Goal: Task Accomplishment & Management: Complete application form

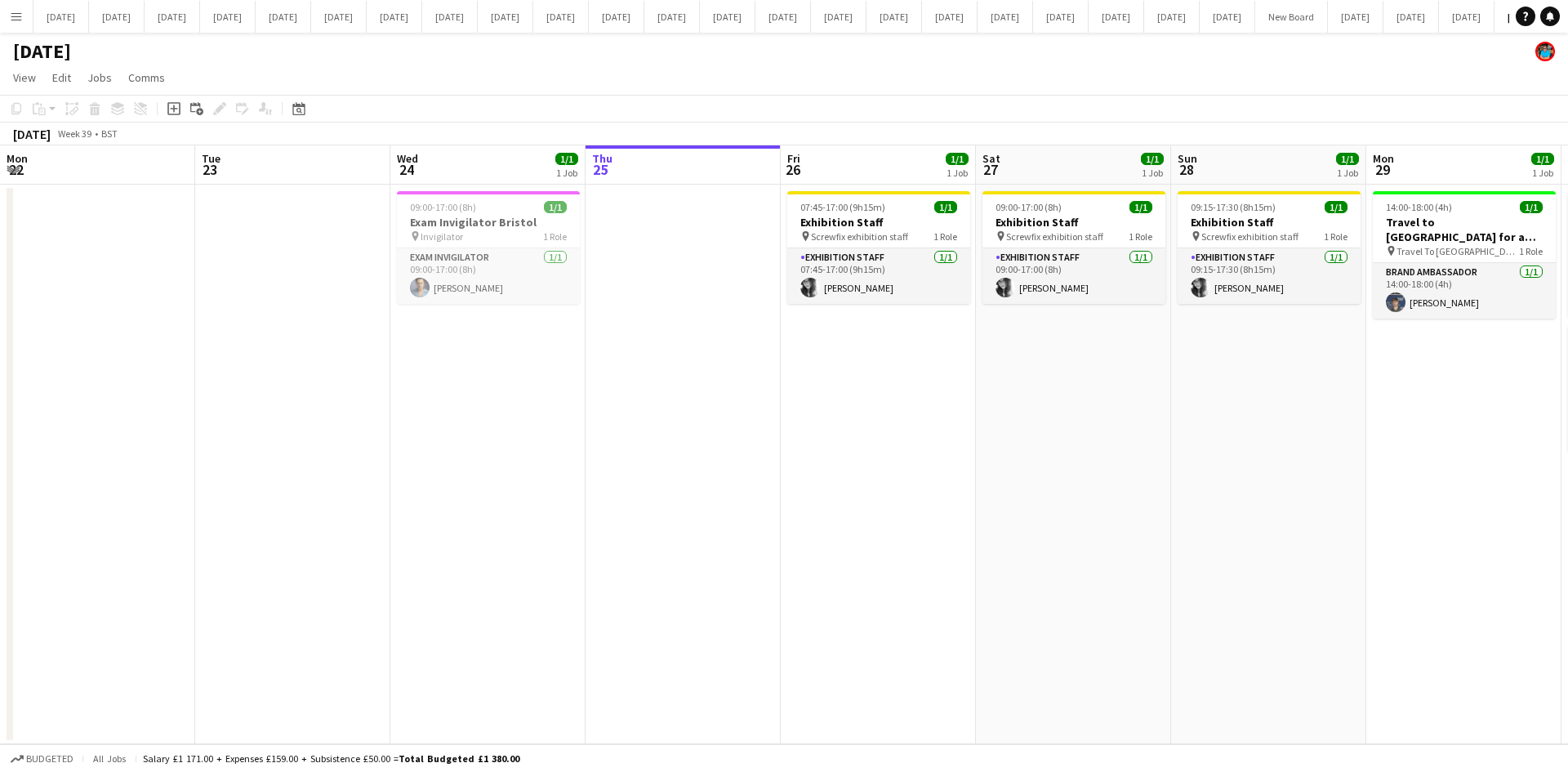
scroll to position [0, 391]
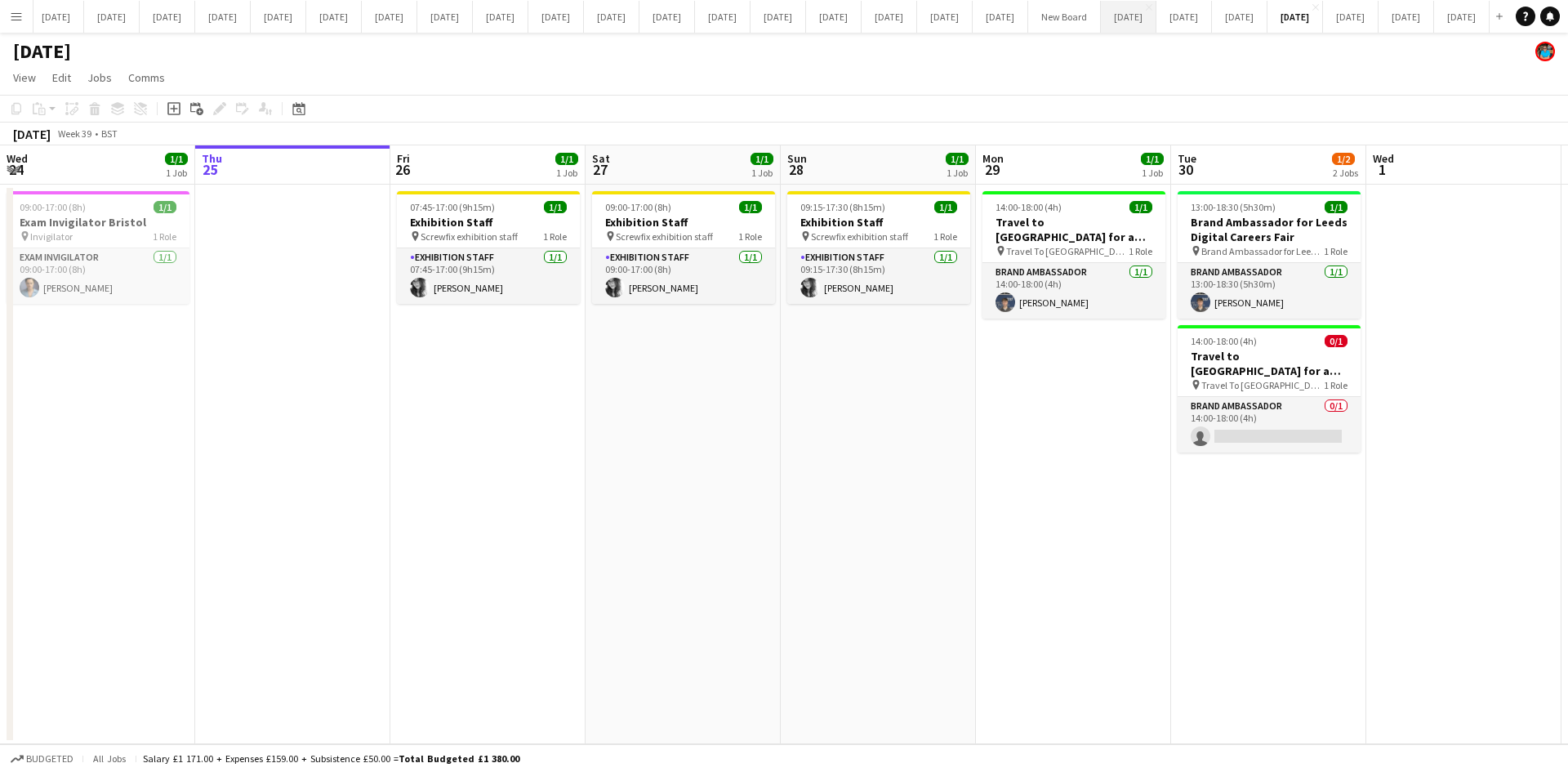
click at [1101, 16] on button "[DATE] Close" at bounding box center [1129, 17] width 56 height 32
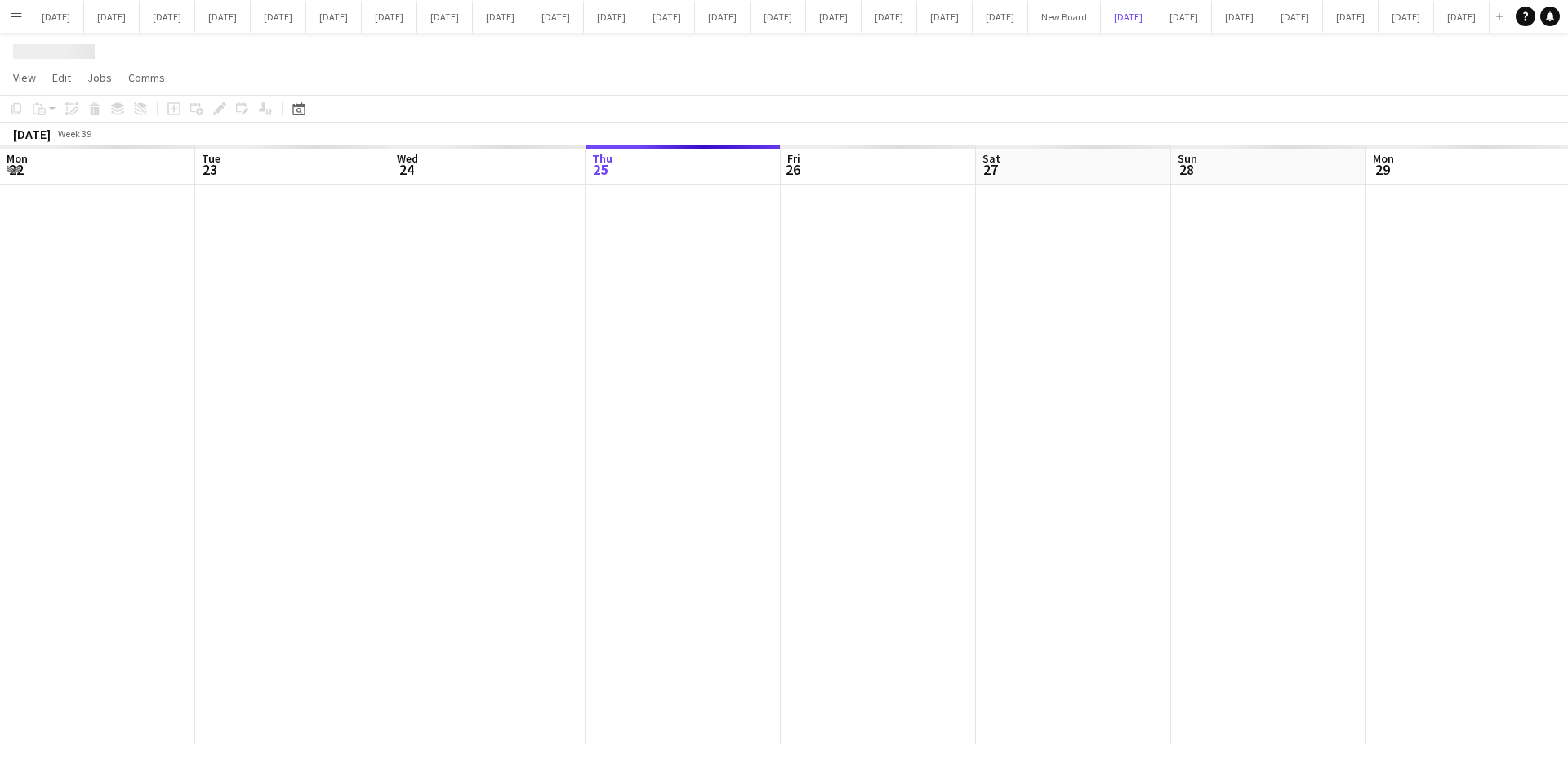
scroll to position [0, 391]
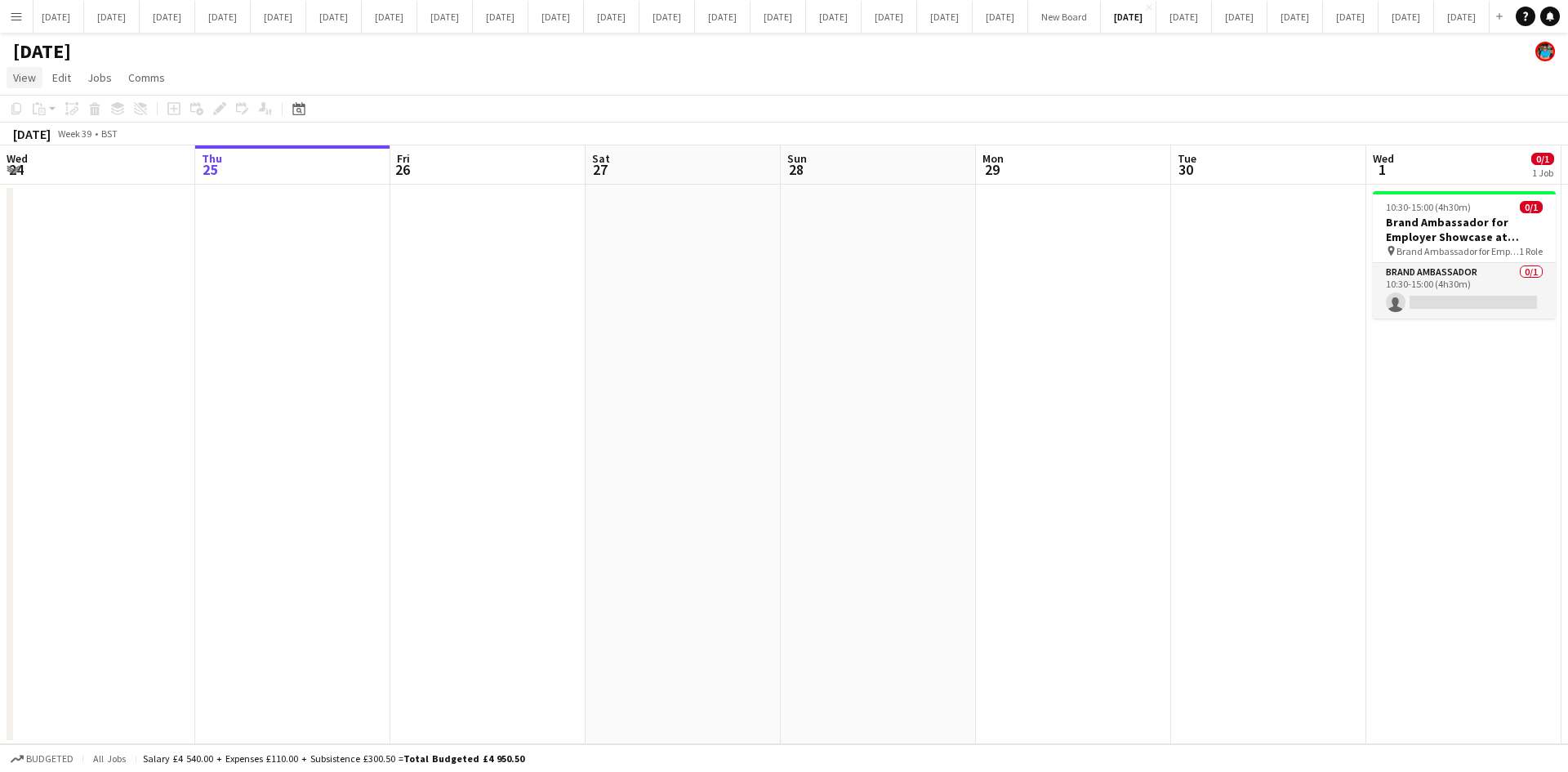
click at [14, 73] on span "View" at bounding box center [25, 77] width 23 height 15
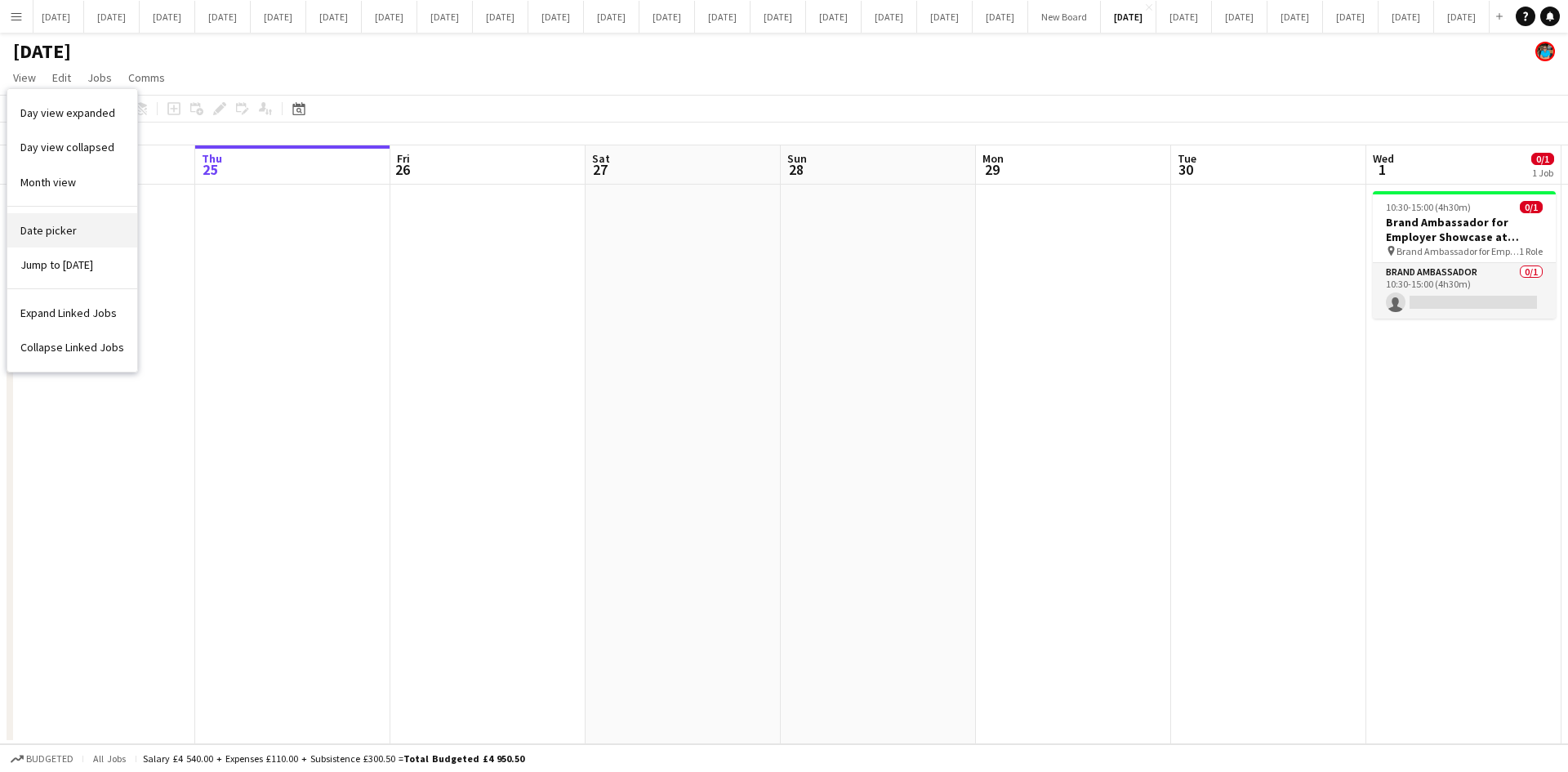
click at [60, 226] on span "Date picker" at bounding box center [49, 230] width 57 height 15
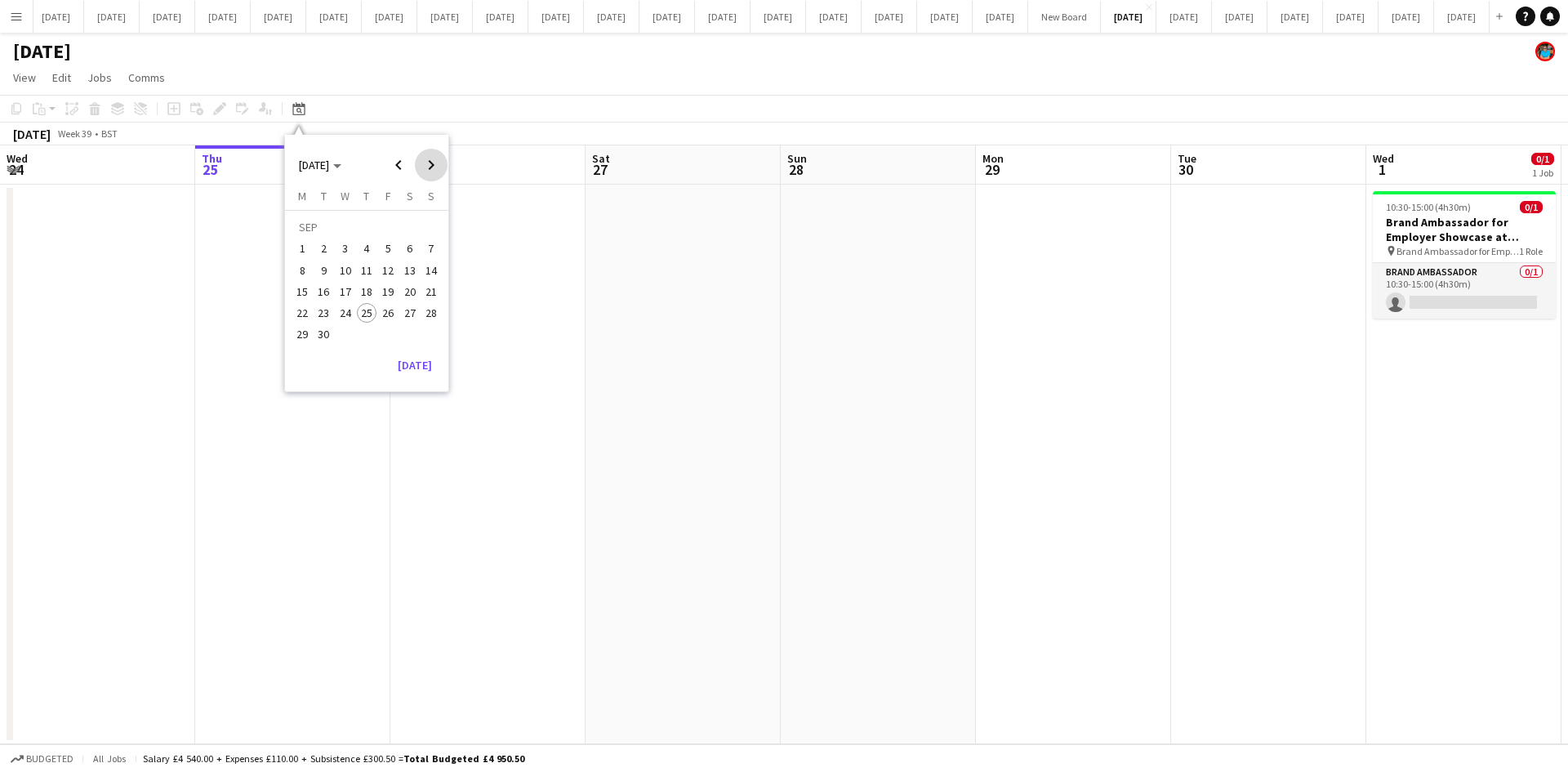
click at [431, 162] on span "Next month" at bounding box center [431, 165] width 33 height 33
click at [369, 308] on span "23" at bounding box center [367, 313] width 19 height 19
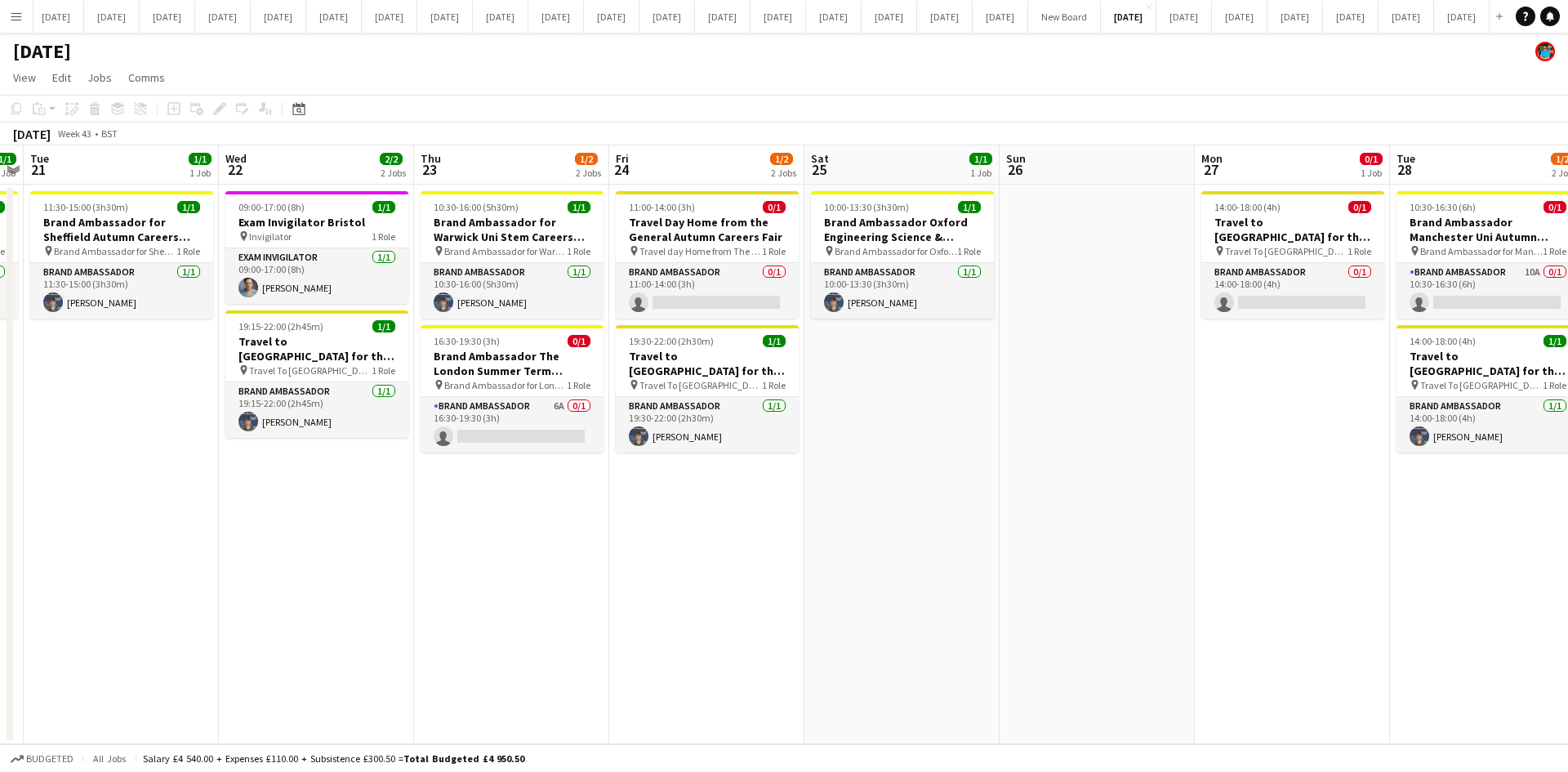
click at [177, 544] on app-date-cell "11:30-15:00 (3h30m) 1/1 Brand Ambassador for Sheffield Autumn Careers Fair pin …" at bounding box center [121, 464] width 195 height 559
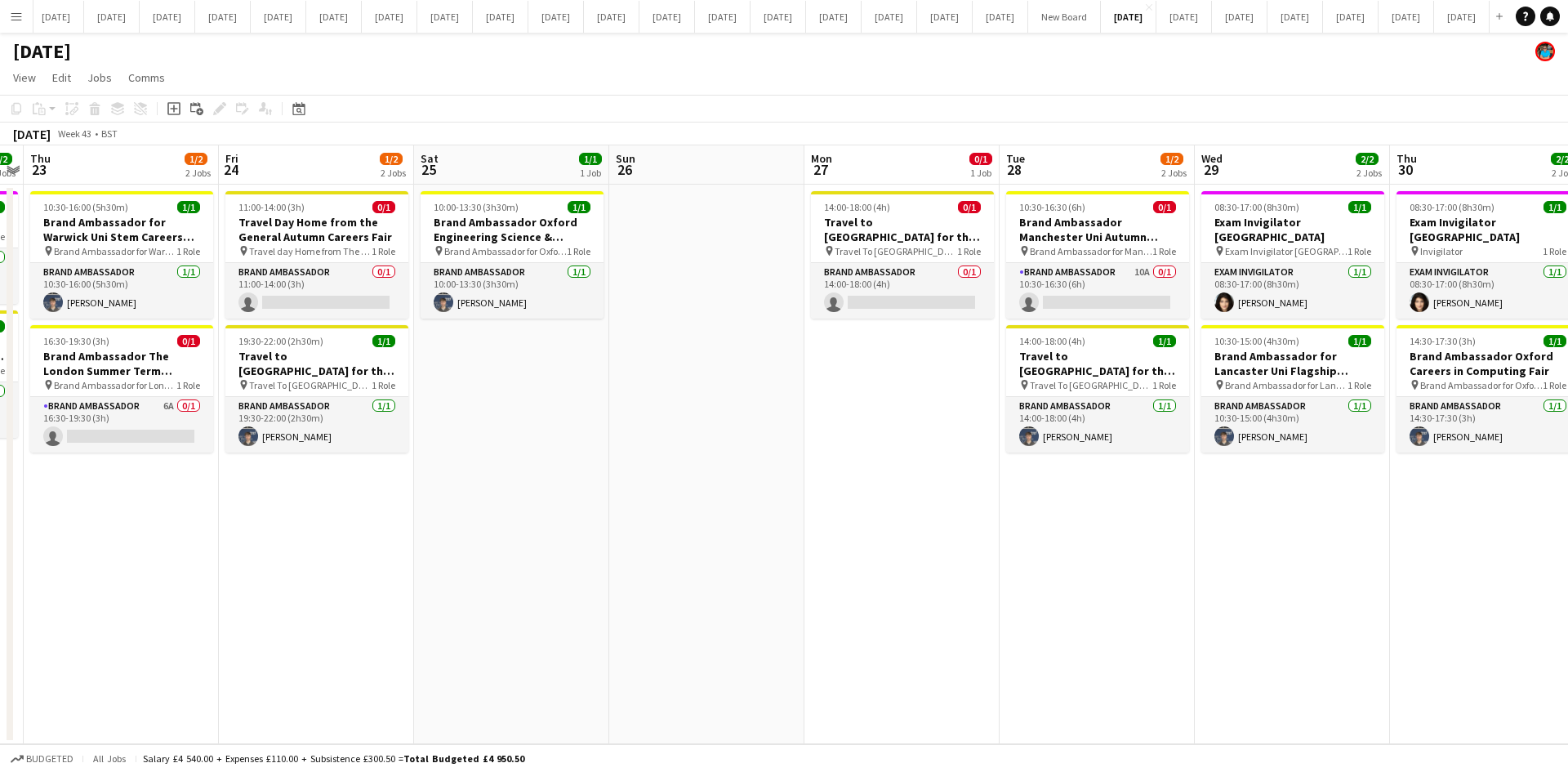
scroll to position [0, 563]
click at [1042, 212] on span "10:30-16:30 (6h)" at bounding box center [1051, 207] width 66 height 12
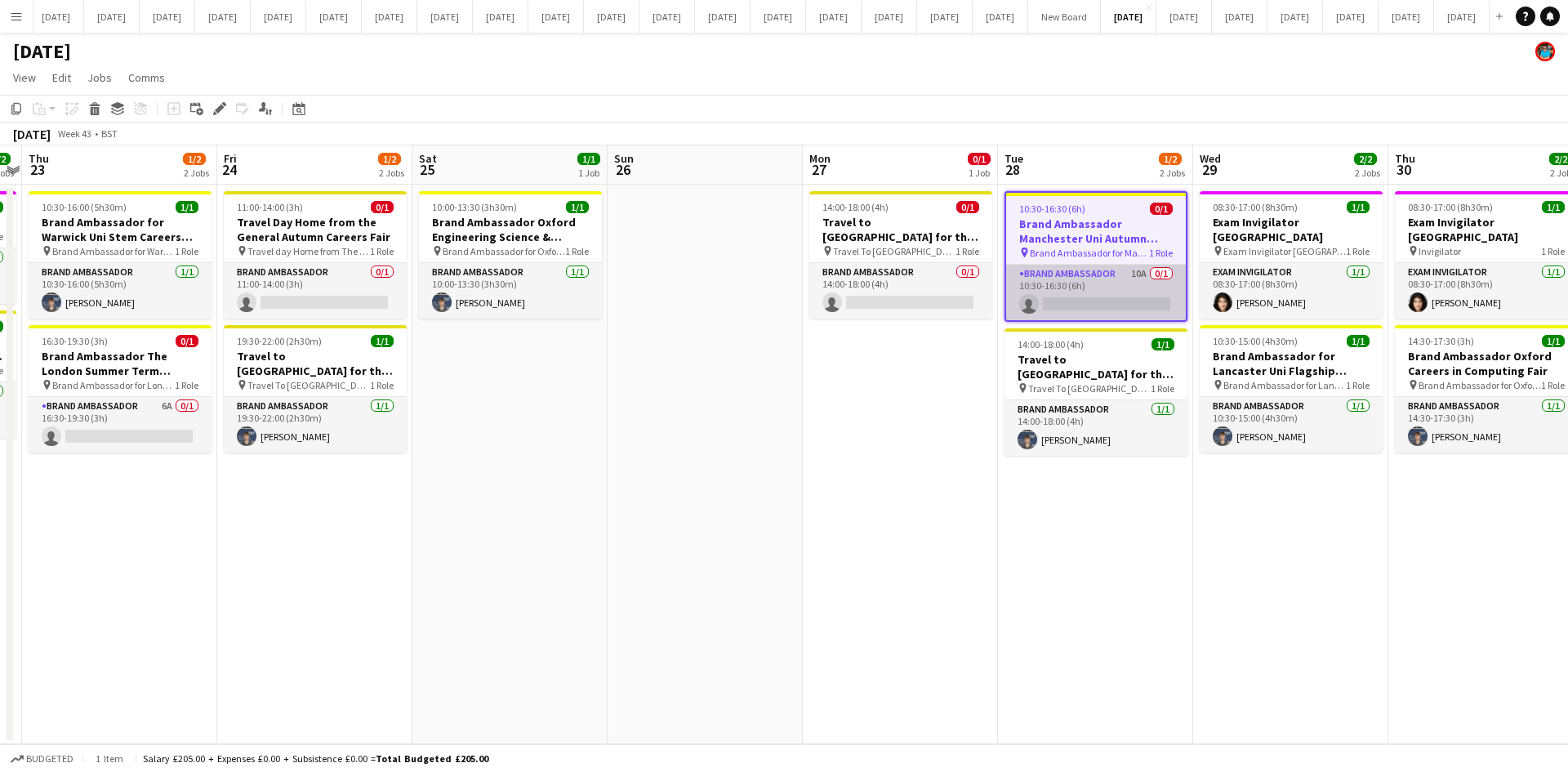
click at [1070, 272] on app-card-role "Brand Ambassador 10A 0/1 10:30-16:30 (6h) single-neutral-actions" at bounding box center [1096, 292] width 180 height 56
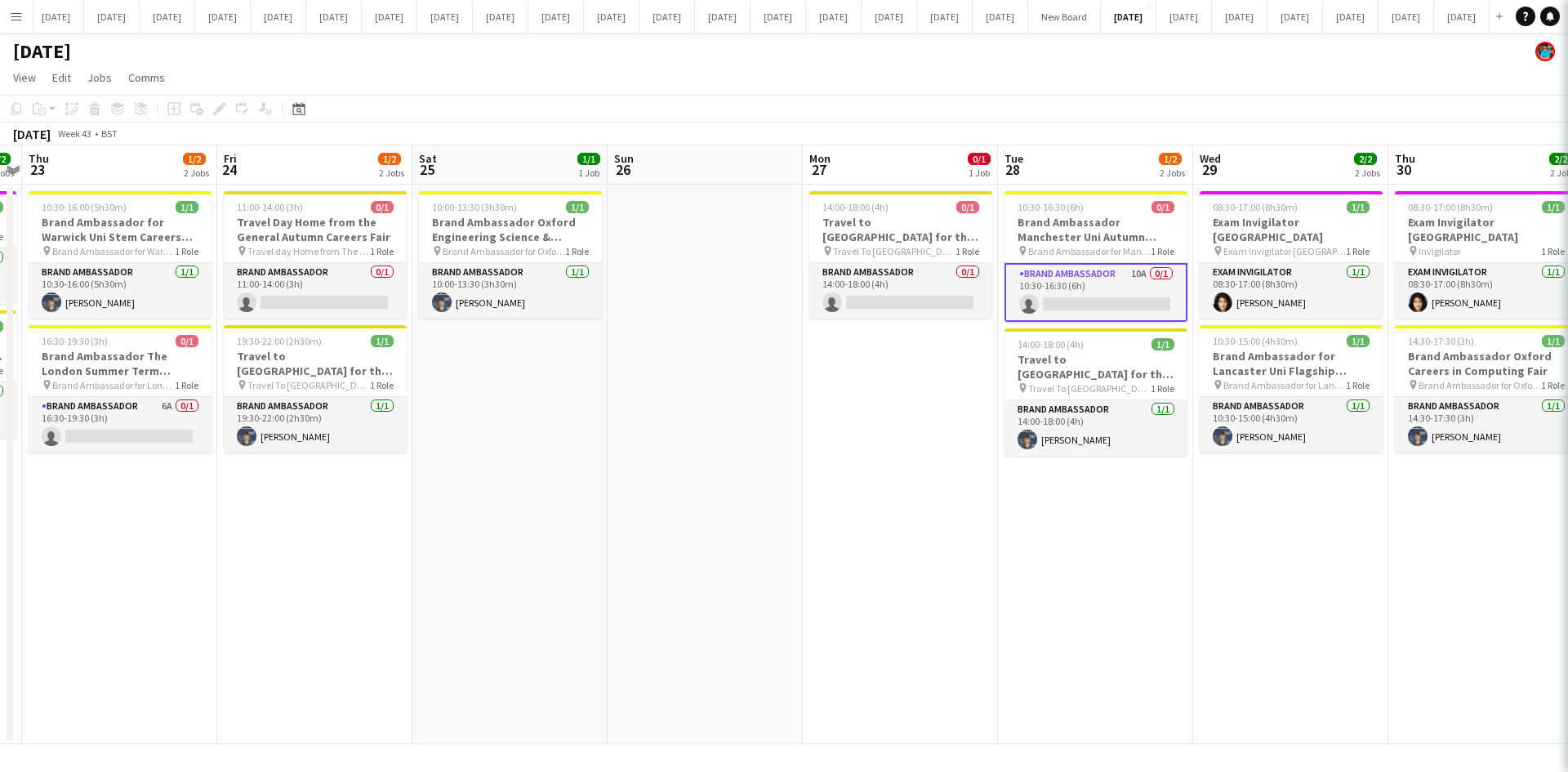
scroll to position [0, 561]
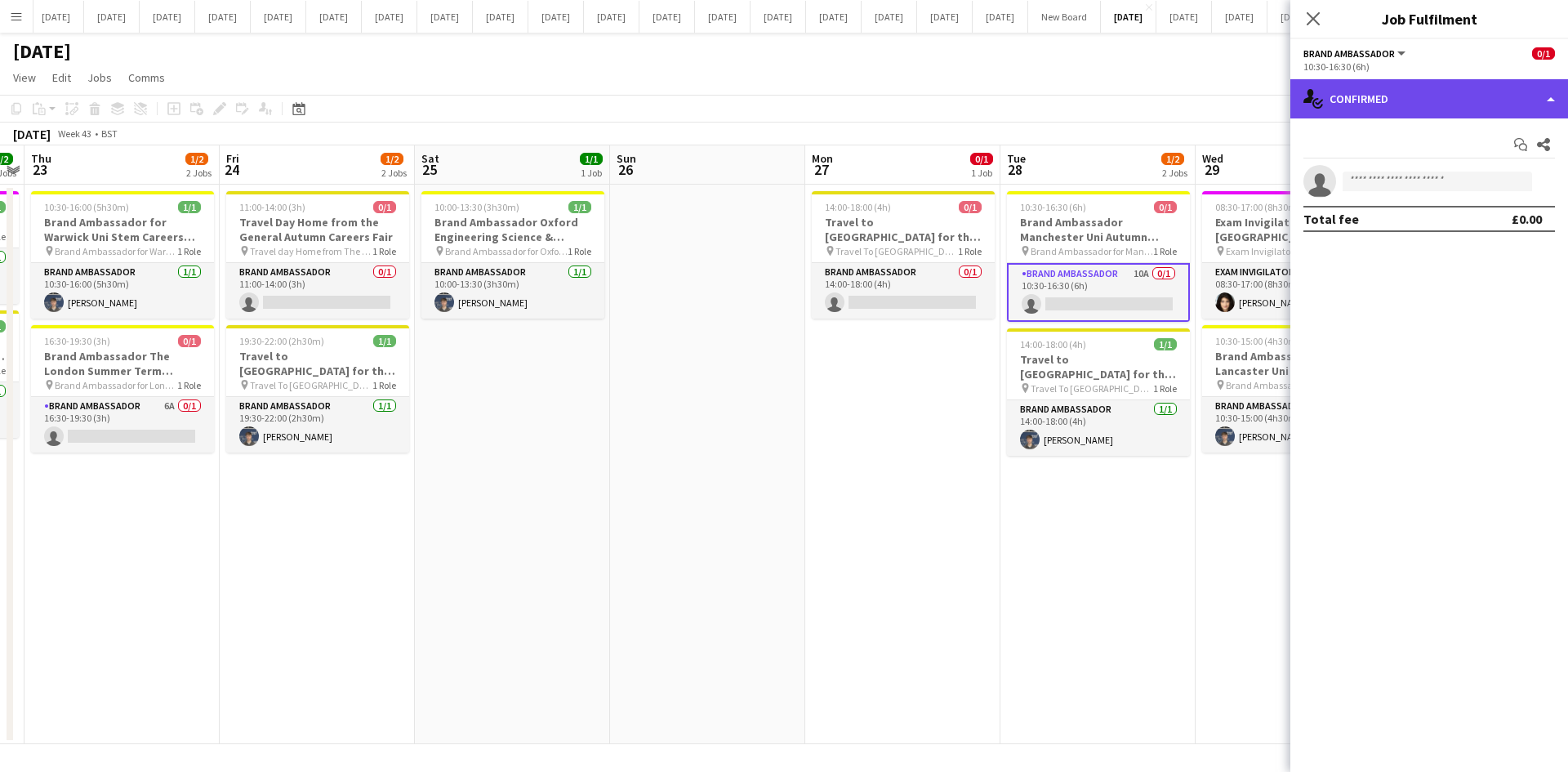
click at [1553, 97] on div "single-neutral-actions-check-2 Confirmed" at bounding box center [1428, 98] width 277 height 39
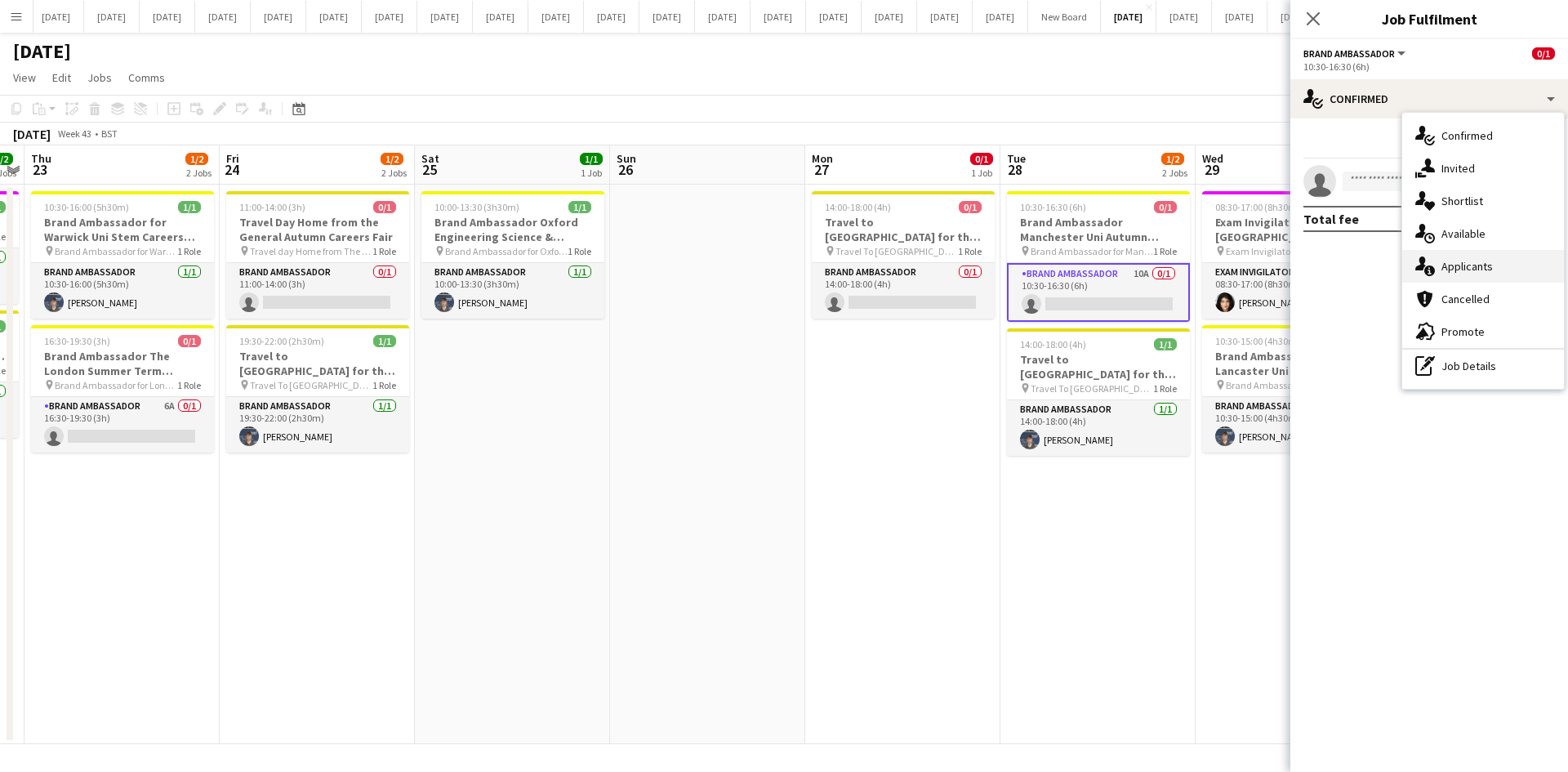
click at [1458, 270] on span "Applicants" at bounding box center [1467, 266] width 51 height 15
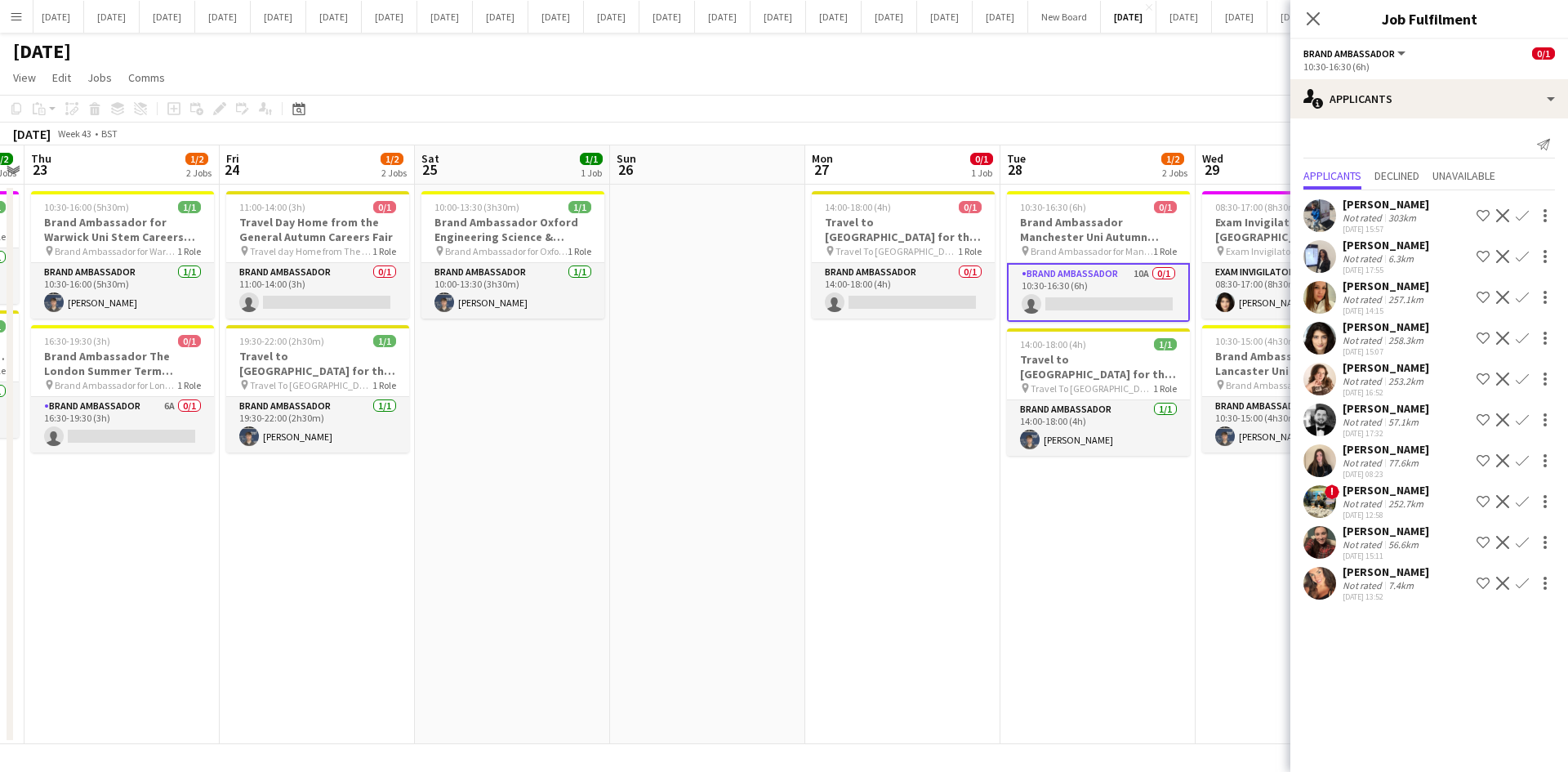
click at [1314, 14] on icon "Close pop-in" at bounding box center [1313, 19] width 13 height 13
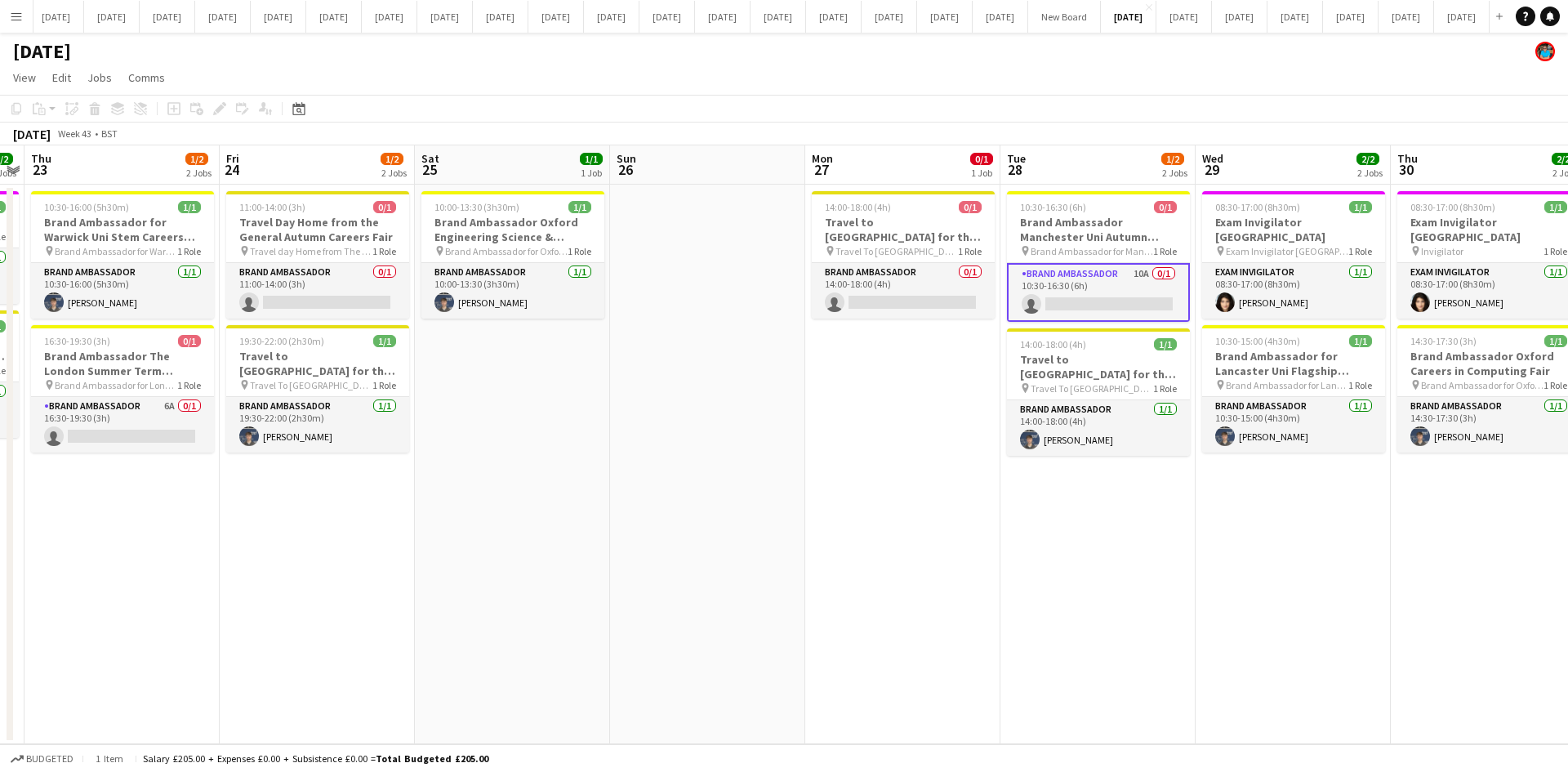
click at [1105, 534] on app-date-cell "10:30-16:30 (6h) 0/1 Brand Ambassador Manchester Uni Autumn Careers Fair pin Br…" at bounding box center [1098, 464] width 195 height 559
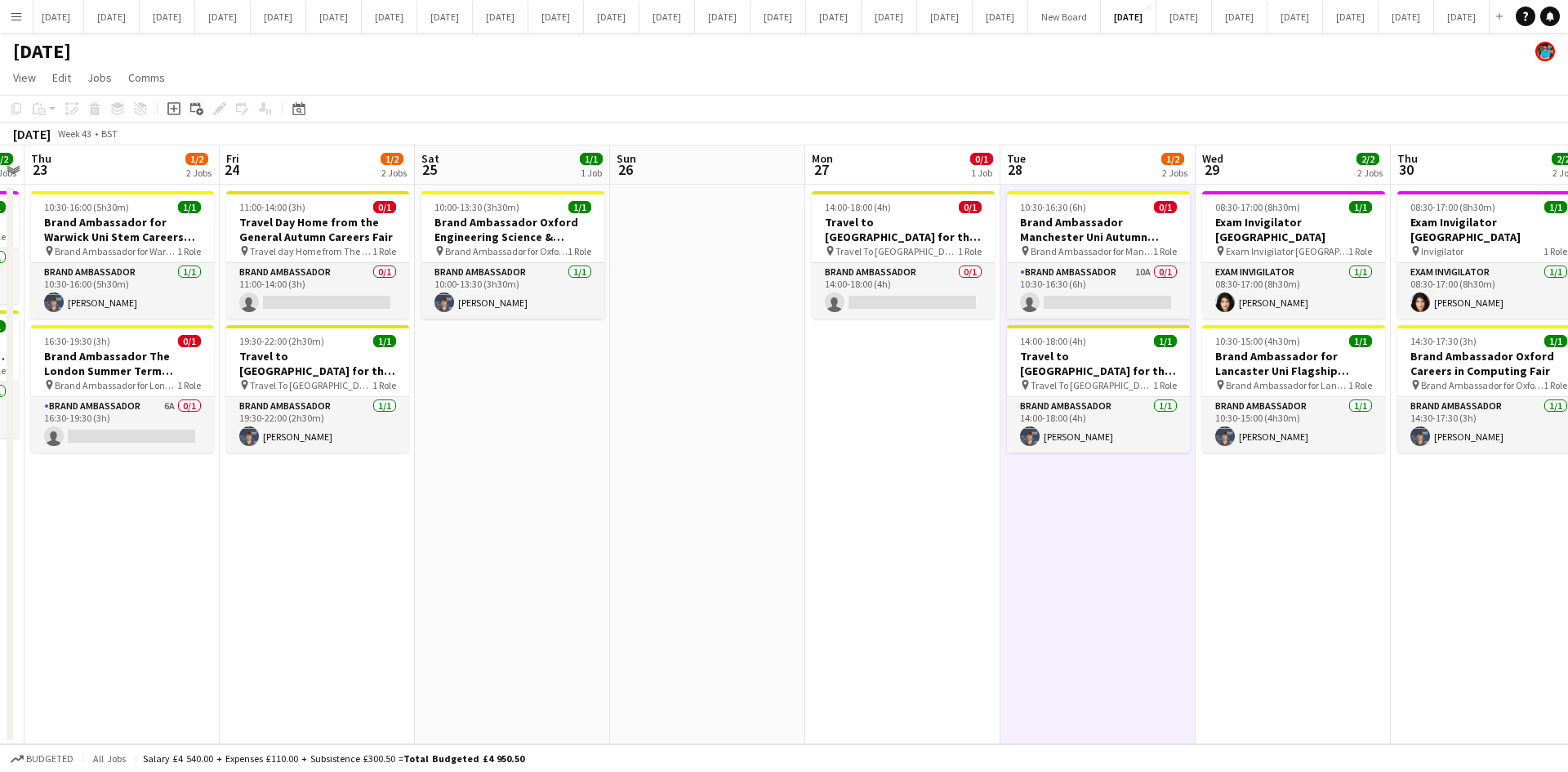
click at [973, 529] on app-date-cell "14:00-18:00 (4h) 0/1 Travel to [GEOGRAPHIC_DATA] for the Autumn Careers Fair on…" at bounding box center [903, 464] width 195 height 559
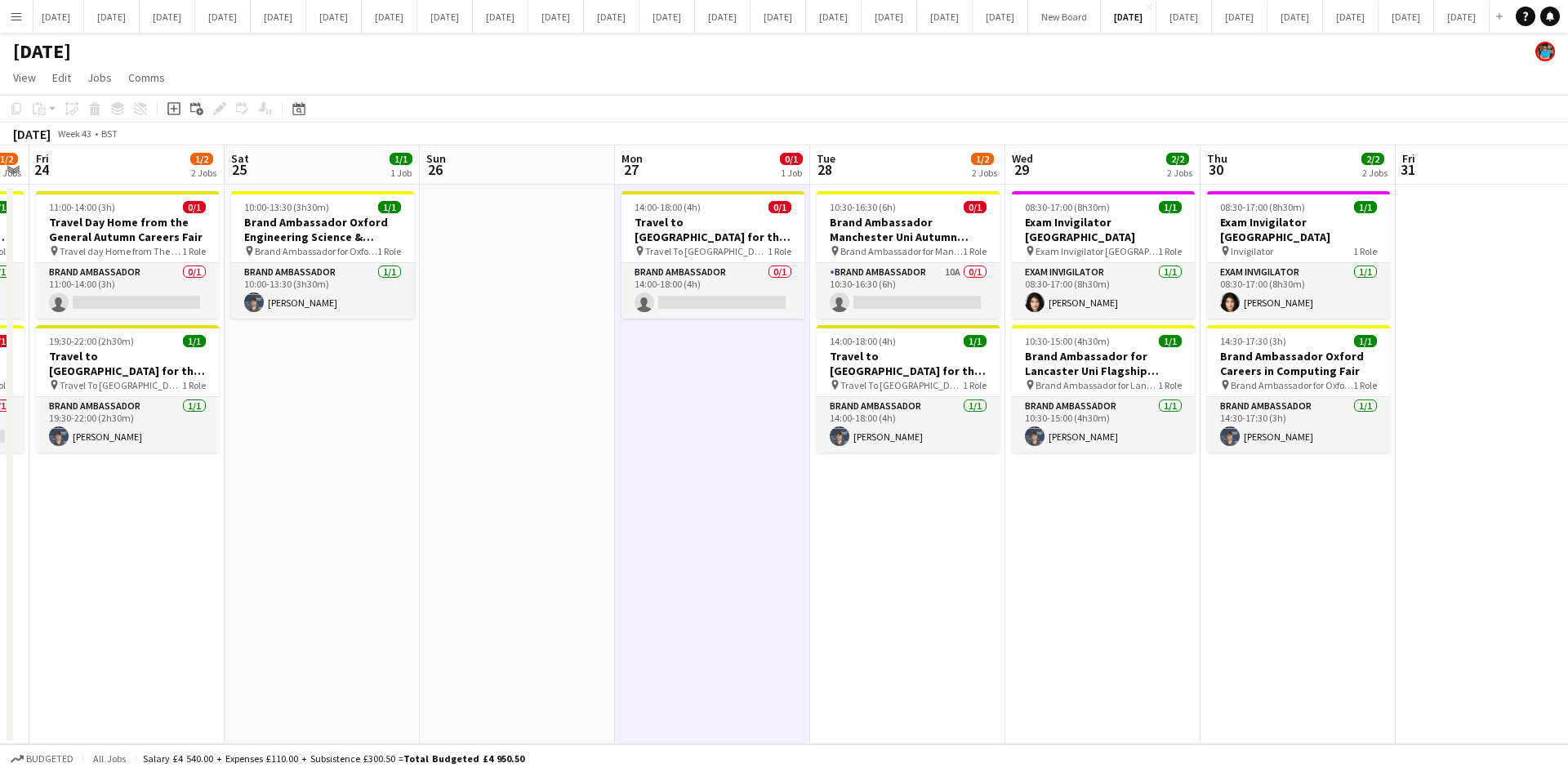
scroll to position [0, 594]
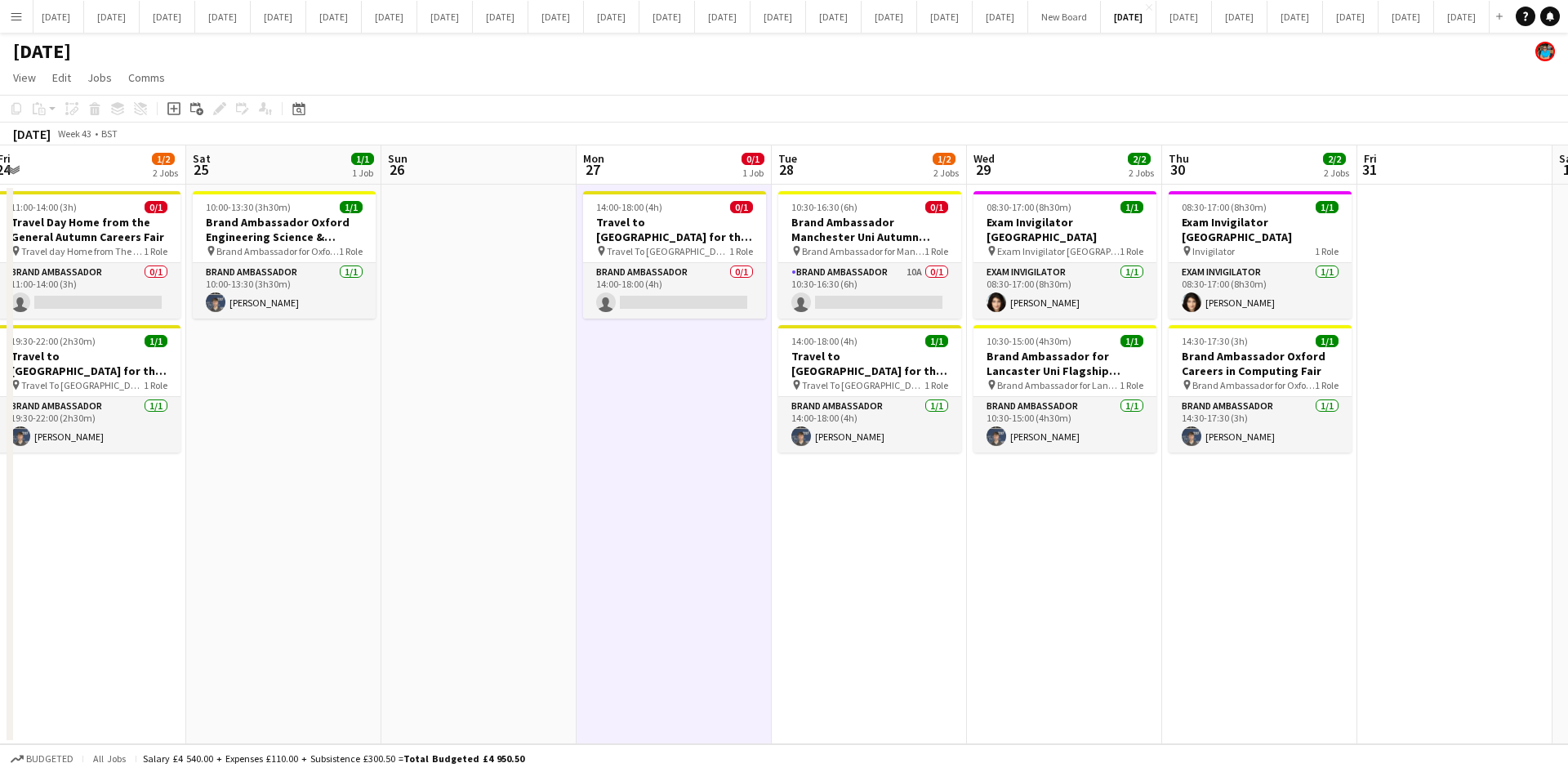
click at [97, 568] on app-date-cell "11:00-14:00 (3h) 0/1 Travel Day Home from the General Autumn Careers Fair pin T…" at bounding box center [89, 464] width 195 height 559
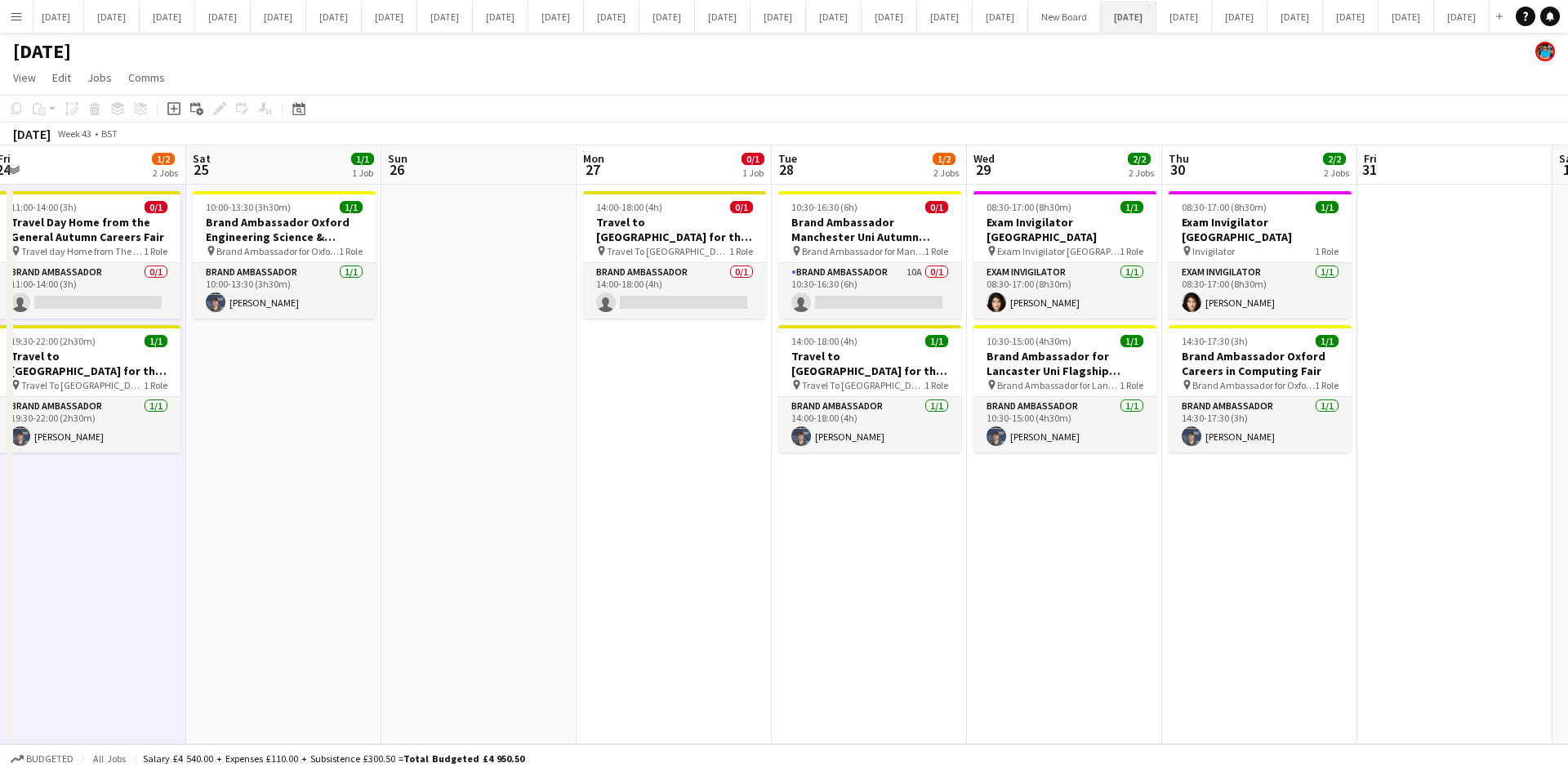
click at [1101, 18] on button "[DATE] Close" at bounding box center [1129, 17] width 56 height 32
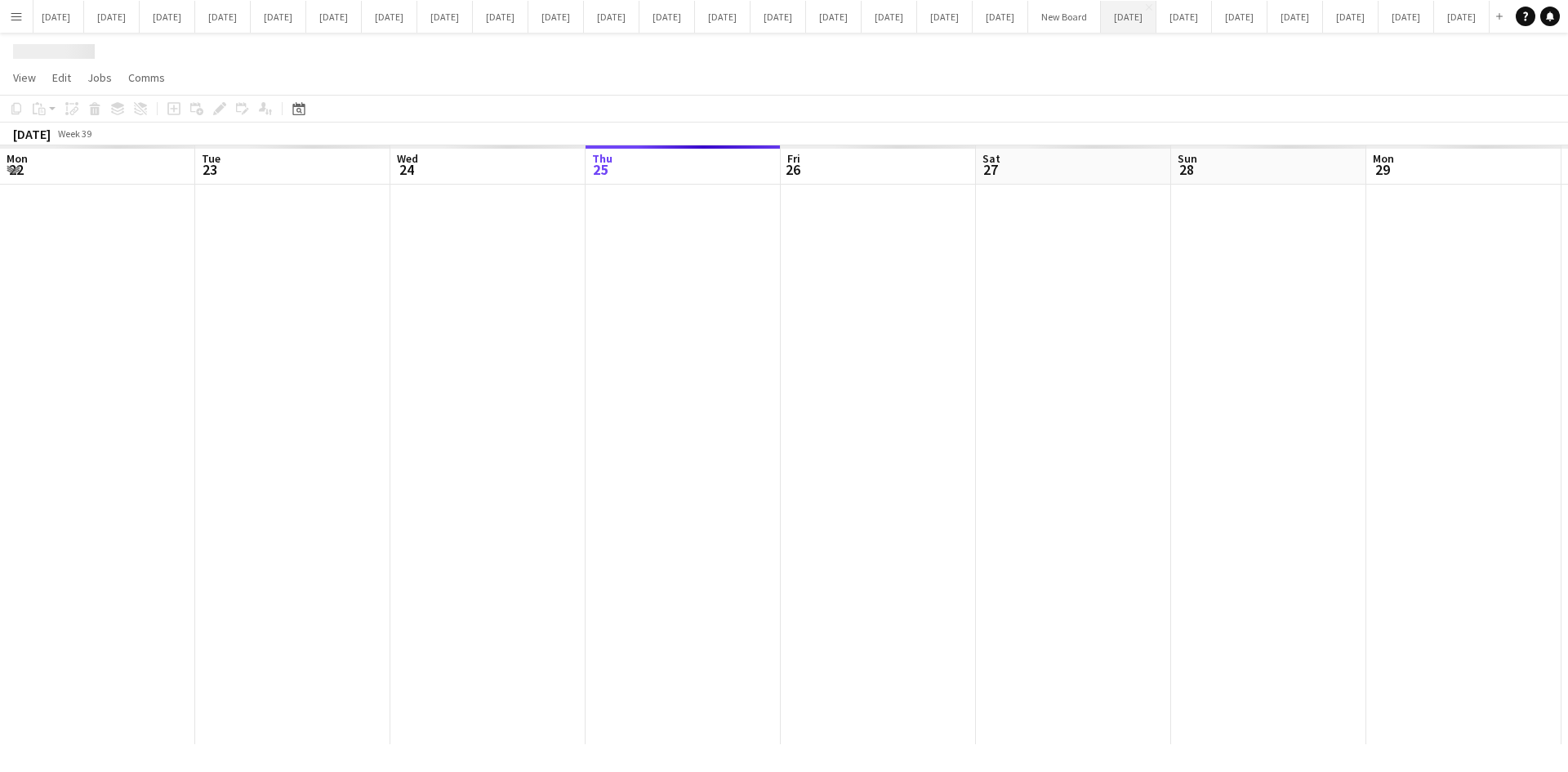
scroll to position [0, 391]
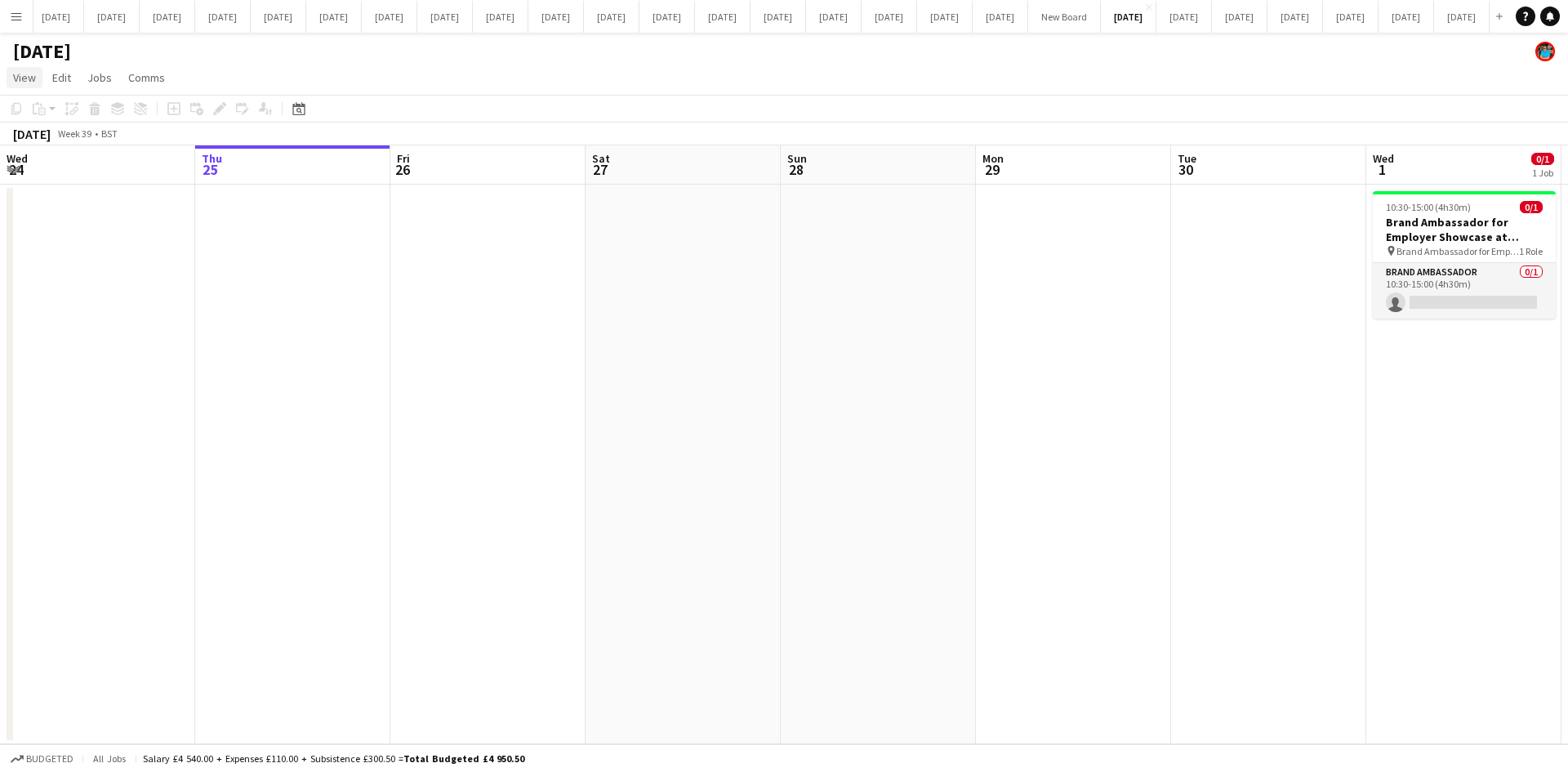
click at [19, 81] on span "View" at bounding box center [25, 77] width 23 height 15
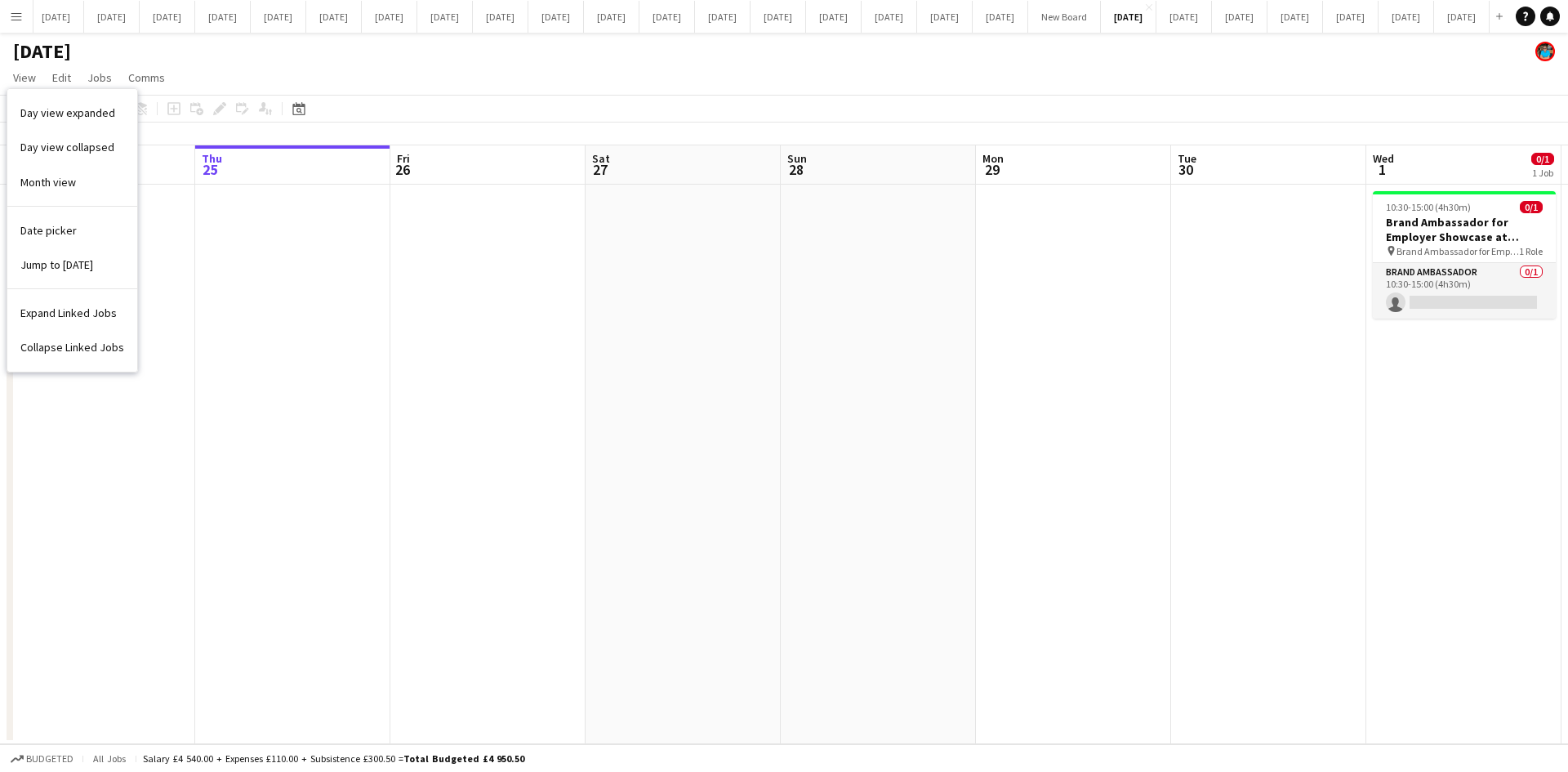
click at [53, 228] on span "Date picker" at bounding box center [49, 230] width 57 height 15
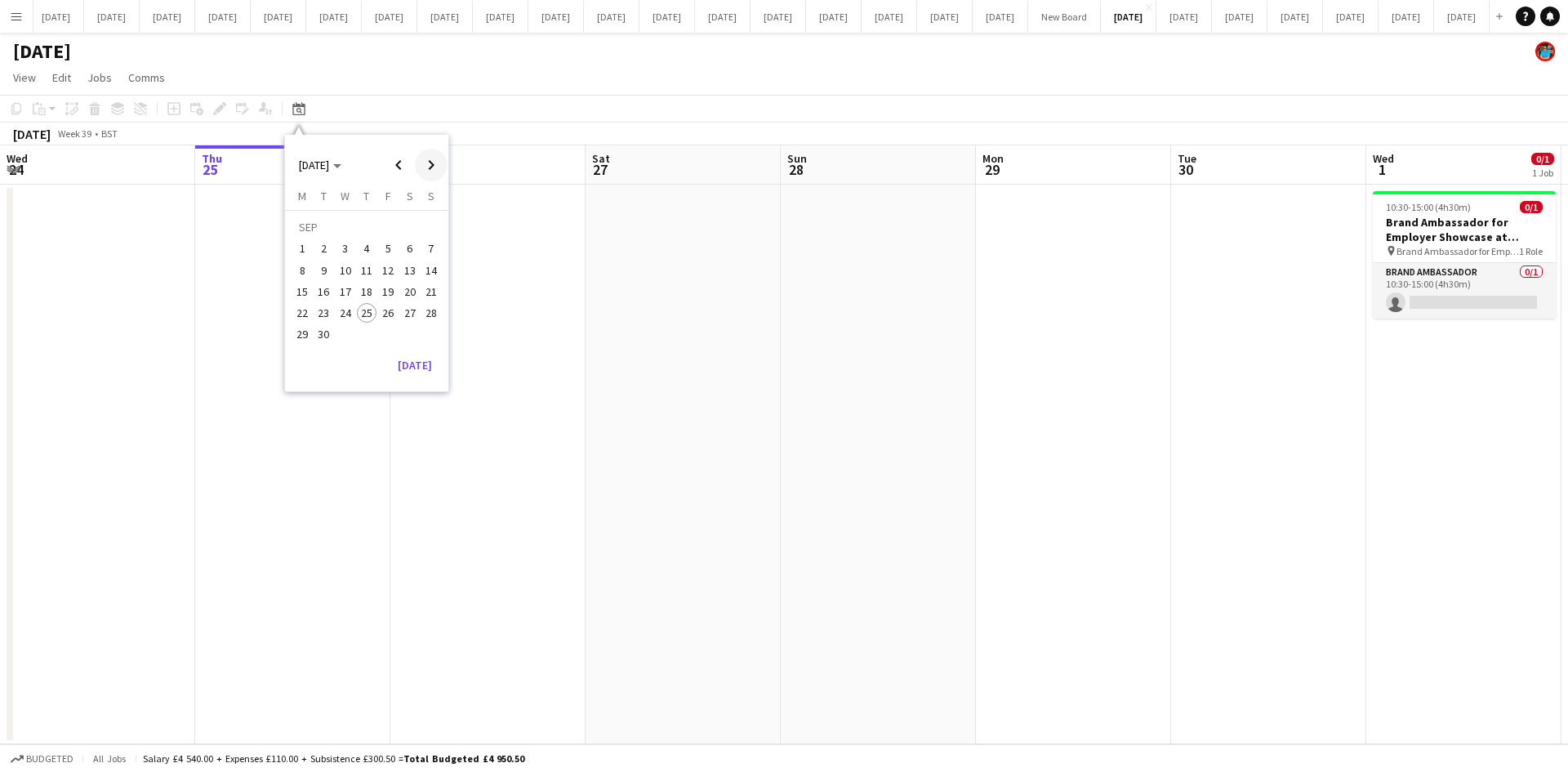
click at [431, 165] on span "Next month" at bounding box center [431, 165] width 33 height 33
click at [410, 251] on span "4" at bounding box center [410, 249] width 19 height 19
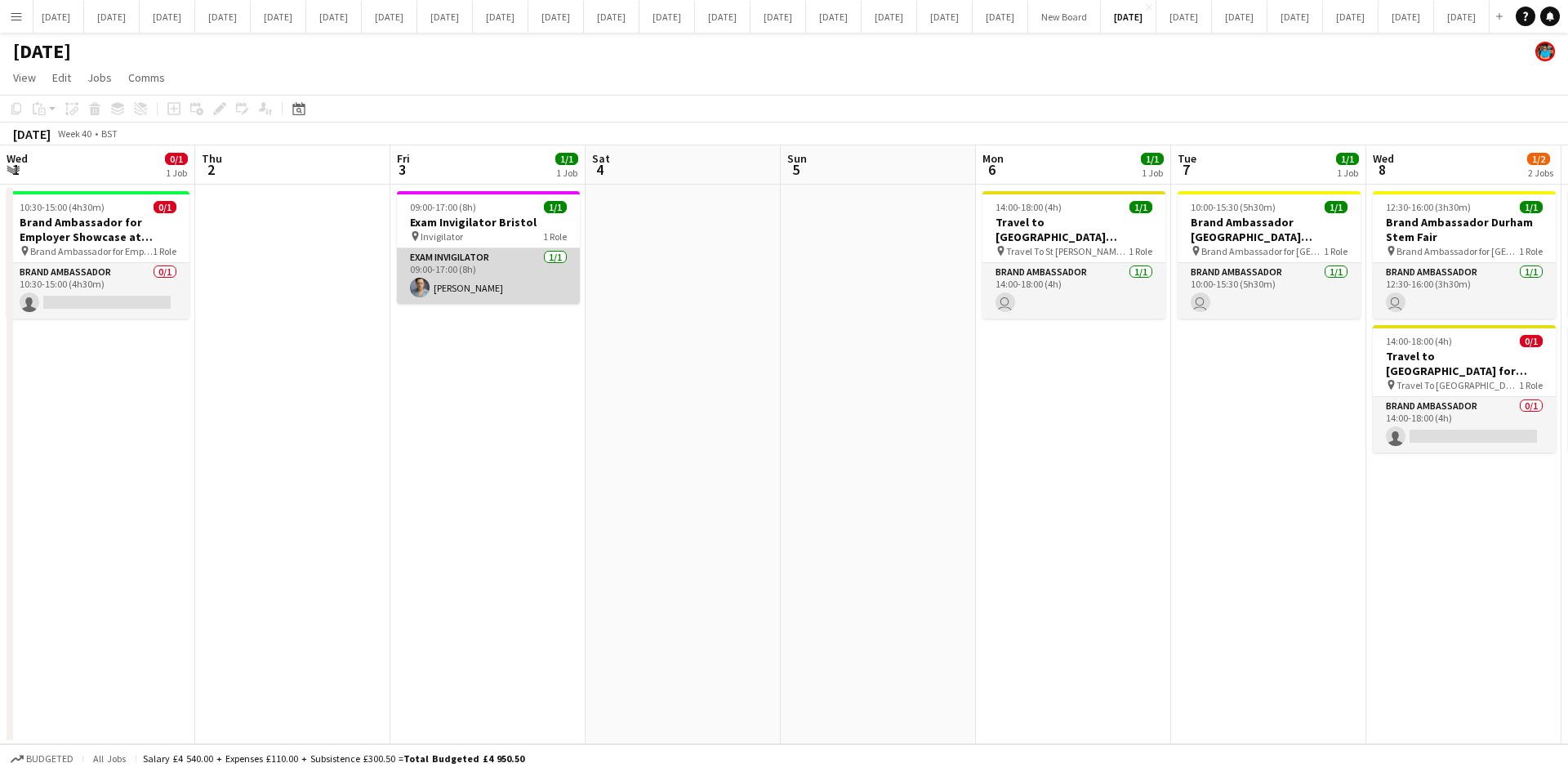
scroll to position [0, 562]
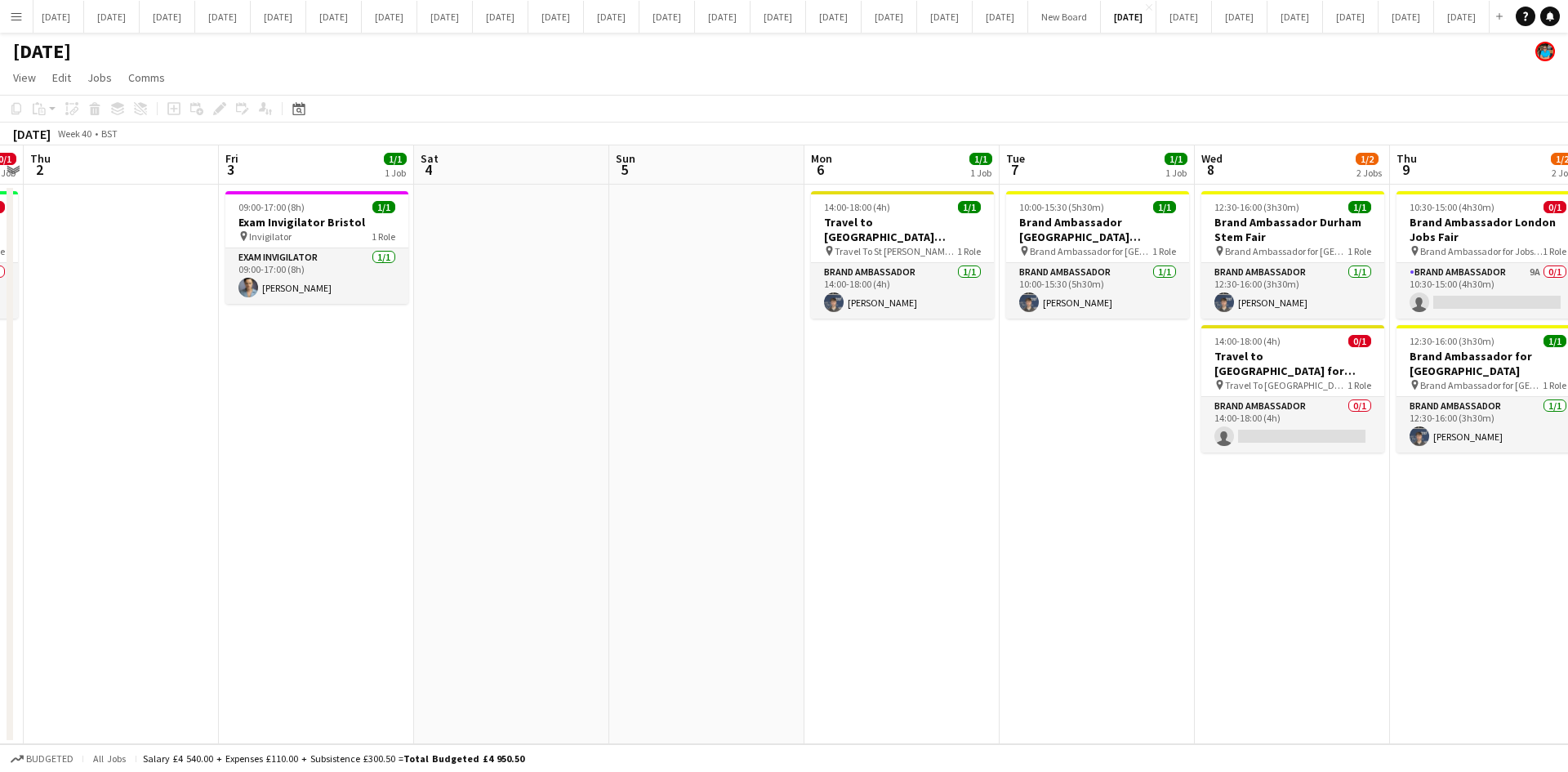
click at [522, 400] on app-date-cell at bounding box center [511, 464] width 195 height 559
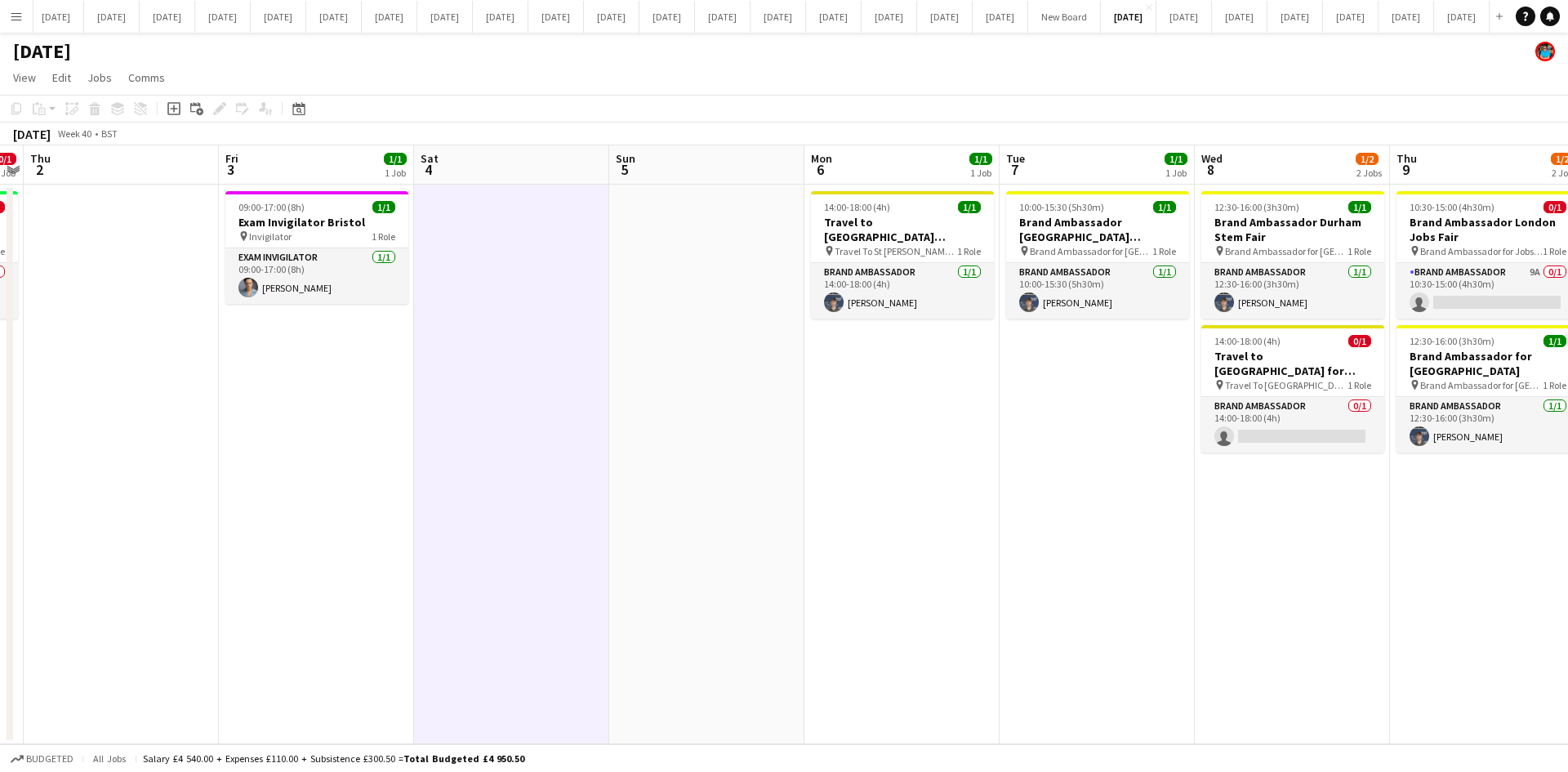
click at [899, 397] on app-date-cell "14:00-18:00 (4h) 1/1 Travel to [GEOGRAPHIC_DATA][PERSON_NAME] for [GEOGRAPHIC_D…" at bounding box center [902, 464] width 195 height 559
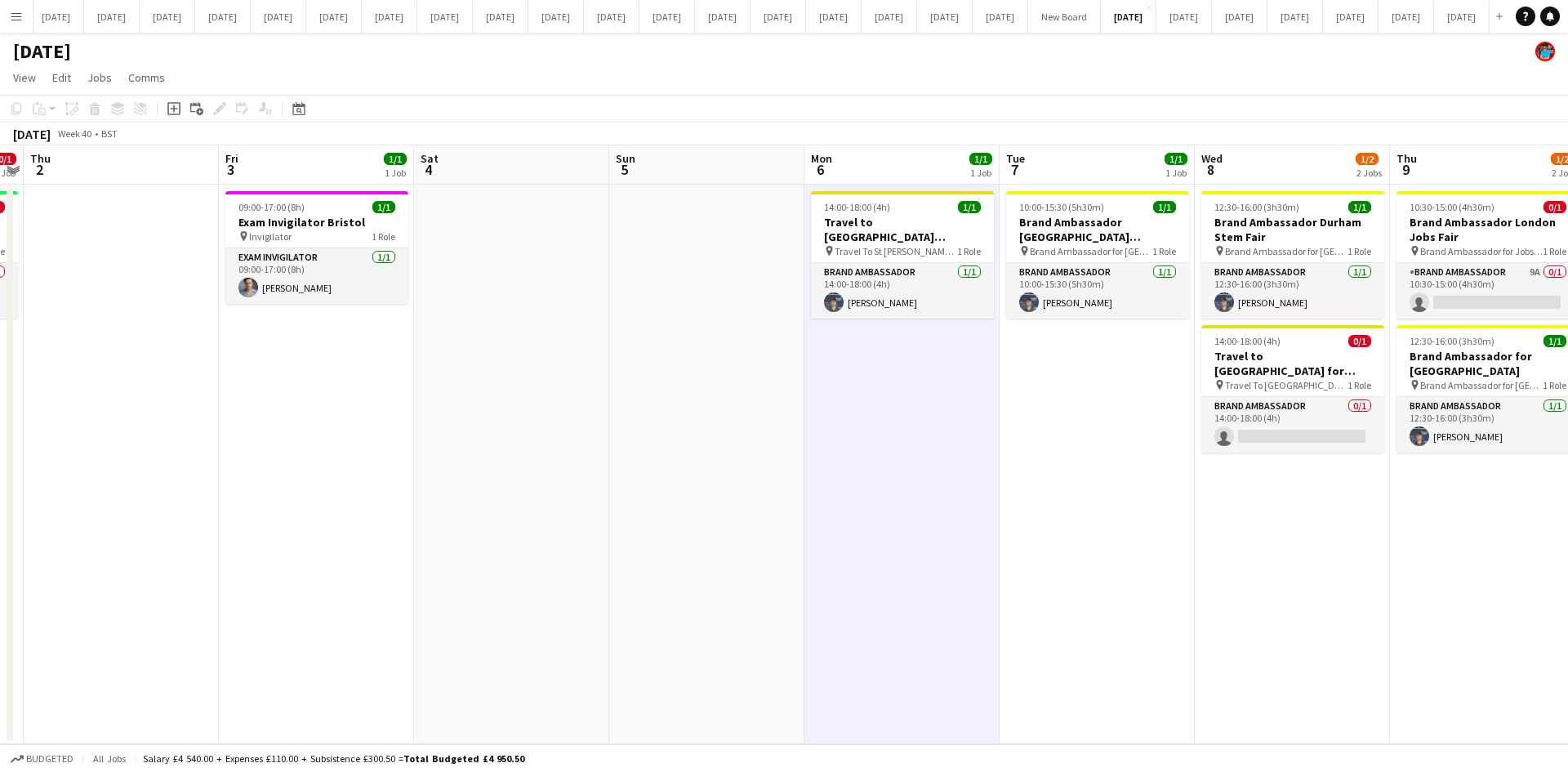
click at [563, 421] on app-date-cell at bounding box center [511, 464] width 195 height 559
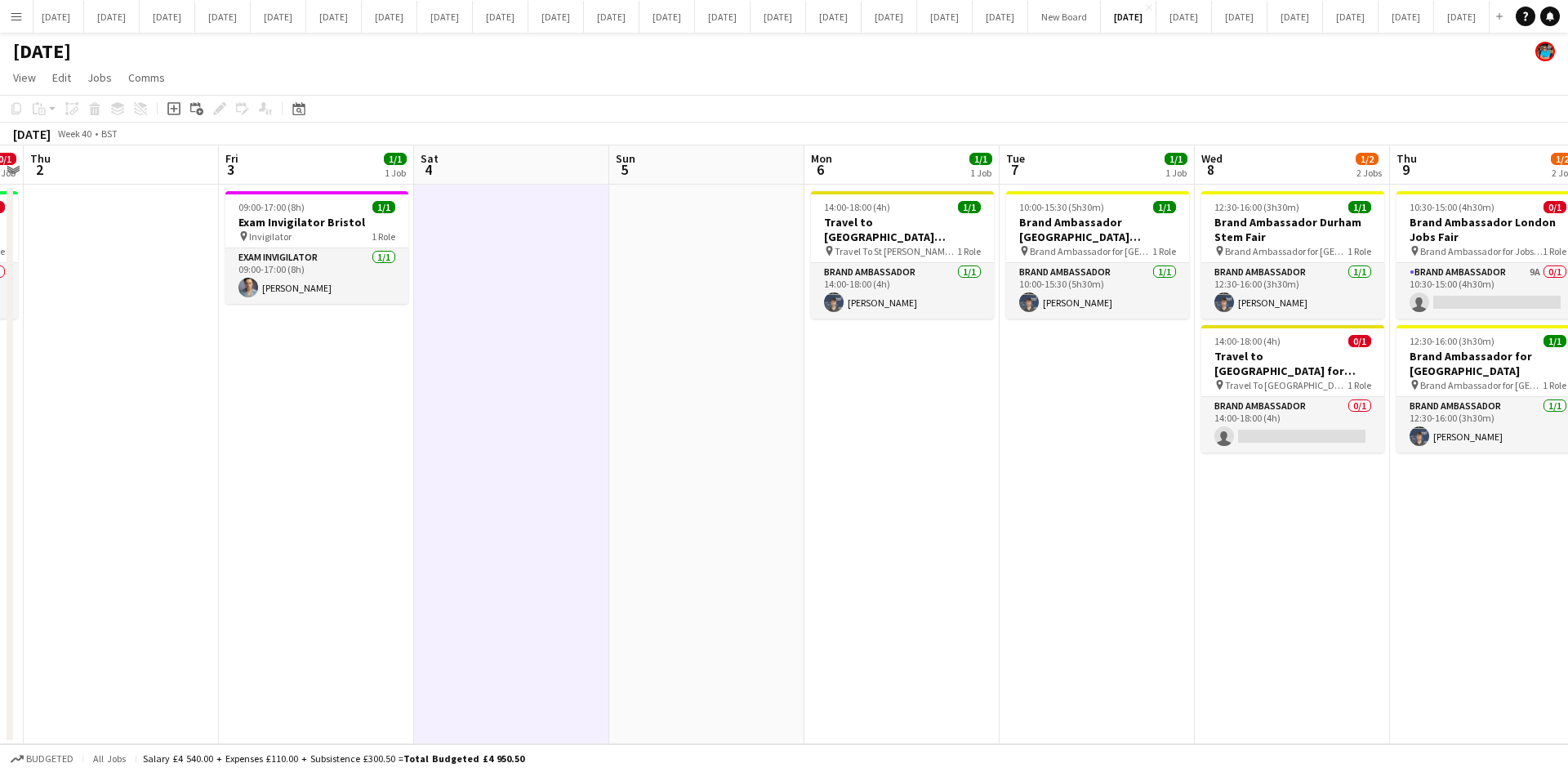
click at [537, 309] on app-date-cell at bounding box center [511, 464] width 195 height 559
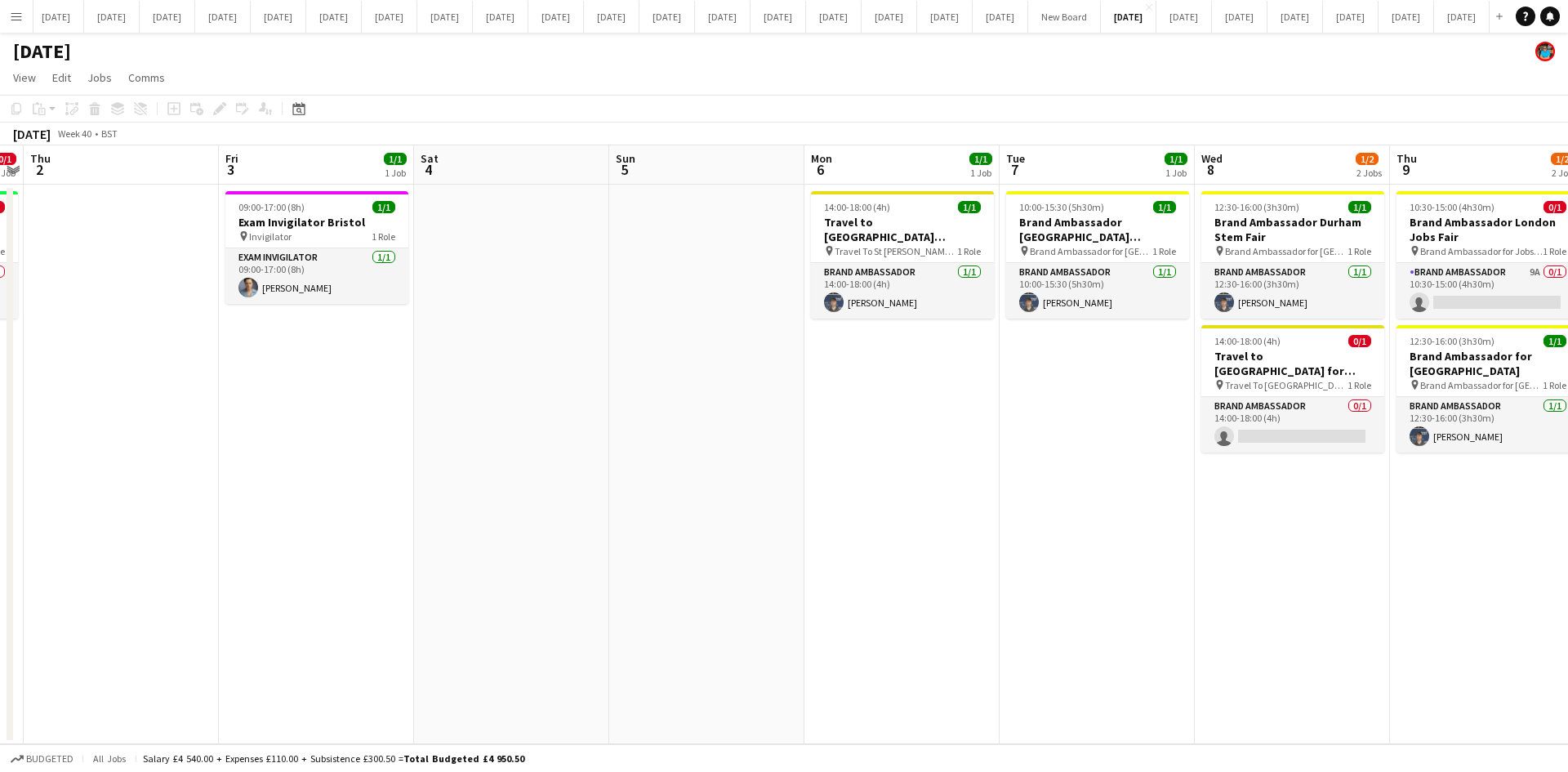
click at [15, 16] on app-icon "Menu" at bounding box center [16, 16] width 13 height 13
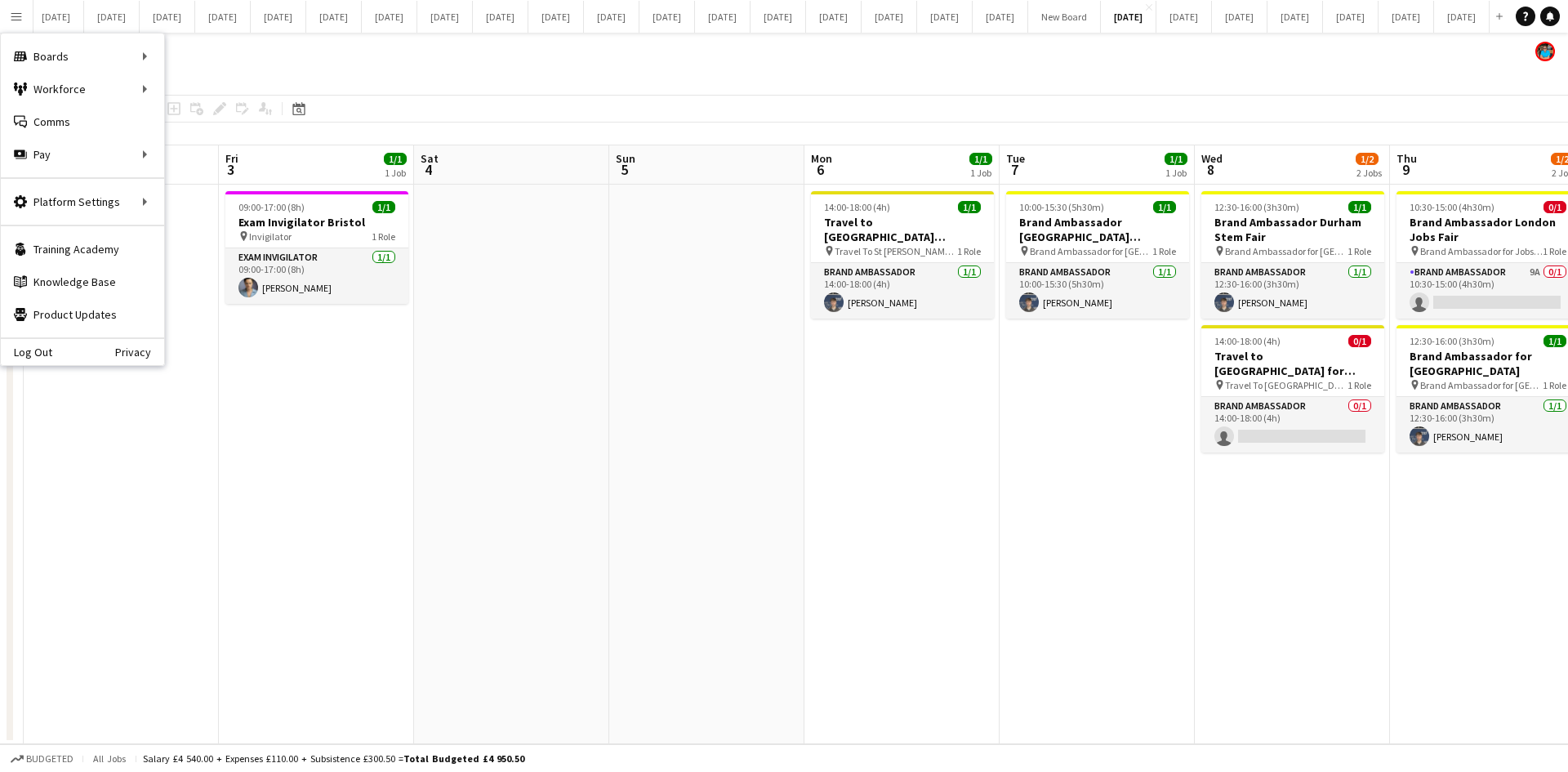
click at [14, 18] on app-icon "Menu" at bounding box center [16, 16] width 13 height 13
click at [464, 269] on app-date-cell at bounding box center [511, 464] width 195 height 559
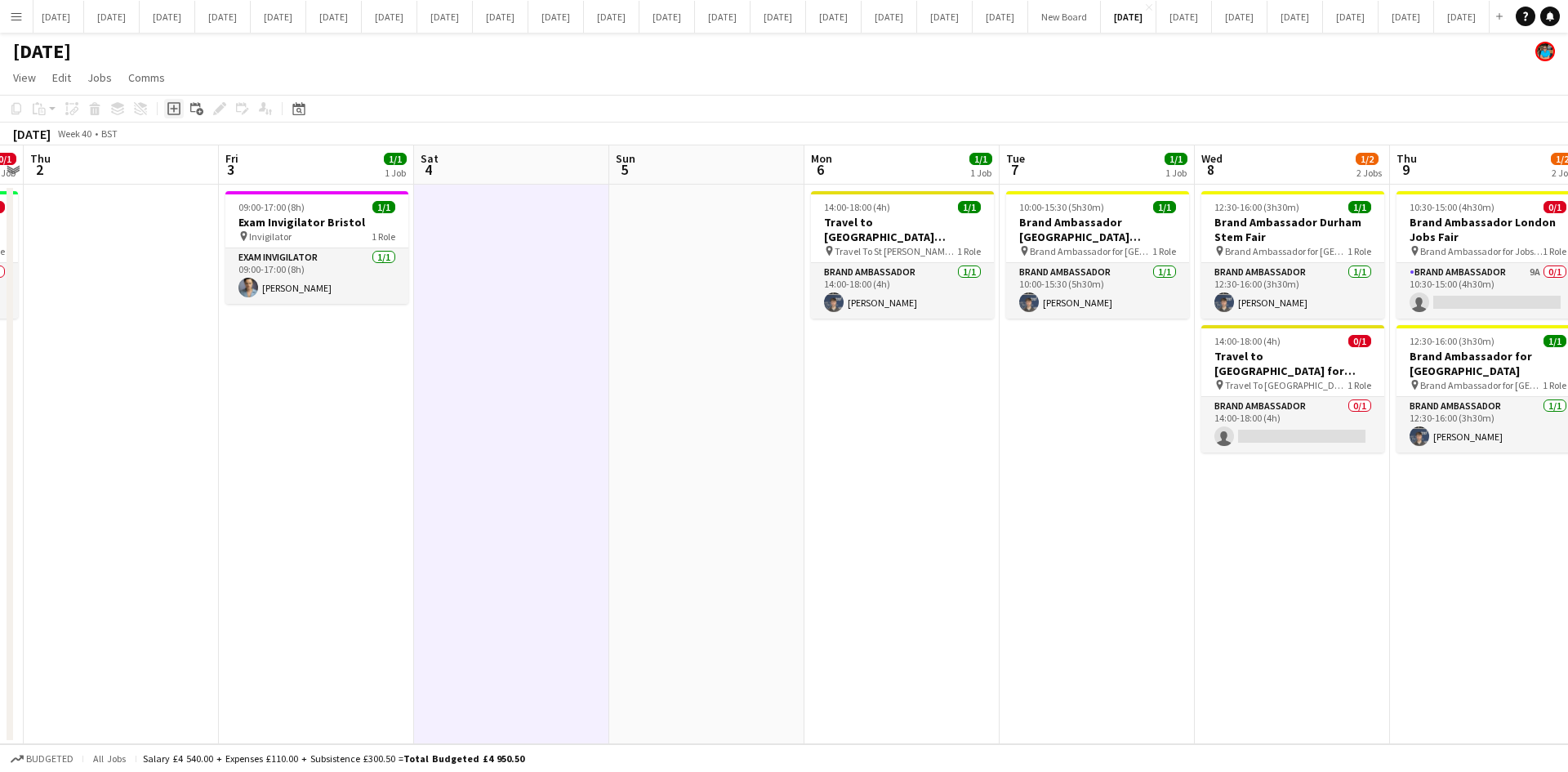
click at [170, 108] on icon "Add job" at bounding box center [174, 108] width 13 height 13
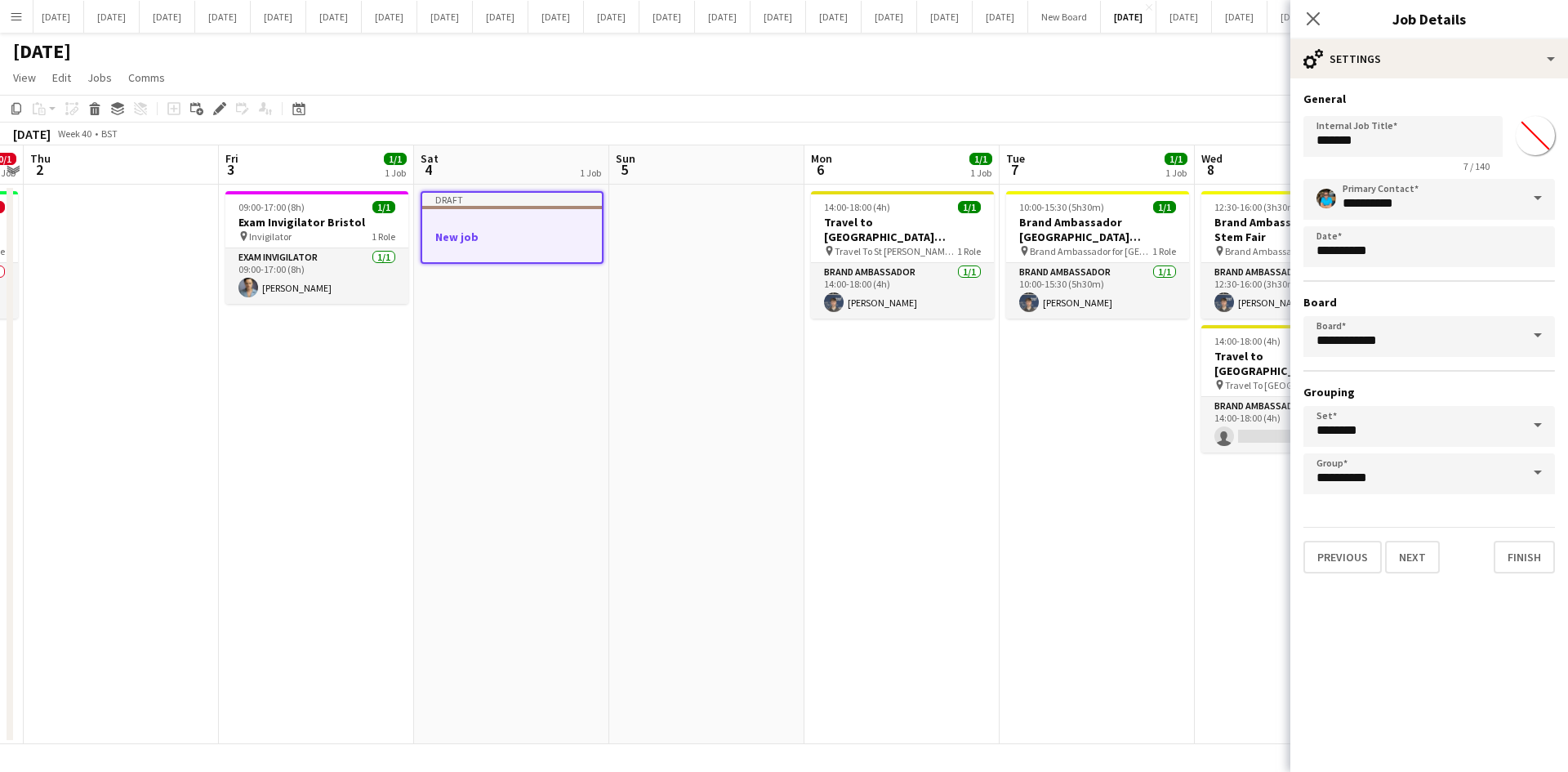
click at [465, 239] on h3 "New job" at bounding box center [512, 237] width 180 height 15
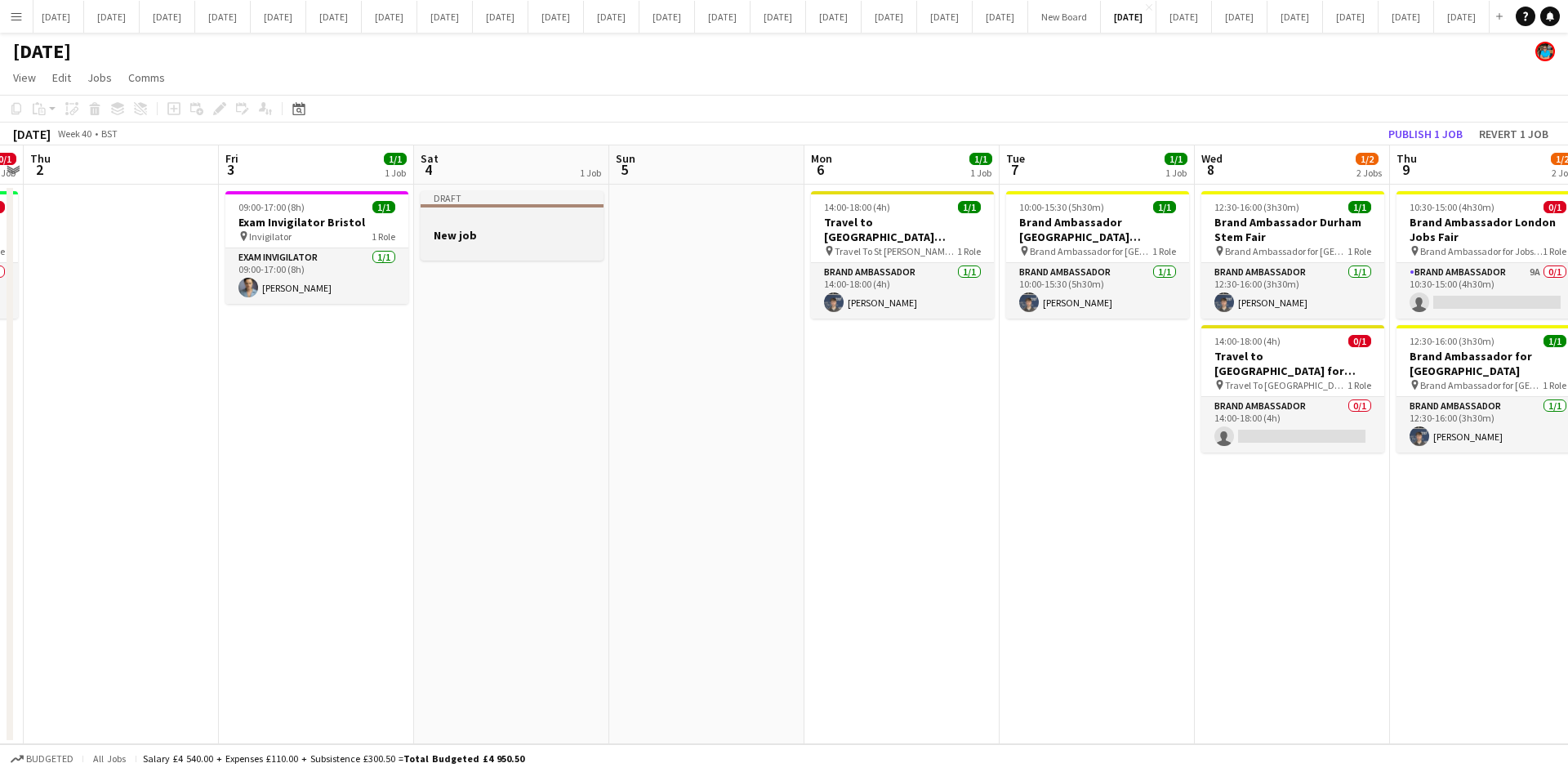
click at [509, 244] on div at bounding box center [512, 249] width 182 height 13
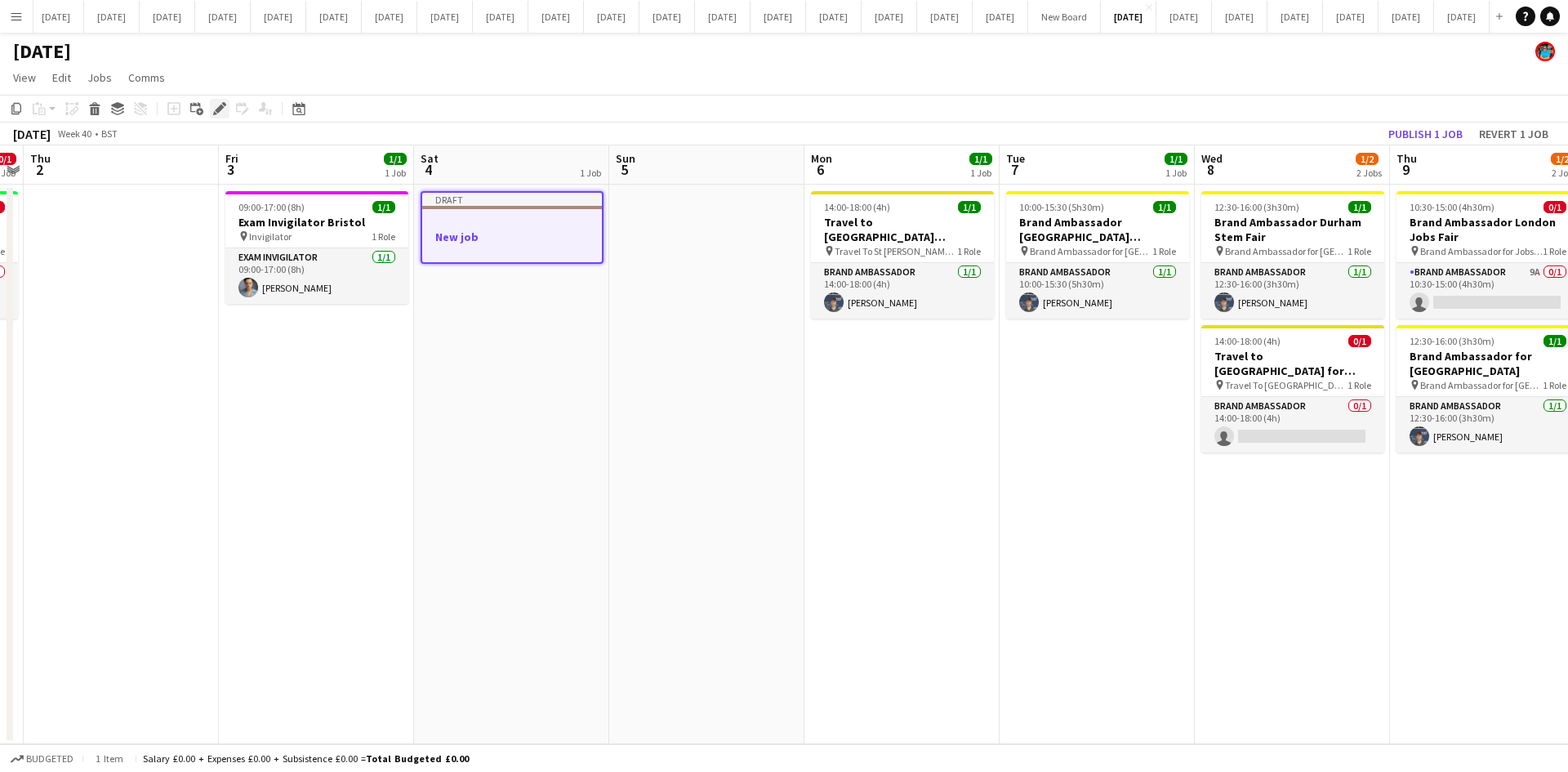
click at [219, 108] on icon at bounding box center [219, 109] width 9 height 9
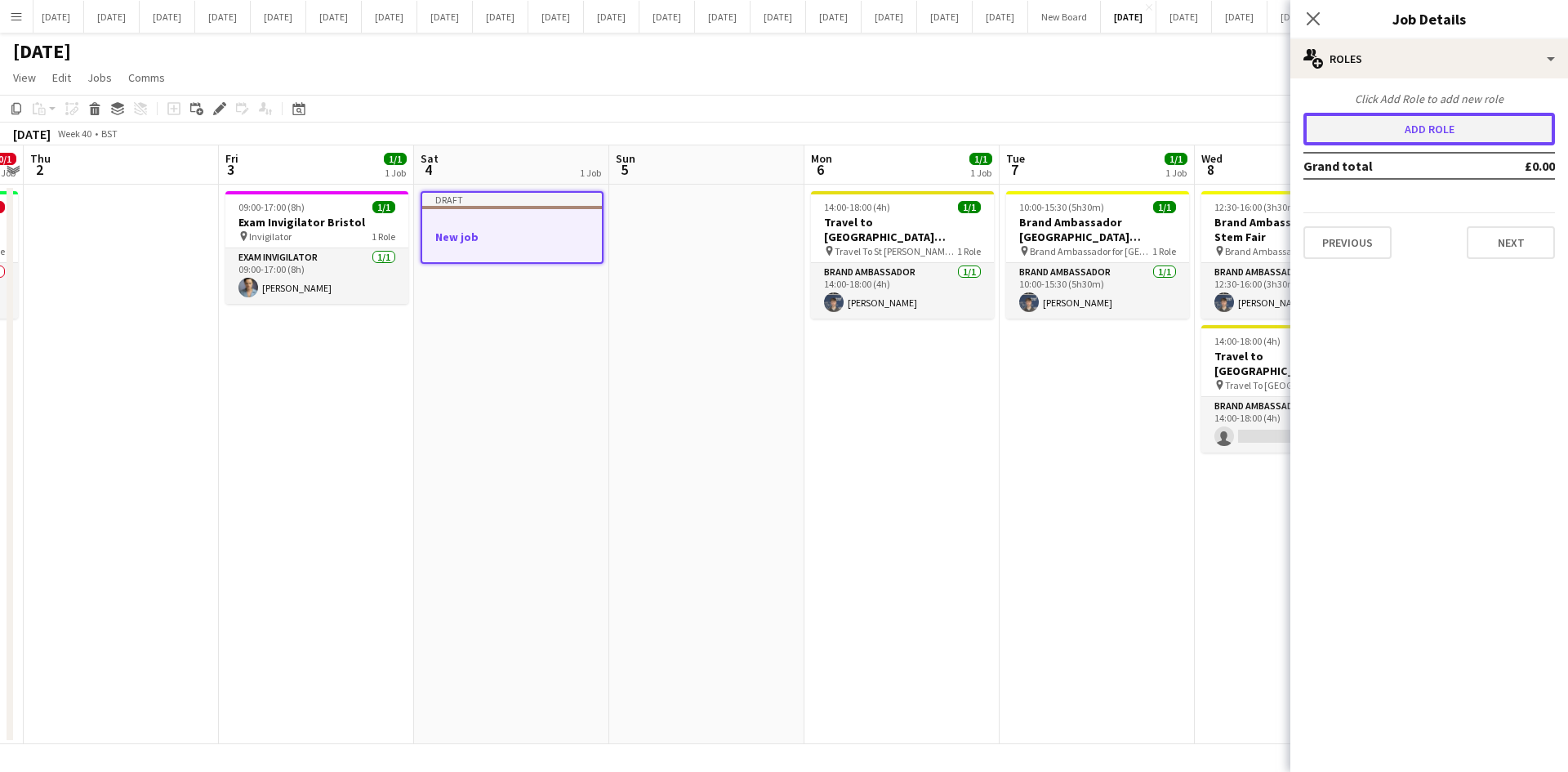
click at [1365, 129] on button "Add role" at bounding box center [1429, 129] width 252 height 33
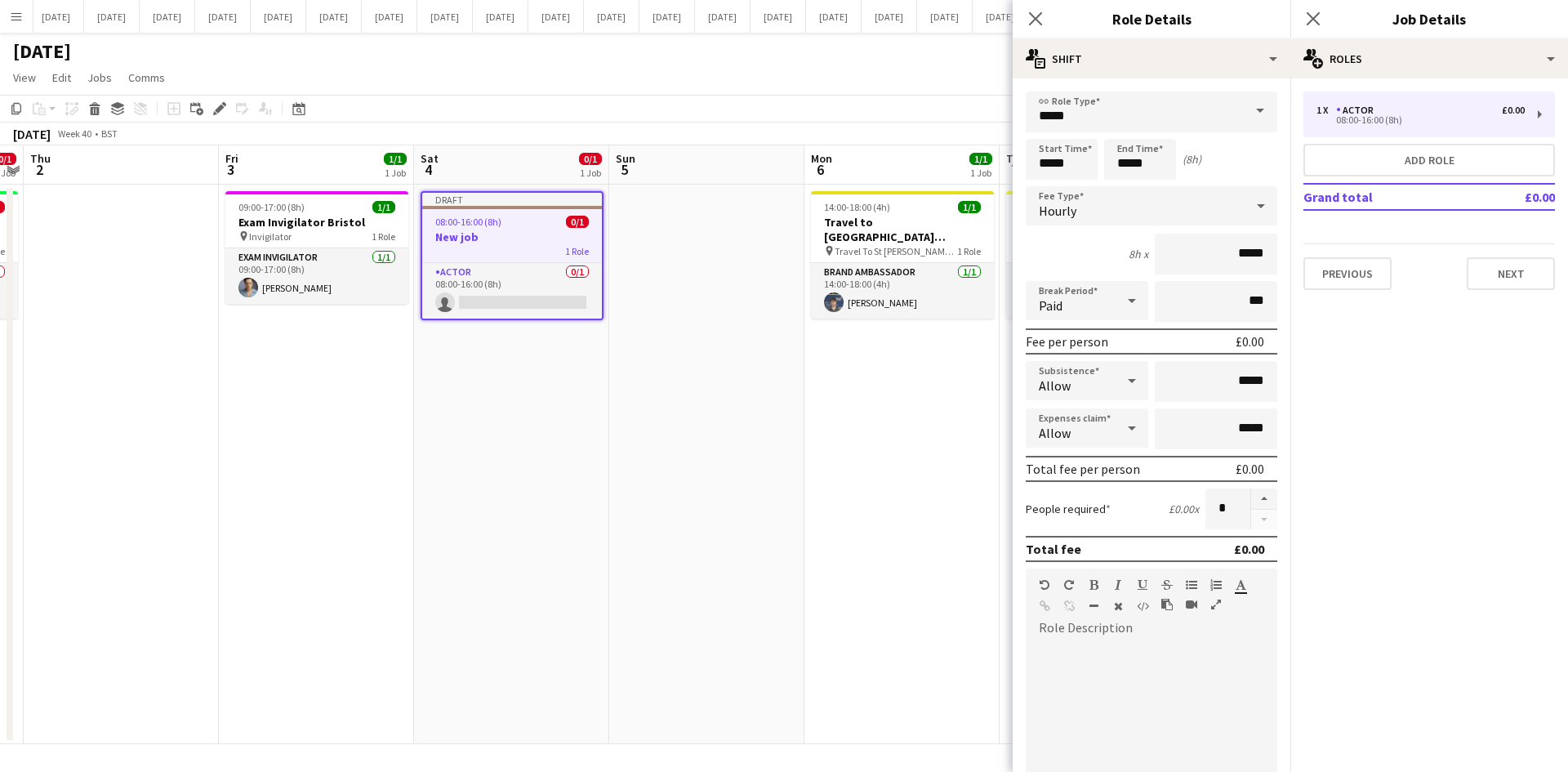
click at [1252, 114] on span at bounding box center [1260, 111] width 35 height 39
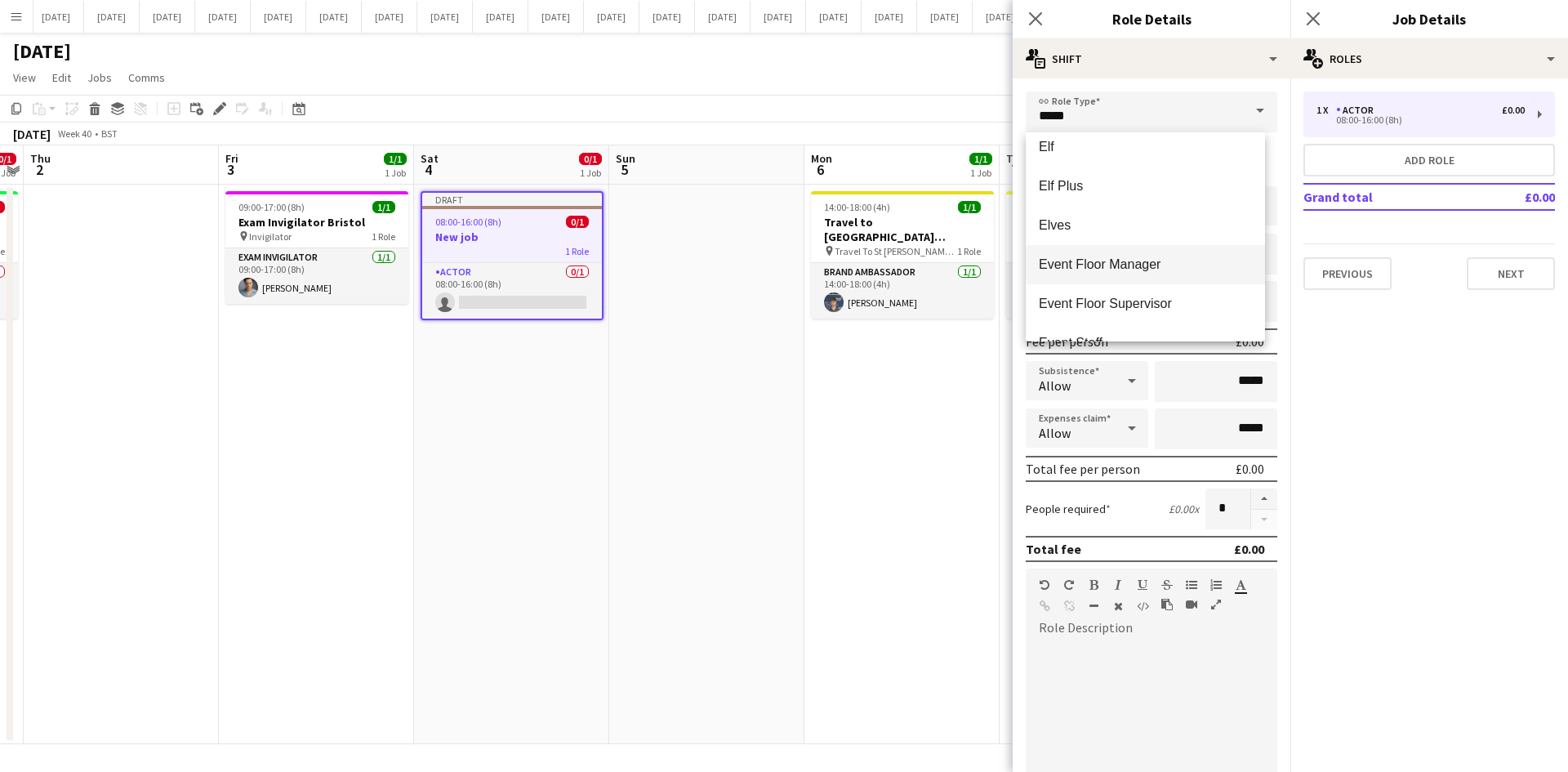
scroll to position [980, 0]
click at [1099, 314] on span "Event Staff" at bounding box center [1145, 316] width 213 height 16
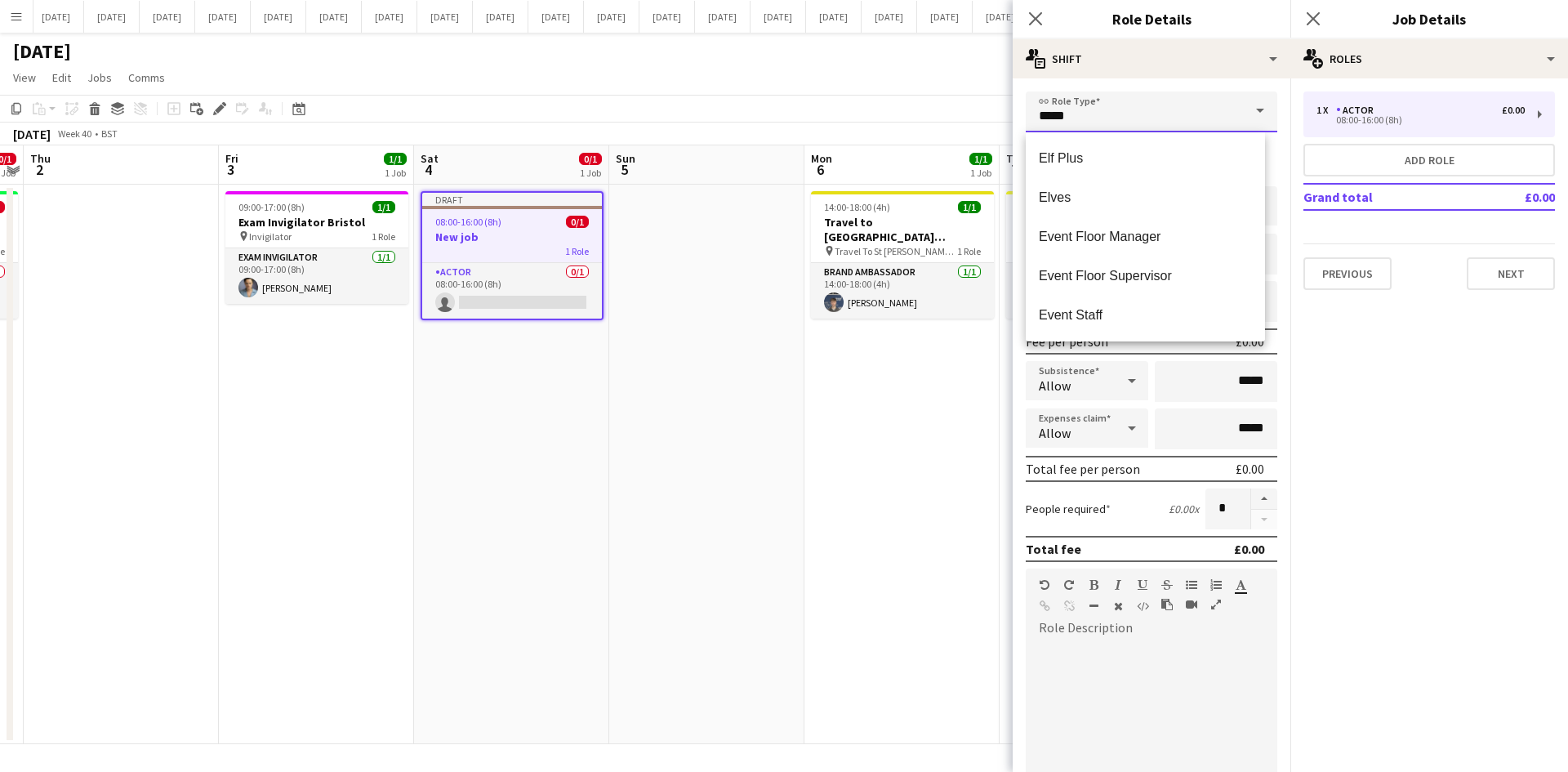
type input "**********"
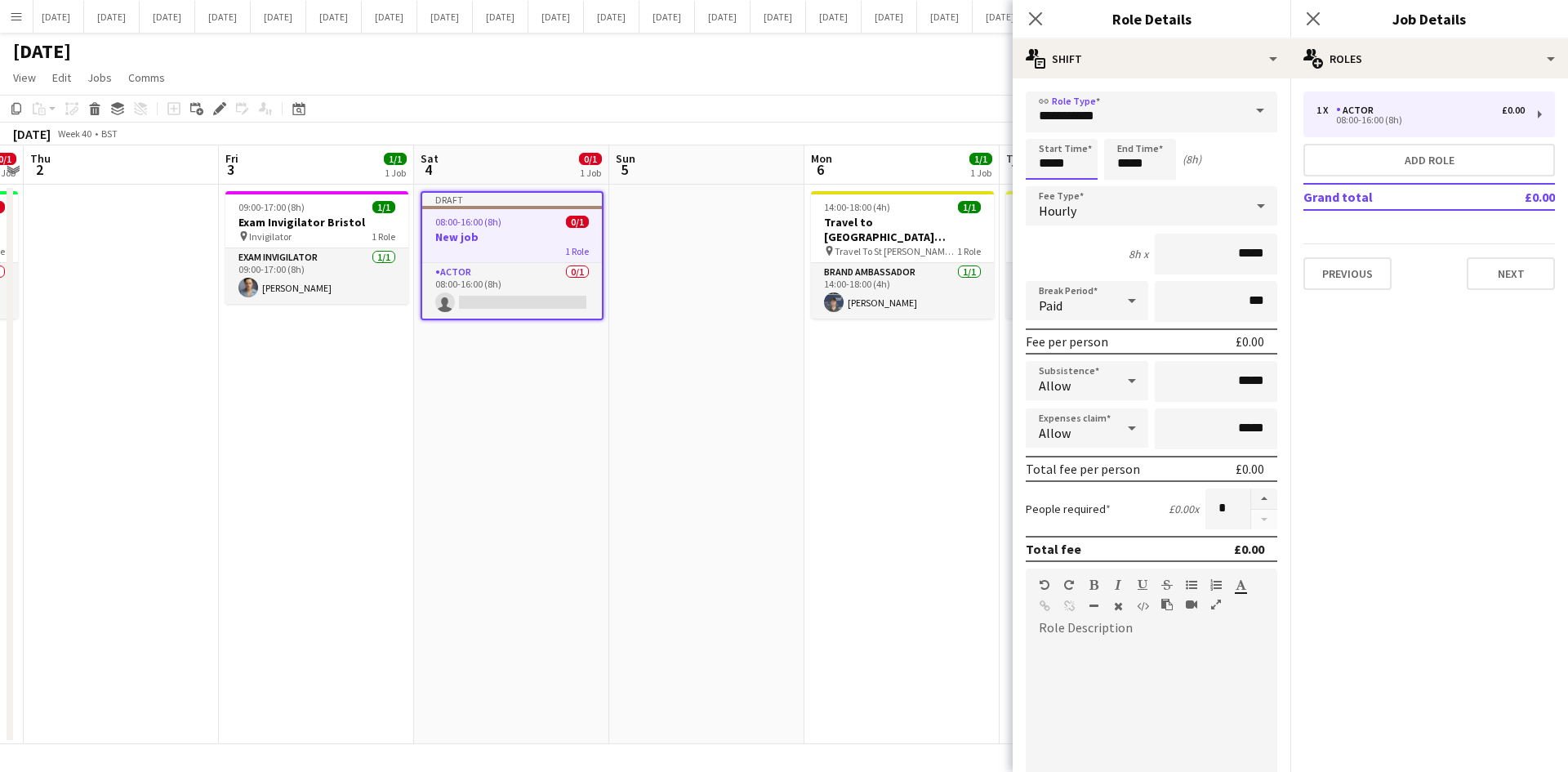
click at [1070, 165] on input "*****" at bounding box center [1061, 160] width 72 height 41
click at [1149, 161] on input "*****" at bounding box center [1139, 160] width 72 height 41
click at [1245, 202] on div at bounding box center [1261, 206] width 33 height 33
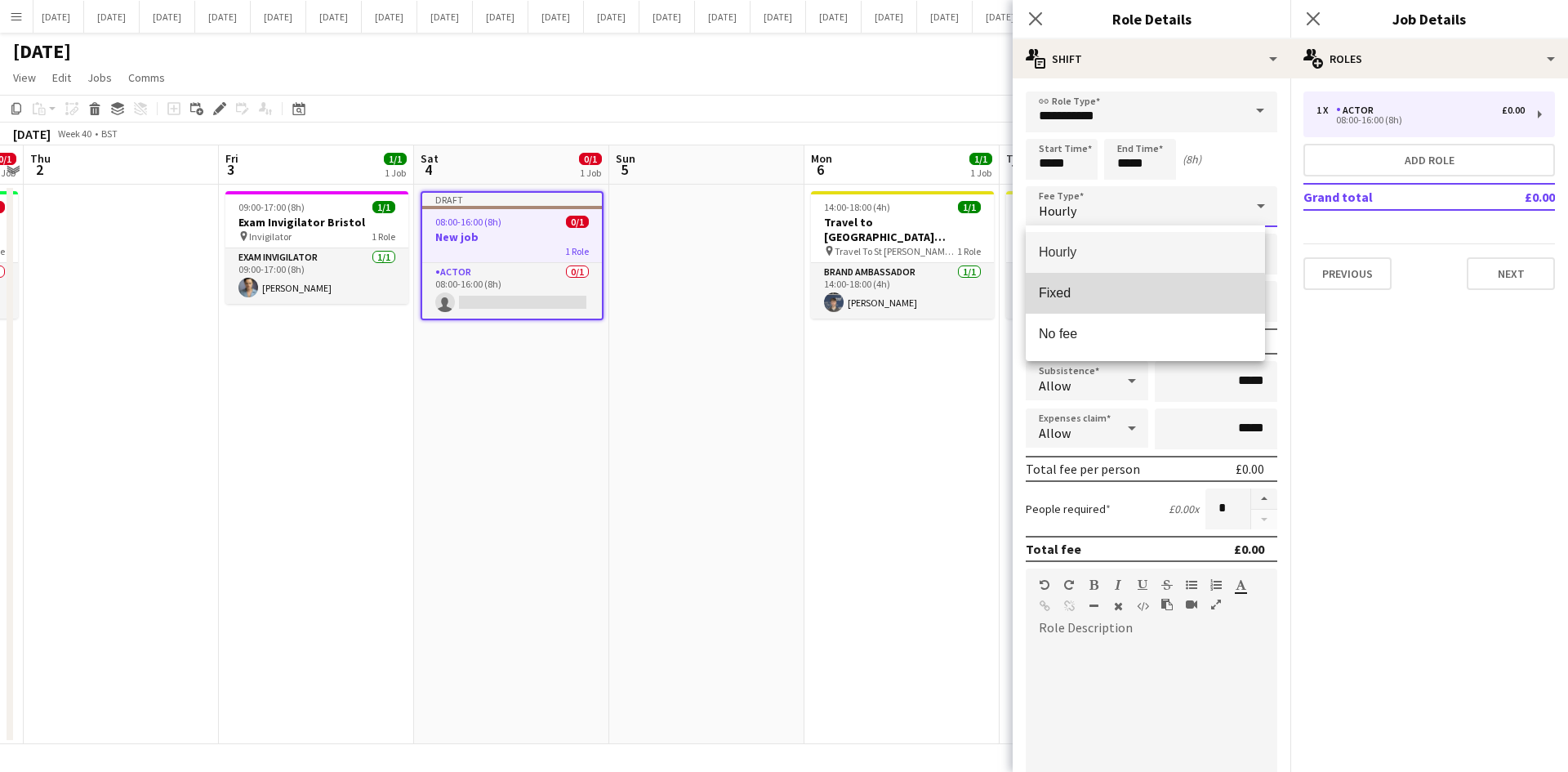
click at [1114, 302] on mat-option "Fixed" at bounding box center [1145, 293] width 239 height 41
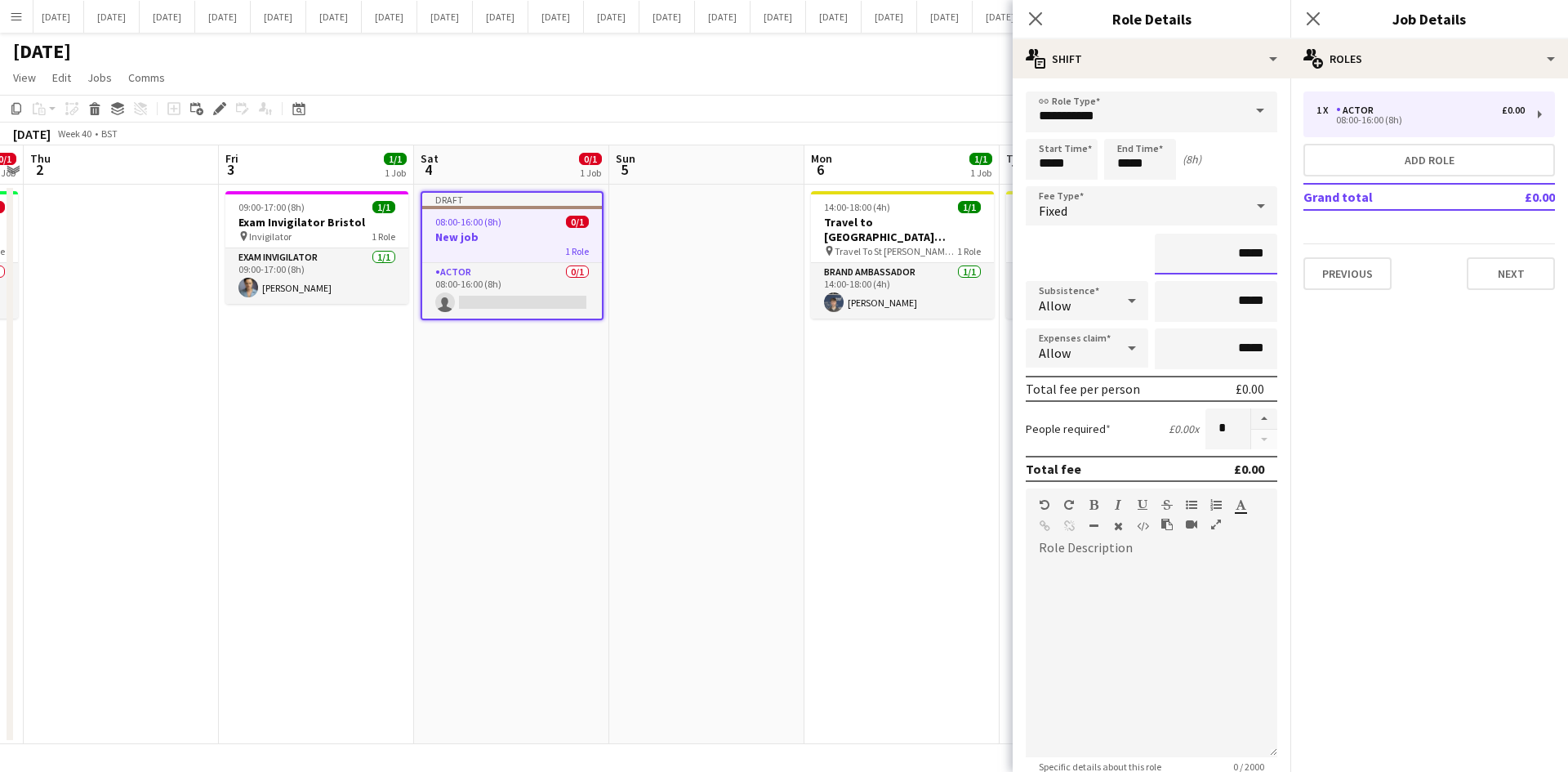
click at [1233, 255] on input "*****" at bounding box center [1215, 254] width 122 height 41
type input "**"
type input "*******"
click at [1236, 354] on input "*****" at bounding box center [1215, 349] width 122 height 41
type input "*****"
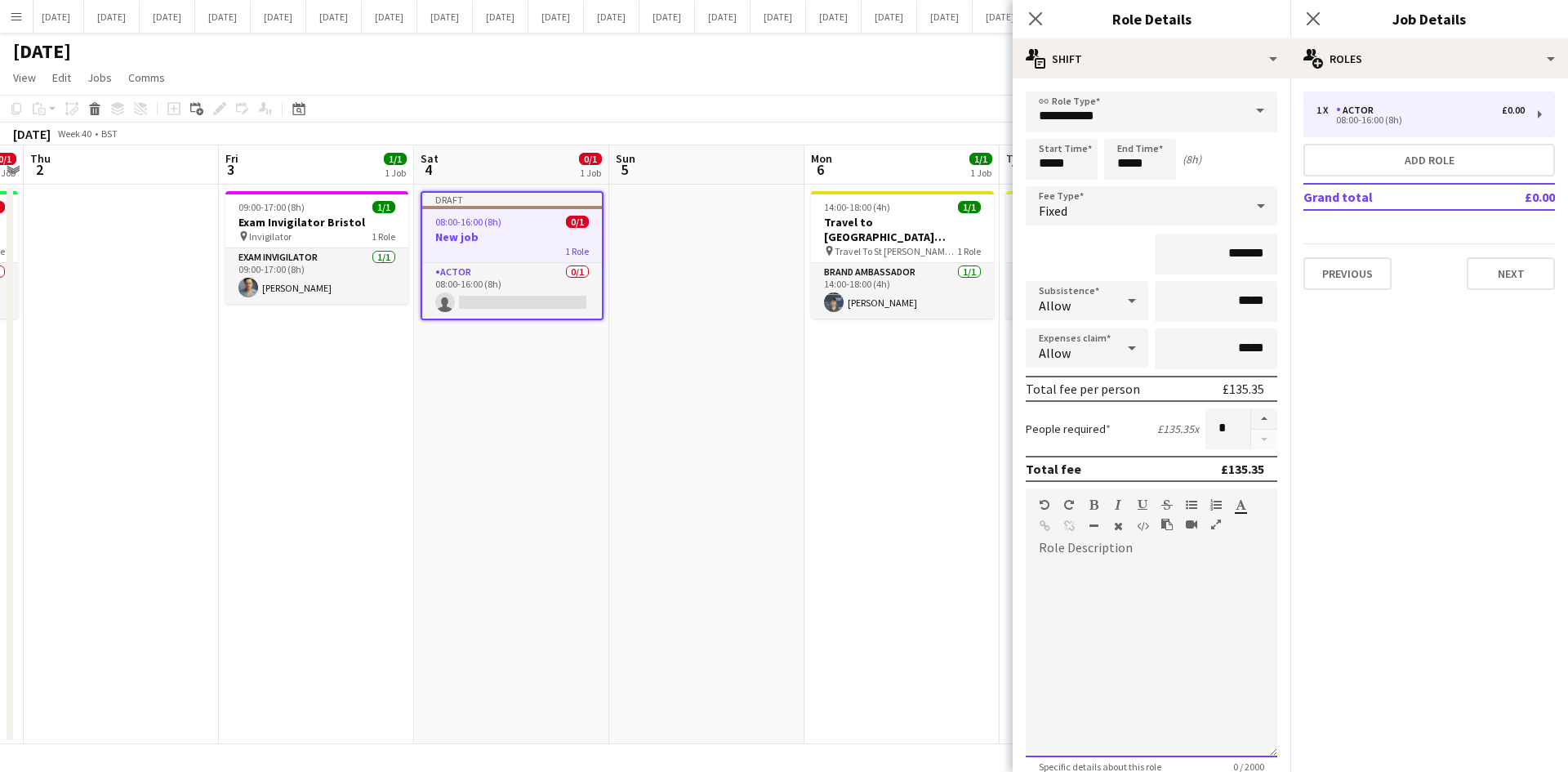
click at [1114, 588] on div at bounding box center [1152, 659] width 252 height 196
click at [1075, 604] on div "**********" at bounding box center [1145, 659] width 239 height 196
click at [1250, 604] on div "**********" at bounding box center [1145, 659] width 239 height 196
click at [1177, 606] on div "**********" at bounding box center [1145, 659] width 239 height 196
click at [1161, 604] on div "**********" at bounding box center [1145, 659] width 239 height 196
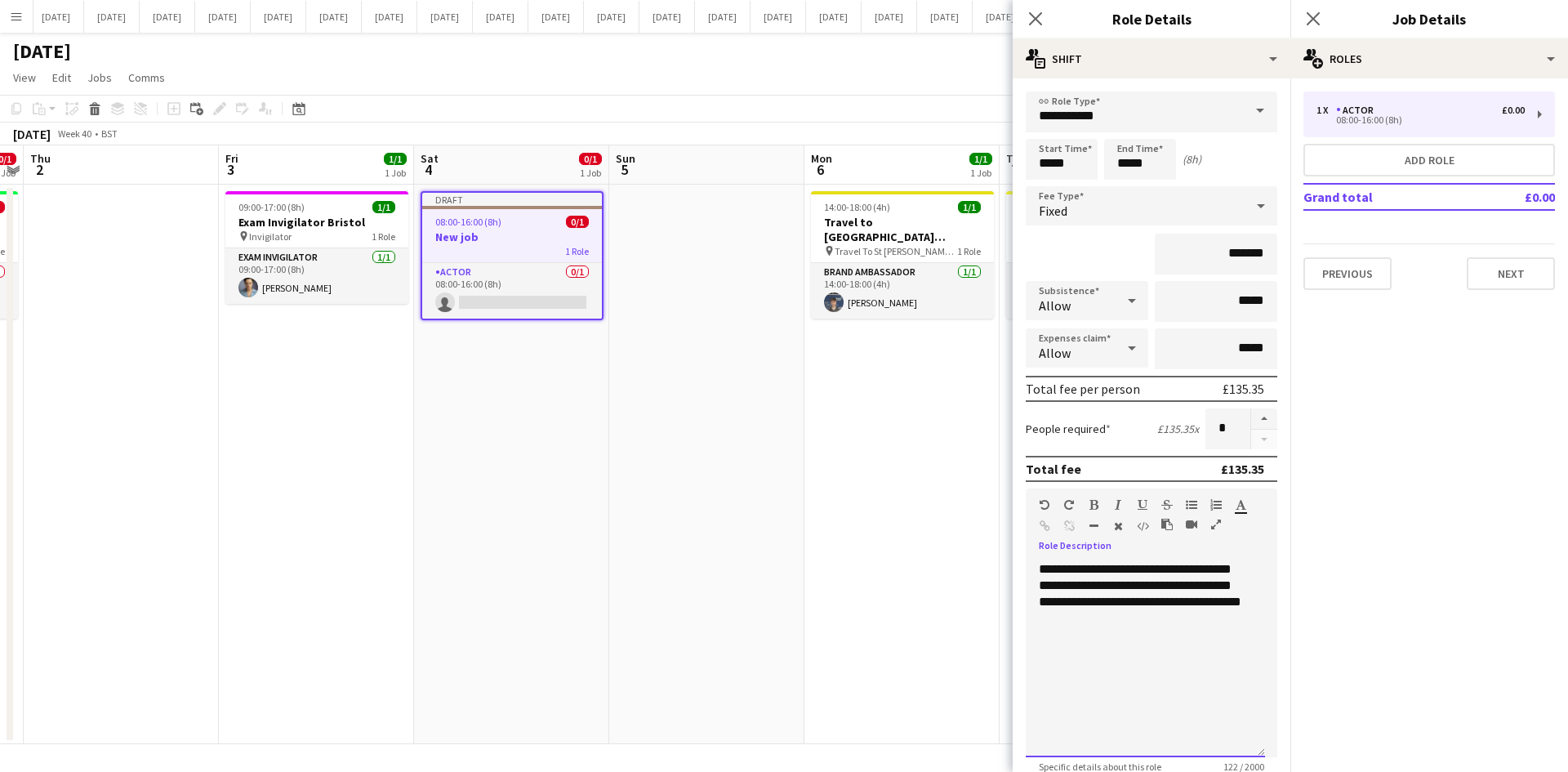
click at [1194, 601] on div "**********" at bounding box center [1145, 659] width 239 height 196
click at [1195, 601] on div "**********" at bounding box center [1145, 659] width 239 height 196
click at [1192, 601] on div "**********" at bounding box center [1145, 659] width 239 height 196
click at [1239, 602] on div "**********" at bounding box center [1145, 659] width 239 height 196
click at [1185, 606] on div "**********" at bounding box center [1145, 659] width 239 height 196
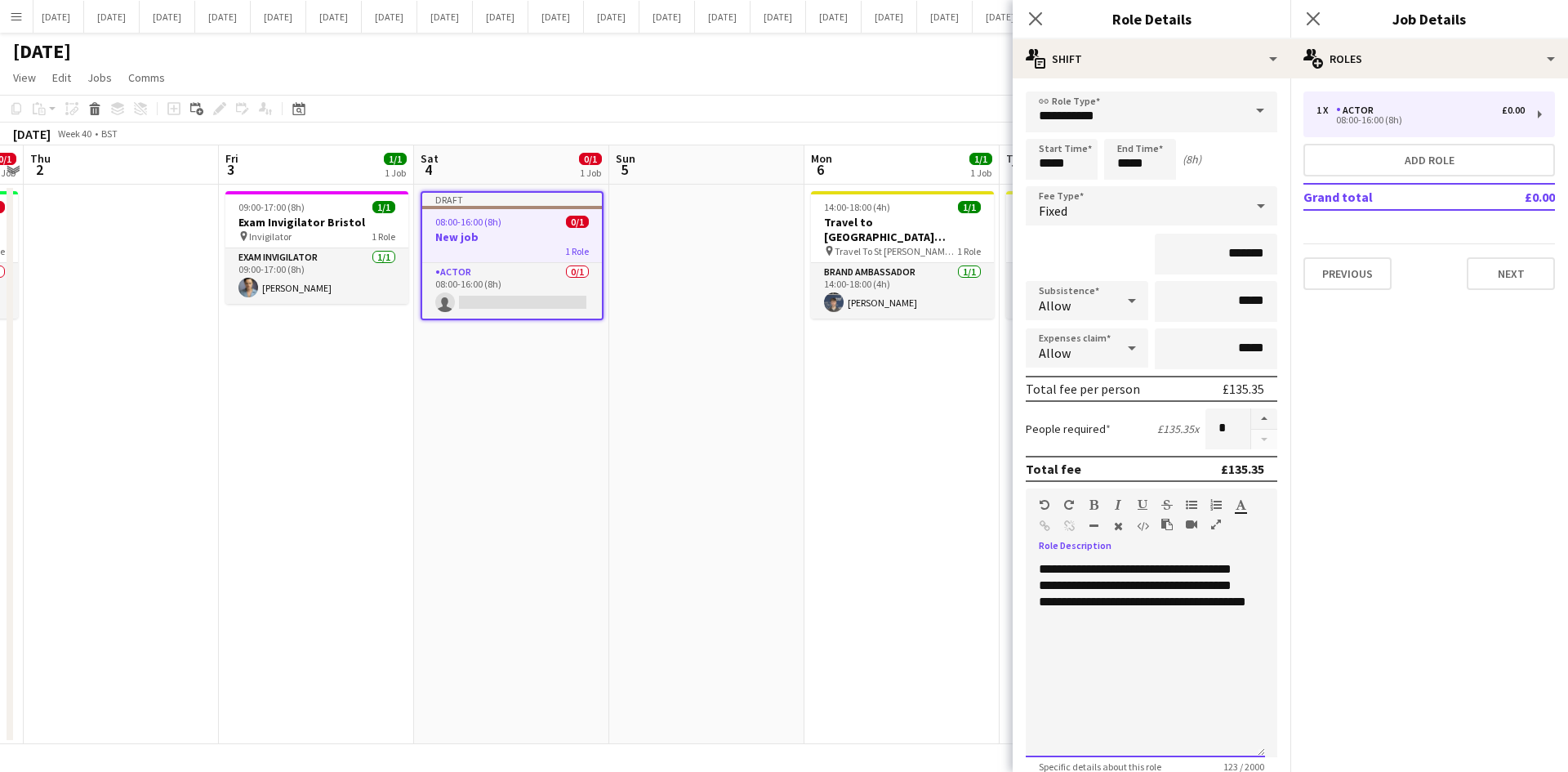
click at [1230, 606] on div "**********" at bounding box center [1145, 659] width 239 height 196
click at [1233, 606] on div "**********" at bounding box center [1145, 659] width 239 height 196
click at [1079, 622] on div "**********" at bounding box center [1145, 659] width 239 height 196
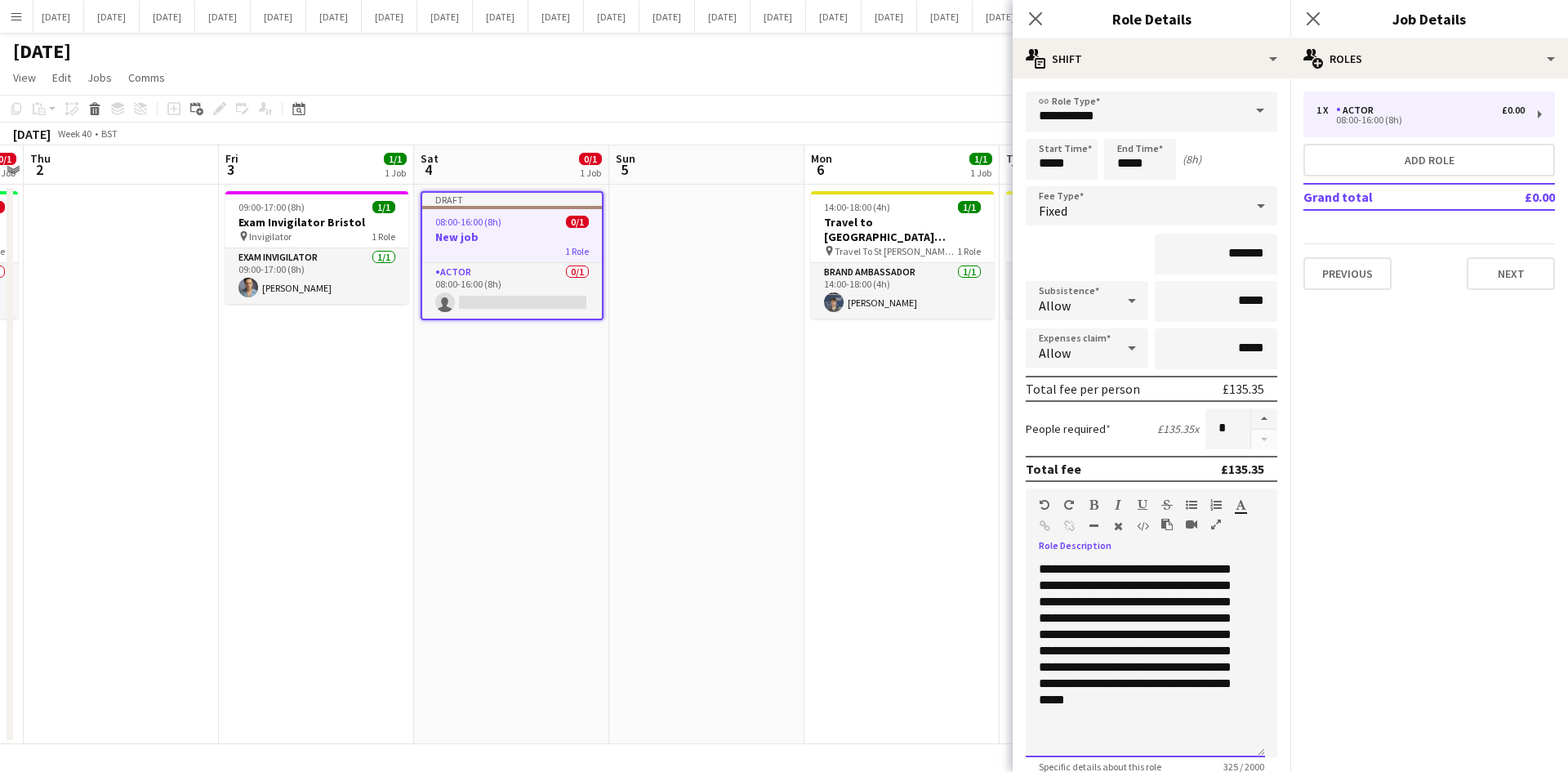
click at [1171, 571] on div "**********" at bounding box center [1145, 659] width 239 height 196
click at [1153, 587] on div "**********" at bounding box center [1145, 659] width 239 height 196
click at [1152, 653] on div "**********" at bounding box center [1145, 659] width 239 height 196
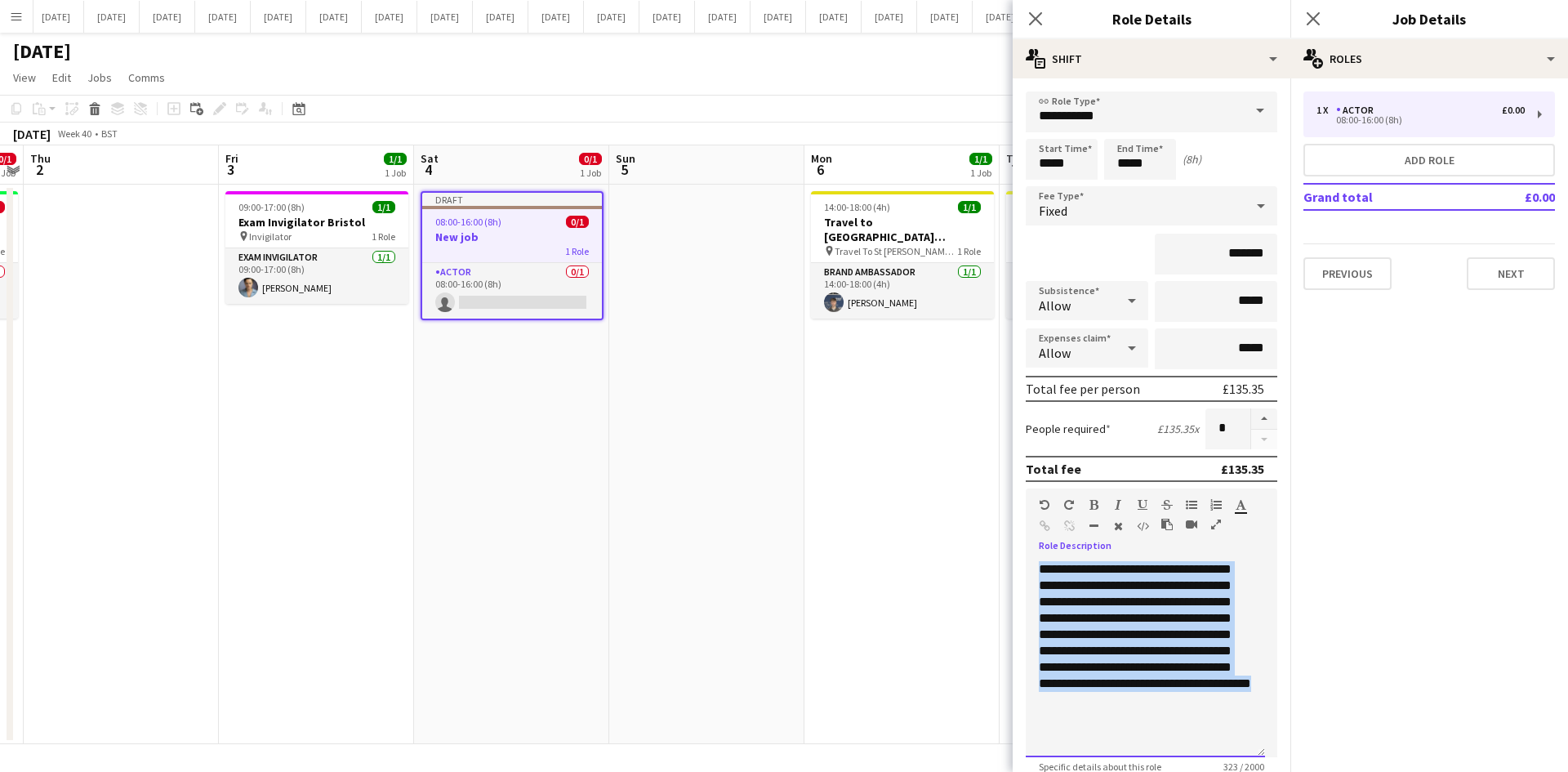
drag, startPoint x: 1207, startPoint y: 703, endPoint x: 1054, endPoint y: 577, distance: 198.2
click at [1042, 569] on div "**********" at bounding box center [1145, 659] width 239 height 196
drag, startPoint x: 1128, startPoint y: 609, endPoint x: 1207, endPoint y: 723, distance: 138.7
click at [1206, 725] on div "**********" at bounding box center [1145, 659] width 239 height 196
click at [1246, 728] on div "**********" at bounding box center [1145, 659] width 239 height 196
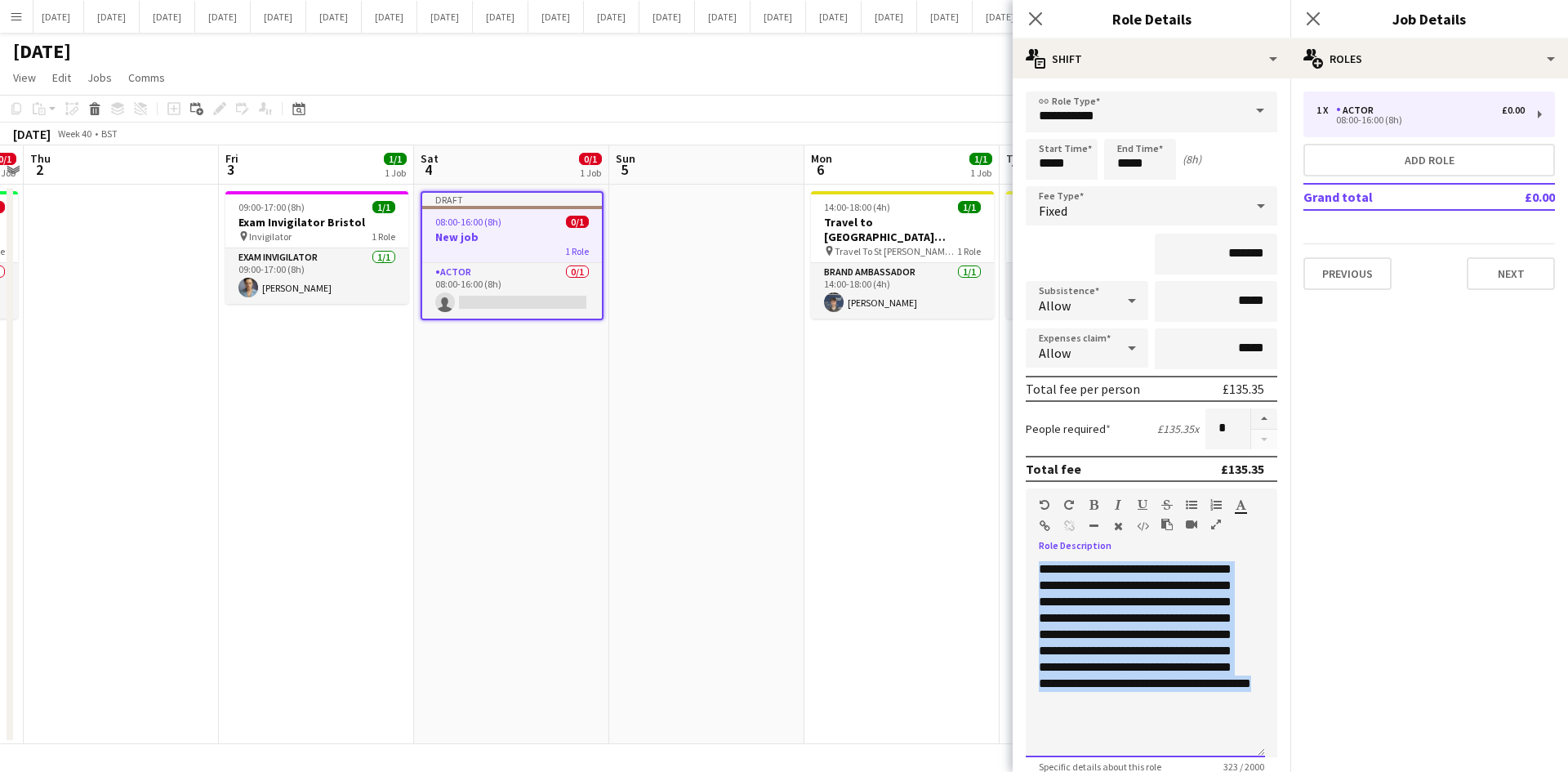
drag, startPoint x: 1038, startPoint y: 565, endPoint x: 1142, endPoint y: 659, distance: 140.2
click at [1227, 697] on div "**********" at bounding box center [1145, 659] width 239 height 196
copy div "**********"
click at [1504, 274] on button "Next" at bounding box center [1511, 273] width 89 height 33
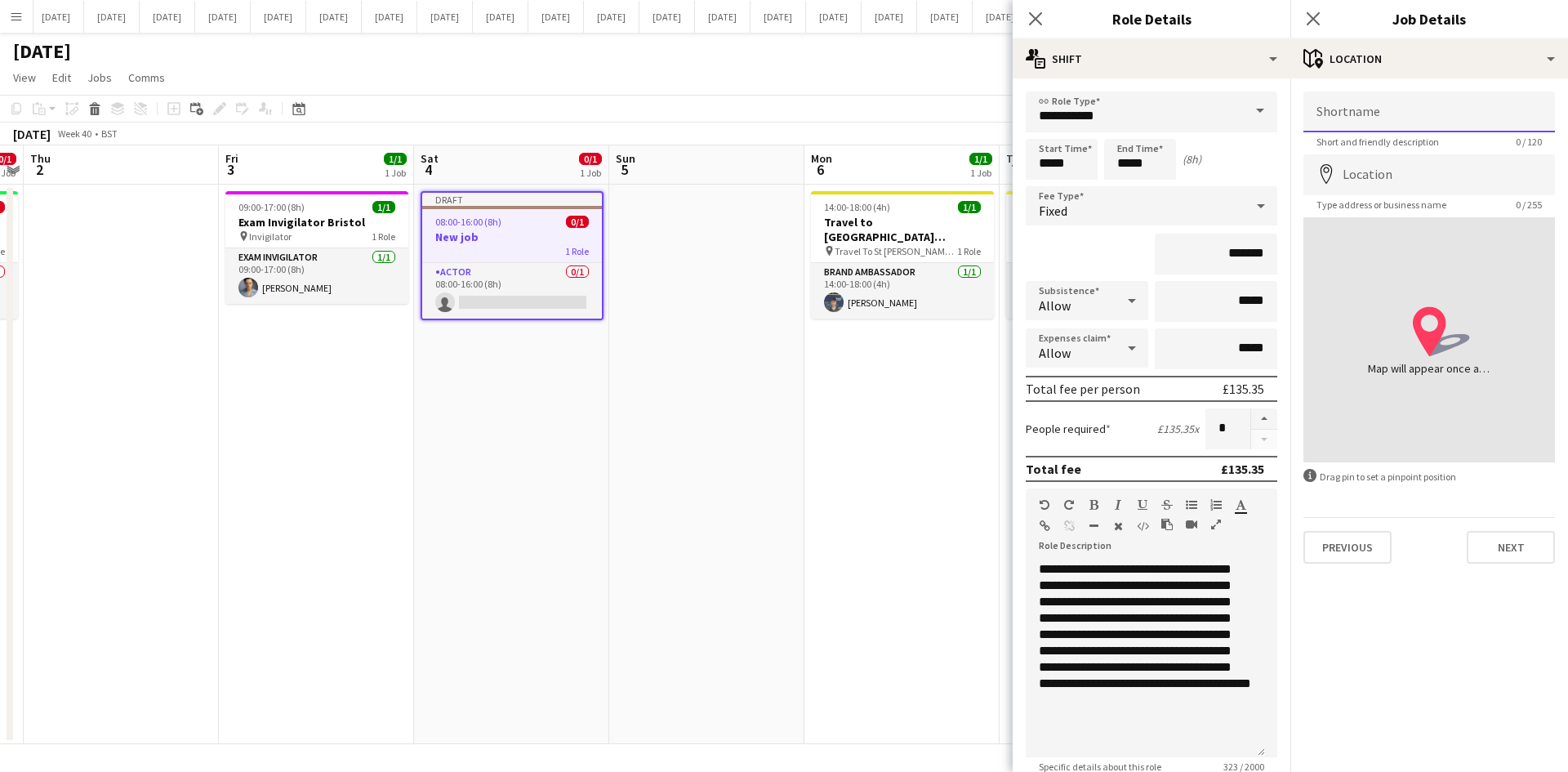
click at [1354, 115] on input "Shortname" at bounding box center [1429, 112] width 252 height 41
type input "**********"
click at [1401, 163] on input "Location" at bounding box center [1429, 175] width 252 height 41
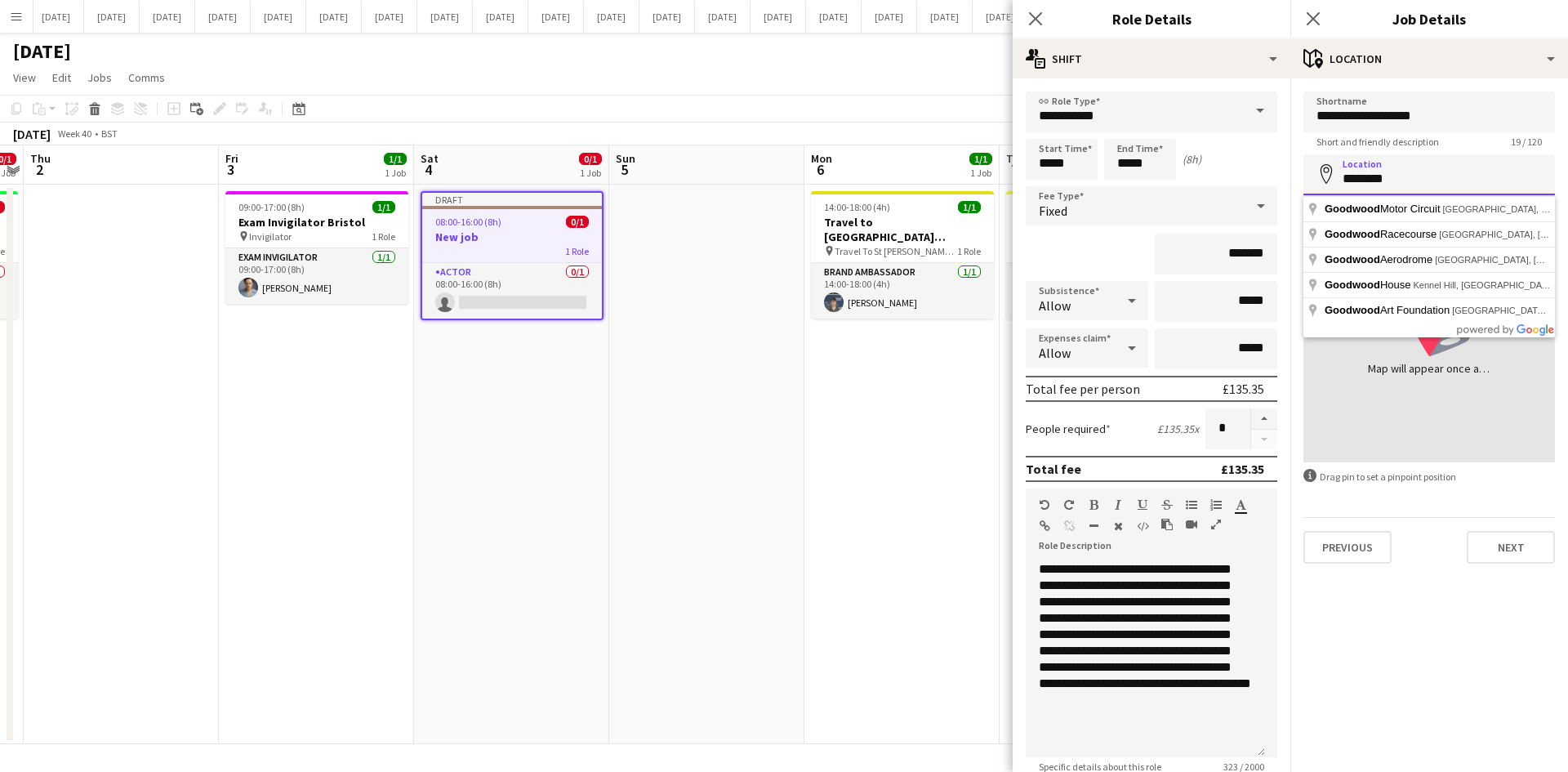
click at [1404, 181] on input "********" at bounding box center [1429, 175] width 252 height 41
type input "*"
click at [1378, 187] on input "********" at bounding box center [1429, 175] width 252 height 41
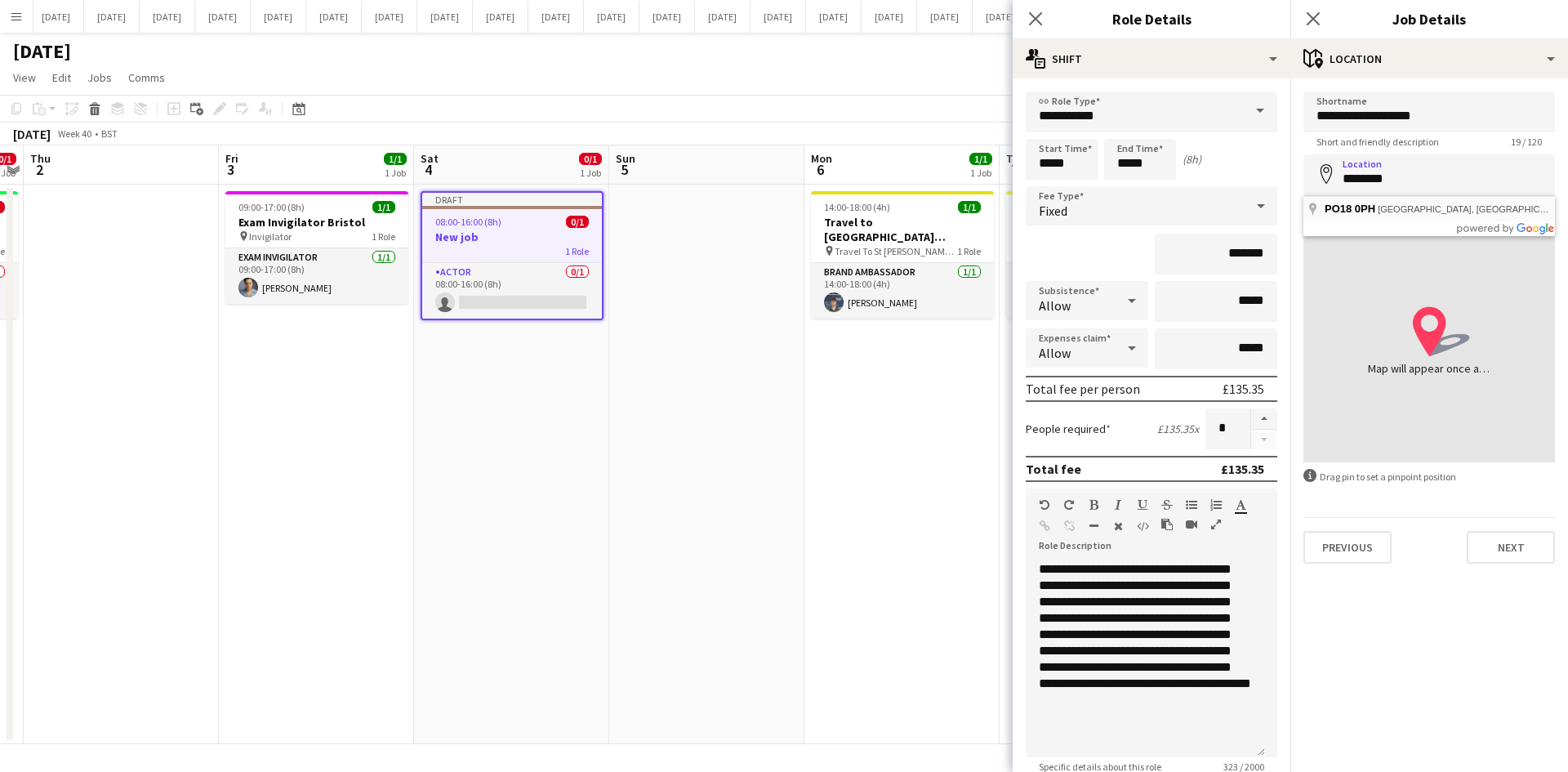
type input "**********"
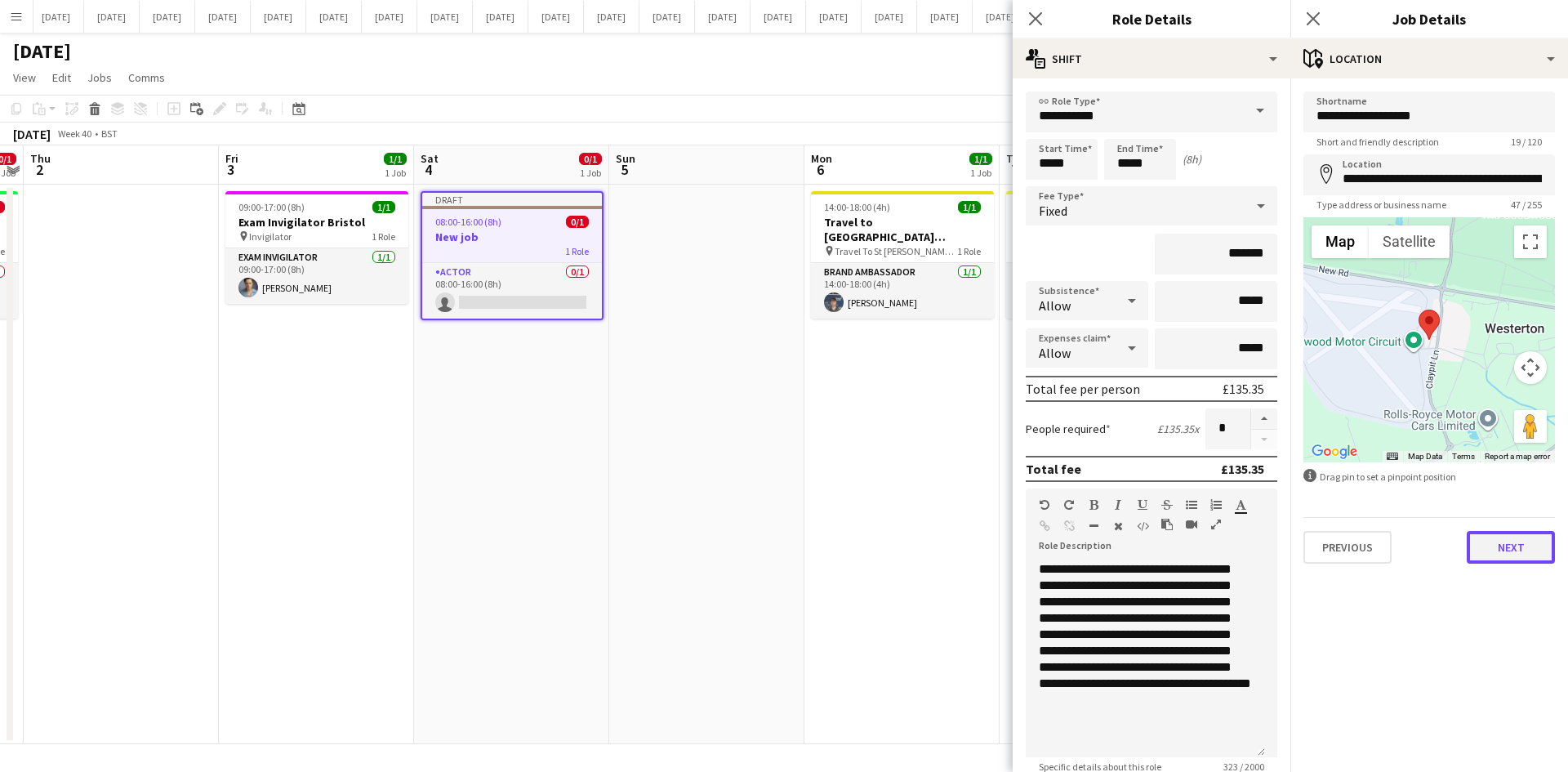
click at [1502, 549] on button "Next" at bounding box center [1511, 547] width 89 height 33
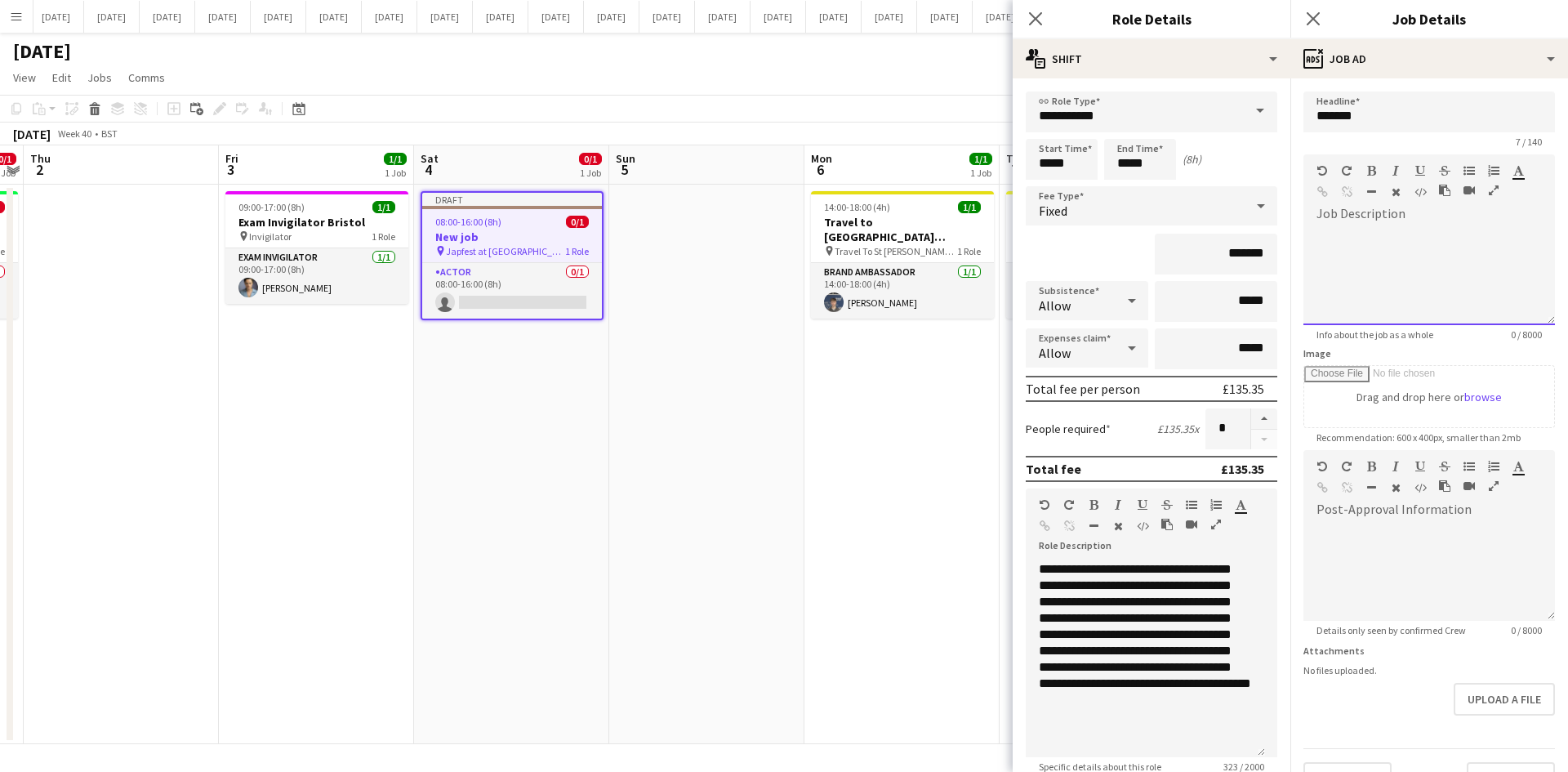
click at [1342, 227] on div at bounding box center [1429, 276] width 252 height 98
drag, startPoint x: 1322, startPoint y: 232, endPoint x: 1341, endPoint y: 238, distance: 19.9
click at [1342, 238] on div at bounding box center [1429, 276] width 252 height 98
click at [1304, 238] on span at bounding box center [1316, 227] width 26 height 23
click at [1318, 231] on span at bounding box center [1316, 227] width 26 height 23
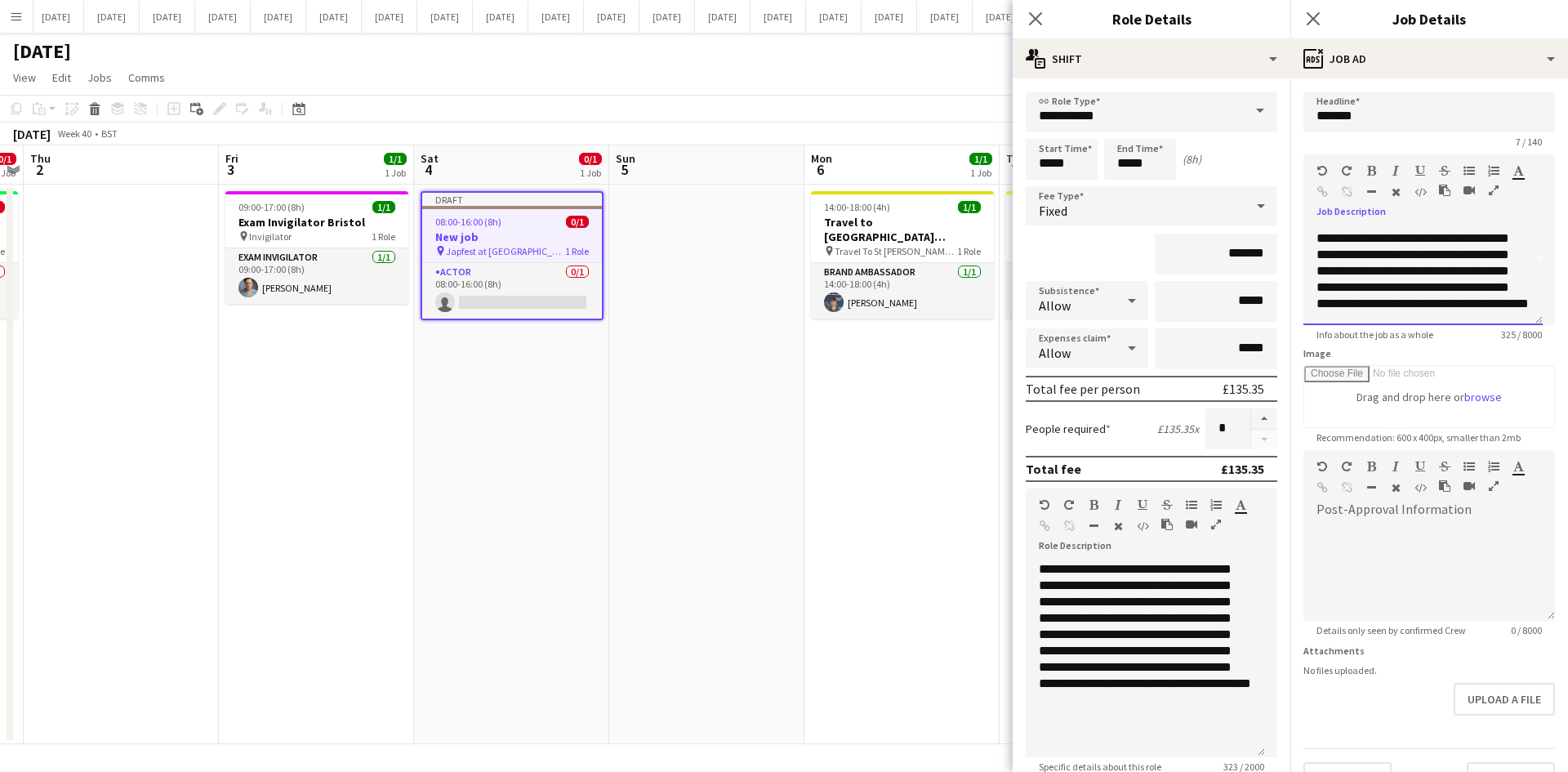
scroll to position [95, 0]
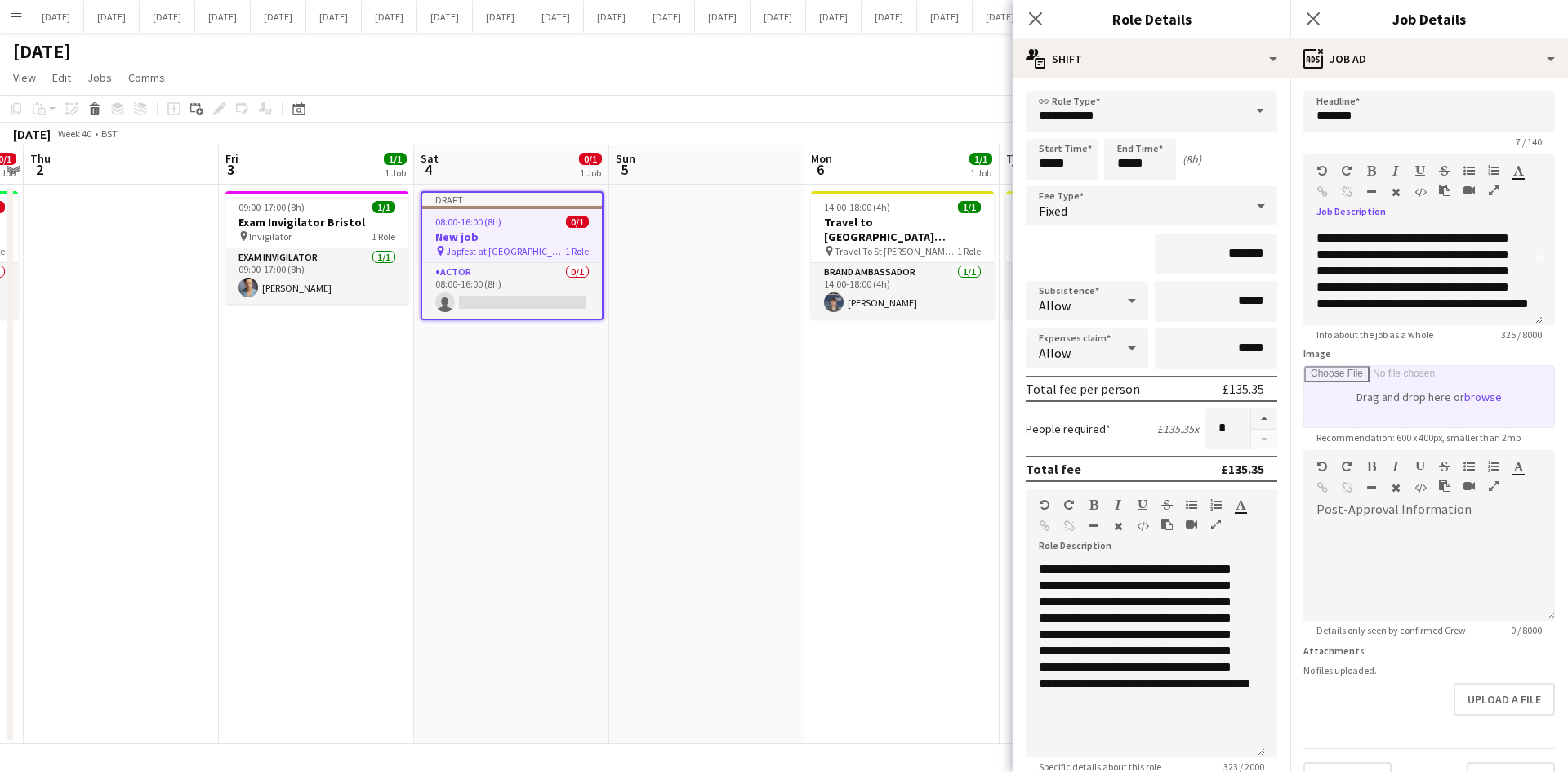
click at [1417, 410] on input "Image" at bounding box center [1429, 396] width 250 height 61
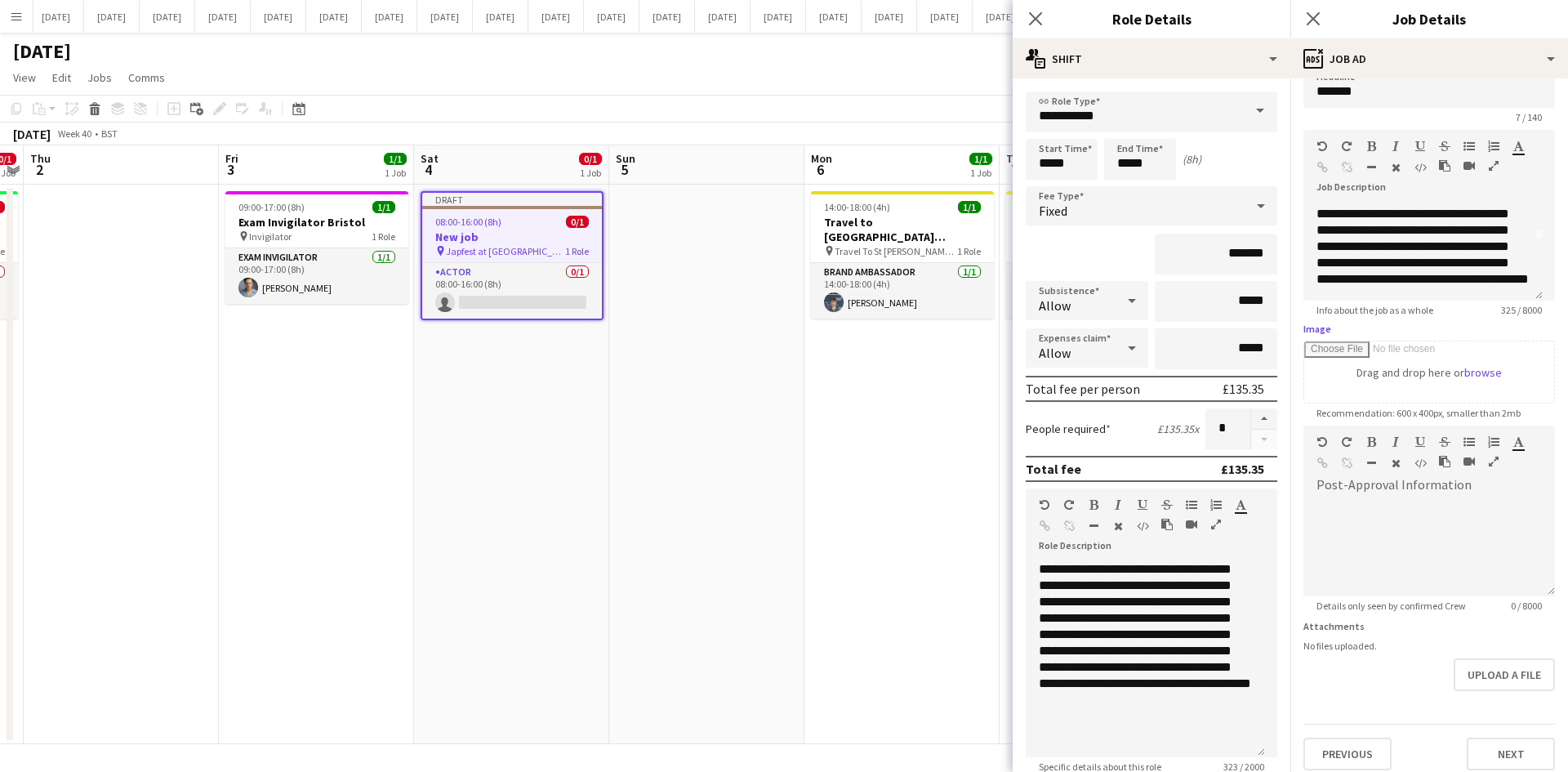
scroll to position [36, 0]
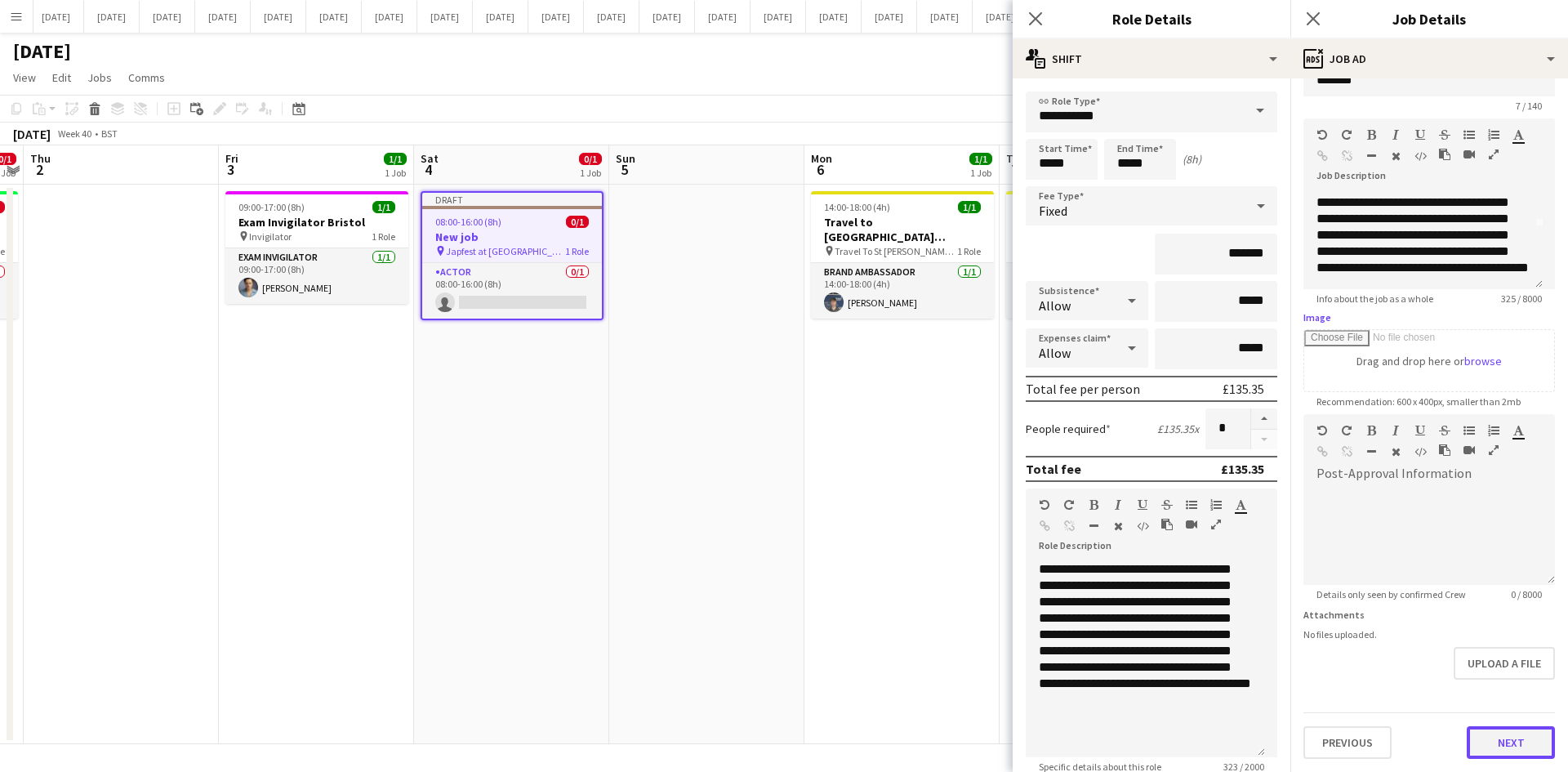
click at [1521, 752] on button "Next" at bounding box center [1511, 742] width 89 height 33
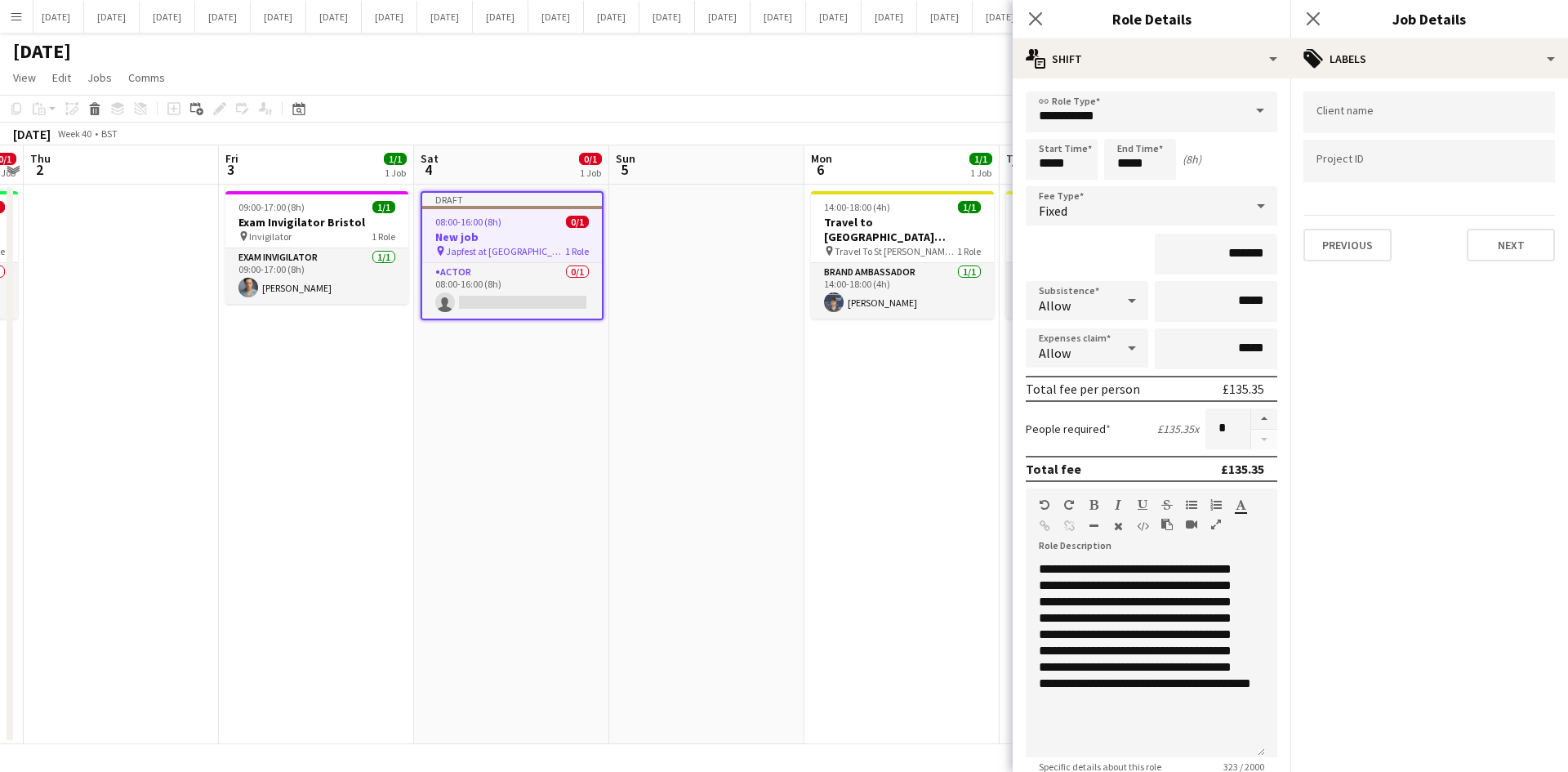
scroll to position [0, 0]
click at [1393, 106] on div at bounding box center [1429, 112] width 252 height 42
type input "**********"
click at [1384, 156] on div "A-ME Event management" at bounding box center [1429, 162] width 252 height 39
click at [1365, 179] on input "Type to search project ID labels..." at bounding box center [1429, 179] width 225 height 15
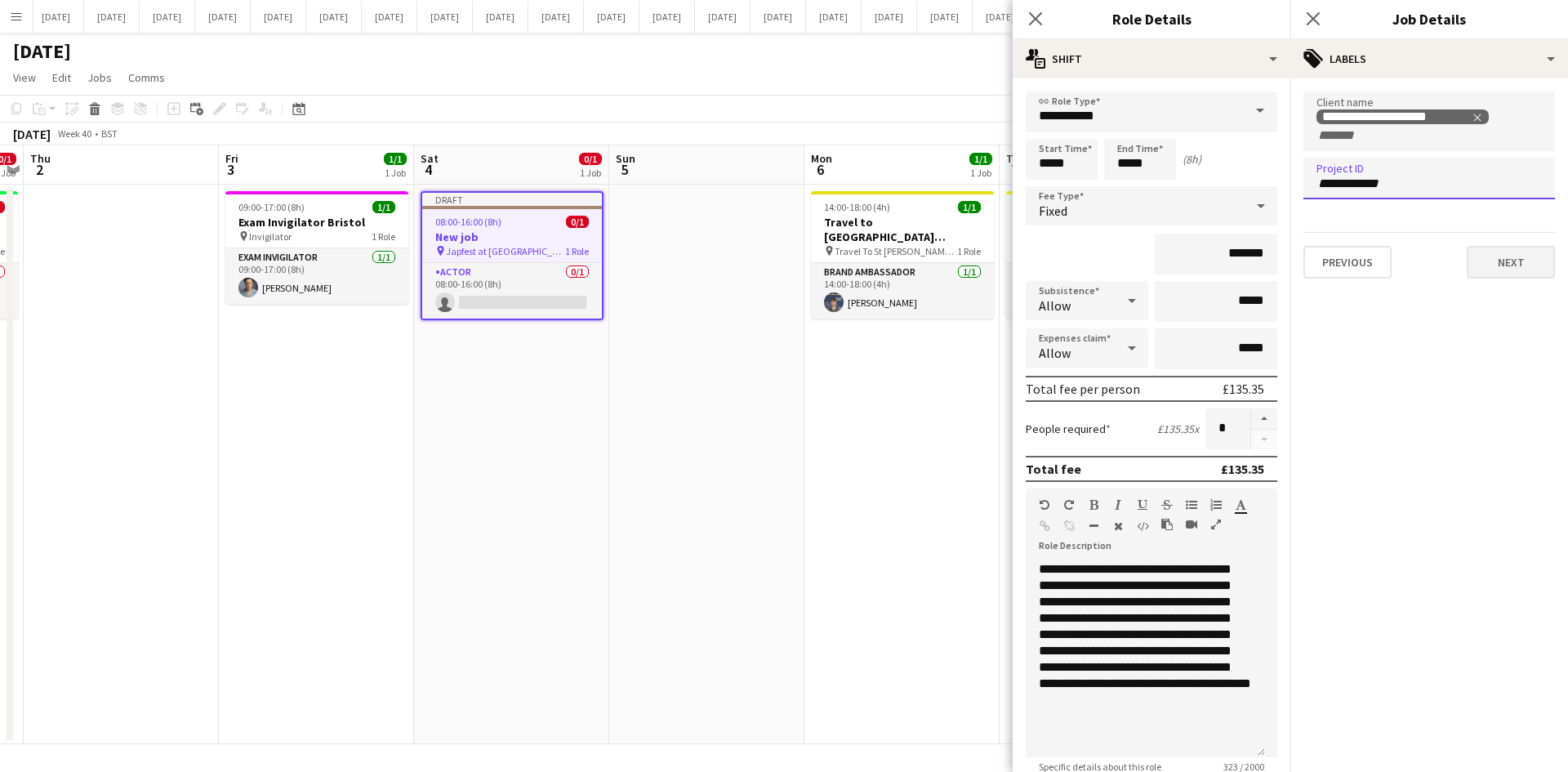
type input "**********"
click at [1553, 257] on button "Next" at bounding box center [1511, 261] width 89 height 33
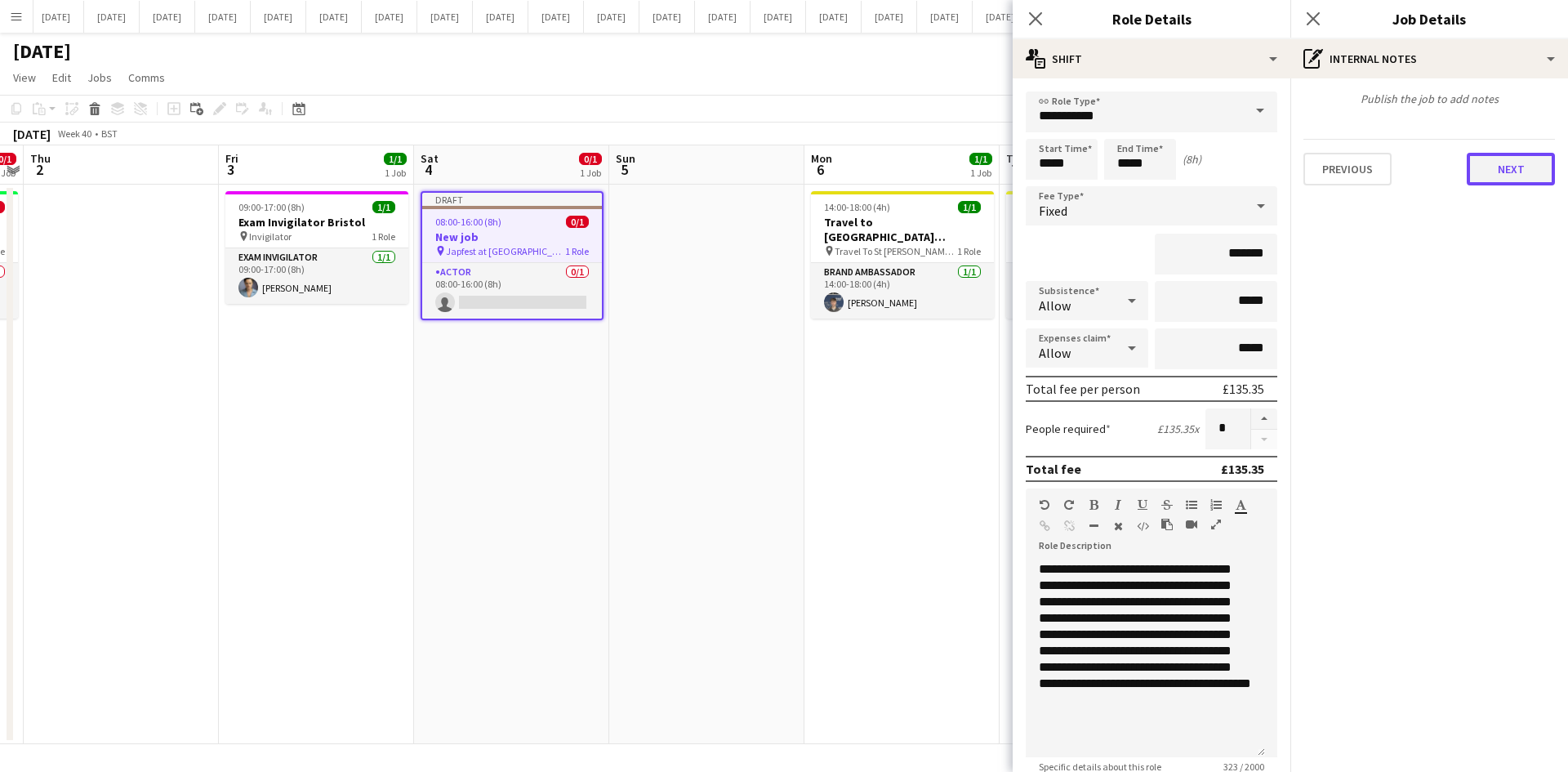
click at [1503, 172] on button "Next" at bounding box center [1511, 168] width 89 height 33
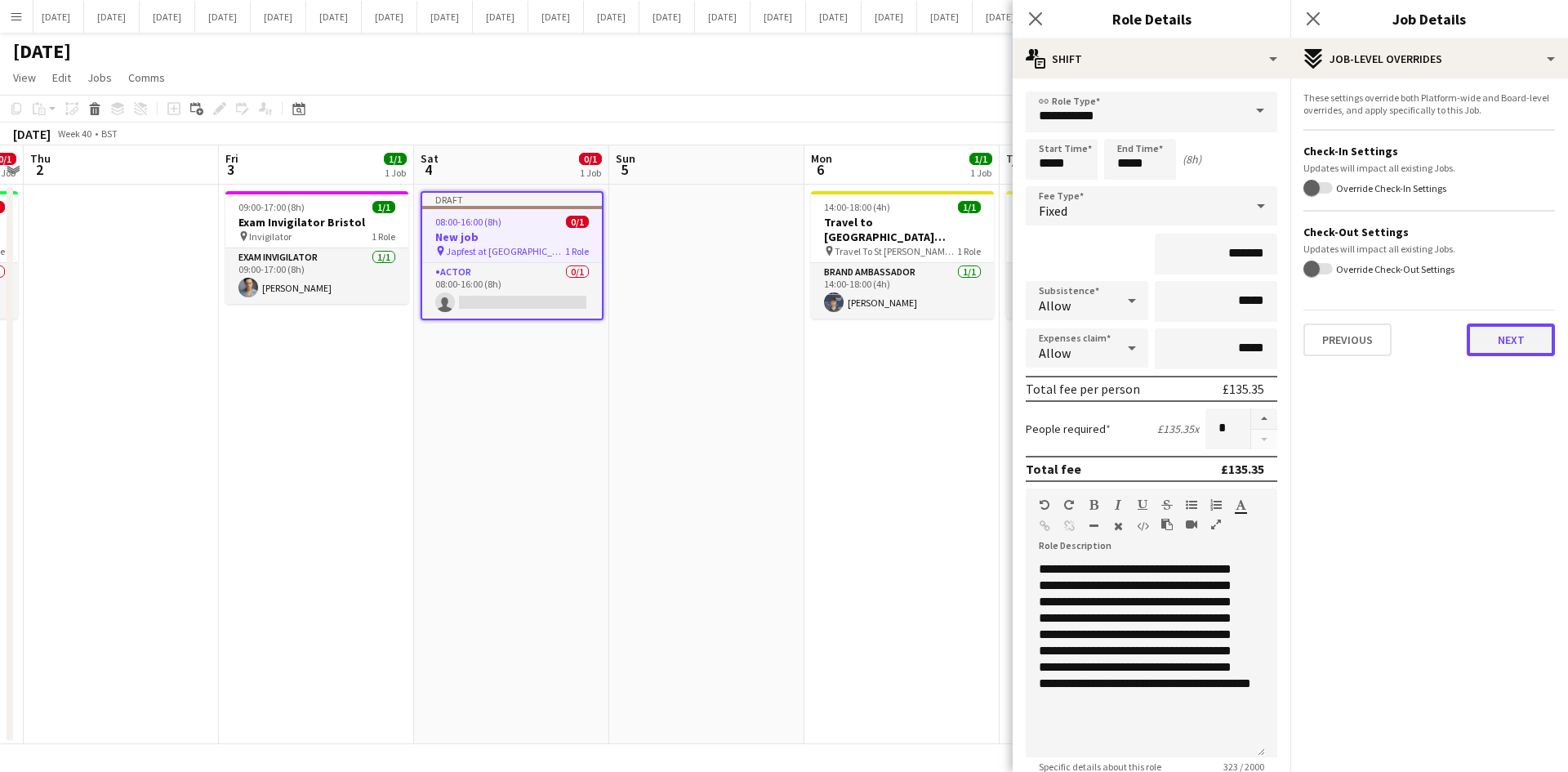
click at [1512, 339] on button "Next" at bounding box center [1511, 339] width 89 height 33
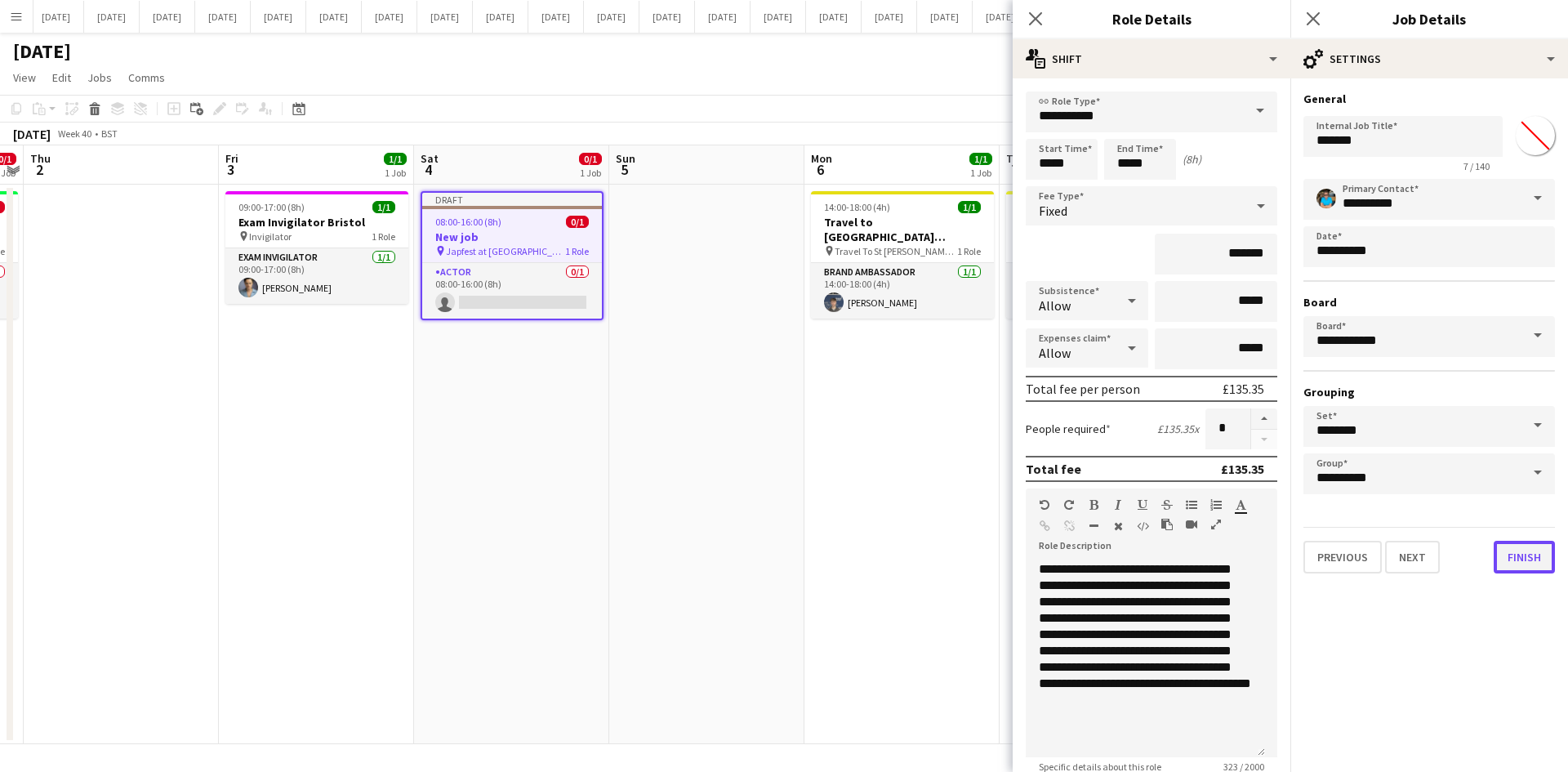
click at [1530, 563] on button "Finish" at bounding box center [1524, 557] width 61 height 33
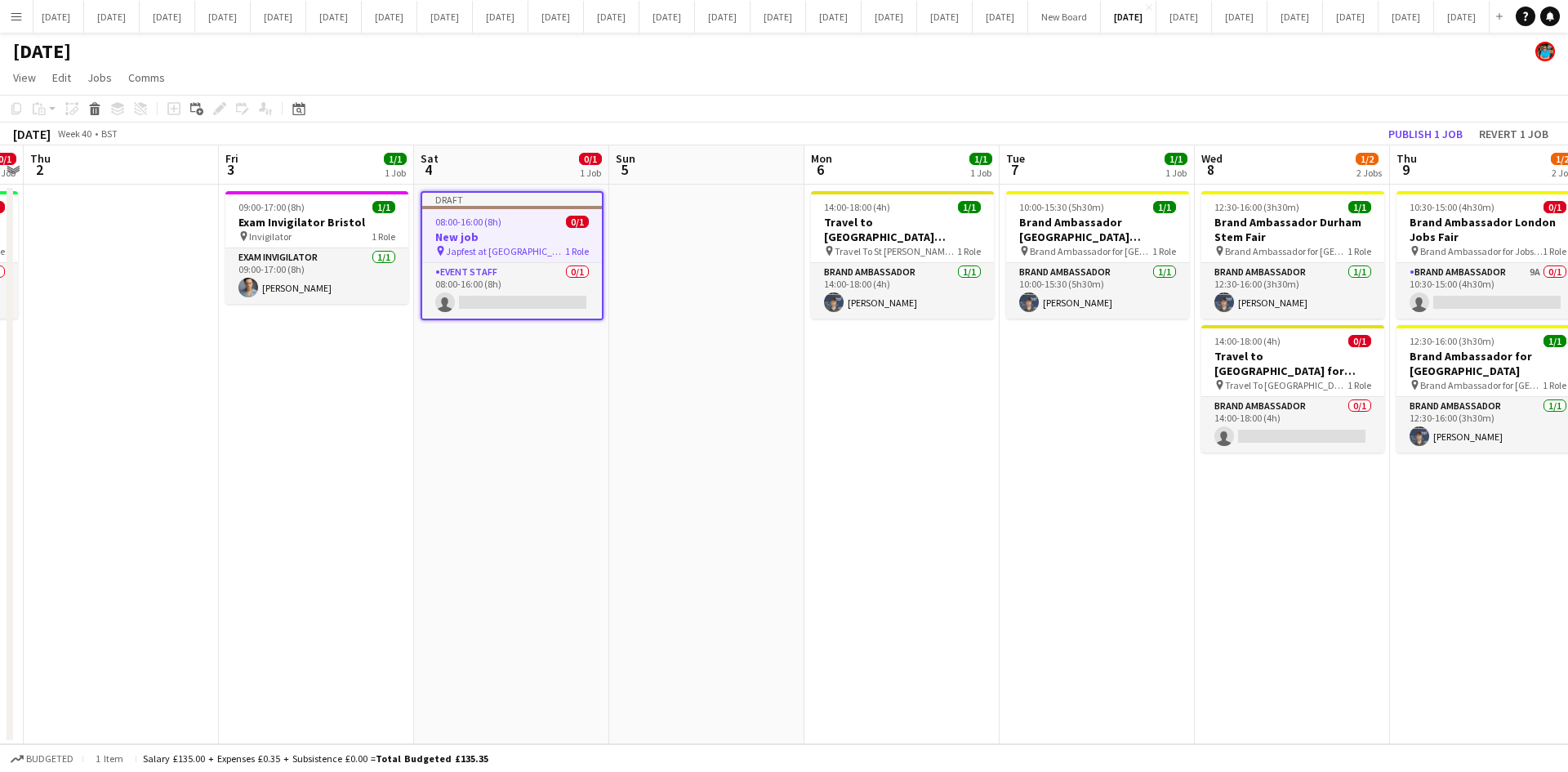
click at [484, 235] on h3 "New job" at bounding box center [512, 237] width 180 height 15
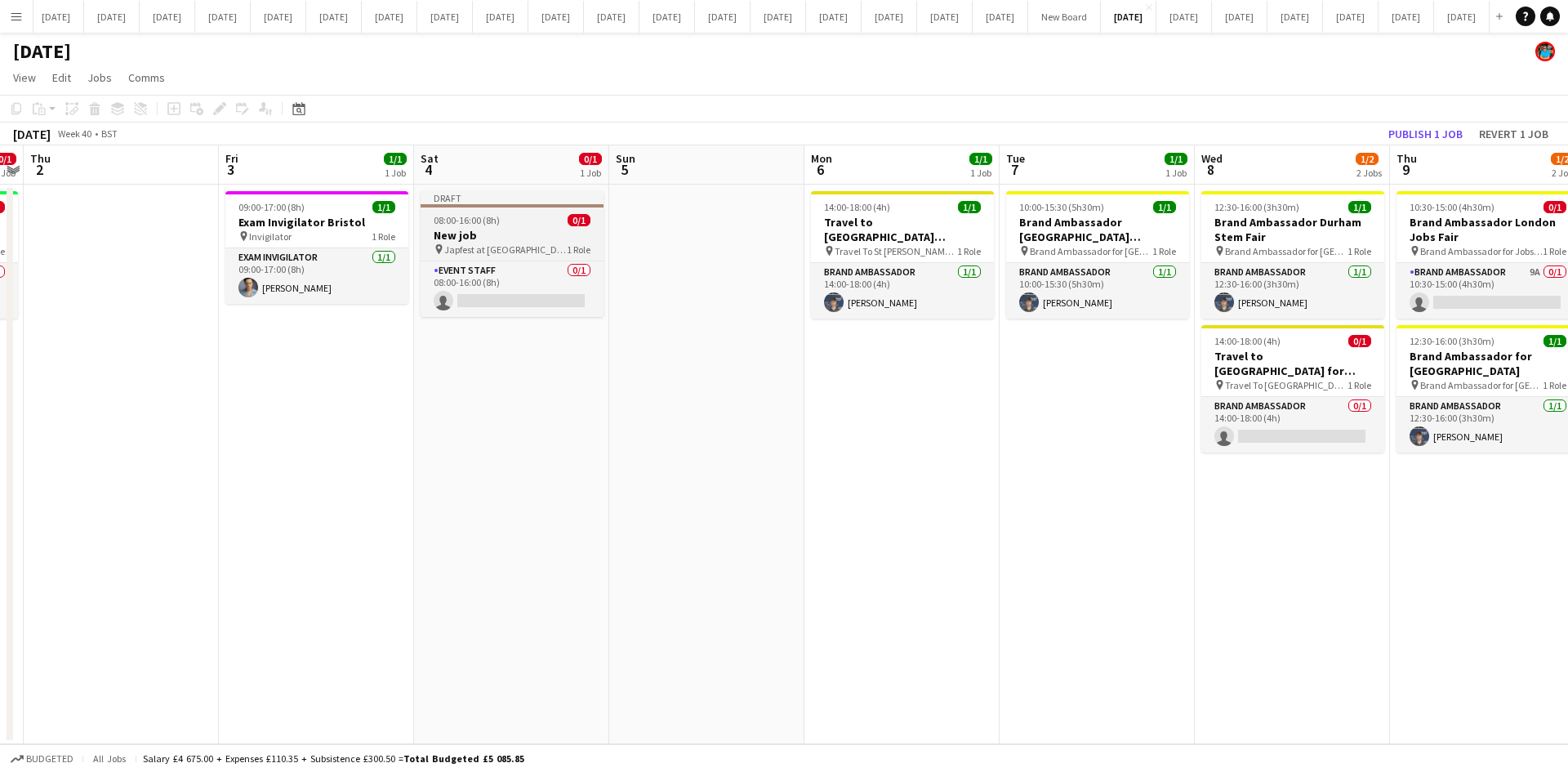
click at [481, 238] on h3 "New job" at bounding box center [512, 235] width 182 height 15
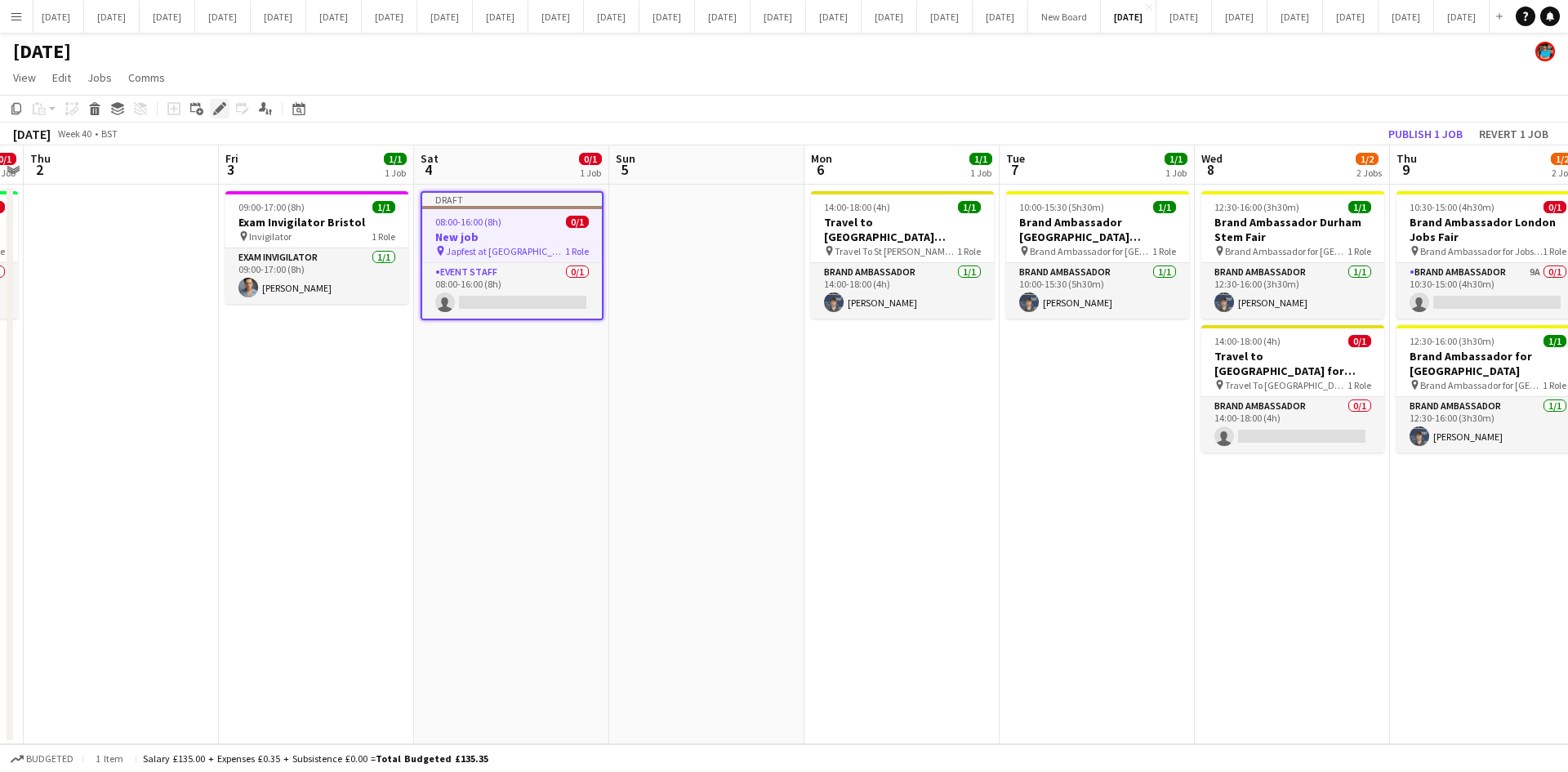
click at [217, 110] on icon at bounding box center [219, 109] width 9 height 9
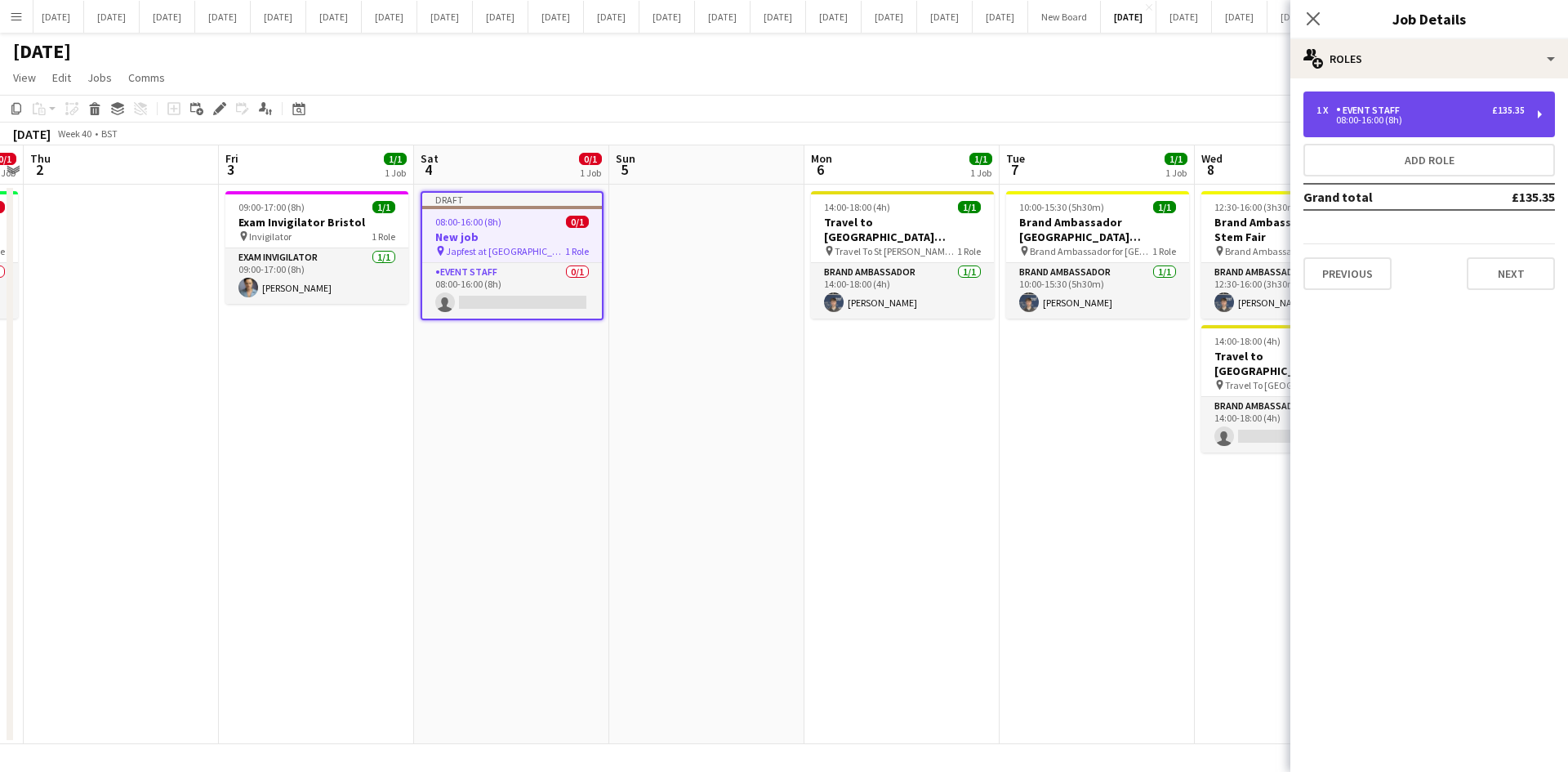
click at [1446, 124] on div "1 x Event Staff £135.35 08:00-16:00 (8h)" at bounding box center [1429, 114] width 252 height 46
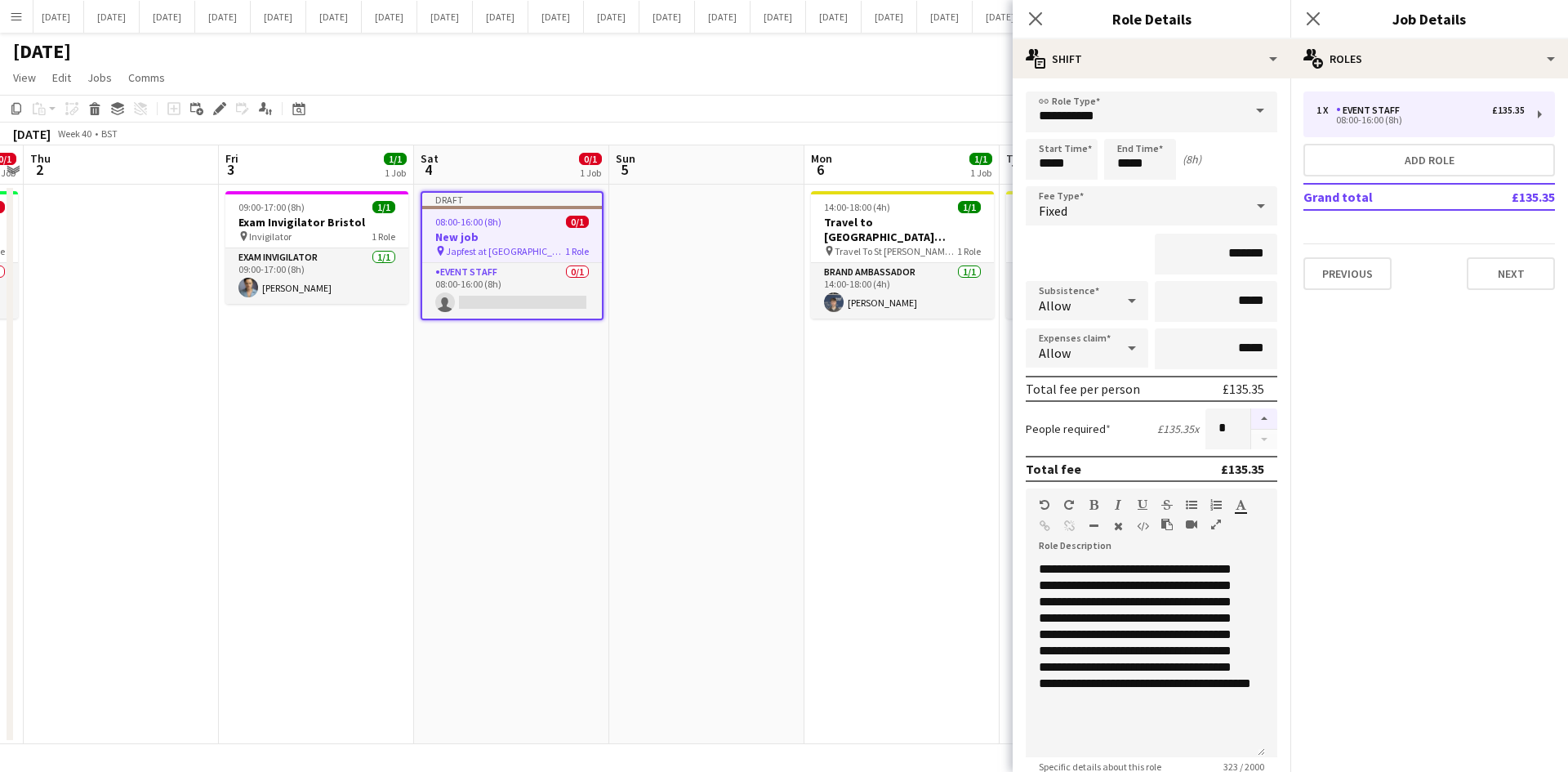
click at [1254, 419] on button "button" at bounding box center [1263, 419] width 26 height 21
type input "*"
click at [1518, 274] on button "Next" at bounding box center [1511, 273] width 89 height 33
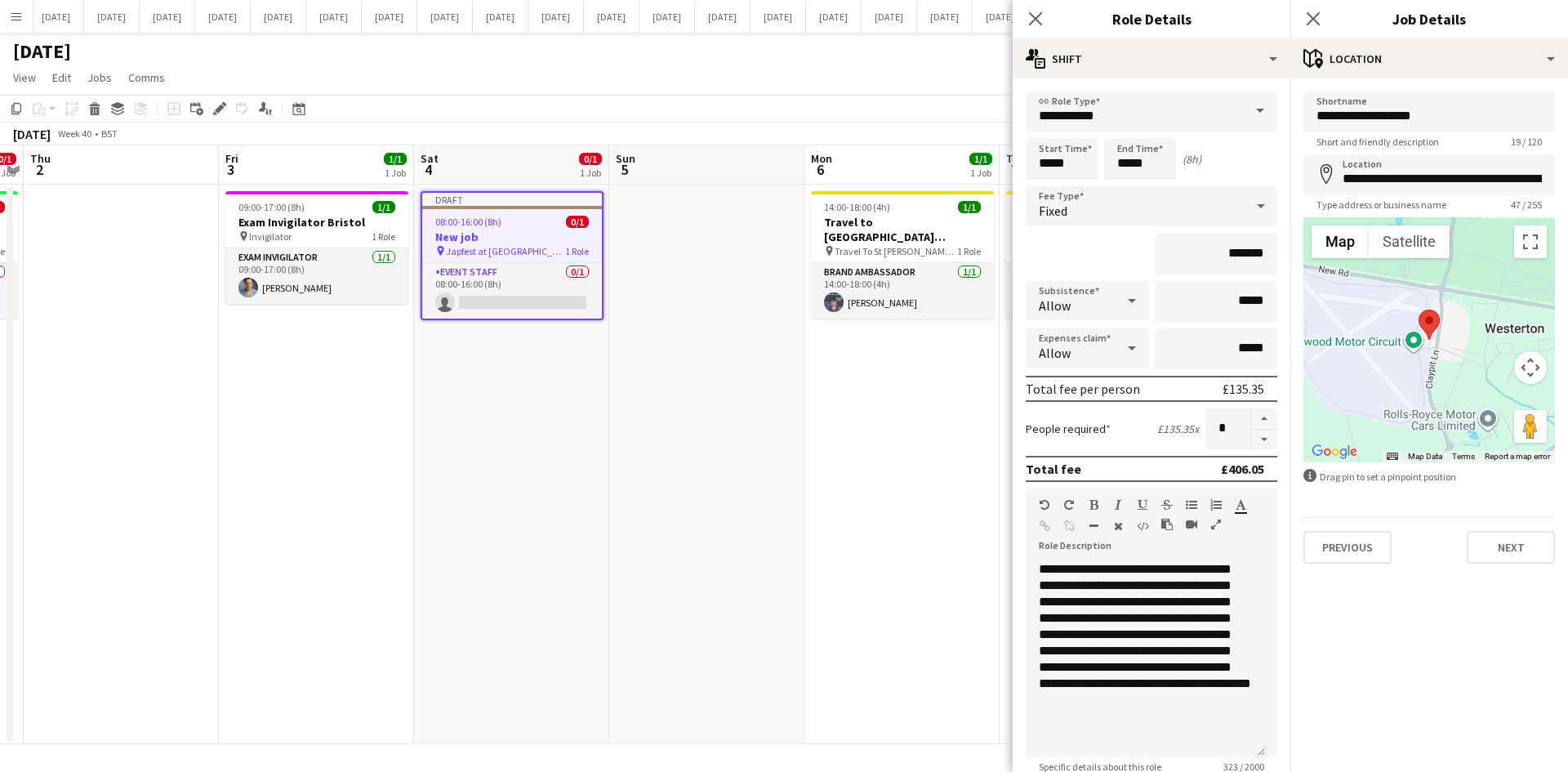
click at [502, 253] on span "Japfest at [GEOGRAPHIC_DATA]" at bounding box center [505, 252] width 120 height 12
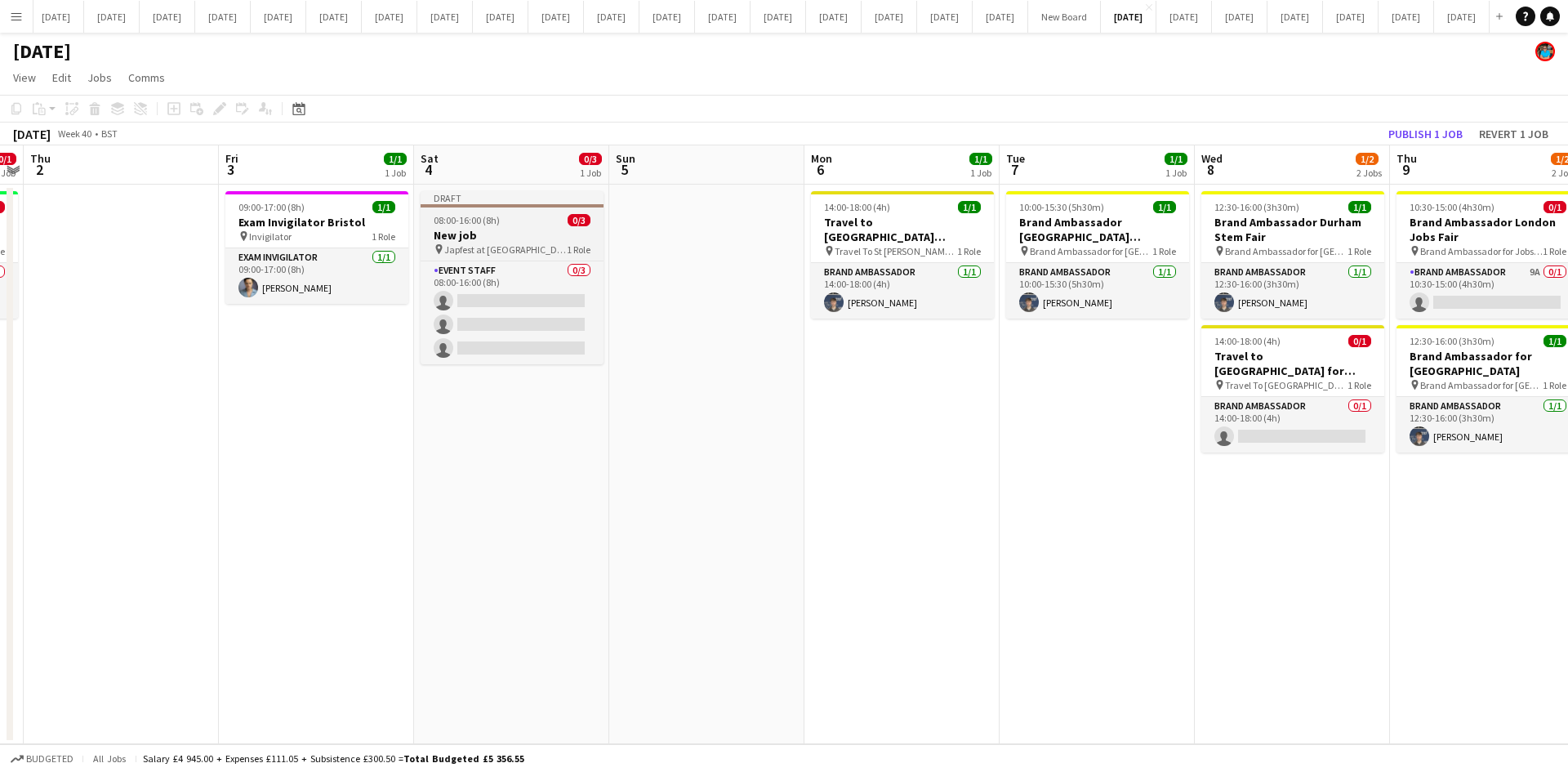
click at [504, 244] on span "Japfest at [GEOGRAPHIC_DATA]" at bounding box center [505, 250] width 122 height 12
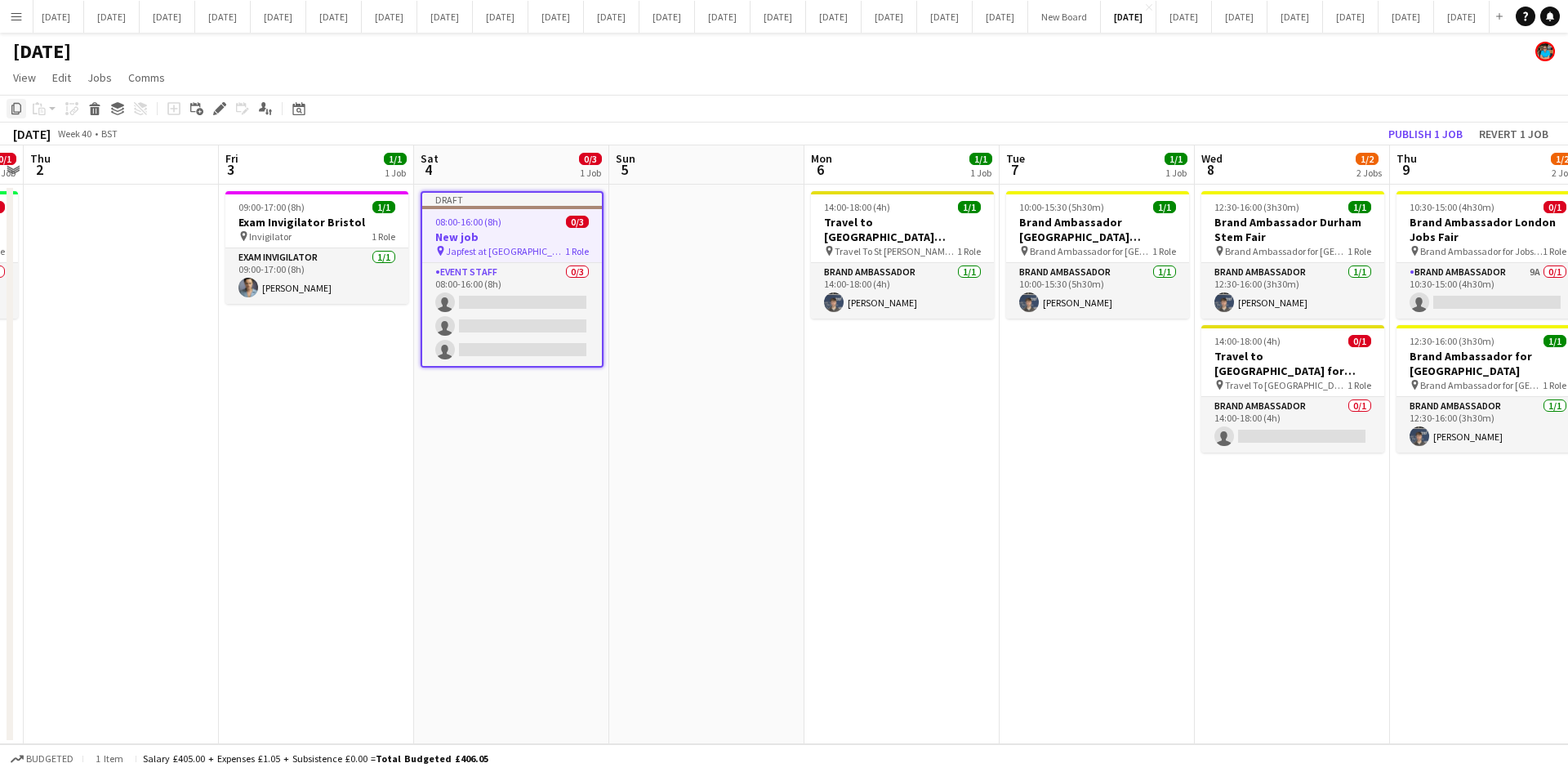
click at [19, 107] on icon "Copy" at bounding box center [16, 108] width 13 height 13
click at [682, 263] on app-date-cell at bounding box center [707, 464] width 195 height 559
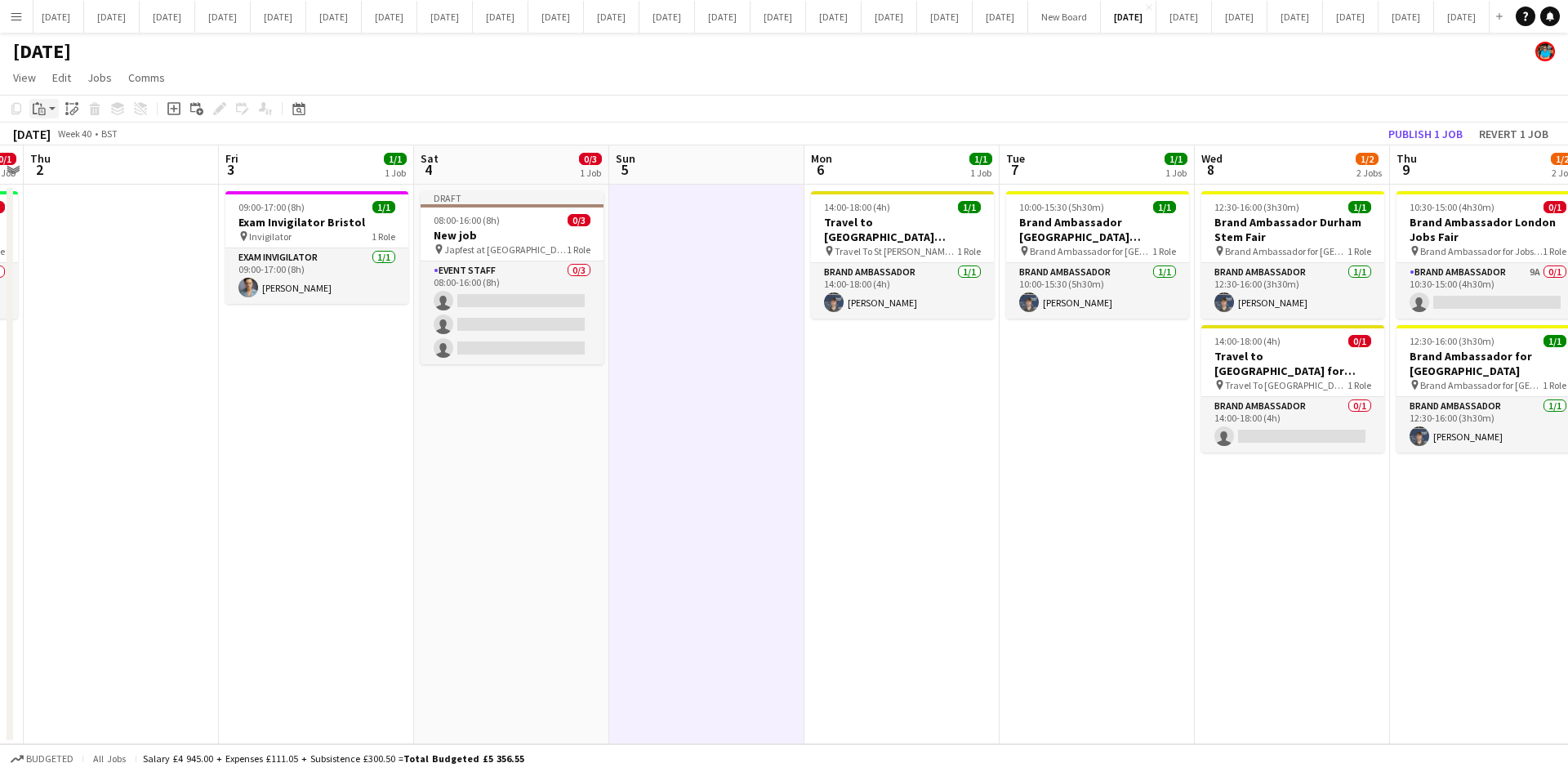
click at [42, 114] on icon at bounding box center [42, 112] width 7 height 7
click at [64, 138] on link "Paste Ctrl+V" at bounding box center [120, 139] width 153 height 15
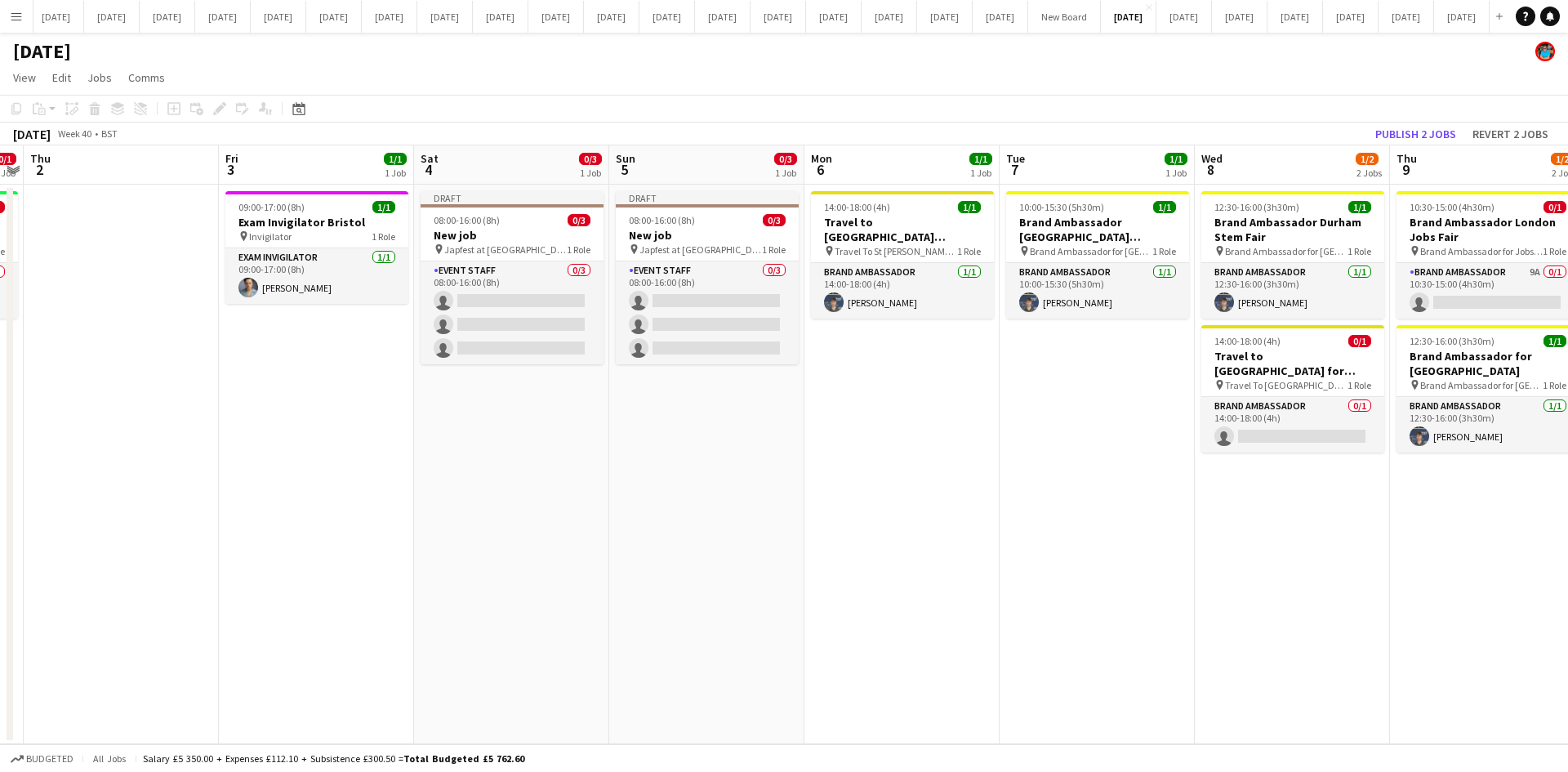
click at [677, 432] on app-date-cell "Draft 08:00-16:00 (8h) 0/3 New job pin Japfest at Goodwood 1 Role Event Staff 0…" at bounding box center [707, 464] width 195 height 559
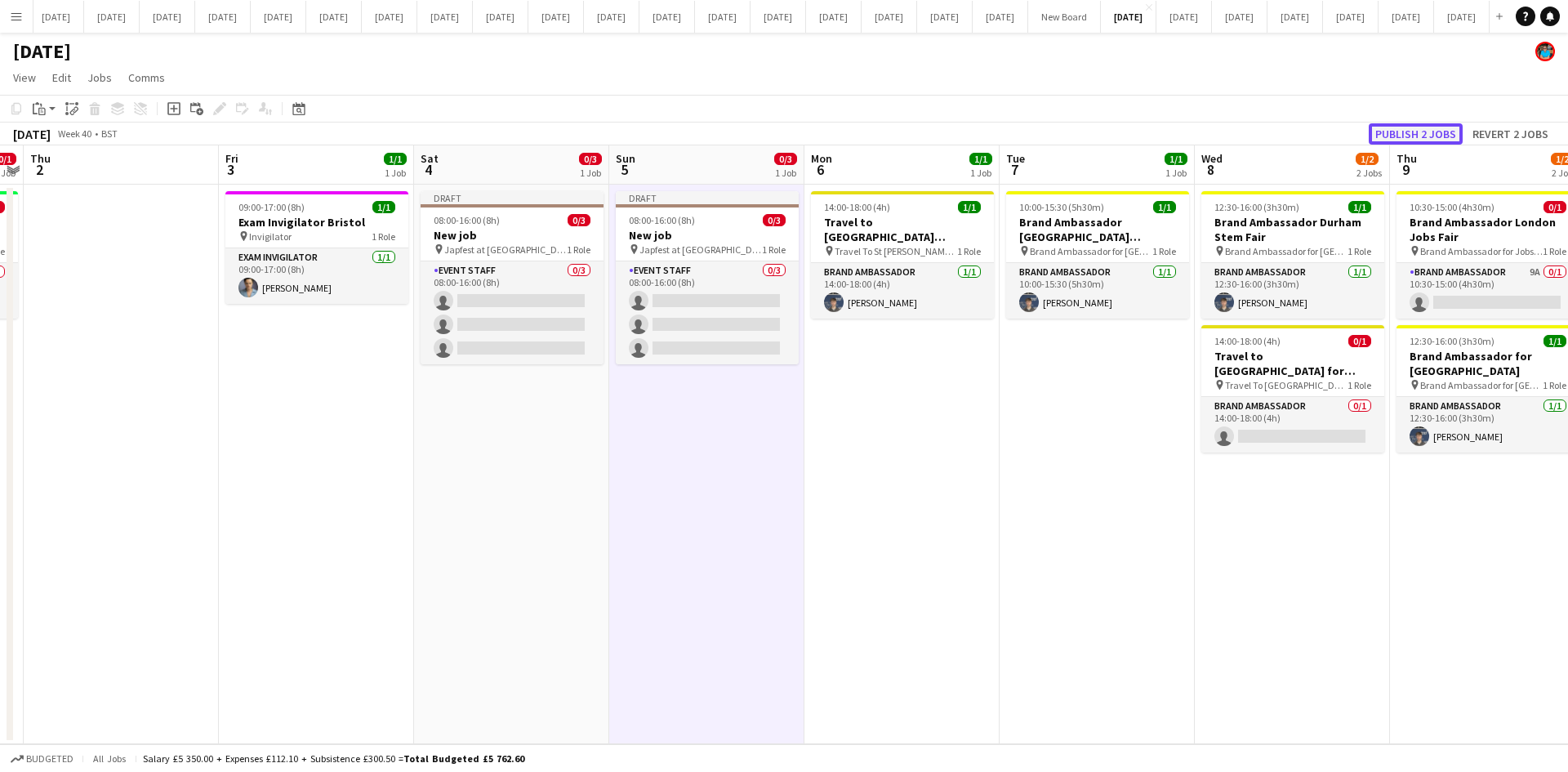
click at [1423, 129] on button "Publish 2 jobs" at bounding box center [1416, 134] width 94 height 21
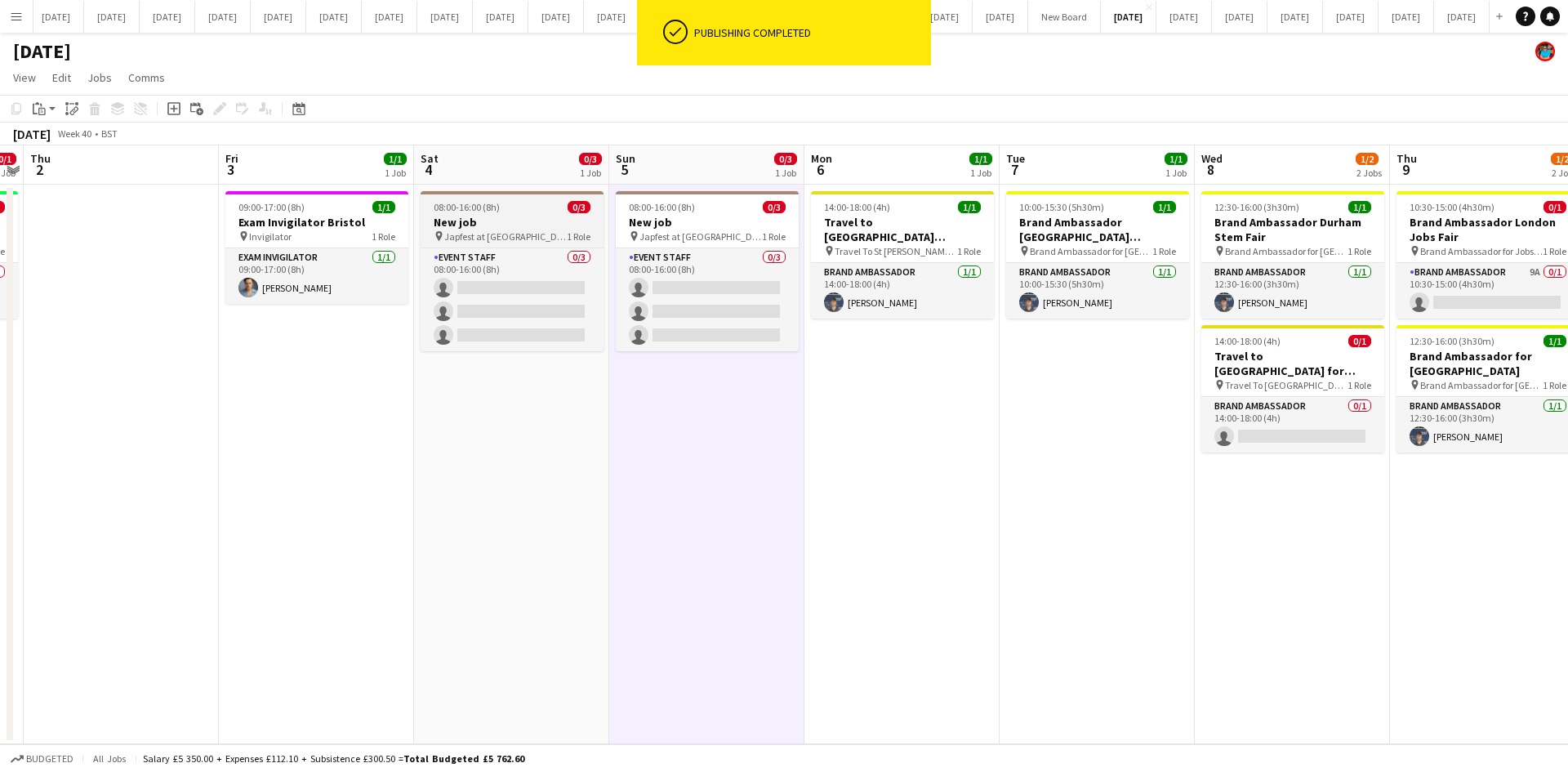
click at [510, 227] on h3 "New job" at bounding box center [512, 222] width 182 height 15
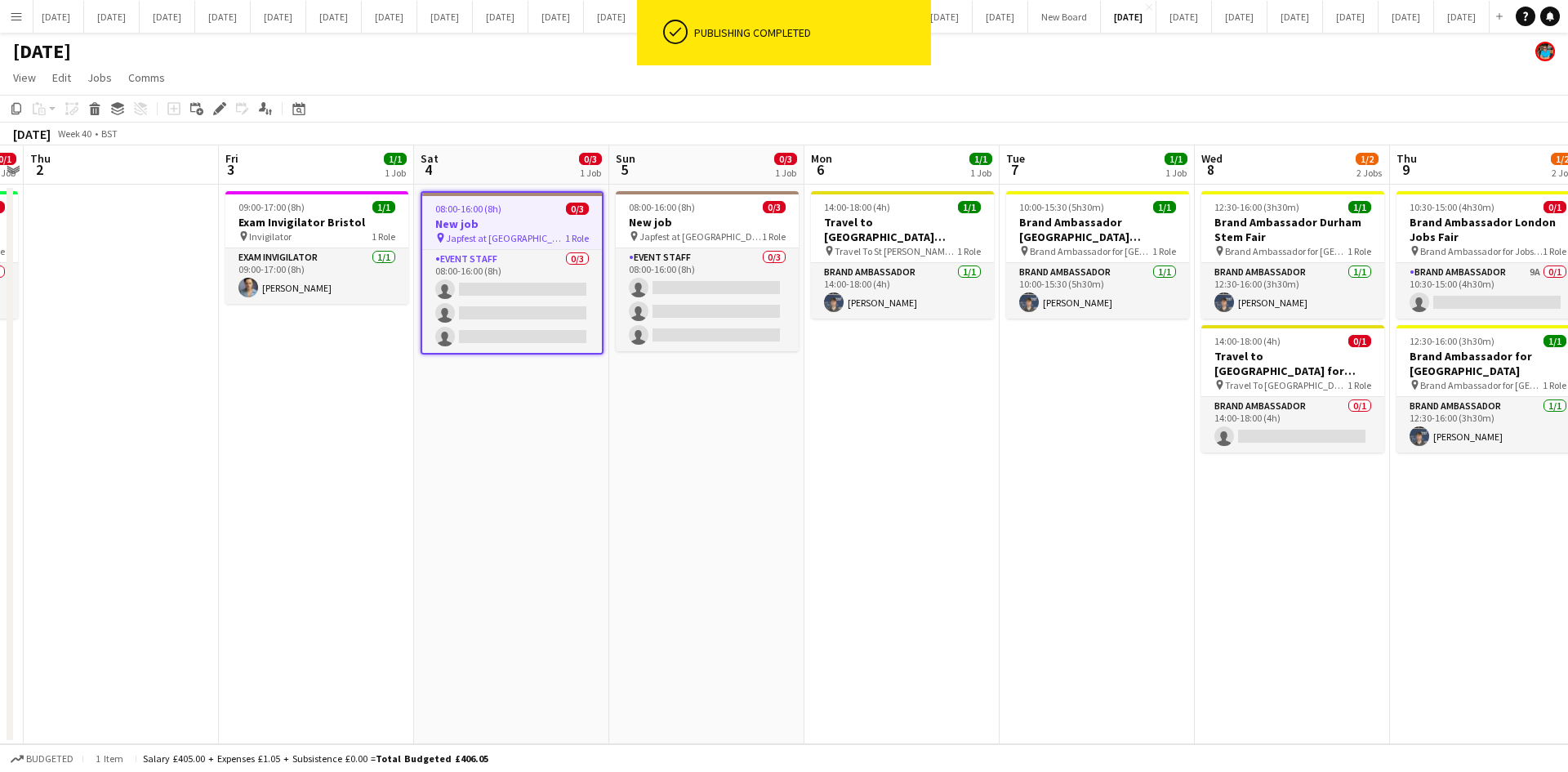
click at [504, 246] on app-job-card "08:00-16:00 (8h) 0/3 New job pin Japfest at Goodwood 1 Role Event Staff 0/3 08:…" at bounding box center [512, 273] width 182 height 163
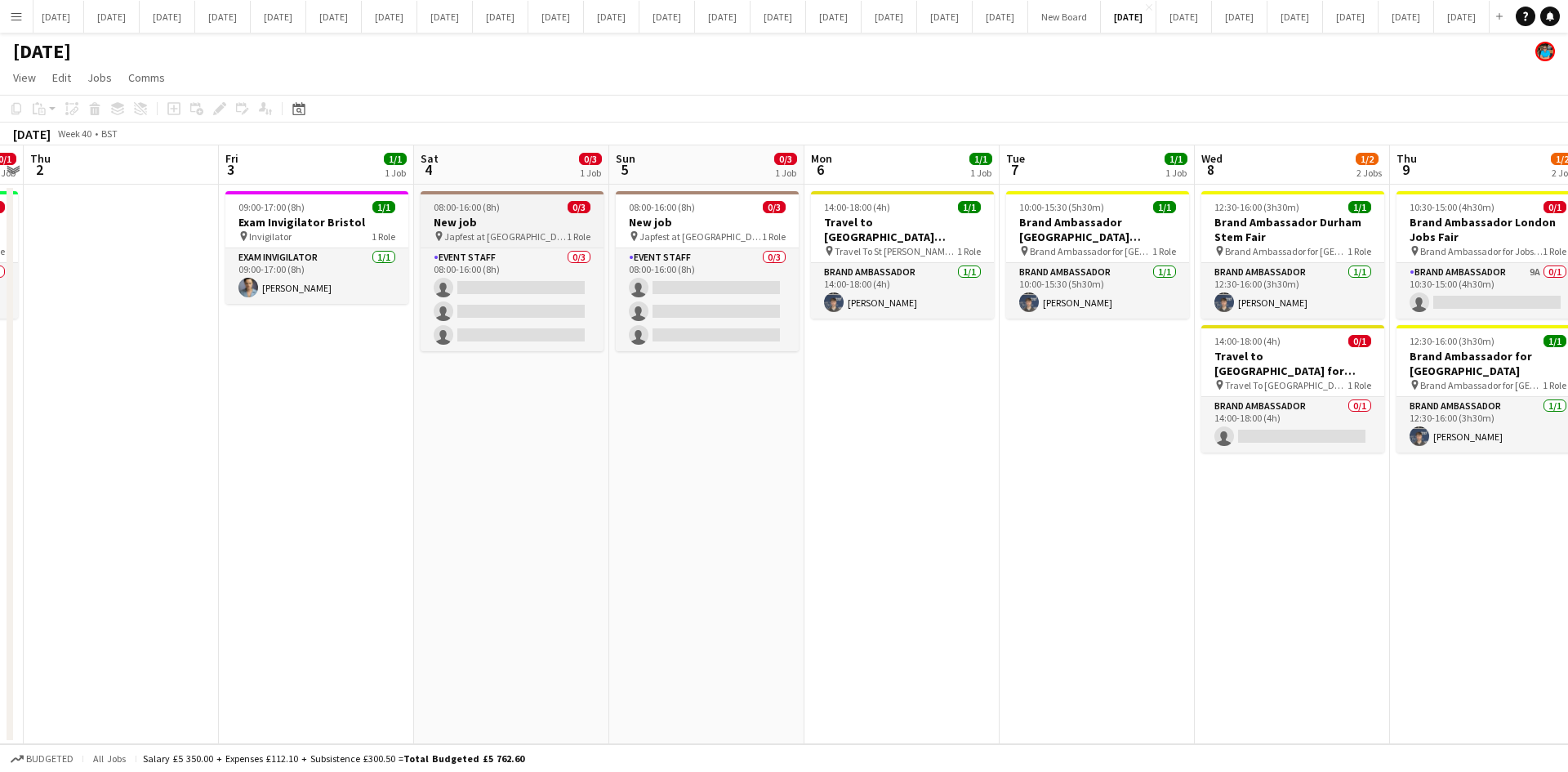
click at [524, 230] on span "Japfest at [GEOGRAPHIC_DATA]" at bounding box center [505, 237] width 122 height 12
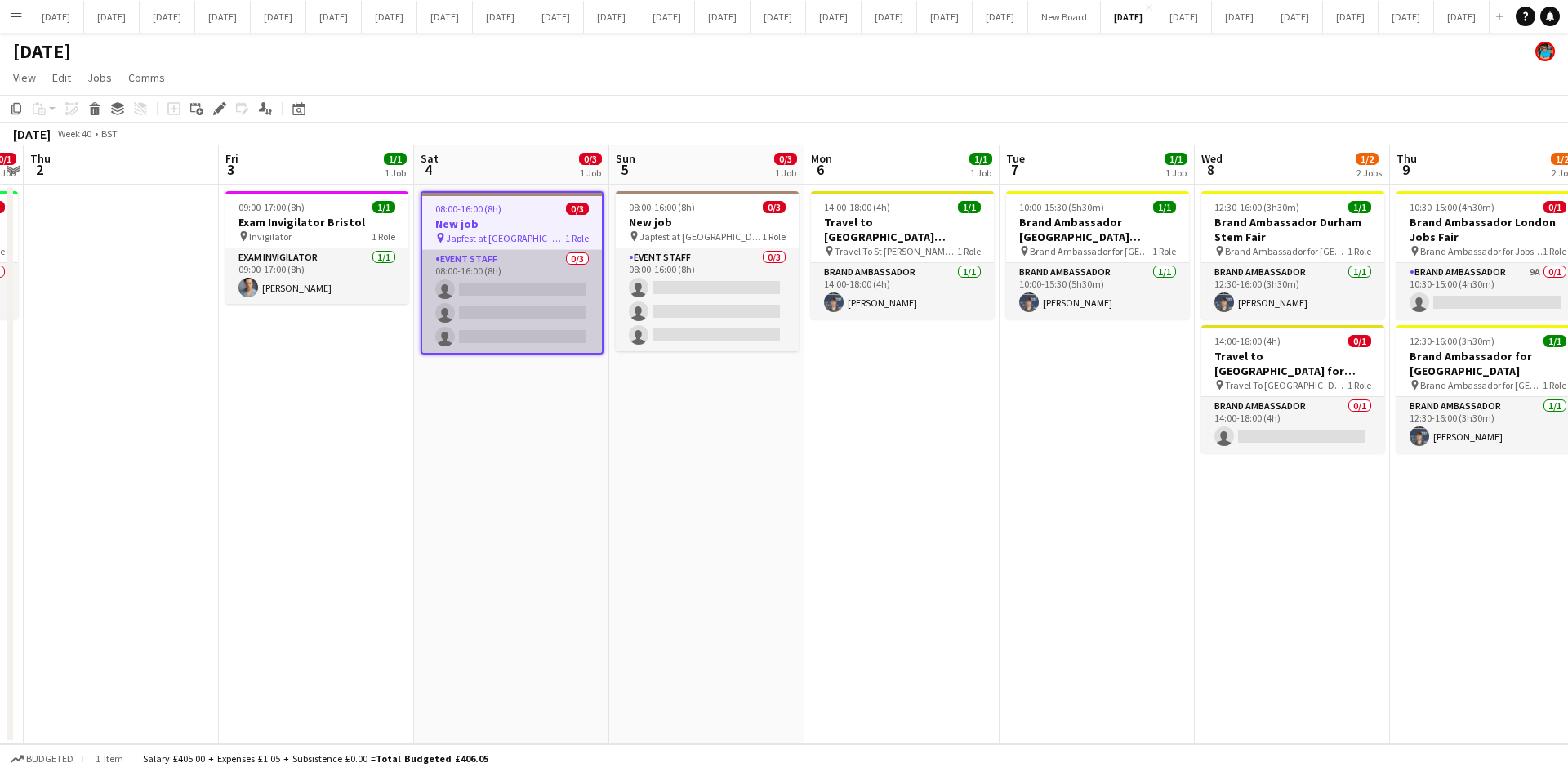
click at [507, 259] on app-card-role "Event Staff 0/3 08:00-16:00 (8h) single-neutral-actions single-neutral-actions …" at bounding box center [512, 301] width 180 height 103
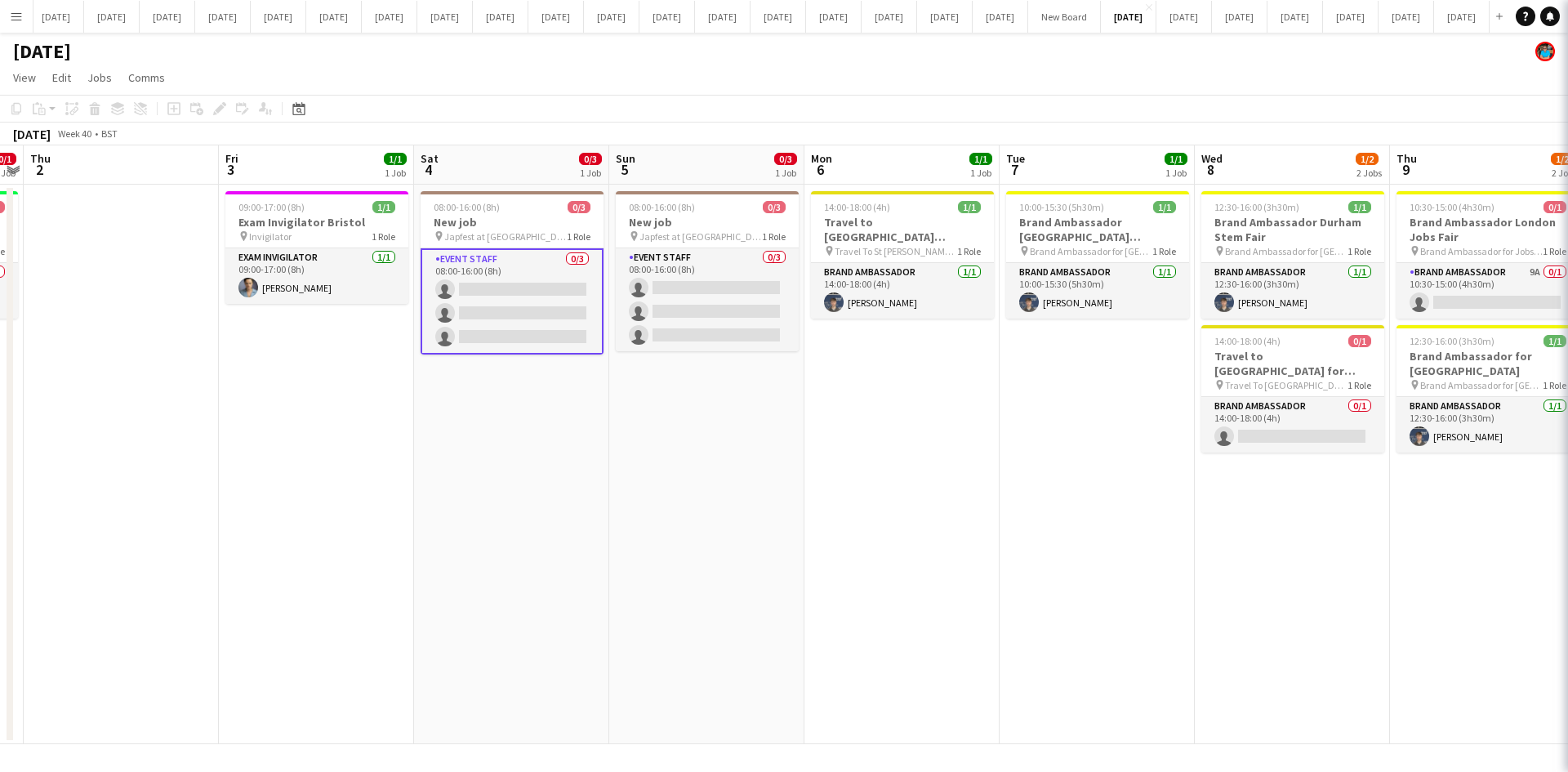
scroll to position [0, 561]
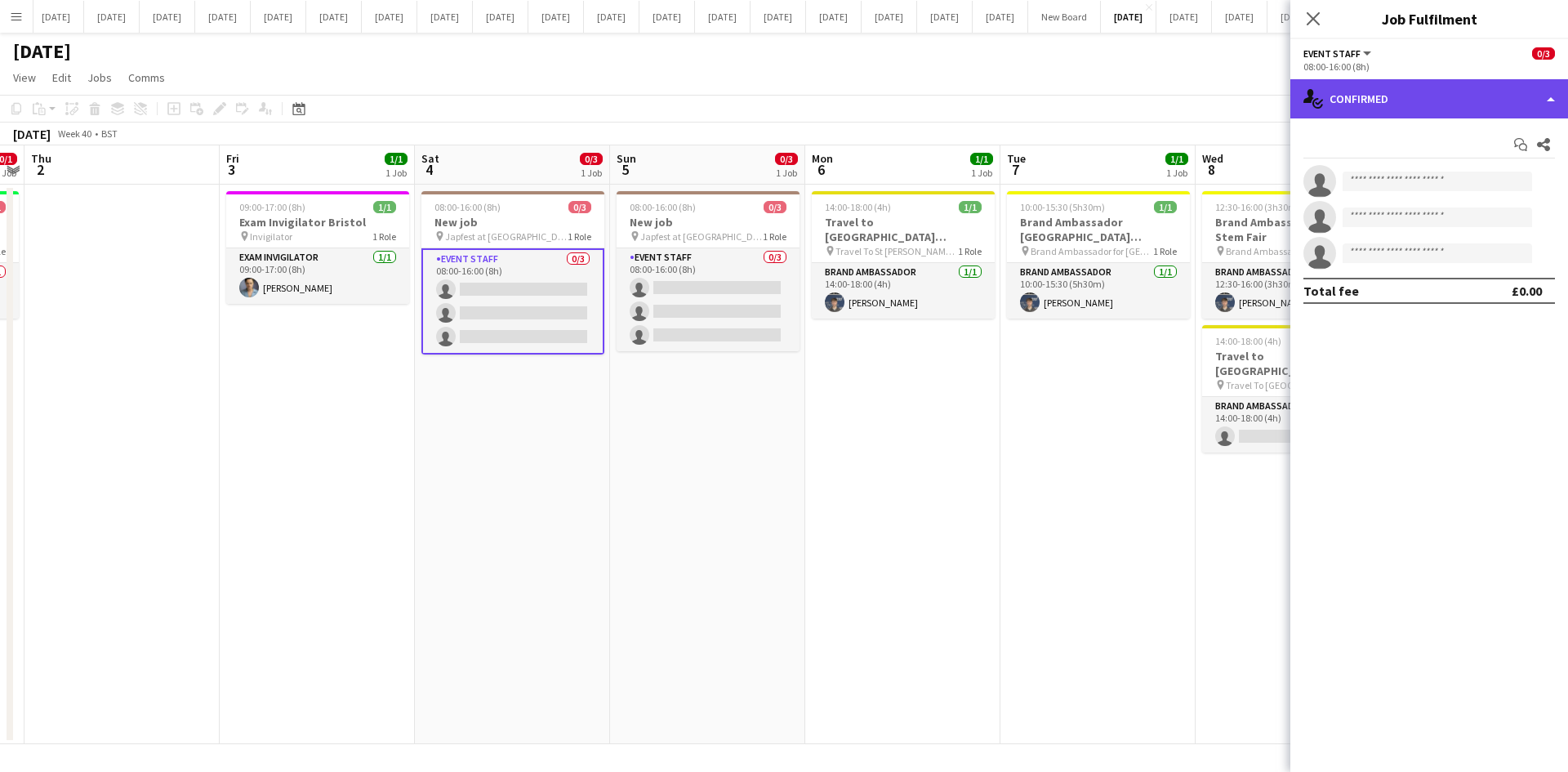
click at [1557, 110] on div "single-neutral-actions-check-2 Confirmed" at bounding box center [1428, 98] width 277 height 39
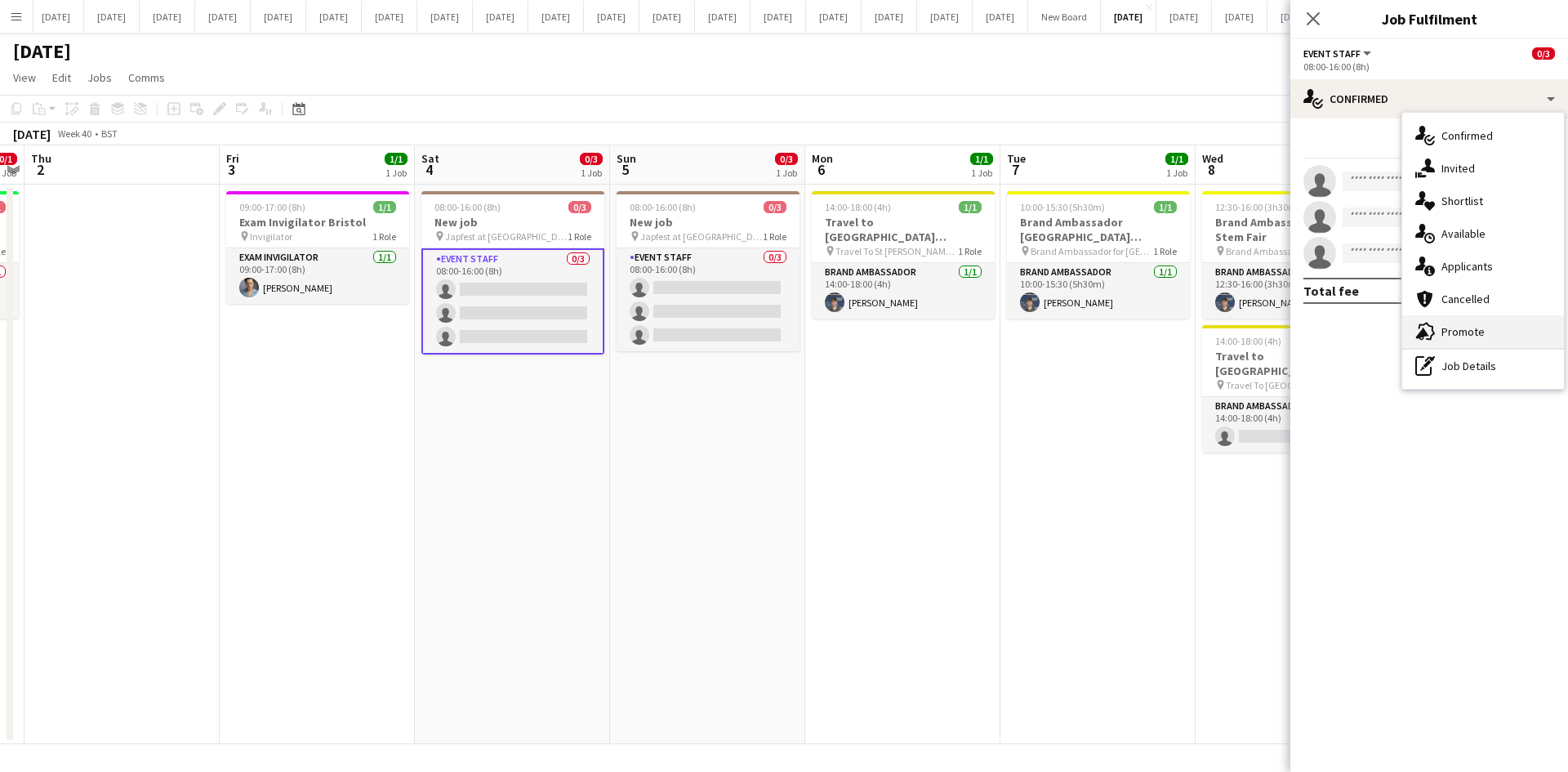
click at [1486, 327] on div "advertising-megaphone Promote" at bounding box center [1483, 331] width 162 height 33
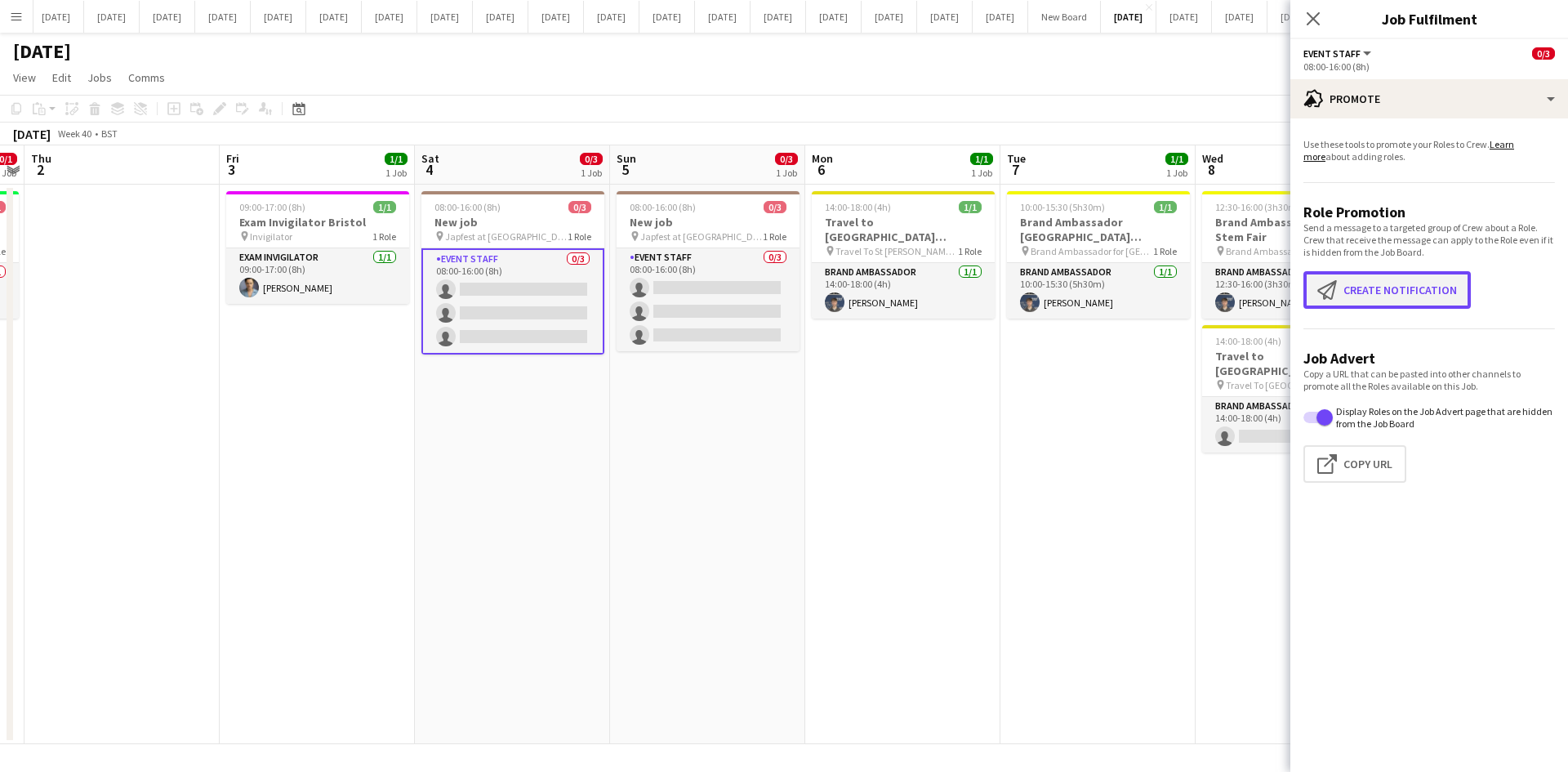
click at [1367, 290] on button "Create notification Create notification" at bounding box center [1386, 290] width 167 height 37
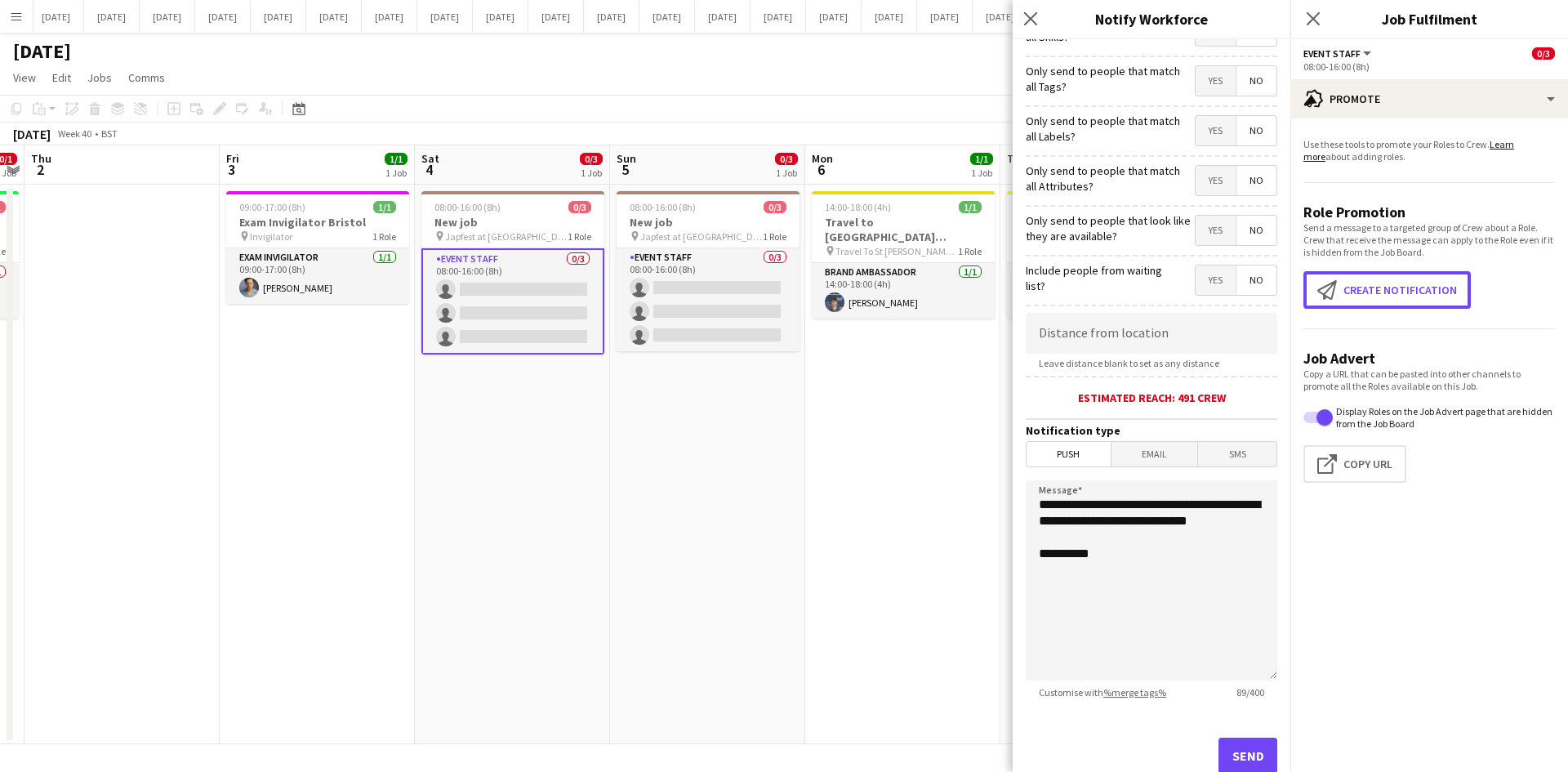
scroll to position [79, 0]
click at [1124, 344] on input at bounding box center [1152, 334] width 252 height 41
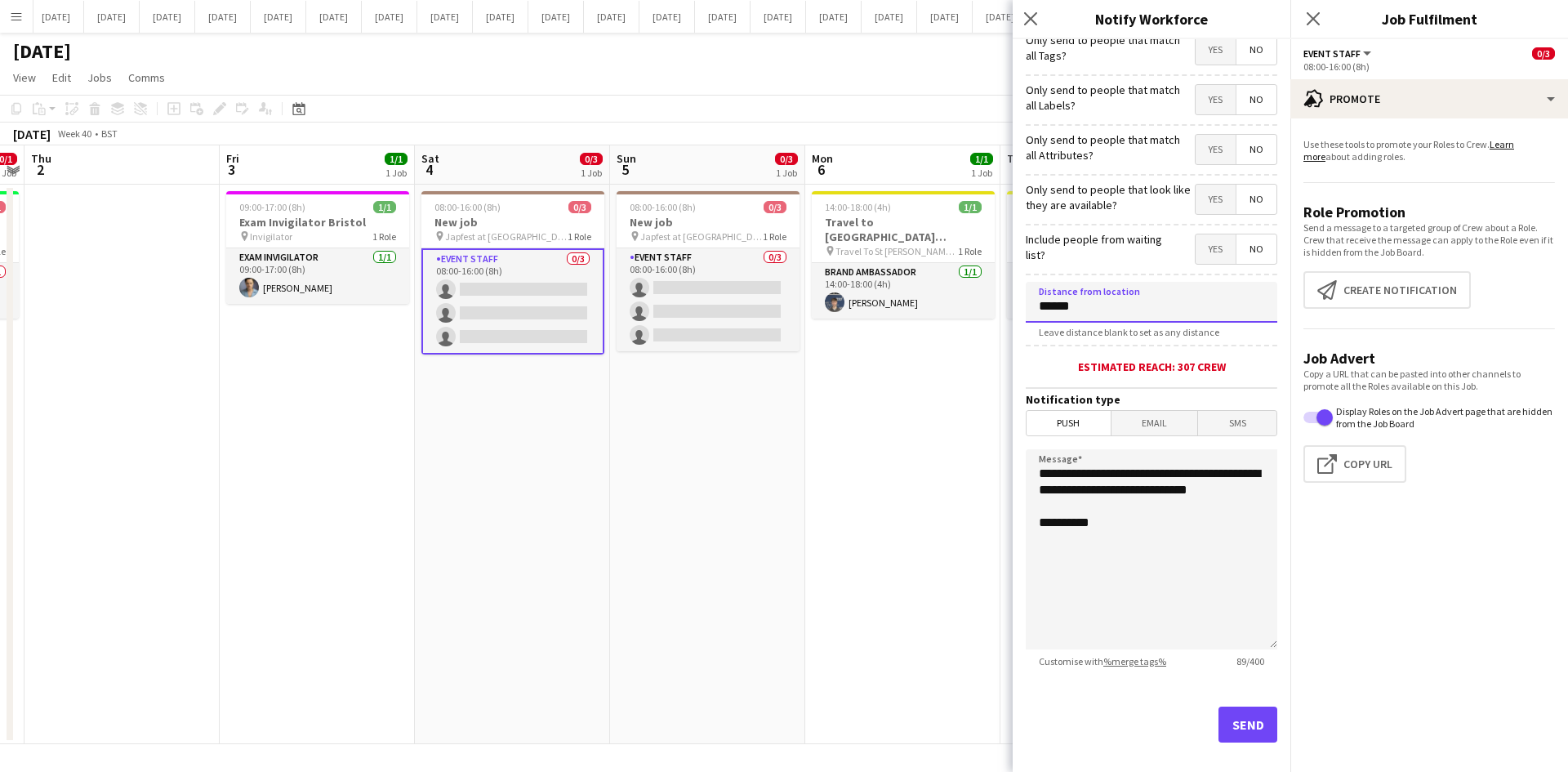
scroll to position [128, 0]
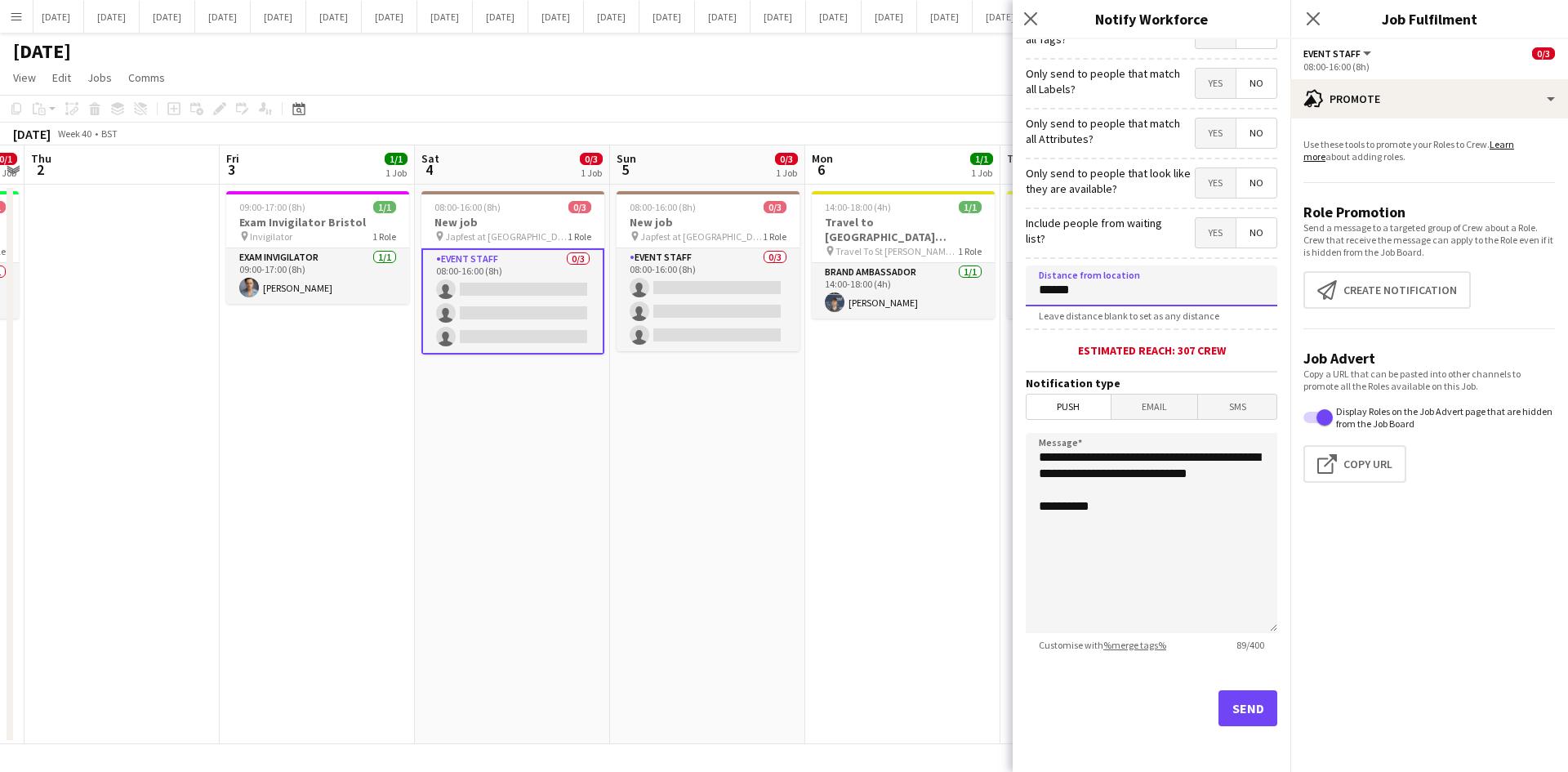
type input "******"
click at [1228, 706] on button "Send" at bounding box center [1247, 708] width 58 height 36
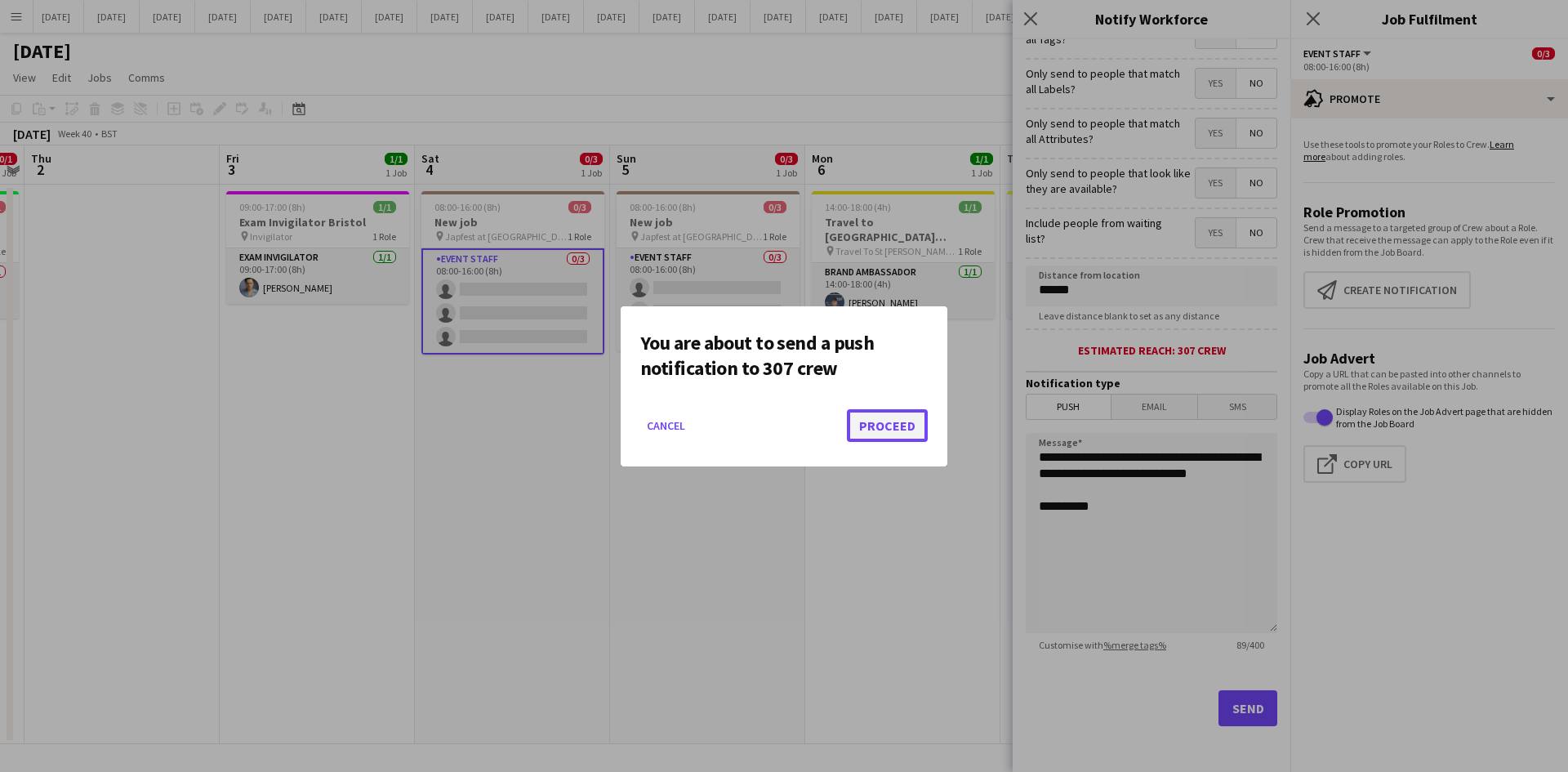
click at [897, 428] on button "Proceed" at bounding box center [887, 425] width 81 height 33
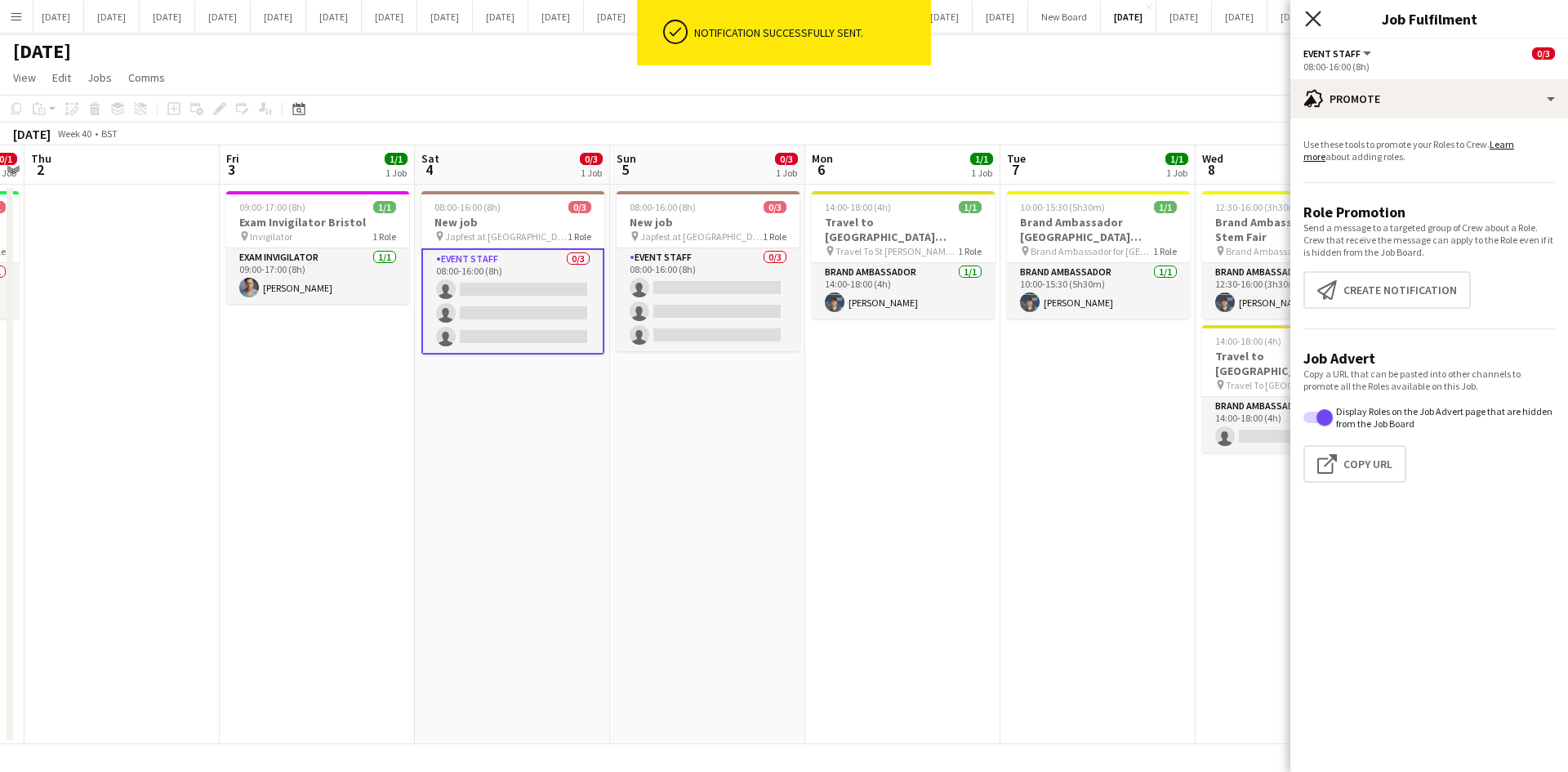
click at [1313, 16] on icon "Close pop-in" at bounding box center [1313, 19] width 16 height 16
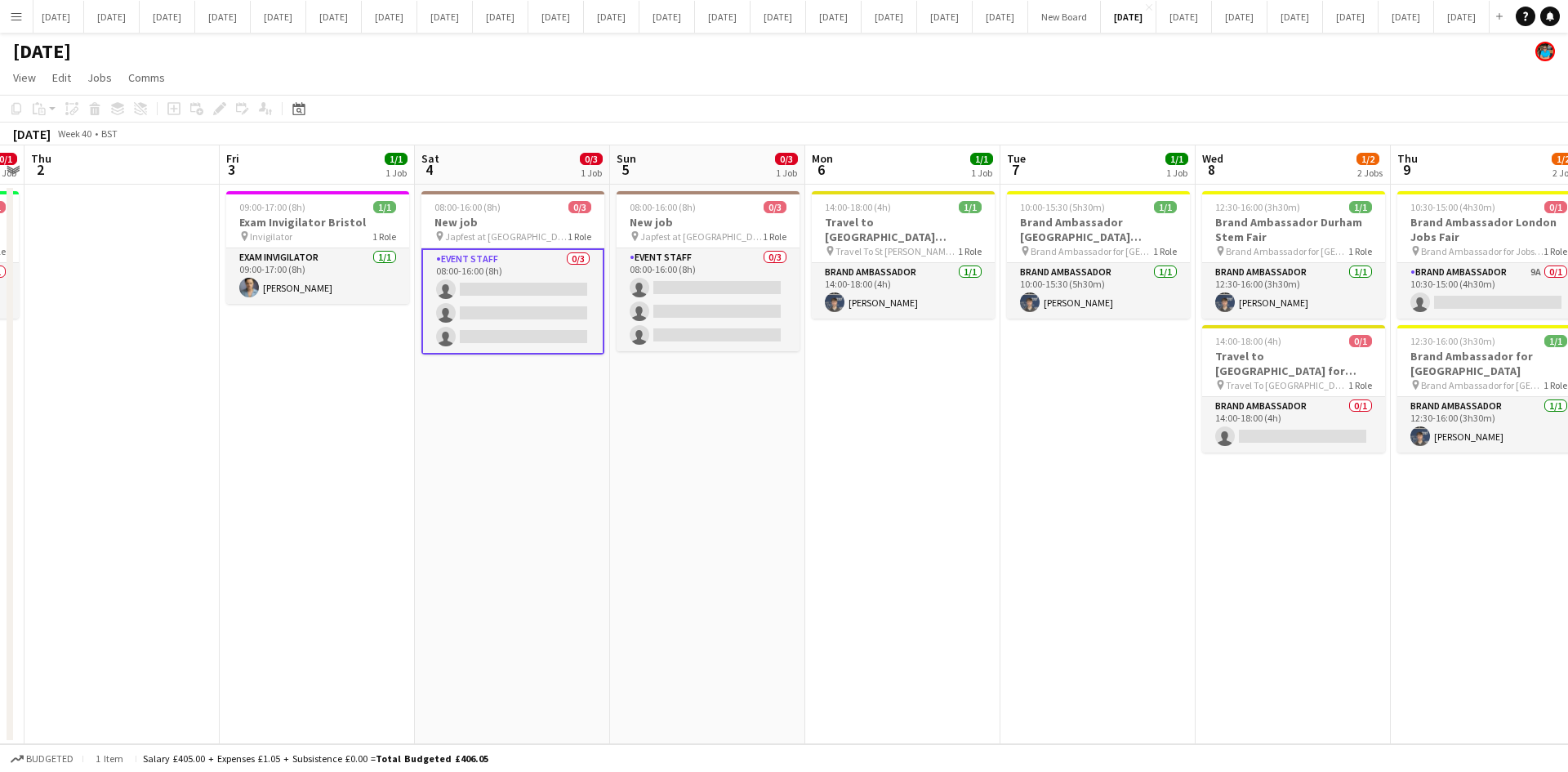
click at [921, 467] on app-date-cell "14:00-18:00 (4h) 1/1 Travel to [GEOGRAPHIC_DATA][PERSON_NAME] for [GEOGRAPHIC_D…" at bounding box center [903, 464] width 195 height 559
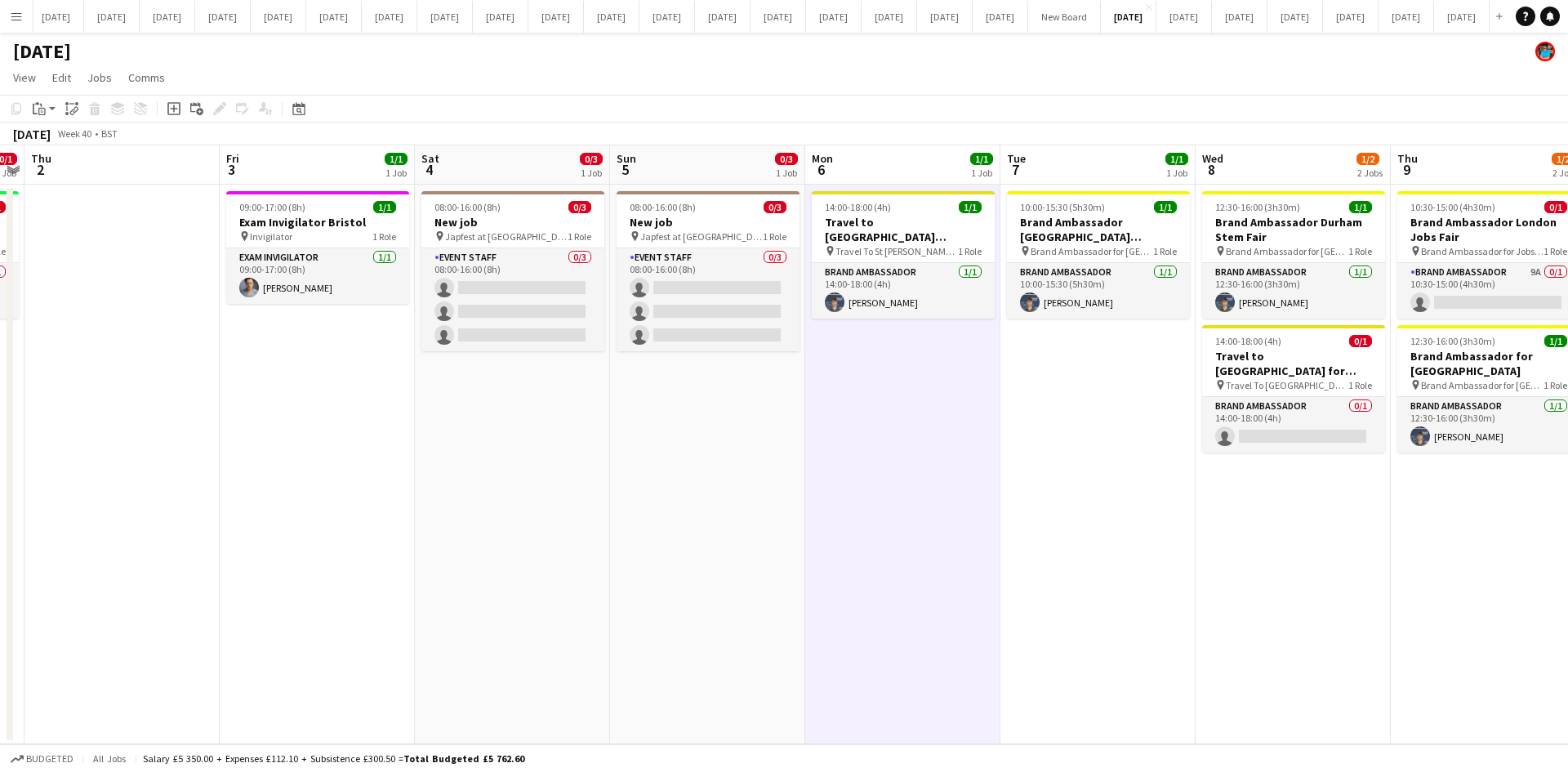
click at [1458, 576] on app-date-cell "10:30-15:00 (4h30m) 0/1 Brand Ambassador London Jobs Fair pin Brand Ambassador …" at bounding box center [1488, 464] width 195 height 559
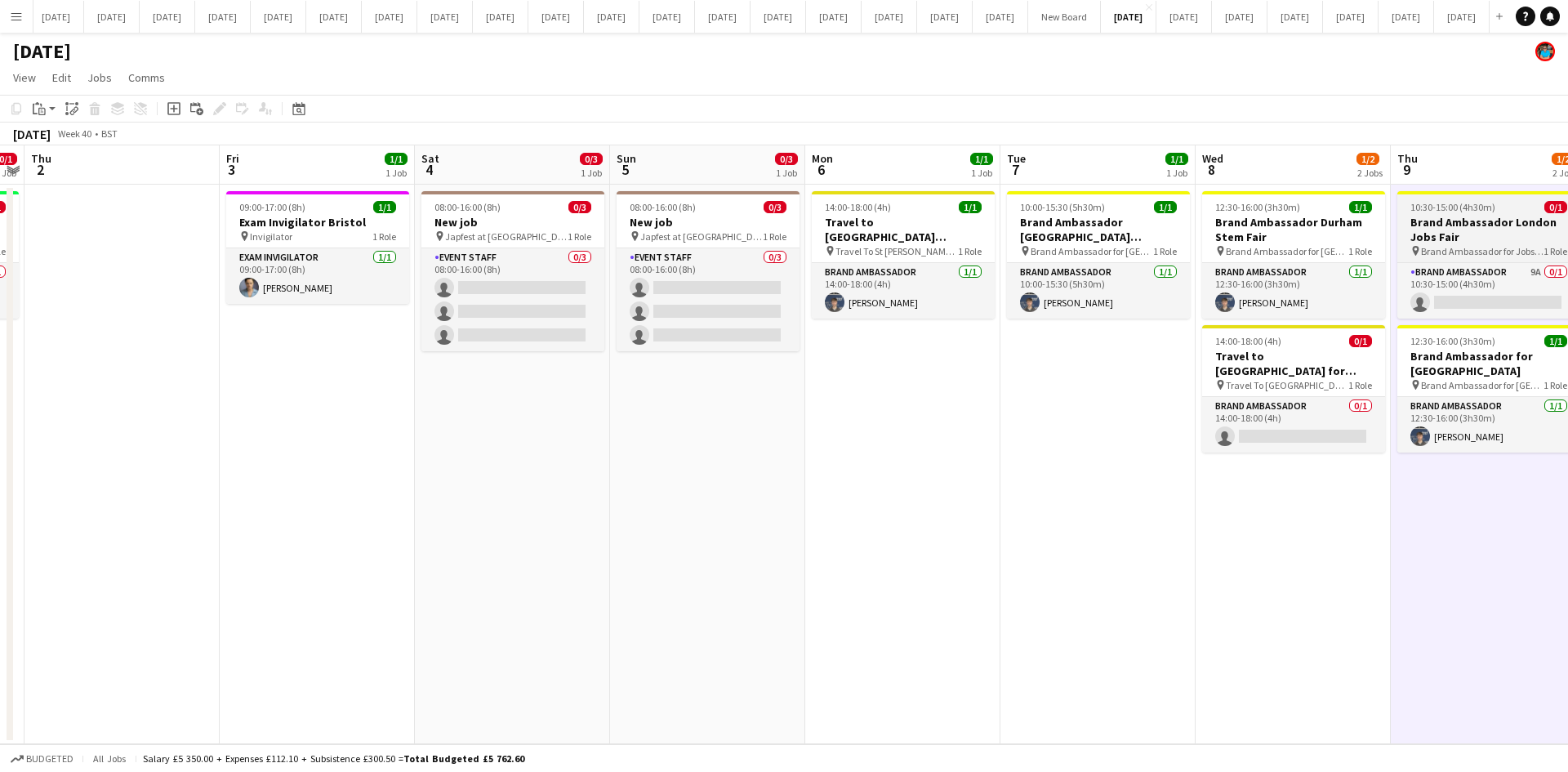
click at [1431, 237] on h3 "Brand Ambassador London Jobs Fair" at bounding box center [1488, 229] width 182 height 29
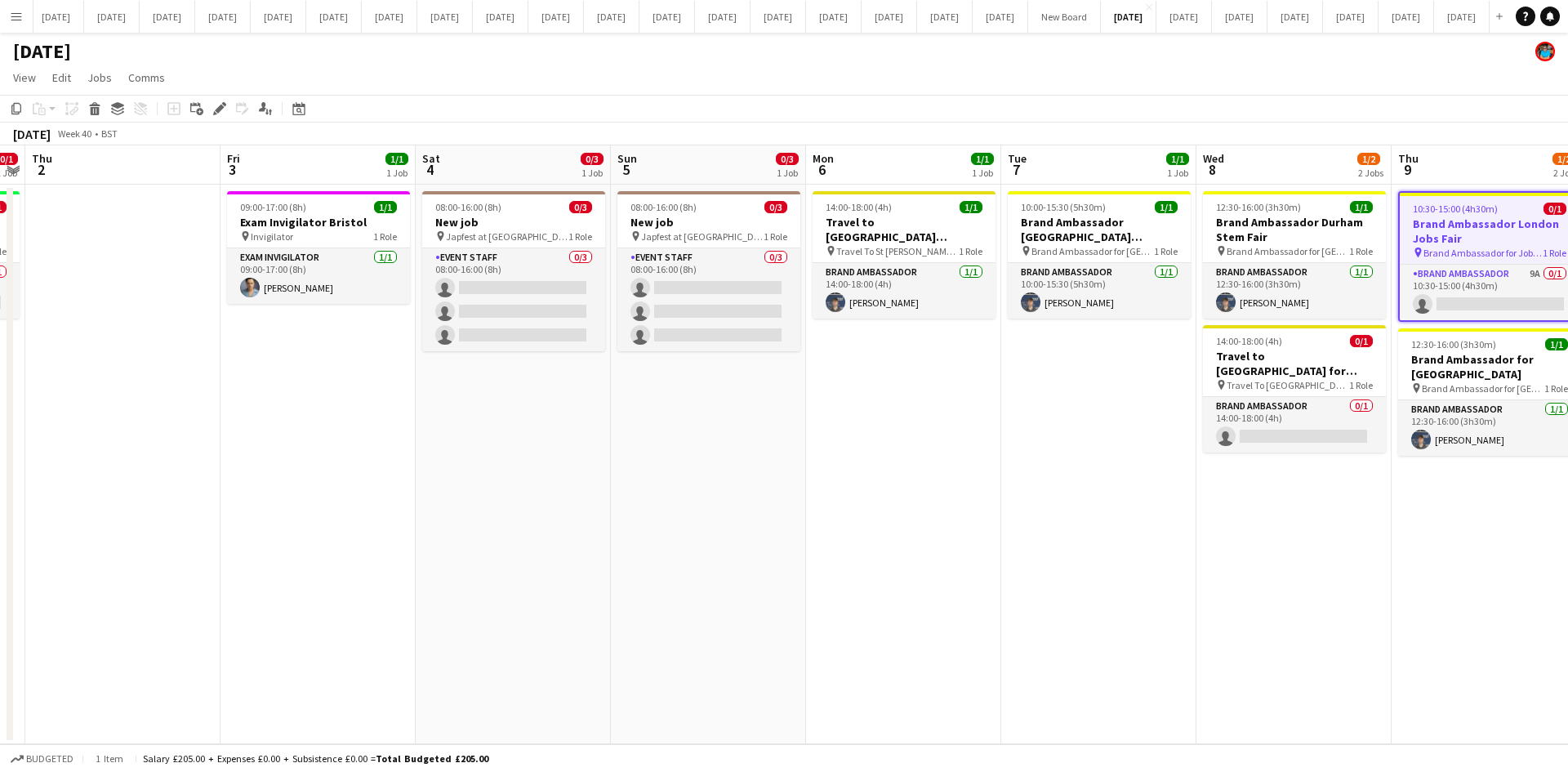
click at [1429, 248] on span "Brand Ambassador for Jobs Fair" at bounding box center [1483, 253] width 120 height 12
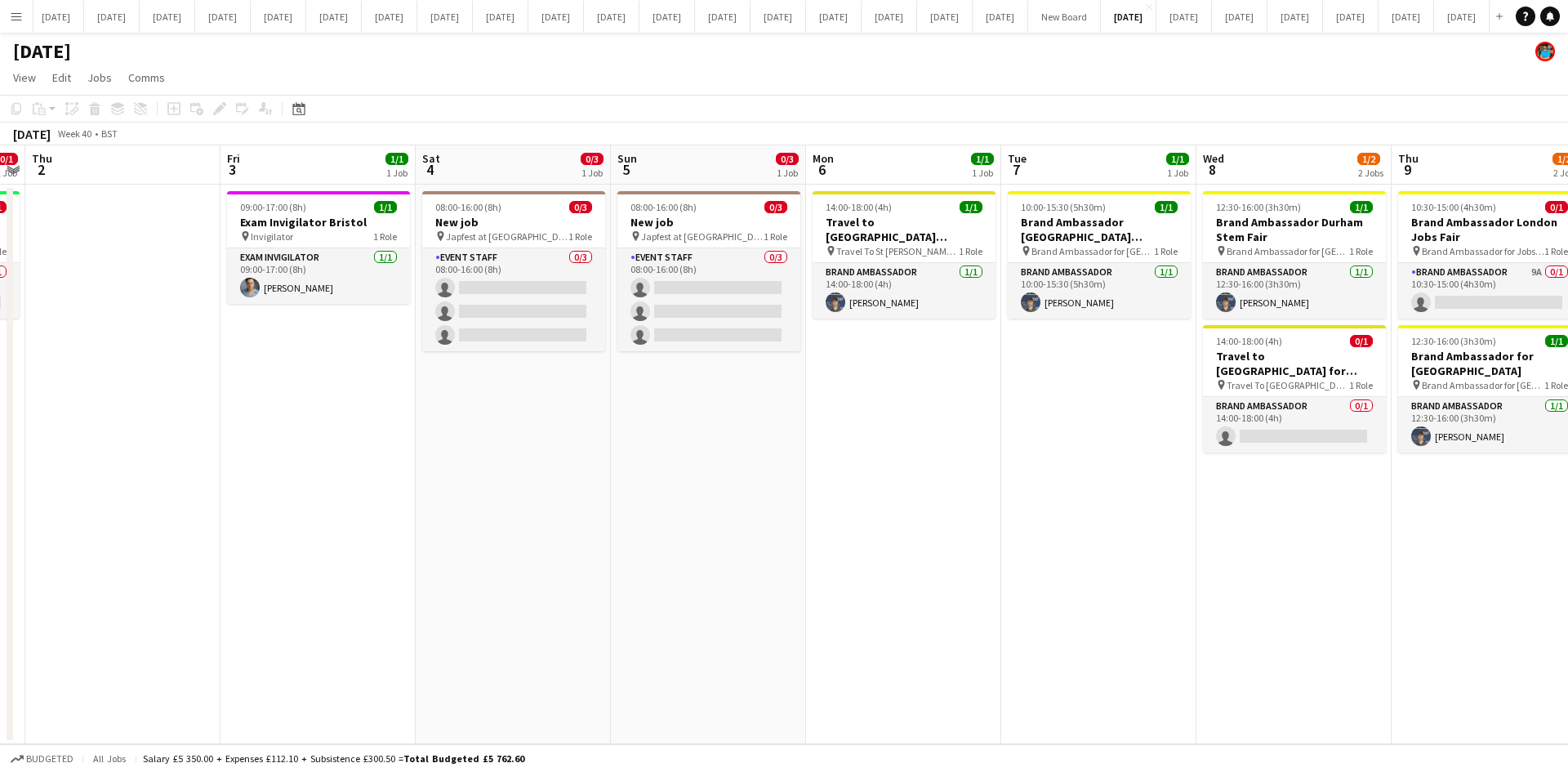
click at [1226, 590] on app-date-cell "12:30-16:00 (3h30m) 1/1 Brand Ambassador Durham Stem Fair pin Brand Ambassador …" at bounding box center [1293, 464] width 195 height 559
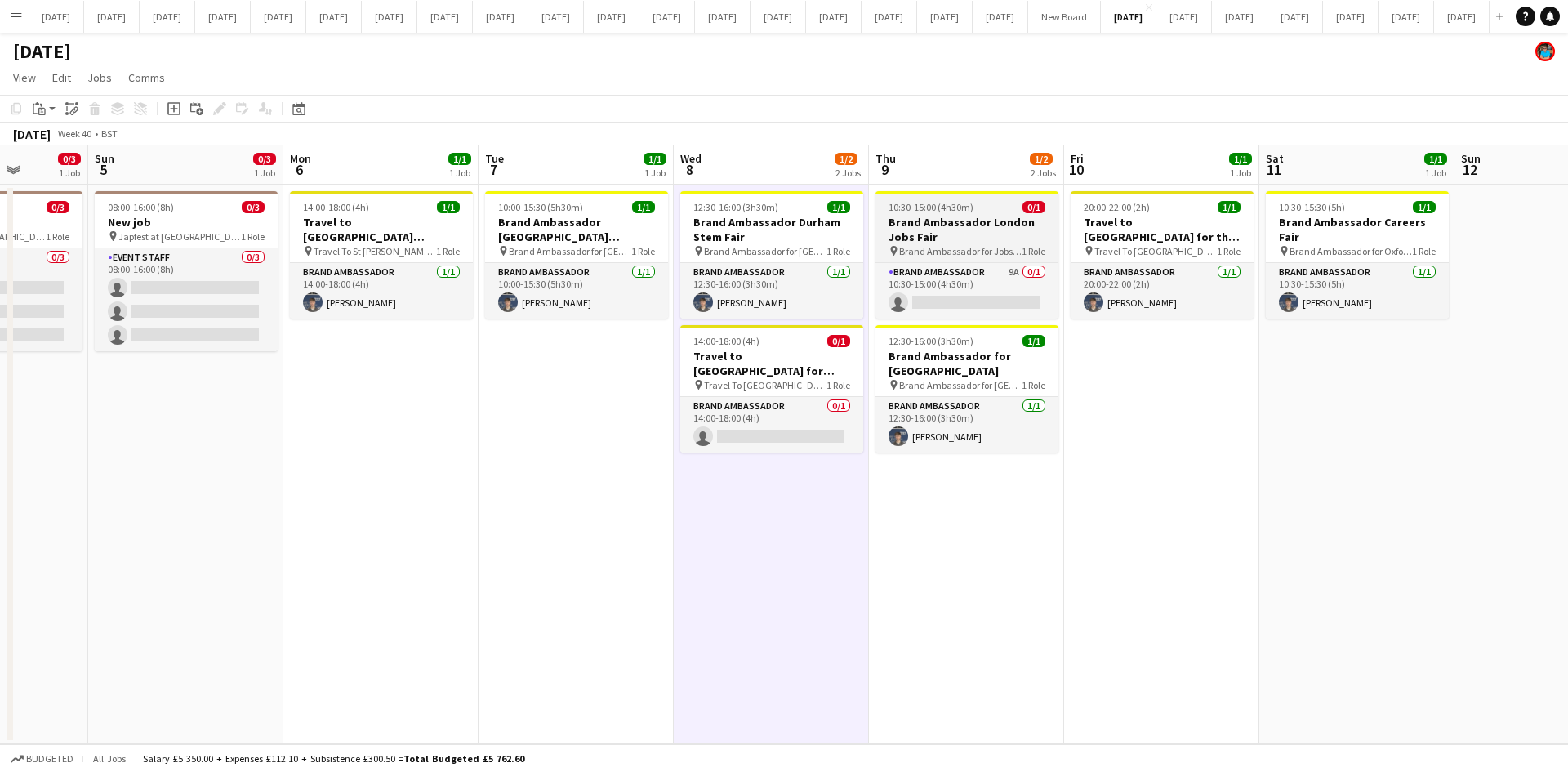
click at [966, 224] on h3 "Brand Ambassador London Jobs Fair" at bounding box center [966, 229] width 182 height 29
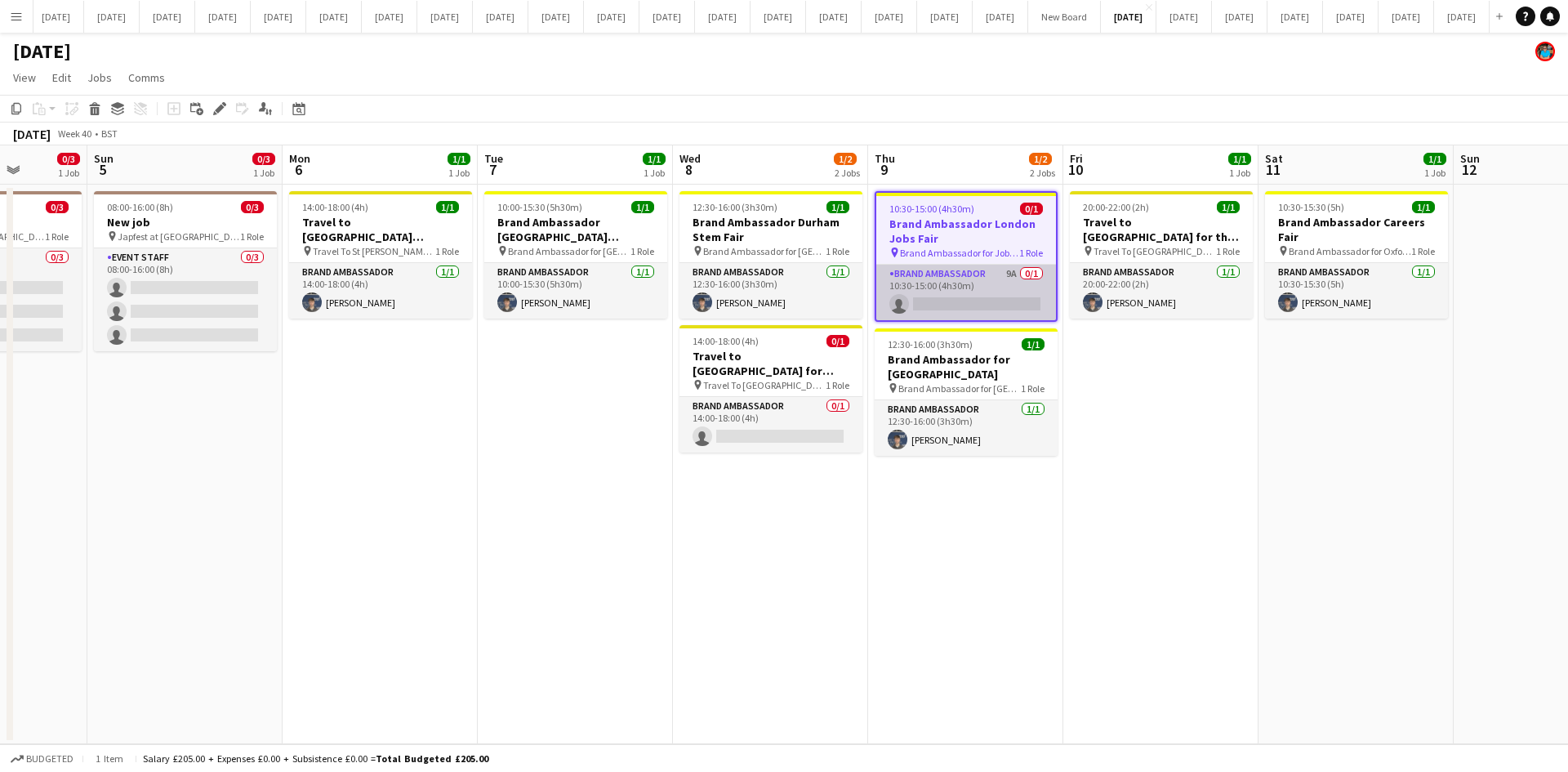
click at [943, 286] on app-card-role "Brand Ambassador 9A 0/1 10:30-15:00 (4h30m) single-neutral-actions" at bounding box center [966, 292] width 180 height 56
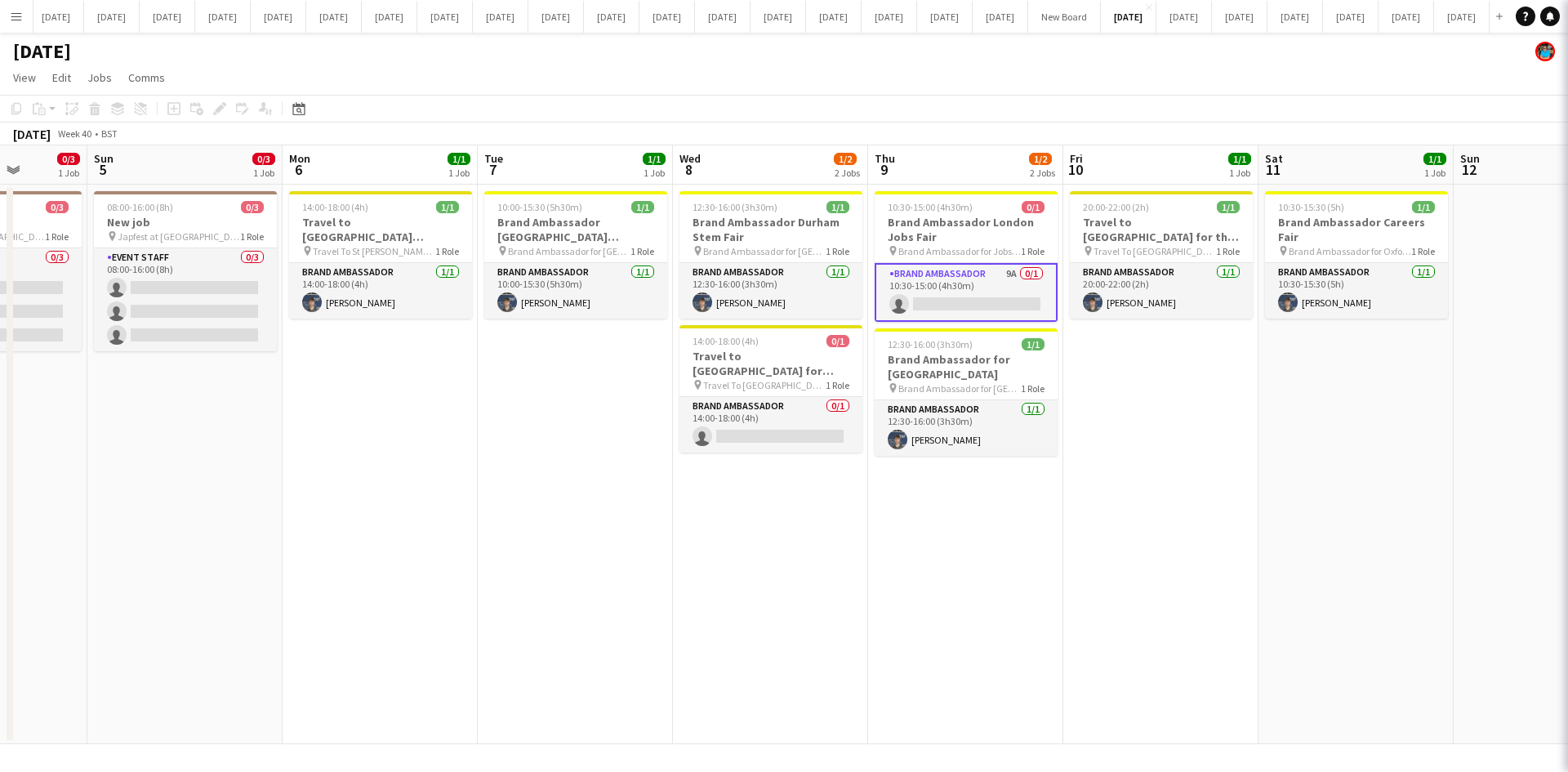
scroll to position [0, 497]
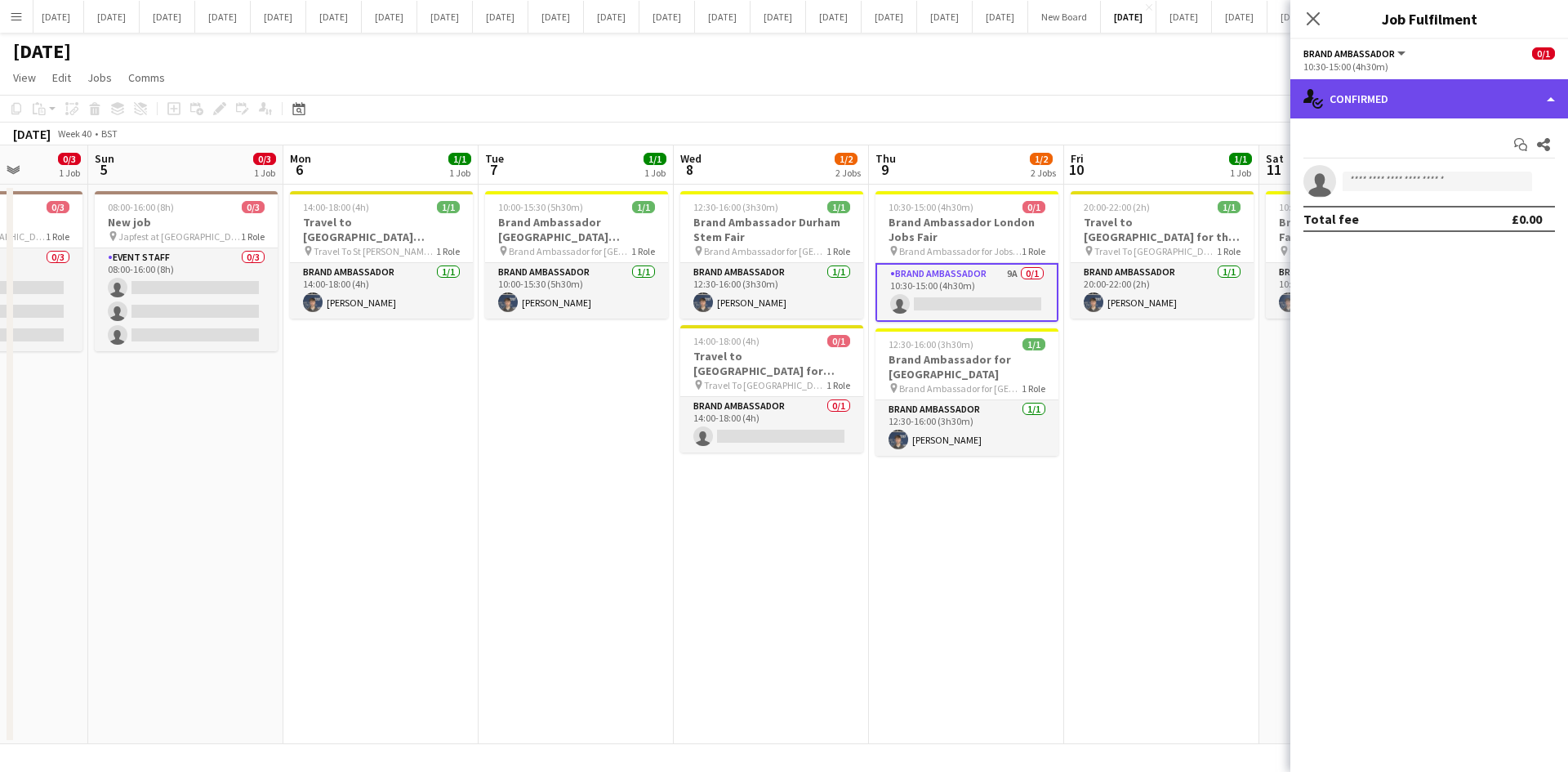
click at [1548, 96] on div "single-neutral-actions-check-2 Confirmed" at bounding box center [1428, 98] width 277 height 39
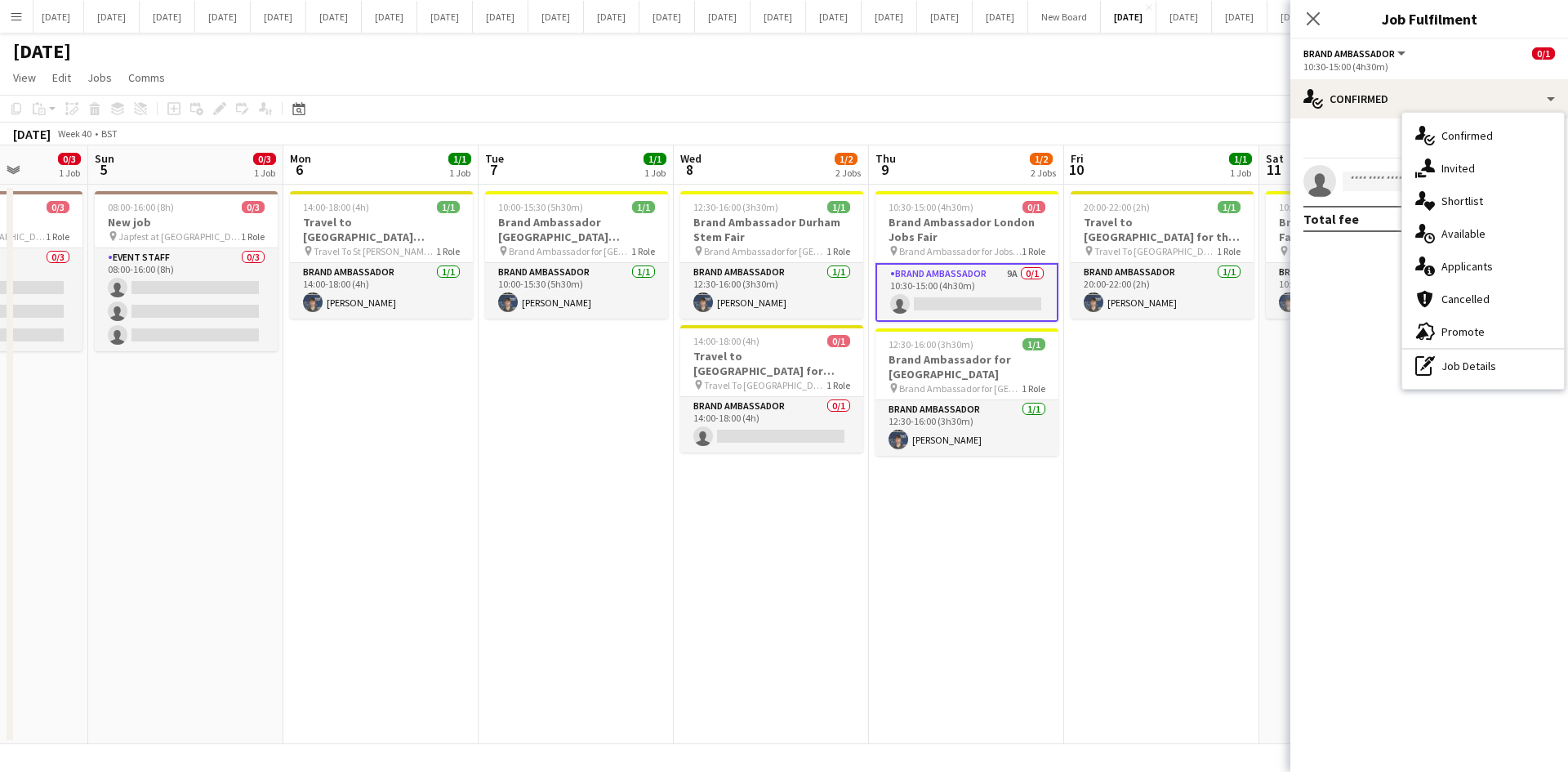
click at [1456, 269] on span "Applicants" at bounding box center [1467, 266] width 51 height 15
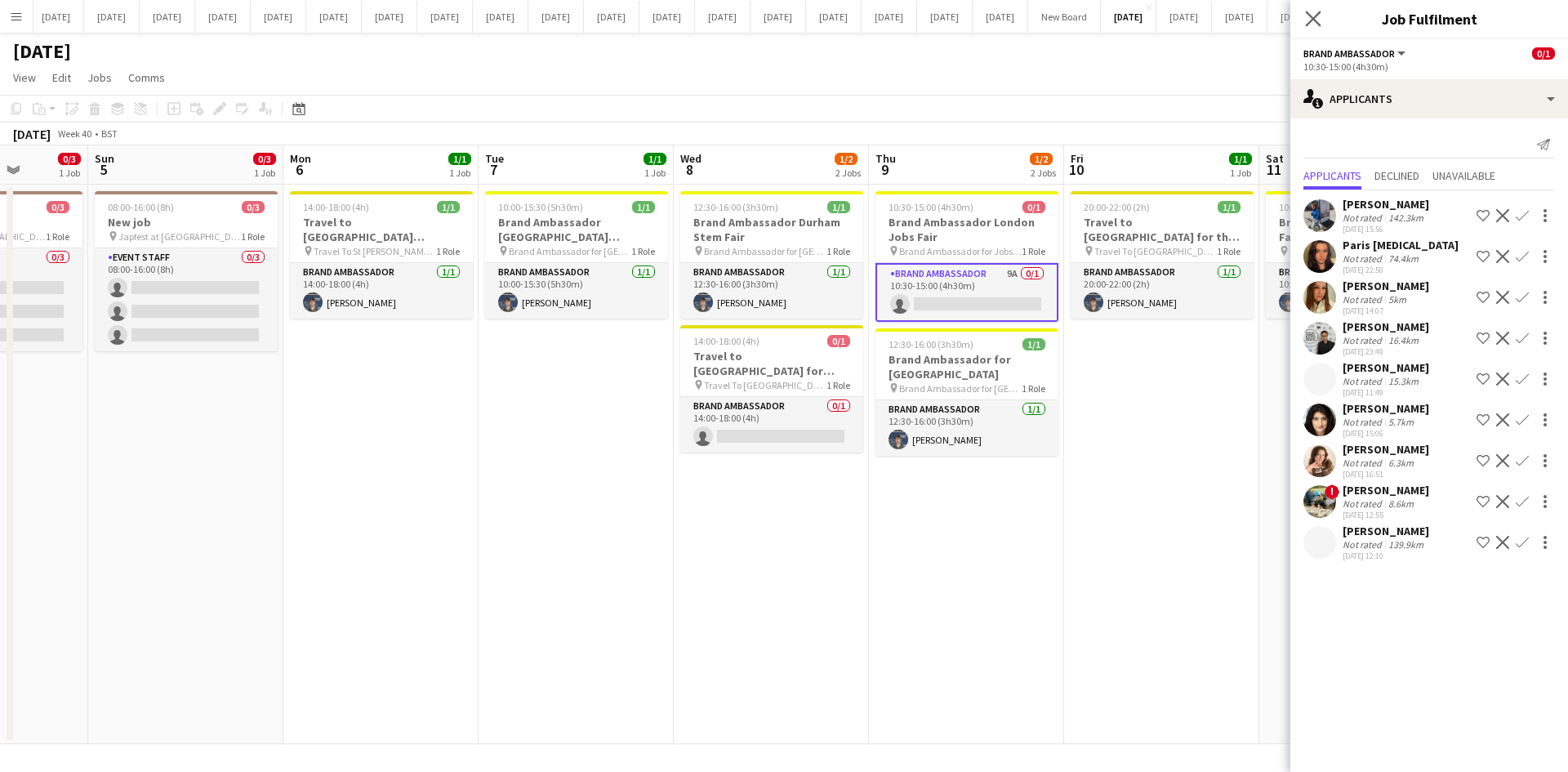
click at [1317, 10] on app-icon "Close pop-in" at bounding box center [1313, 19] width 24 height 24
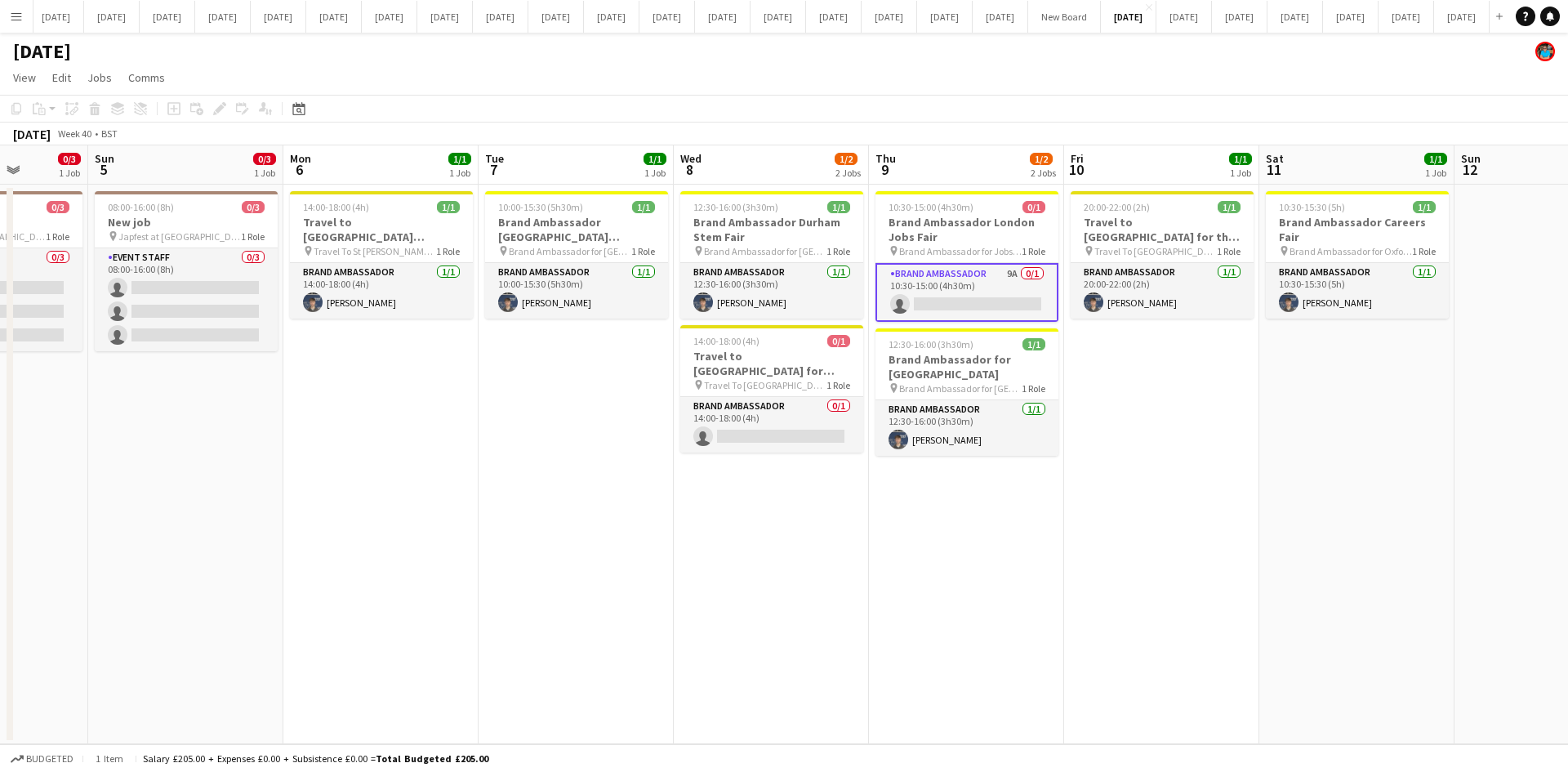
click at [1207, 392] on app-date-cell "20:00-22:00 (2h) 1/1 Travel to [GEOGRAPHIC_DATA] for the Careers Fair on [DATE]…" at bounding box center [1161, 464] width 195 height 559
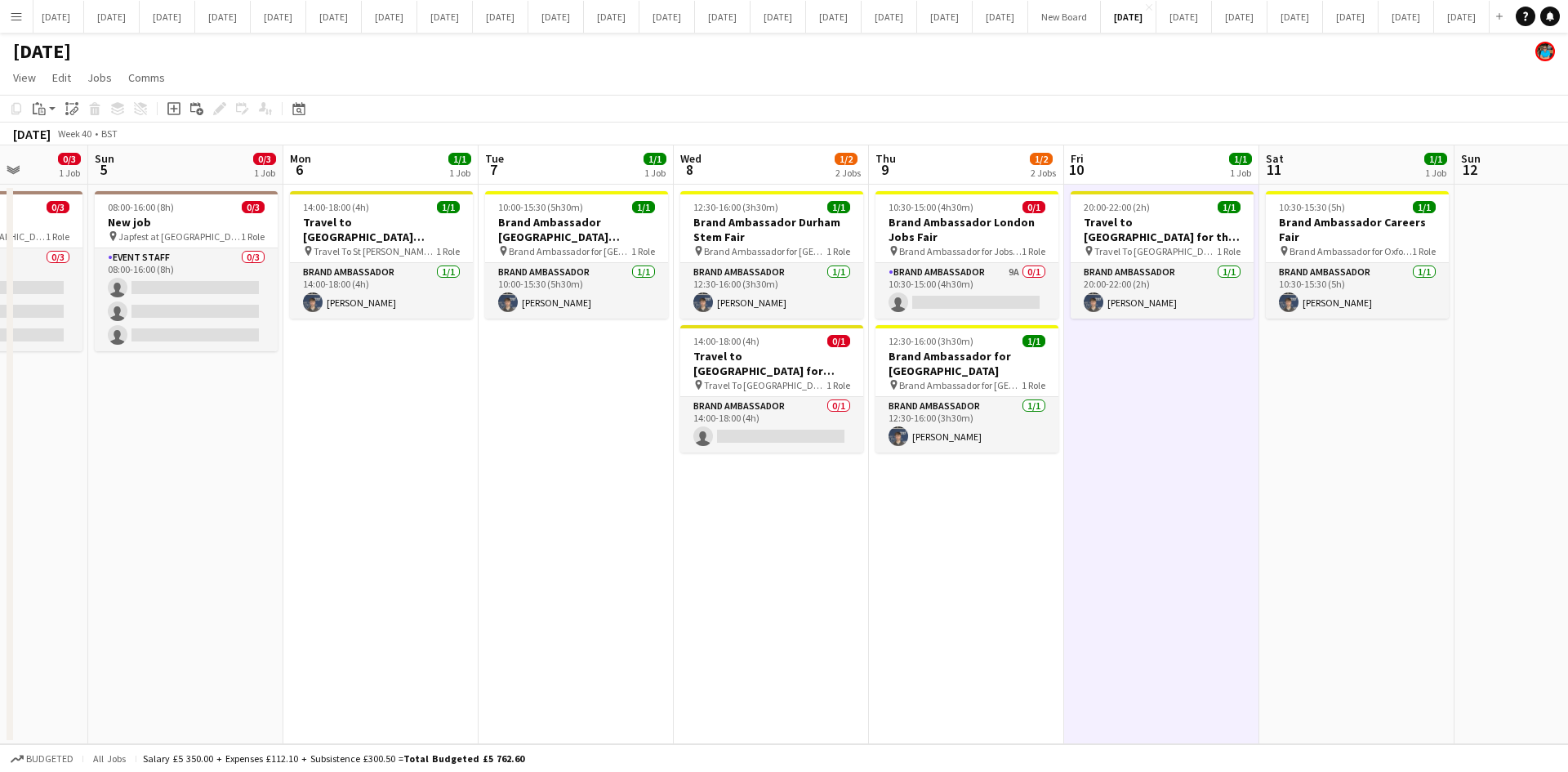
click at [1116, 504] on app-date-cell "20:00-22:00 (2h) 1/1 Travel to [GEOGRAPHIC_DATA] for the Careers Fair on [DATE]…" at bounding box center [1161, 464] width 195 height 559
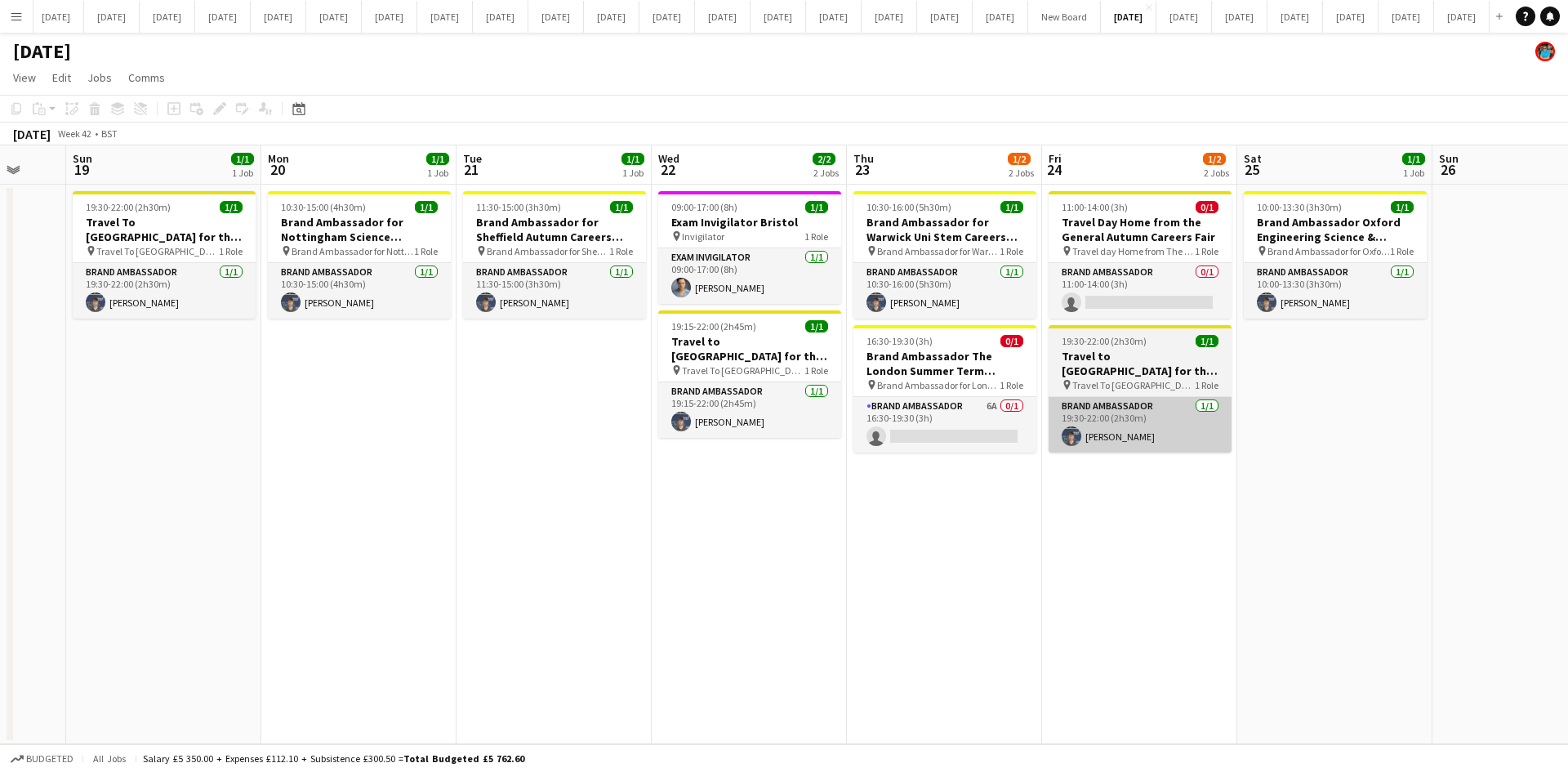
scroll to position [0, 542]
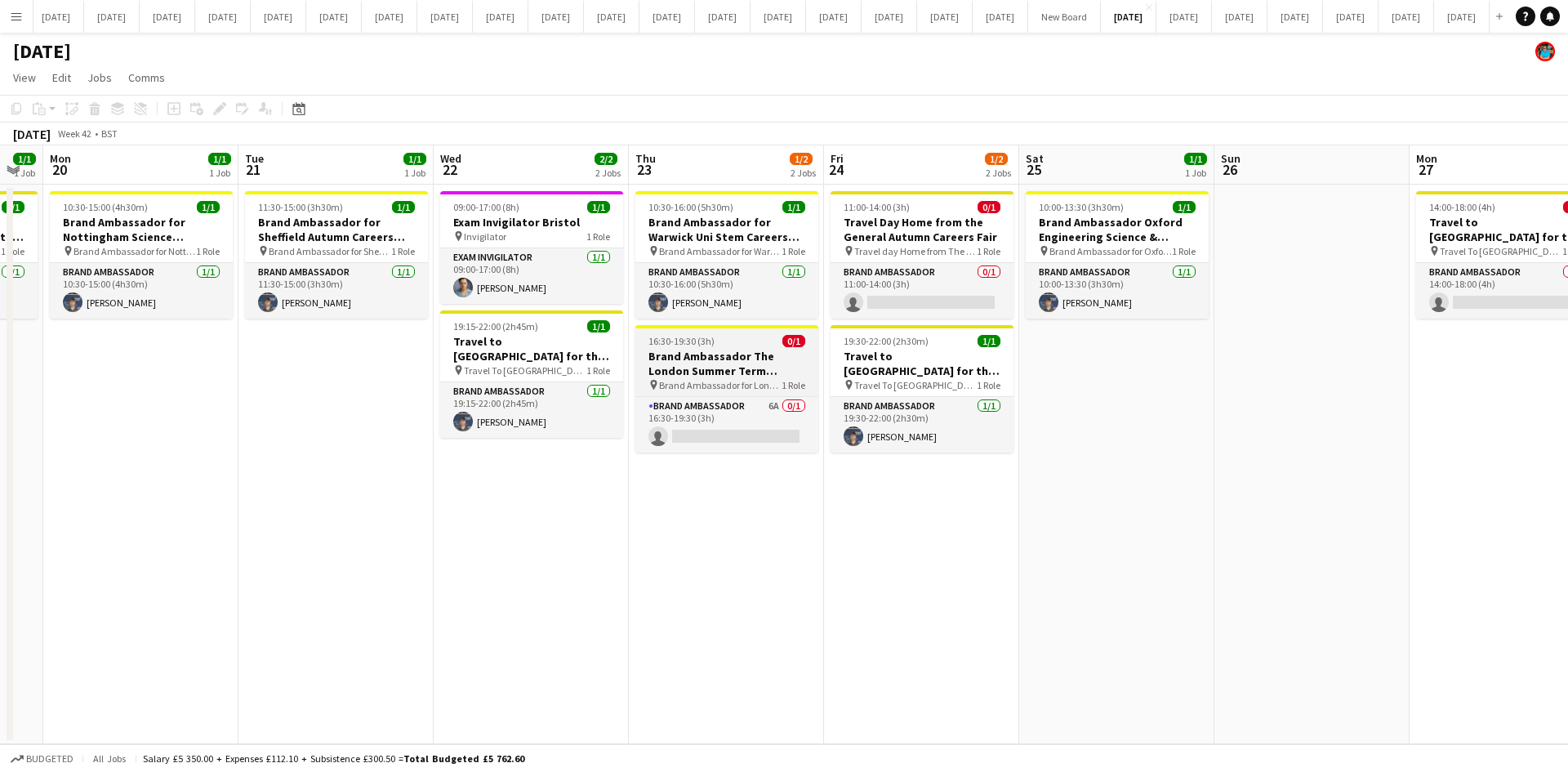
click at [730, 371] on h3 "Brand Ambassador The London Summer Term Careers Fair" at bounding box center [726, 363] width 182 height 29
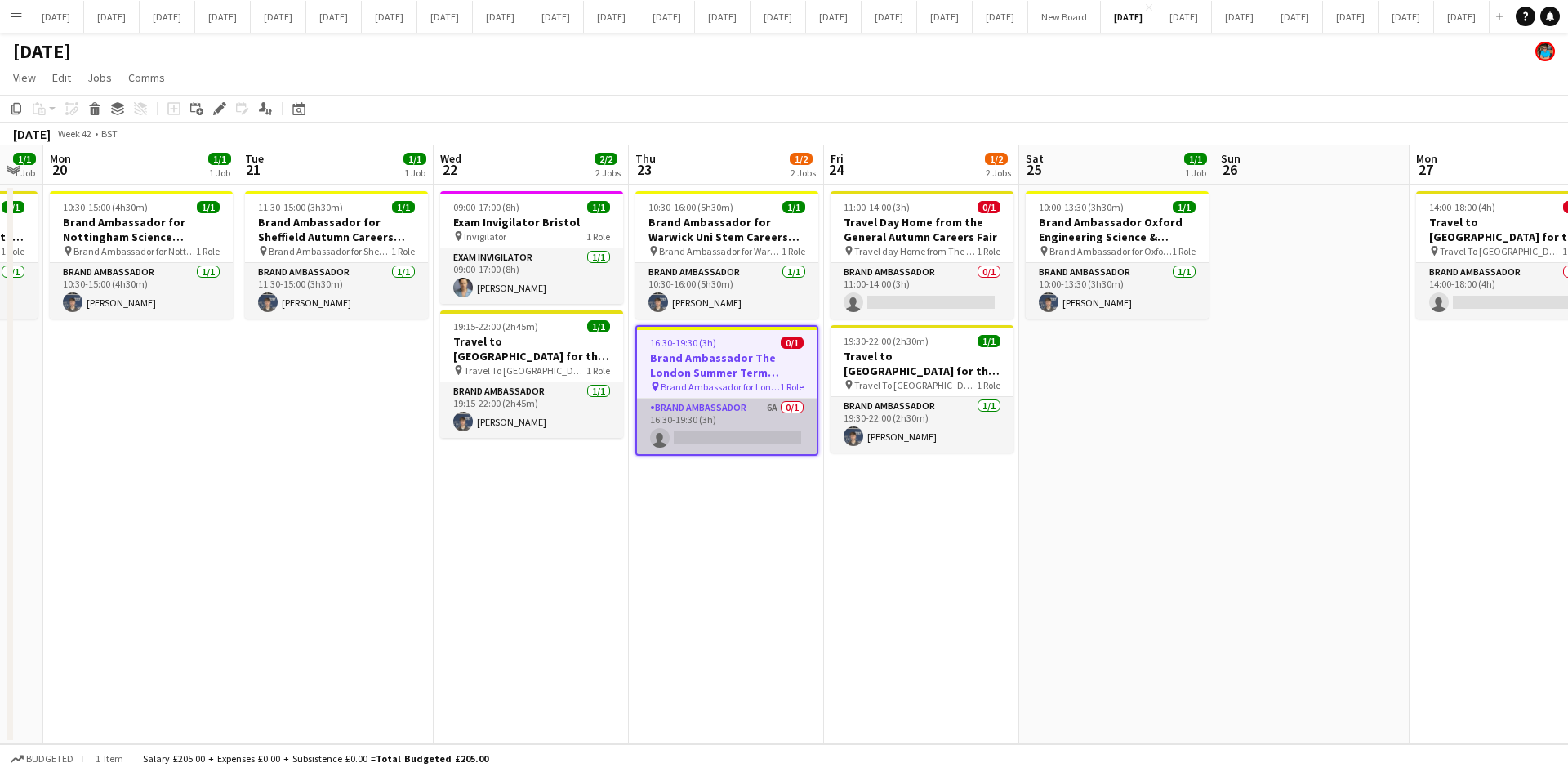
click at [721, 405] on app-card-role "Brand Ambassador 6A 0/1 16:30-19:30 (3h) single-neutral-actions" at bounding box center [726, 426] width 180 height 56
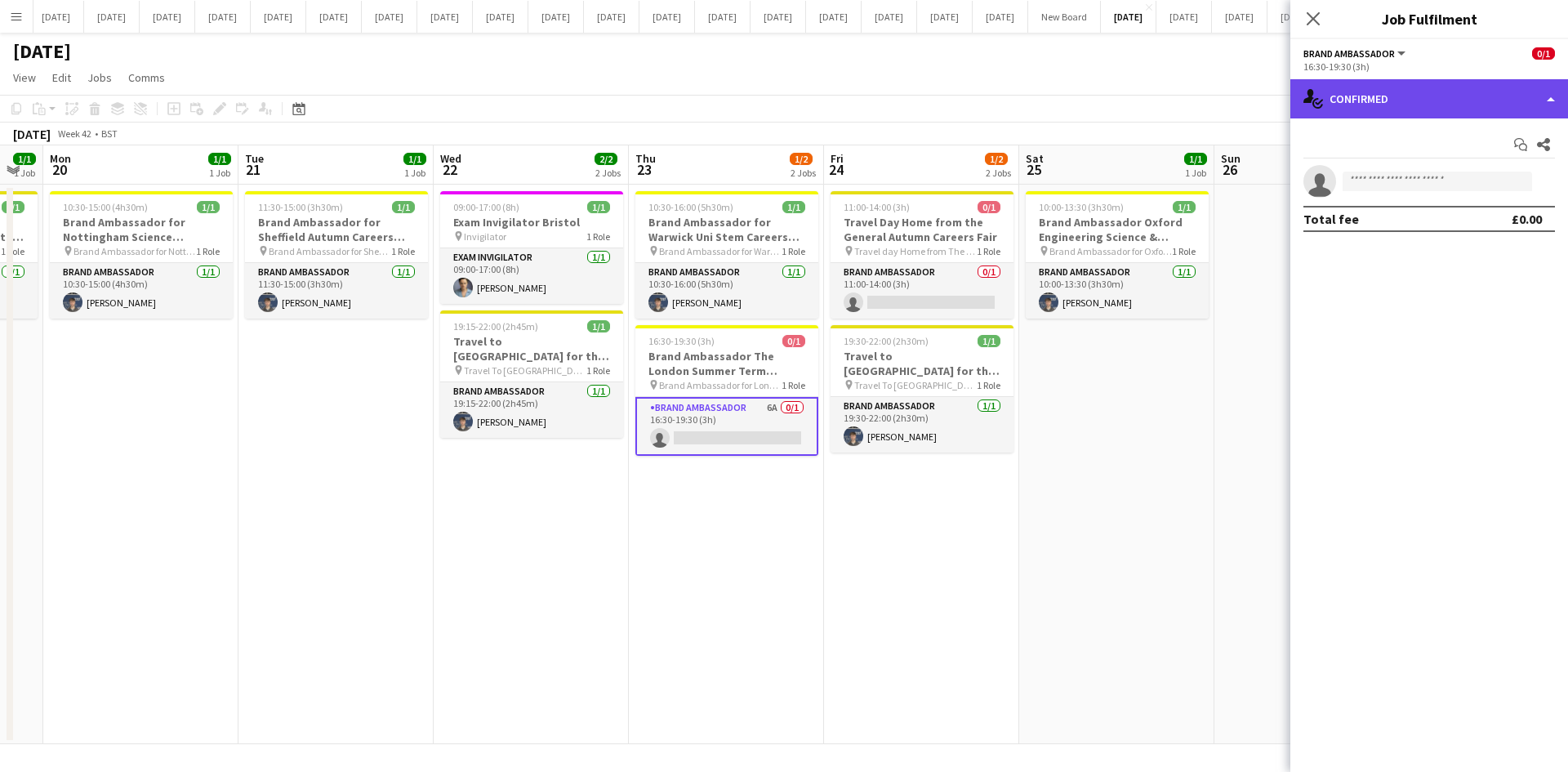
click at [1565, 98] on div "single-neutral-actions-check-2 Confirmed" at bounding box center [1428, 98] width 277 height 39
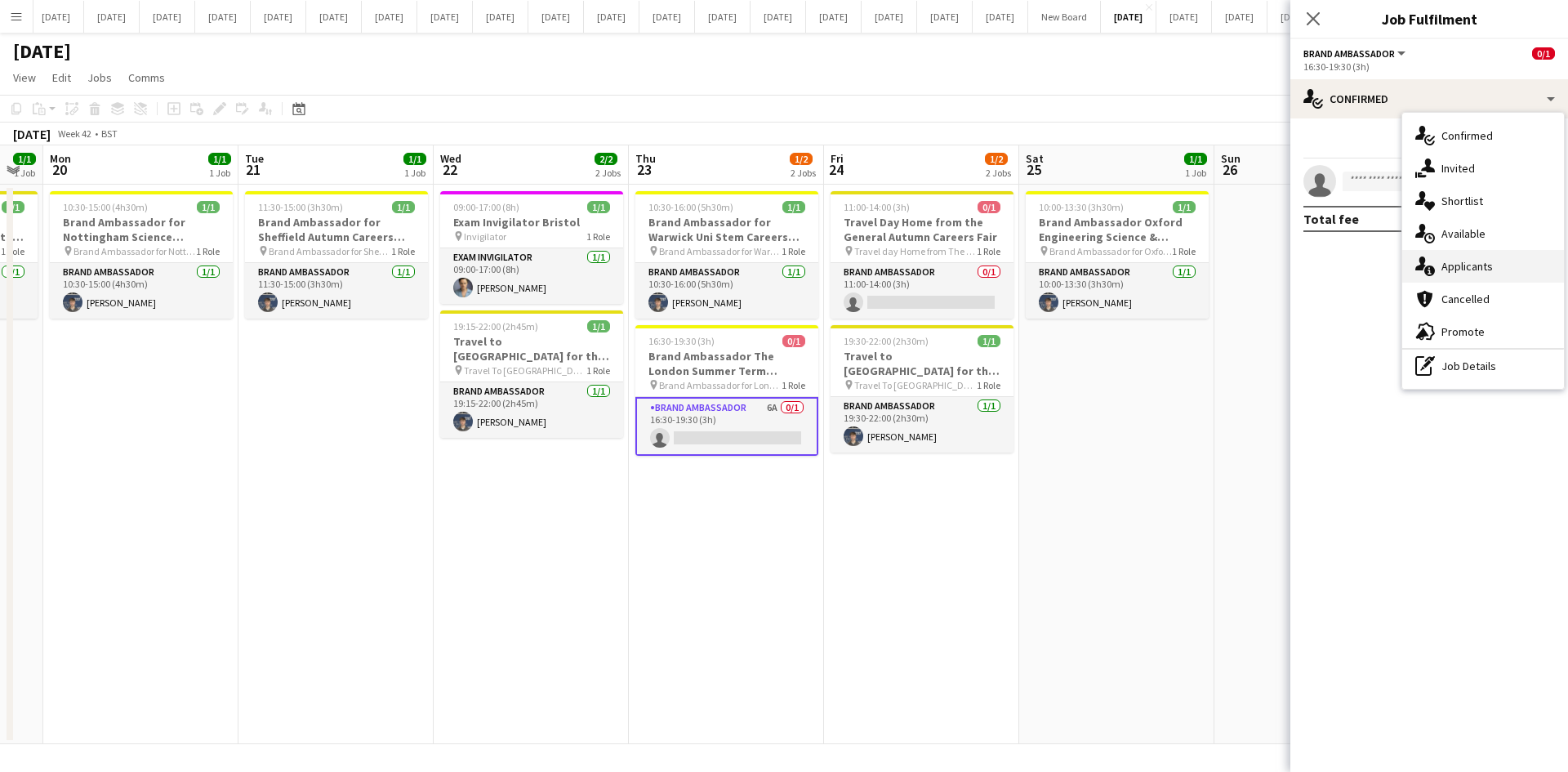
click at [1446, 267] on span "Applicants" at bounding box center [1467, 266] width 51 height 15
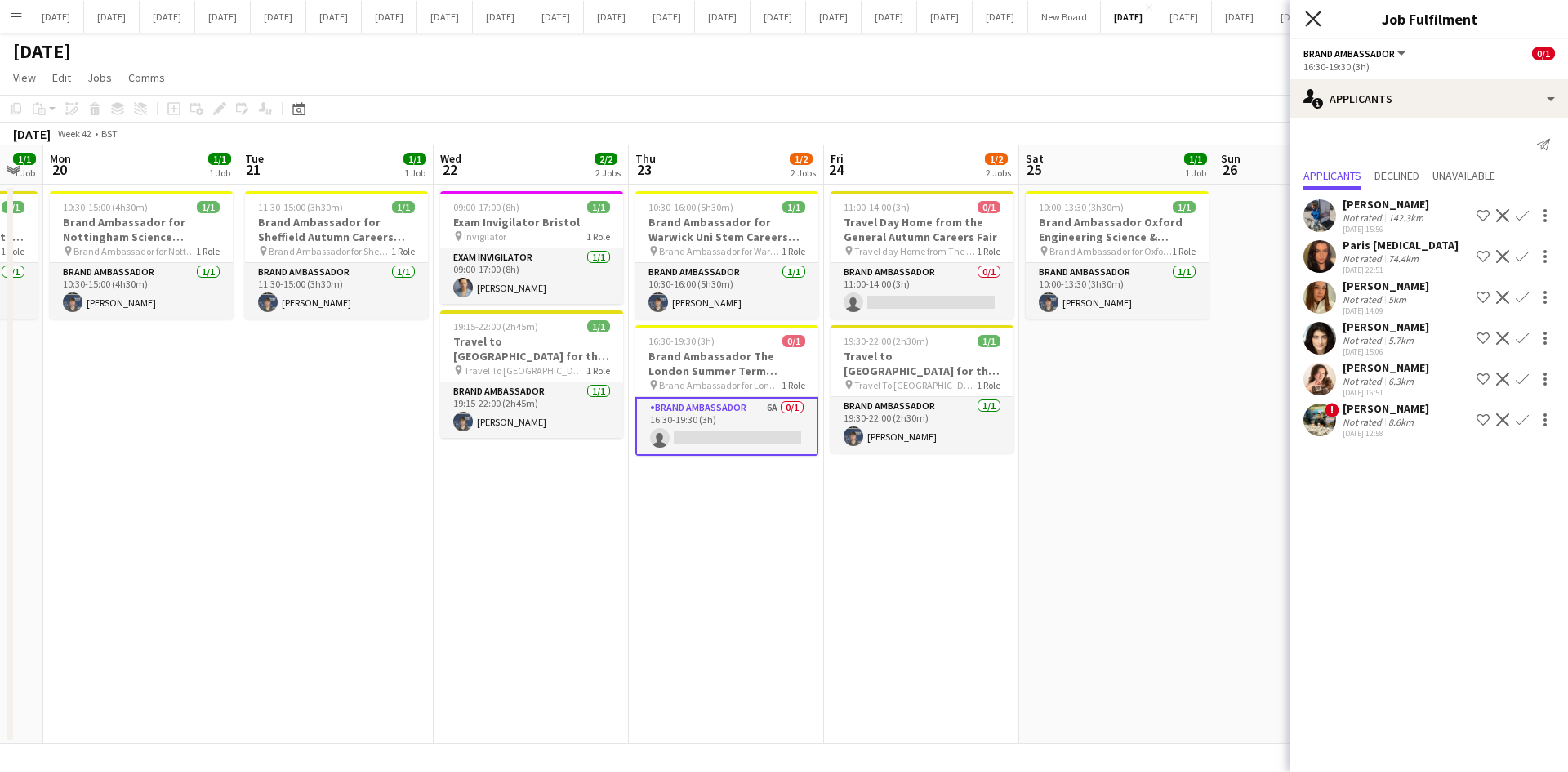
click at [1319, 22] on icon "Close pop-in" at bounding box center [1313, 19] width 16 height 16
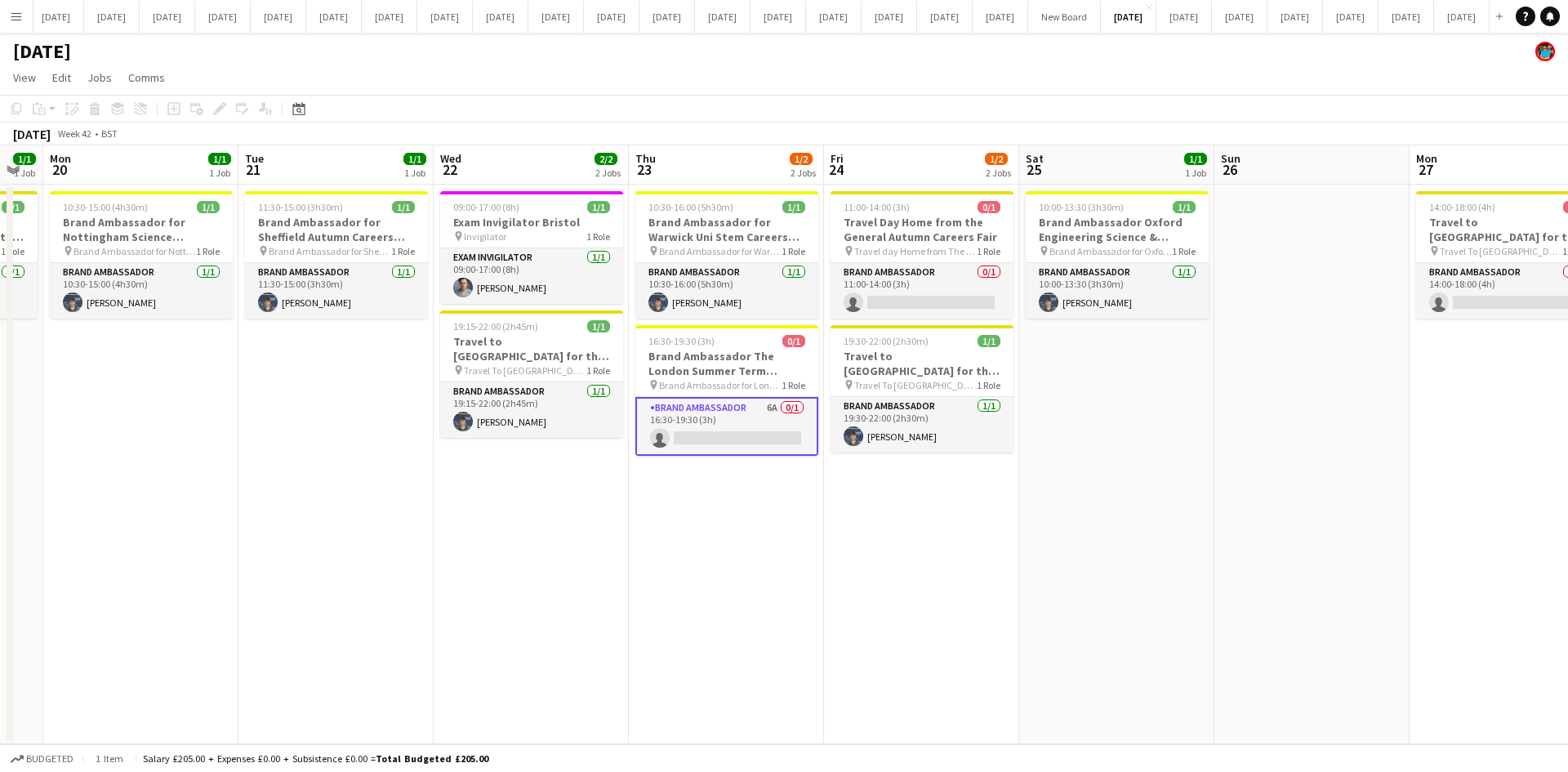
click at [1157, 403] on app-date-cell "10:00-13:30 (3h30m) 1/1 Brand Ambassador Oxford Engineering Science & Technolog…" at bounding box center [1116, 464] width 195 height 559
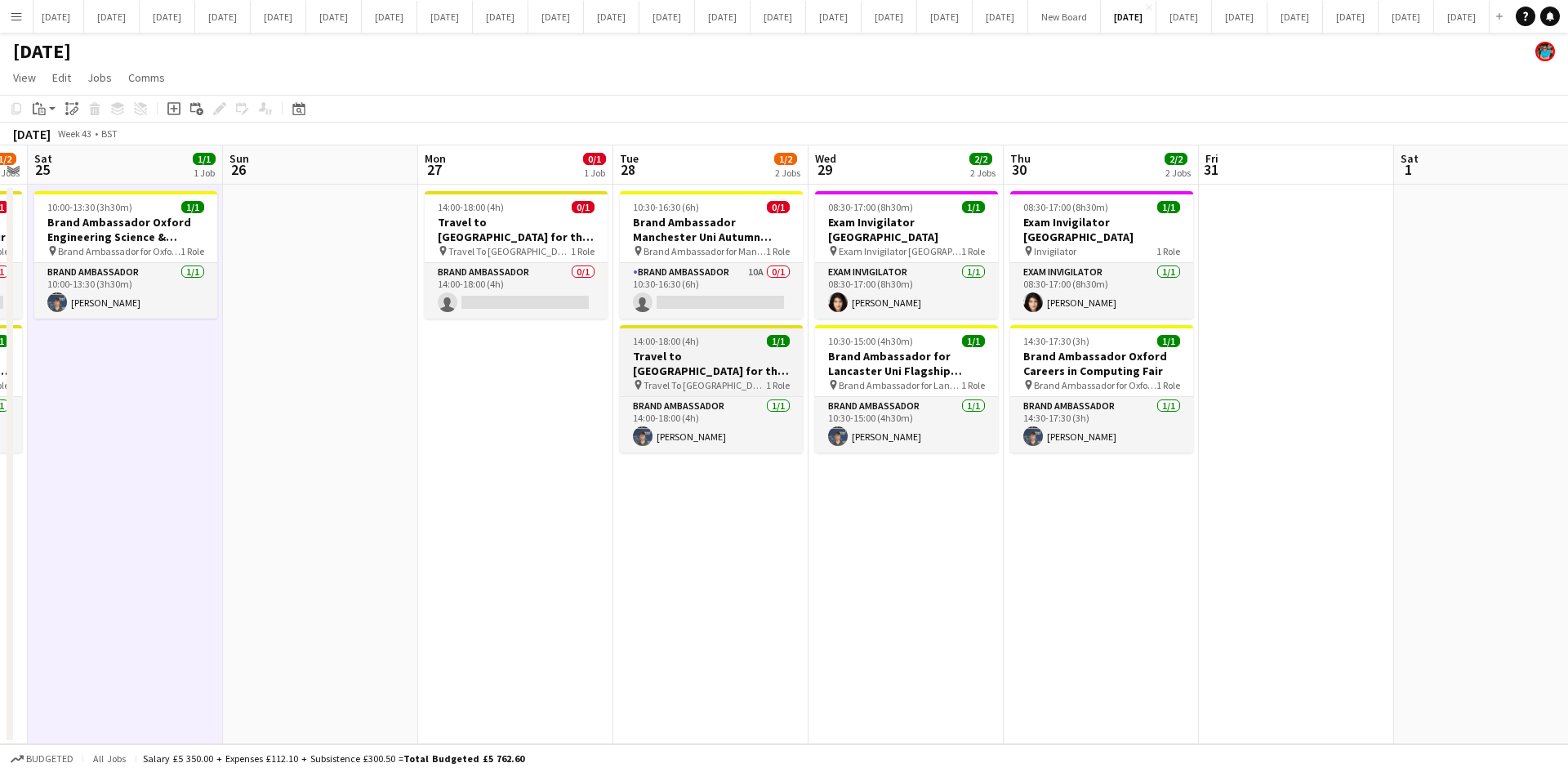
scroll to position [0, 579]
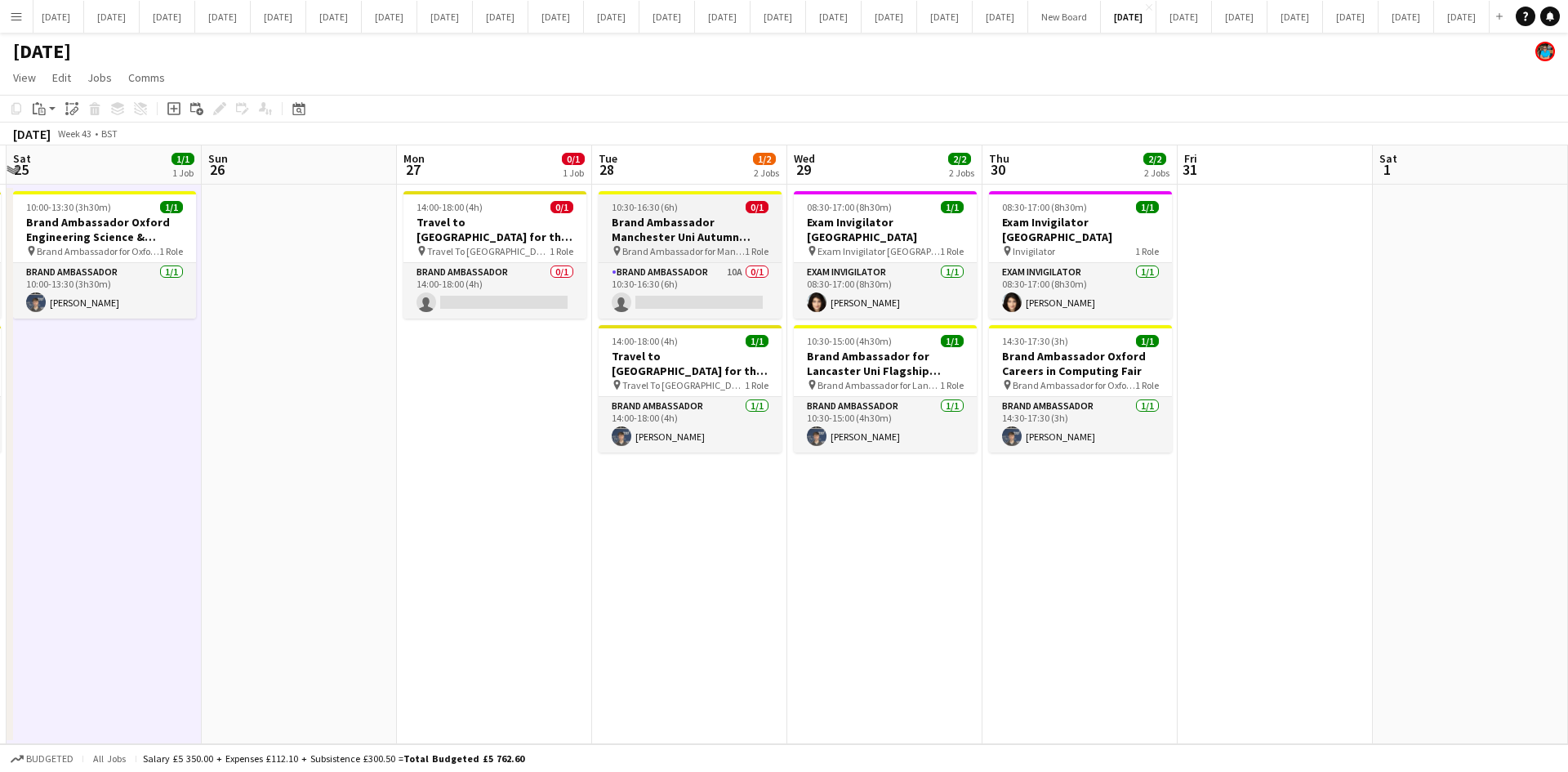
click at [699, 238] on h3 "Brand Ambassador Manchester Uni Autumn Careers Fair" at bounding box center [690, 229] width 182 height 29
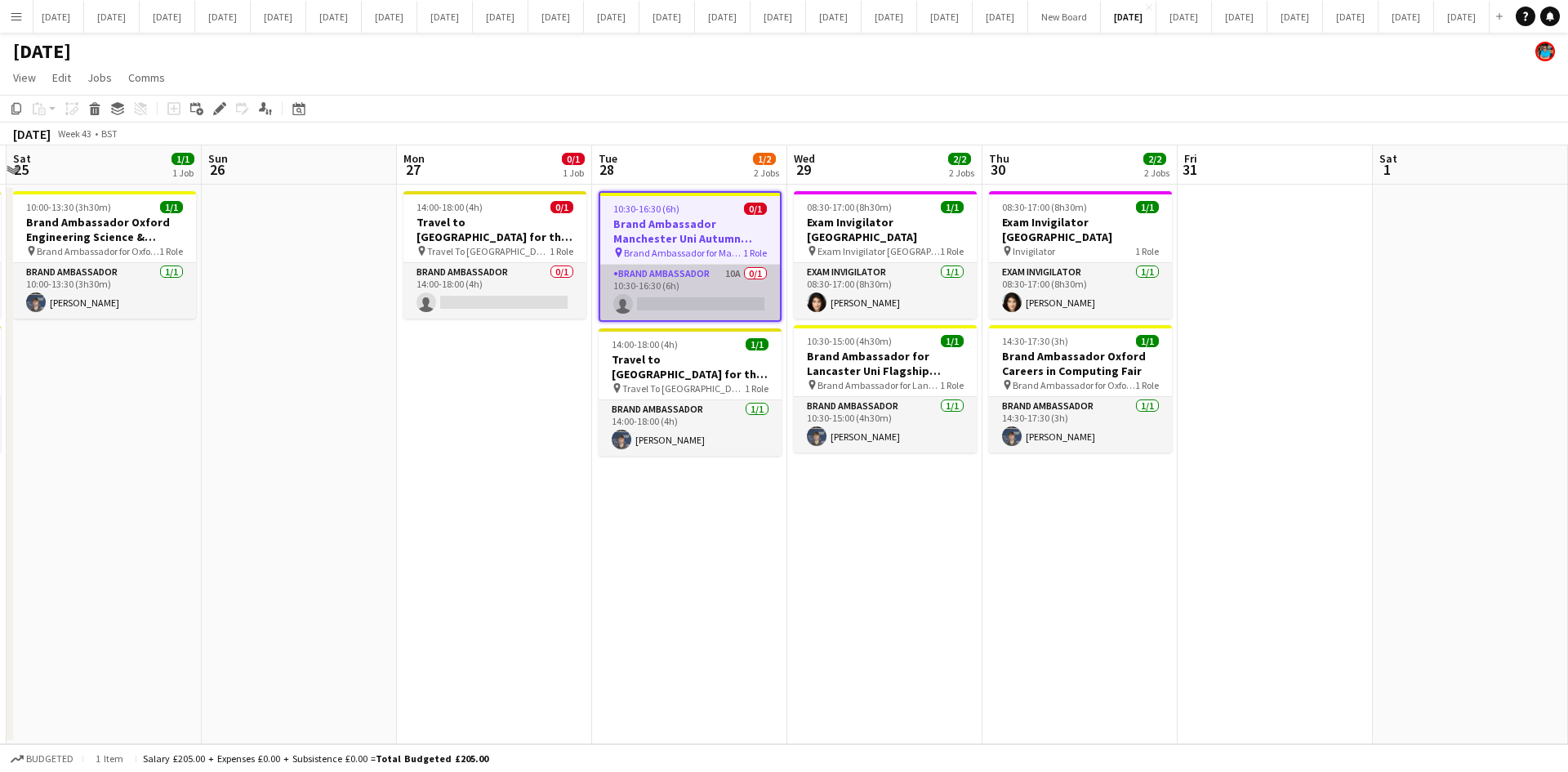
click at [700, 270] on app-card-role "Brand Ambassador 10A 0/1 10:30-16:30 (6h) single-neutral-actions" at bounding box center [690, 292] width 180 height 56
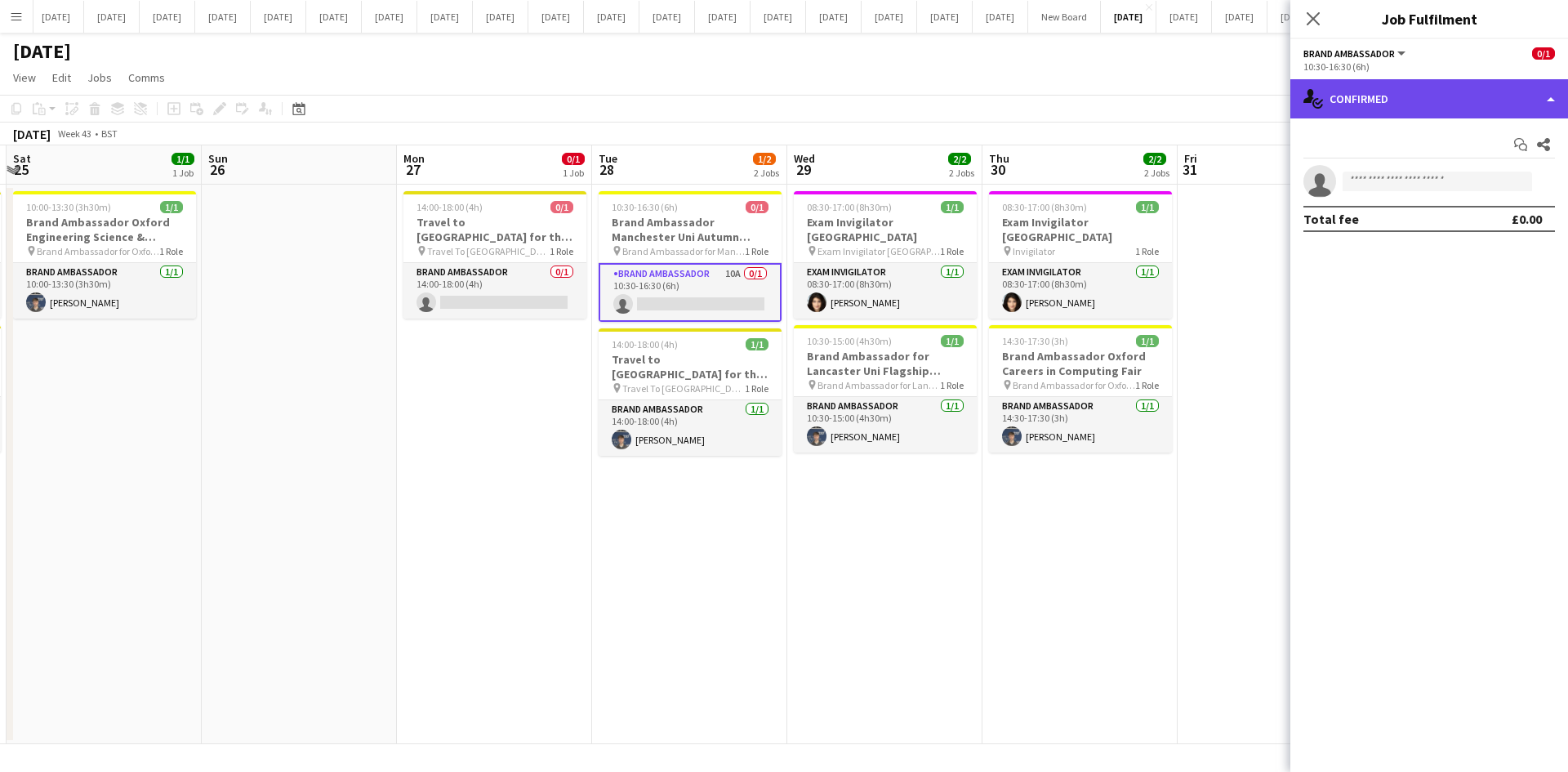
click at [1547, 95] on div "single-neutral-actions-check-2 Confirmed" at bounding box center [1428, 98] width 277 height 39
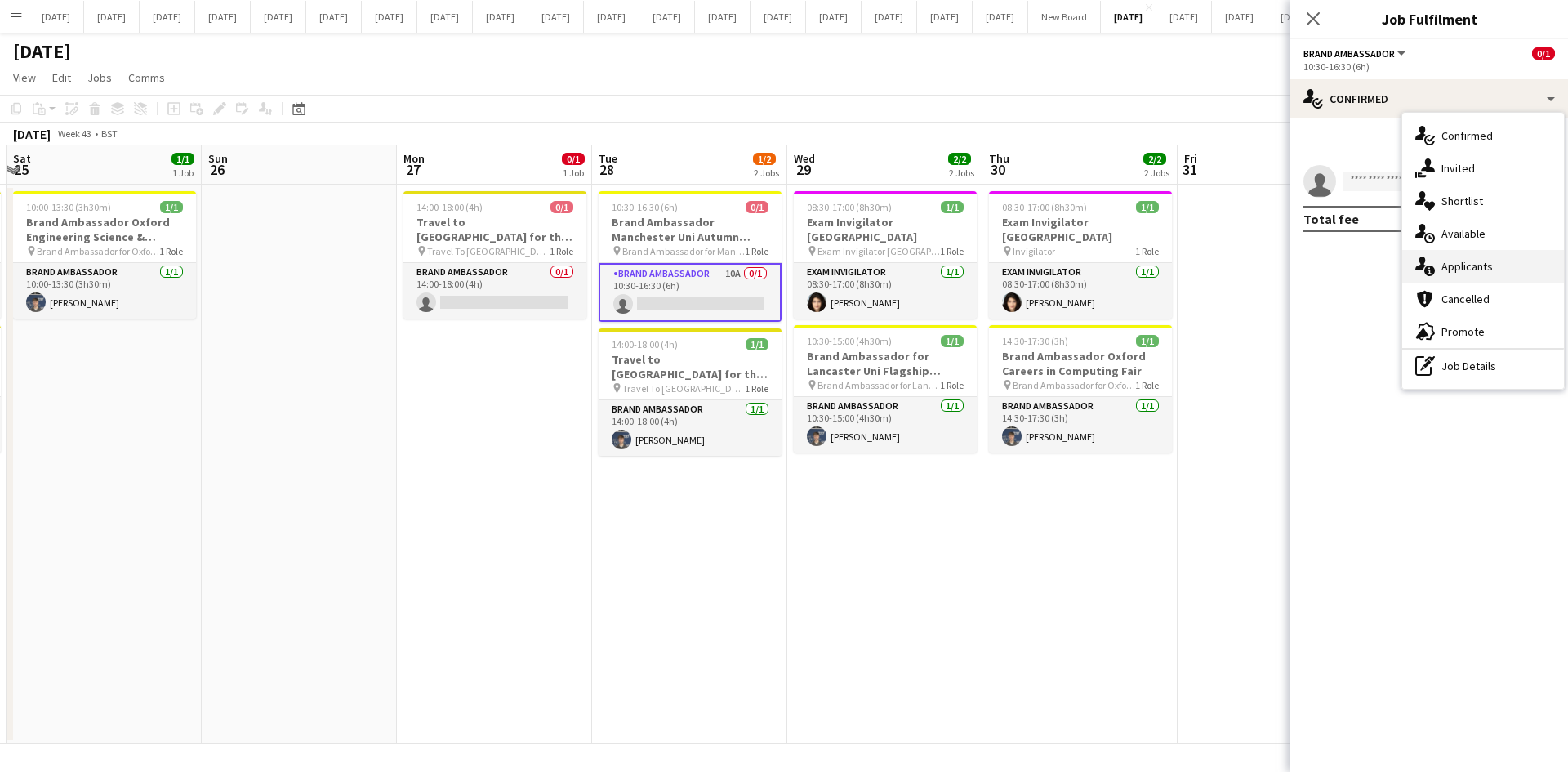
click at [1469, 271] on span "Applicants" at bounding box center [1467, 266] width 51 height 15
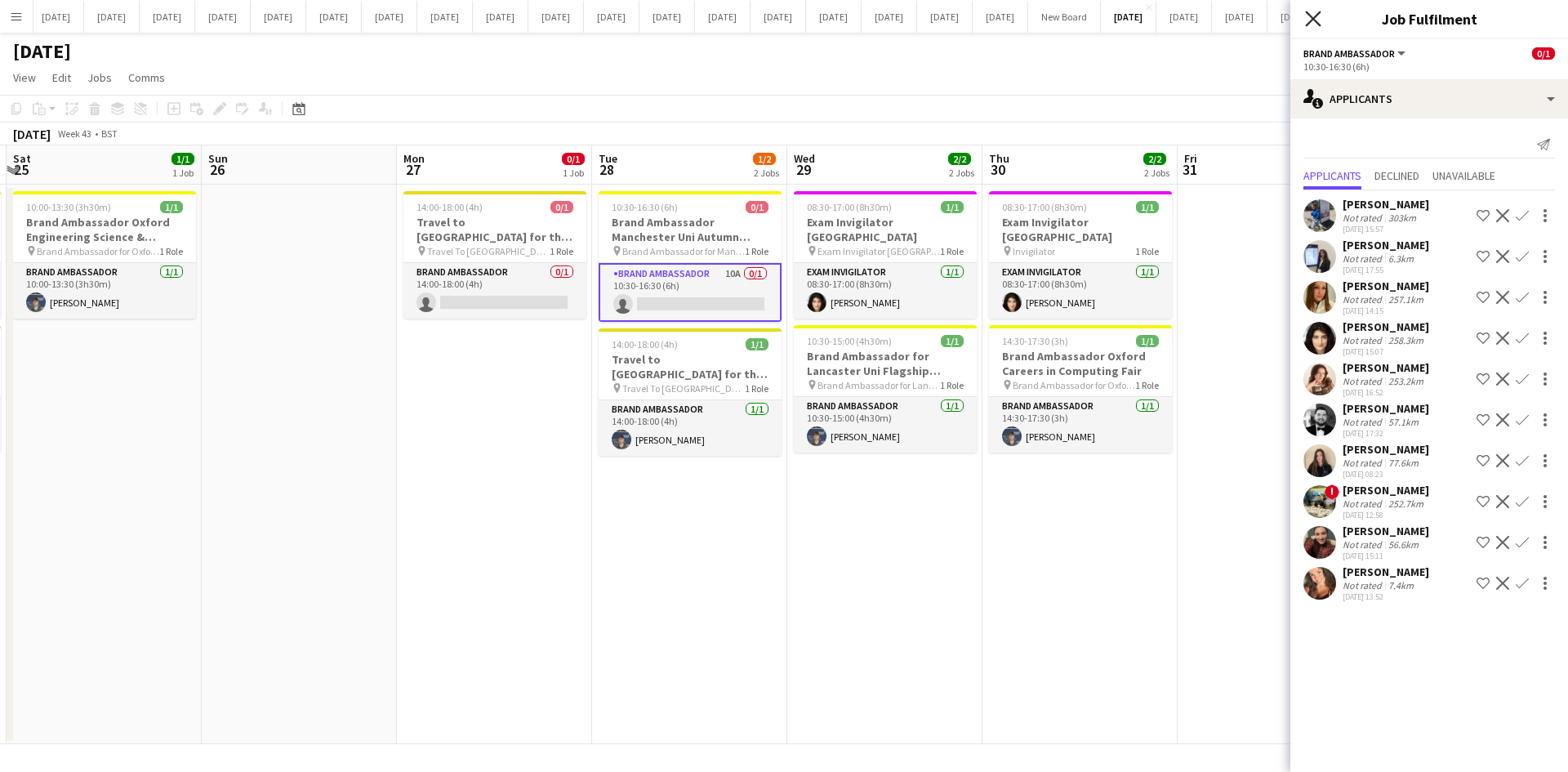
click at [1318, 20] on icon "Close pop-in" at bounding box center [1313, 19] width 16 height 16
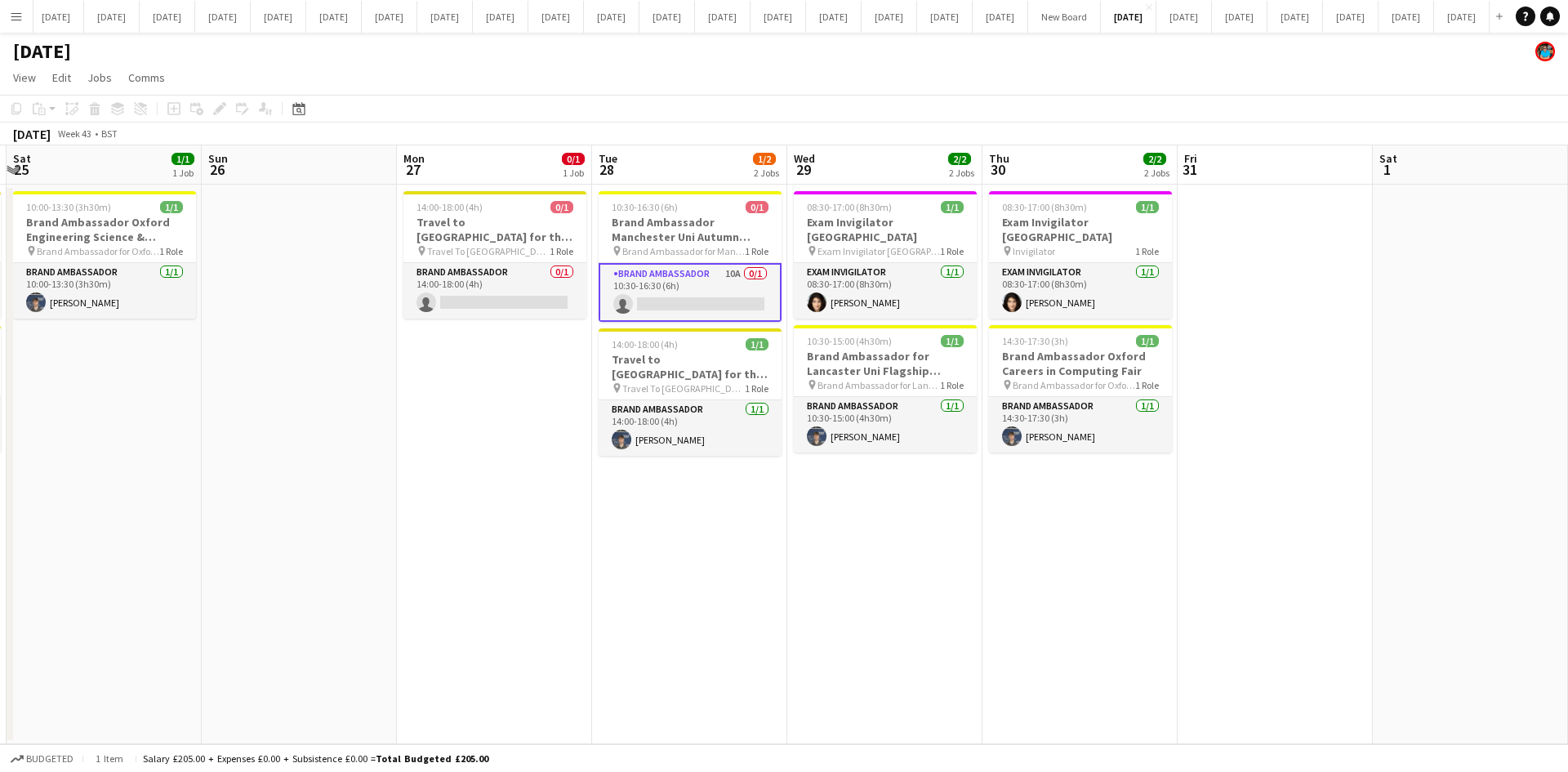
click at [1236, 366] on app-date-cell at bounding box center [1275, 464] width 195 height 559
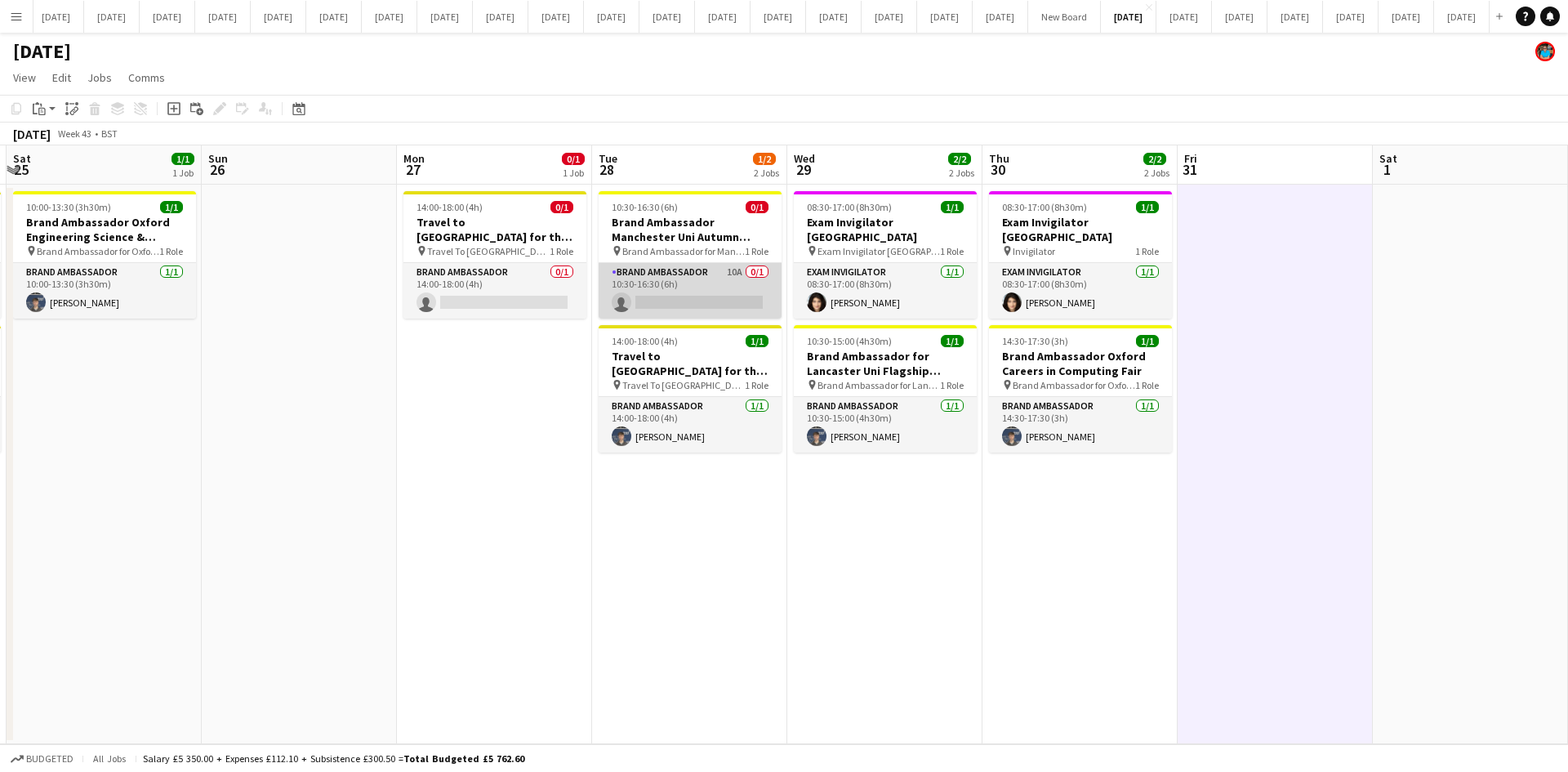
click at [710, 308] on app-card-role "Brand Ambassador 10A 0/1 10:30-16:30 (6h) single-neutral-actions" at bounding box center [690, 291] width 182 height 56
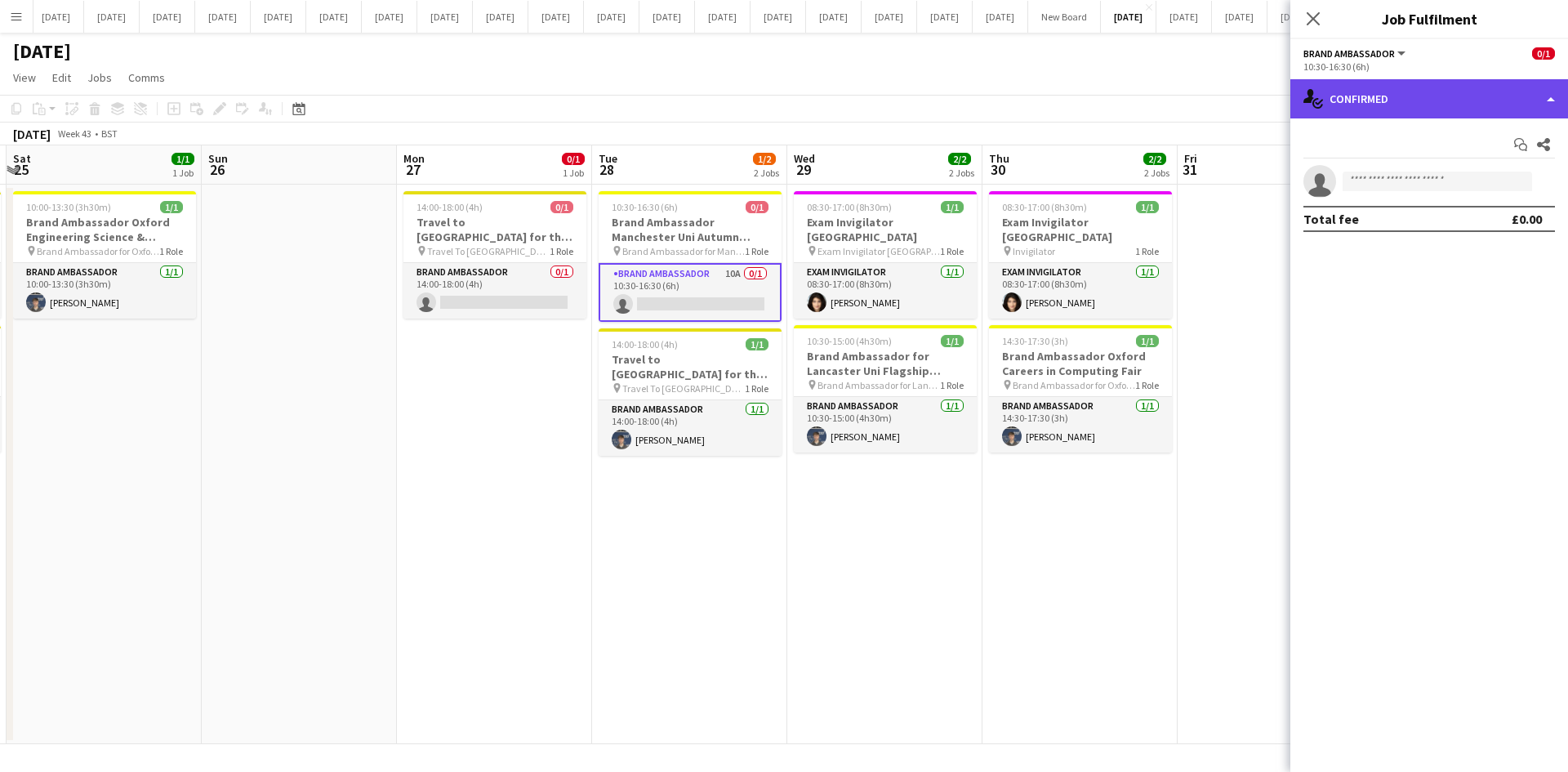
click at [1549, 93] on div "single-neutral-actions-check-2 Confirmed" at bounding box center [1428, 98] width 277 height 39
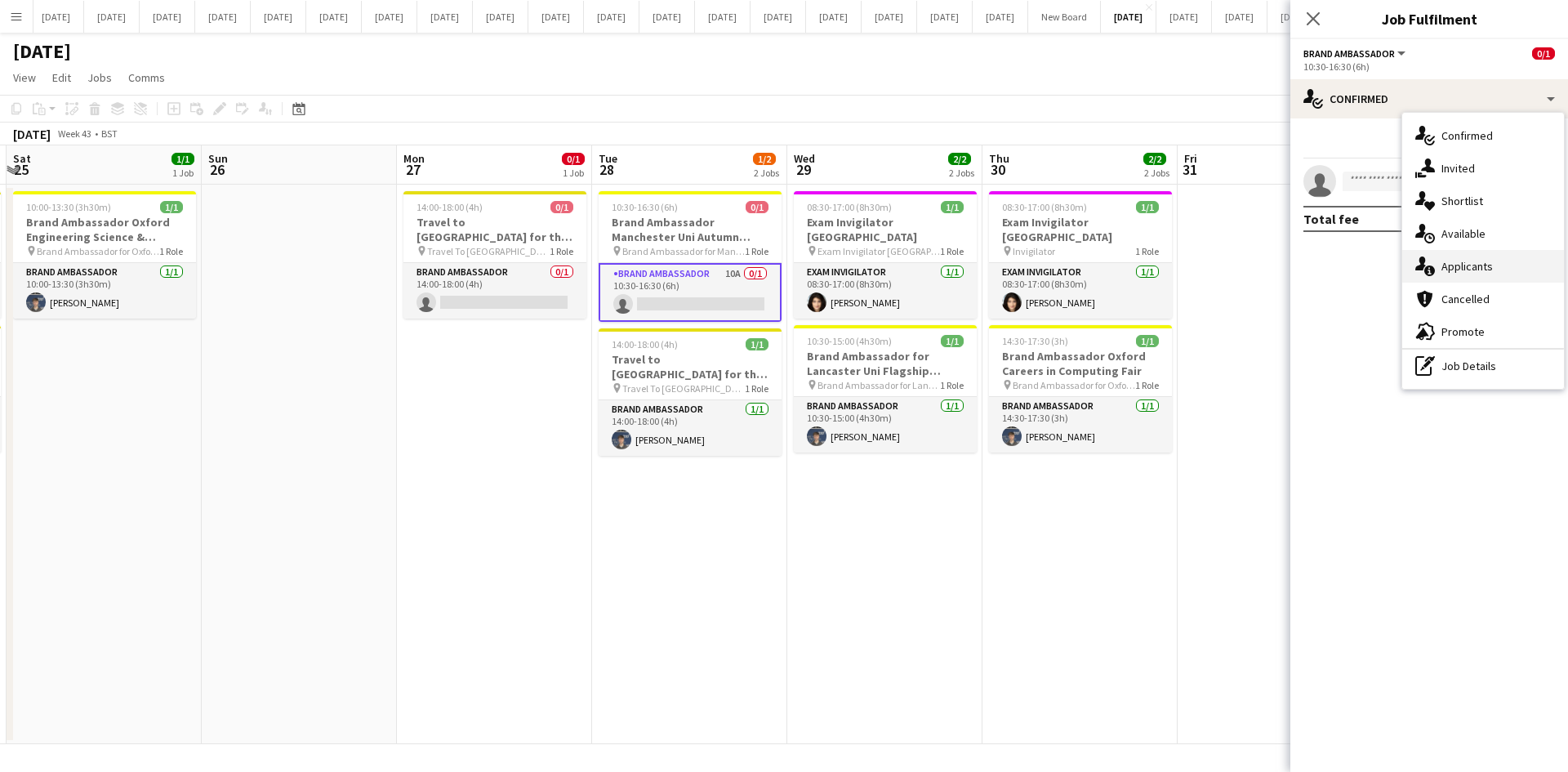
click at [1459, 267] on span "Applicants" at bounding box center [1467, 266] width 51 height 15
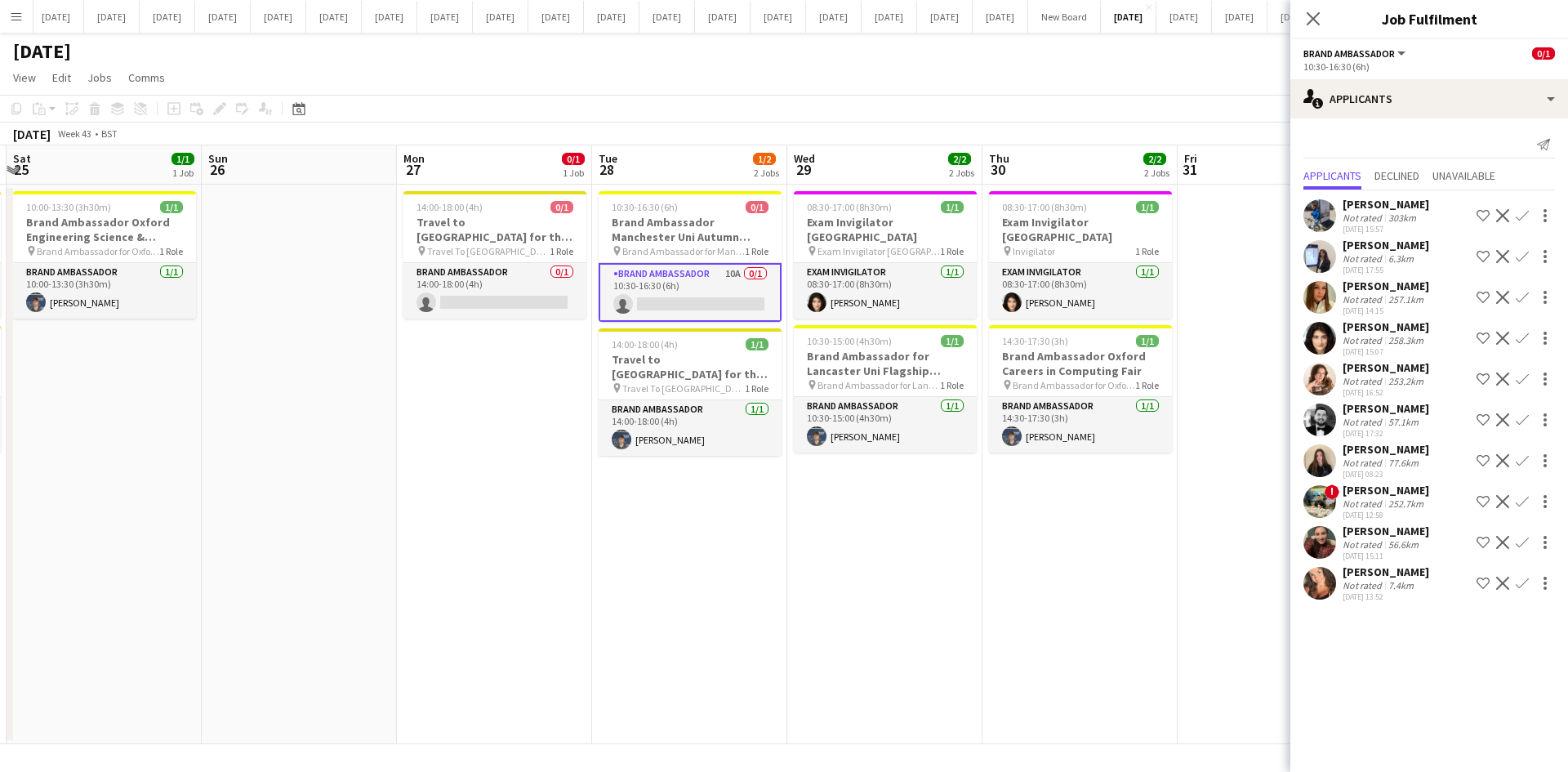
click at [1368, 448] on div "[PERSON_NAME]" at bounding box center [1386, 449] width 87 height 15
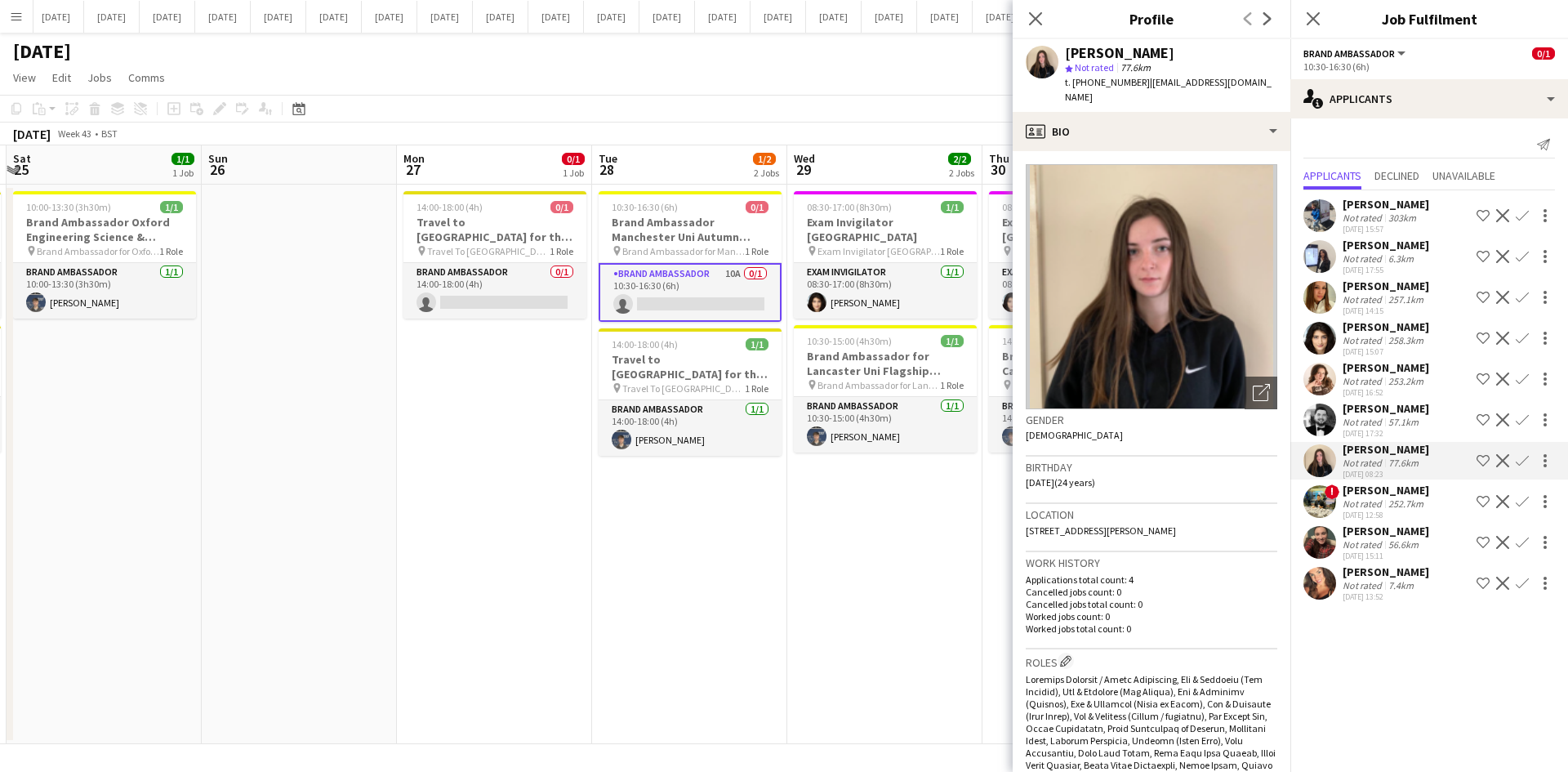
click at [1368, 448] on div "[PERSON_NAME]" at bounding box center [1386, 449] width 87 height 15
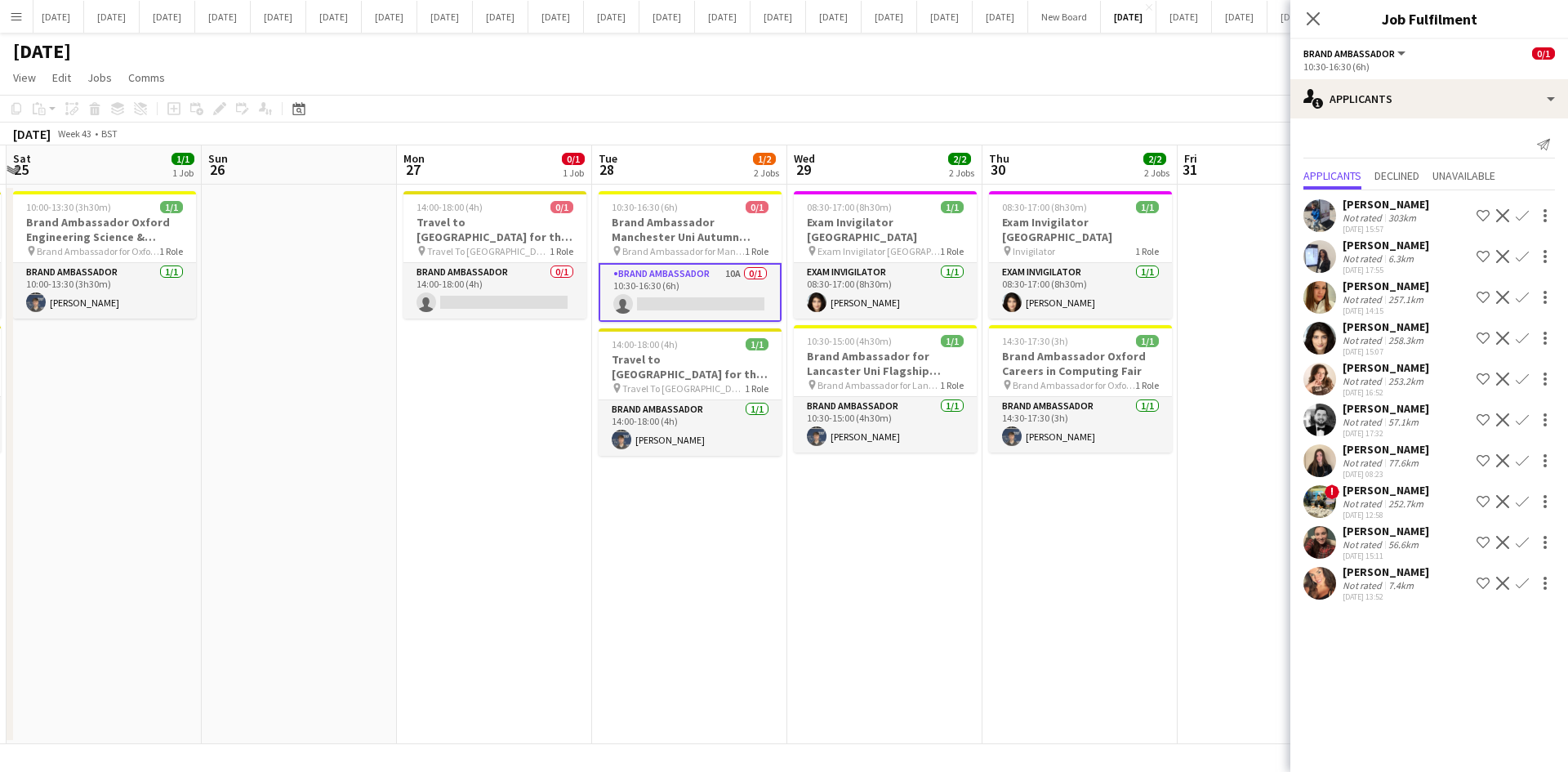
click at [1370, 488] on div "[PERSON_NAME]" at bounding box center [1386, 490] width 87 height 15
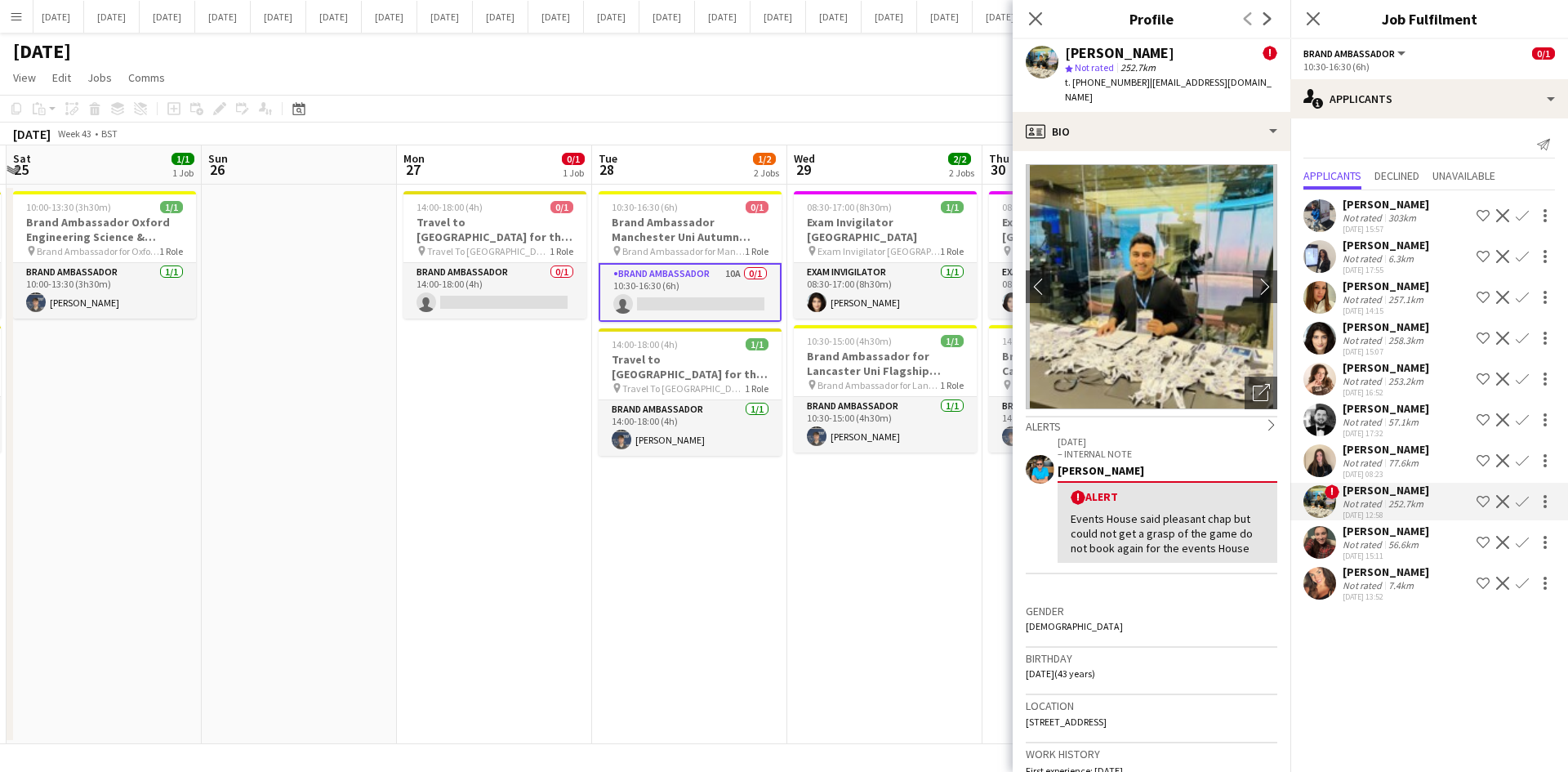
click at [1370, 488] on div "[PERSON_NAME]" at bounding box center [1386, 490] width 87 height 15
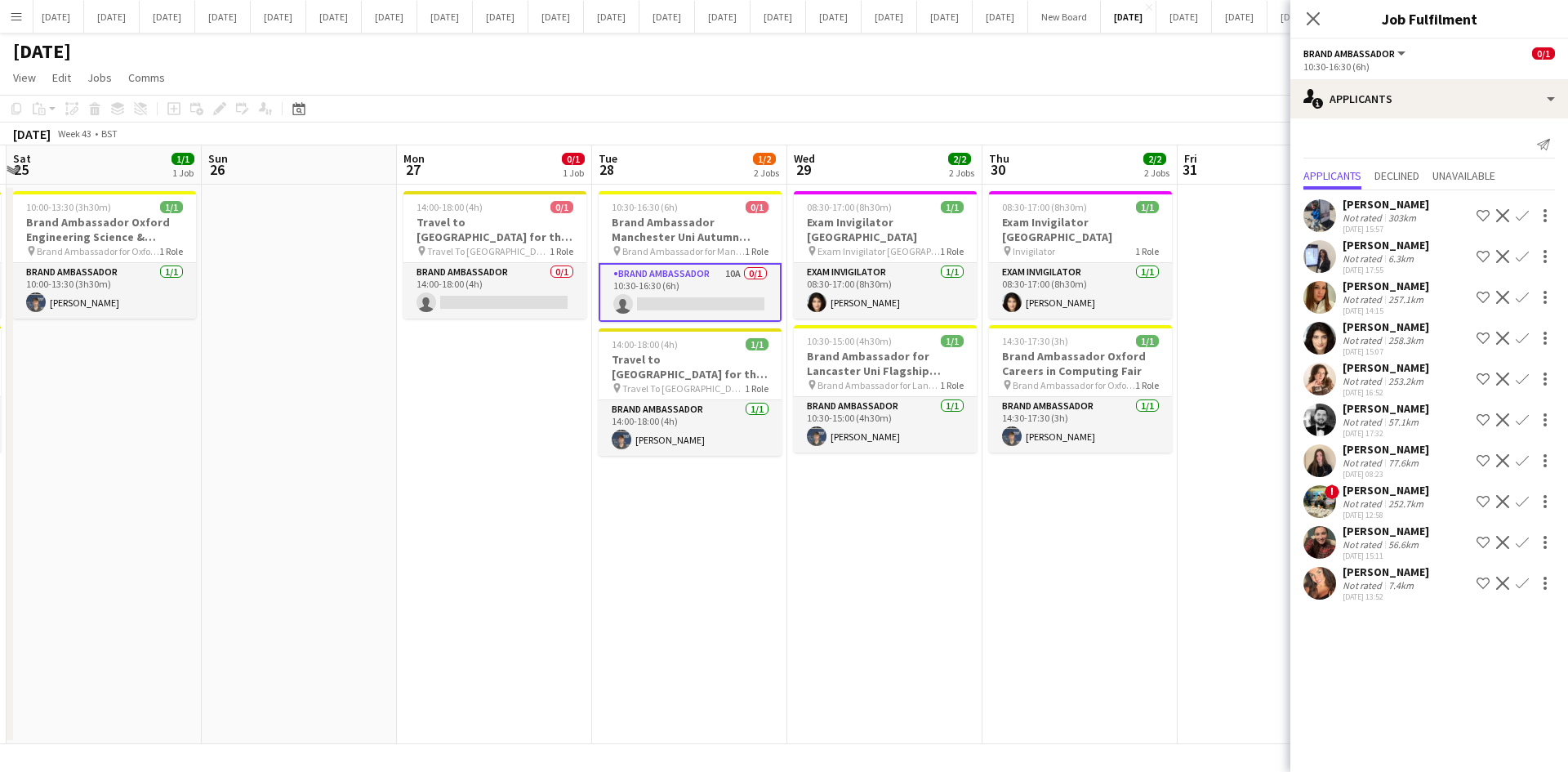
click at [1365, 531] on div "[PERSON_NAME]" at bounding box center [1386, 531] width 87 height 15
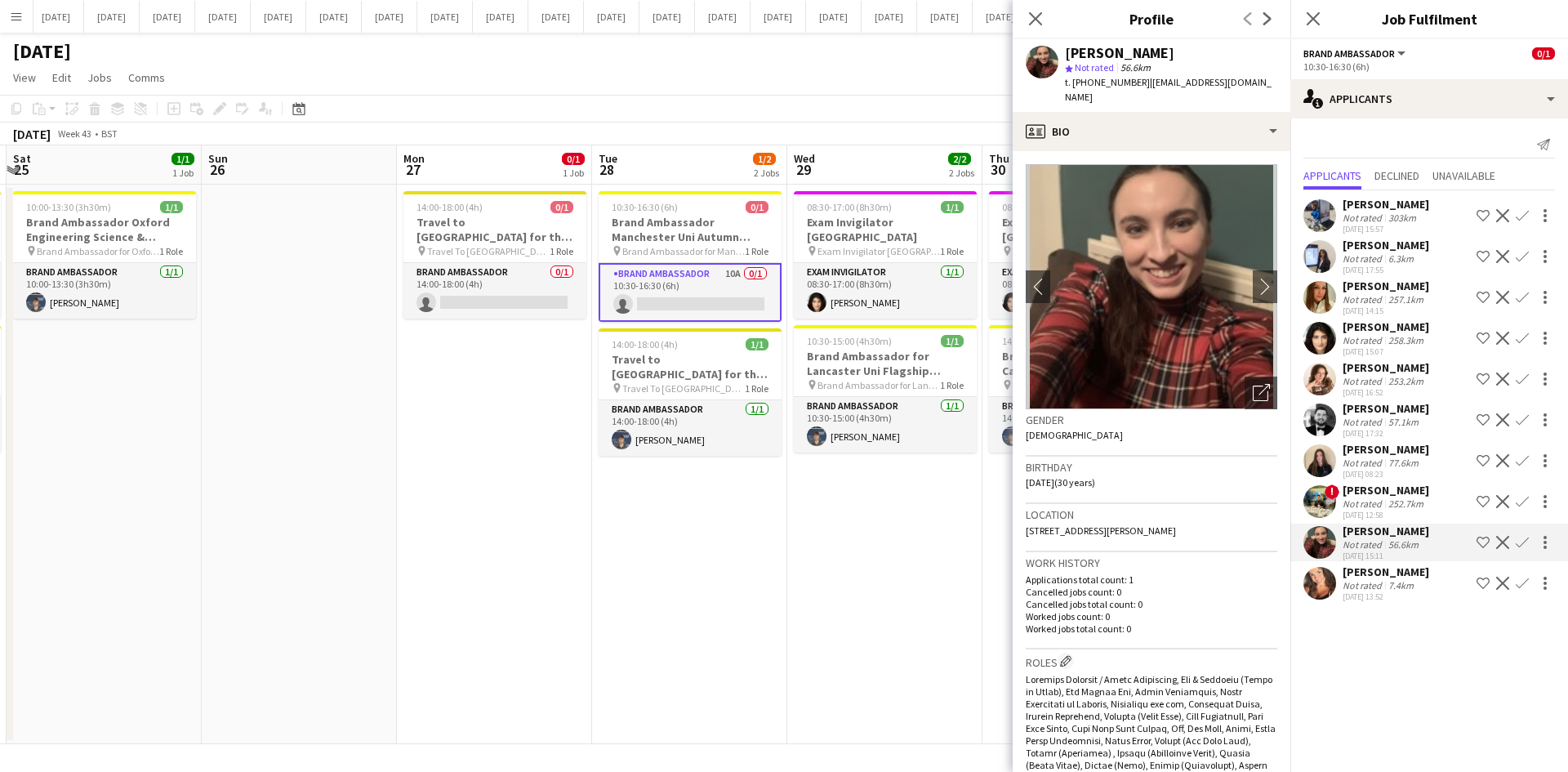
click at [1364, 531] on div "[PERSON_NAME]" at bounding box center [1386, 531] width 87 height 15
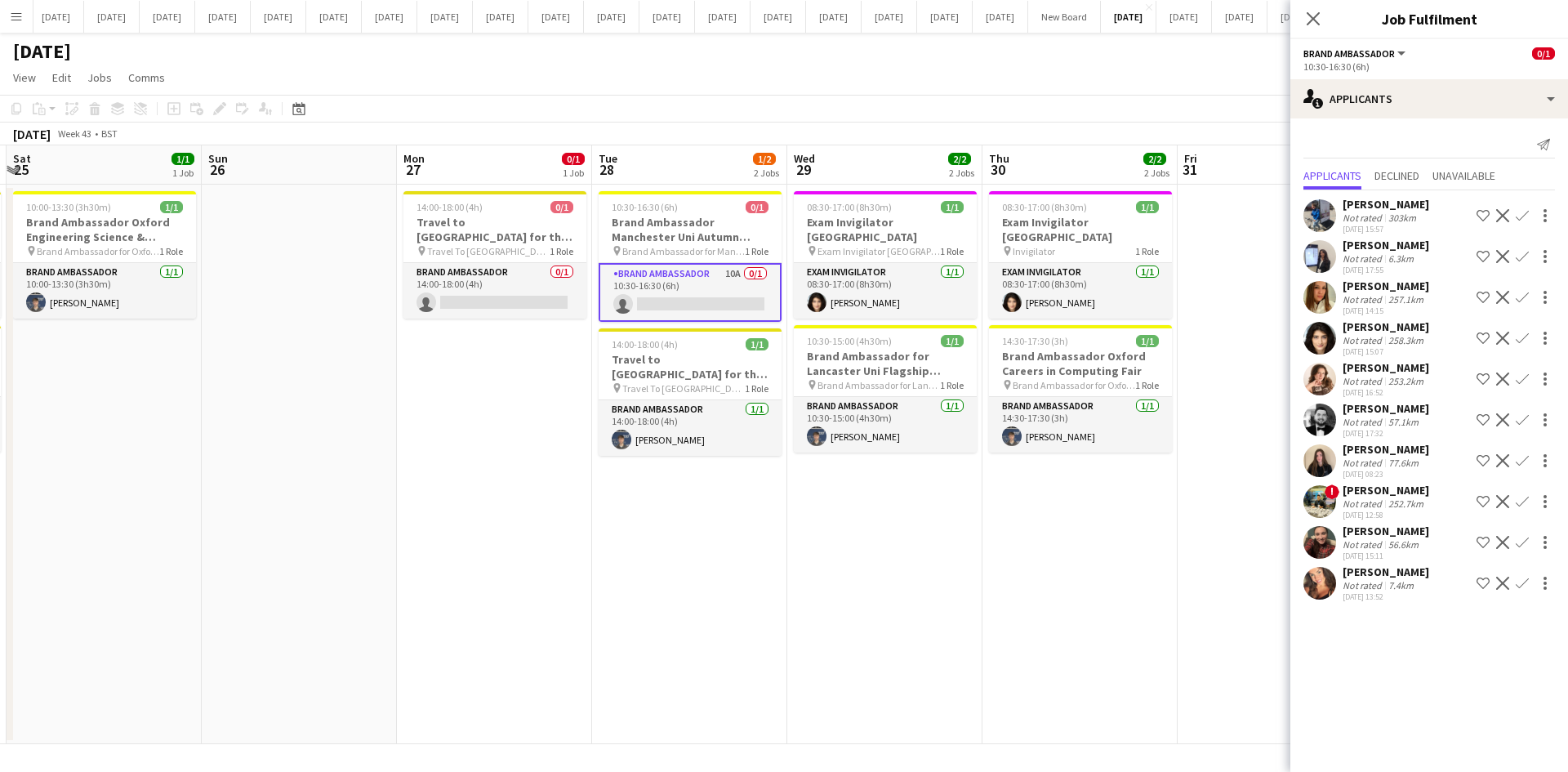
click at [1360, 565] on div "[PERSON_NAME]" at bounding box center [1386, 572] width 87 height 15
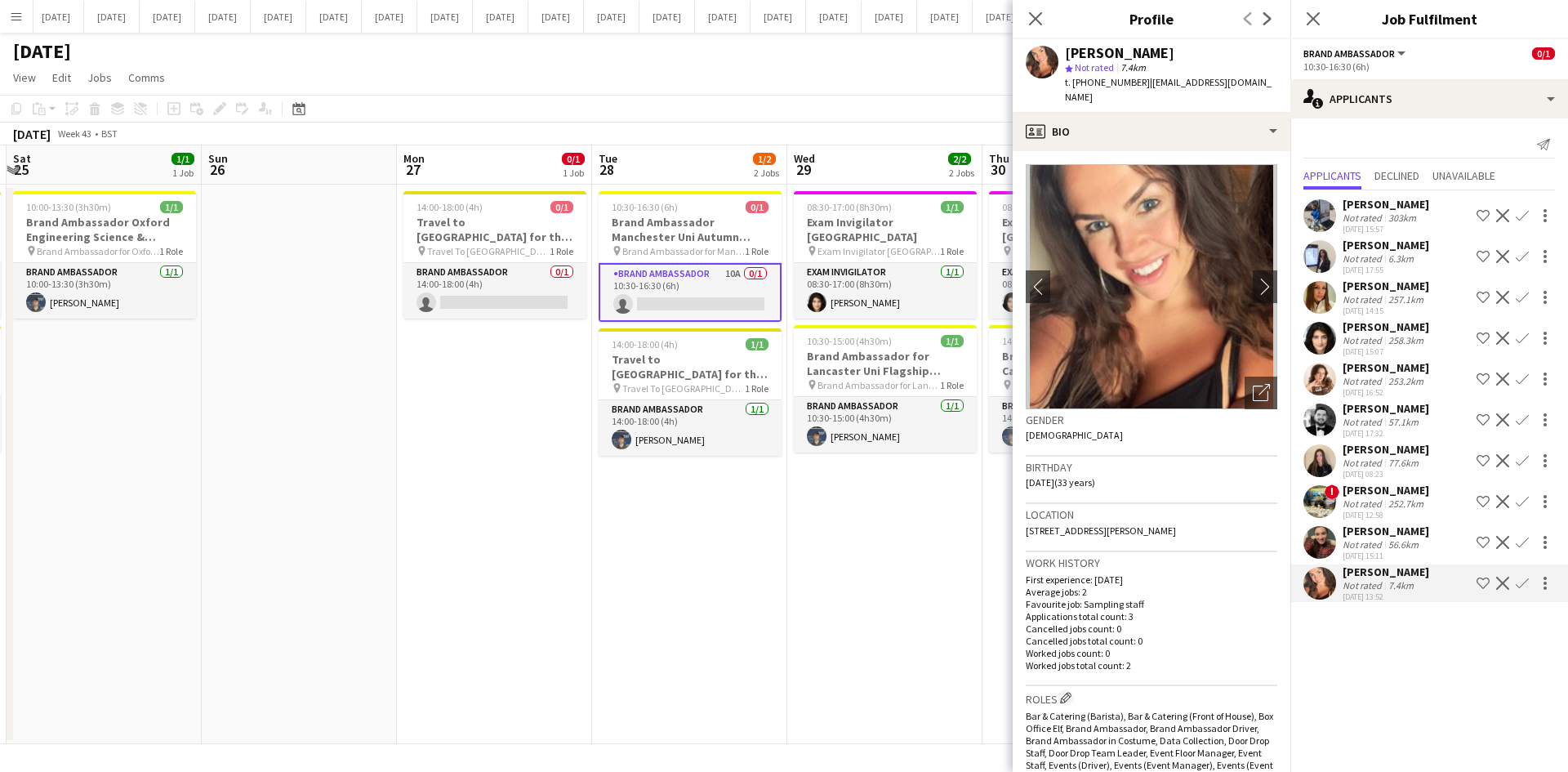
click at [1359, 565] on div "[PERSON_NAME]" at bounding box center [1386, 572] width 87 height 15
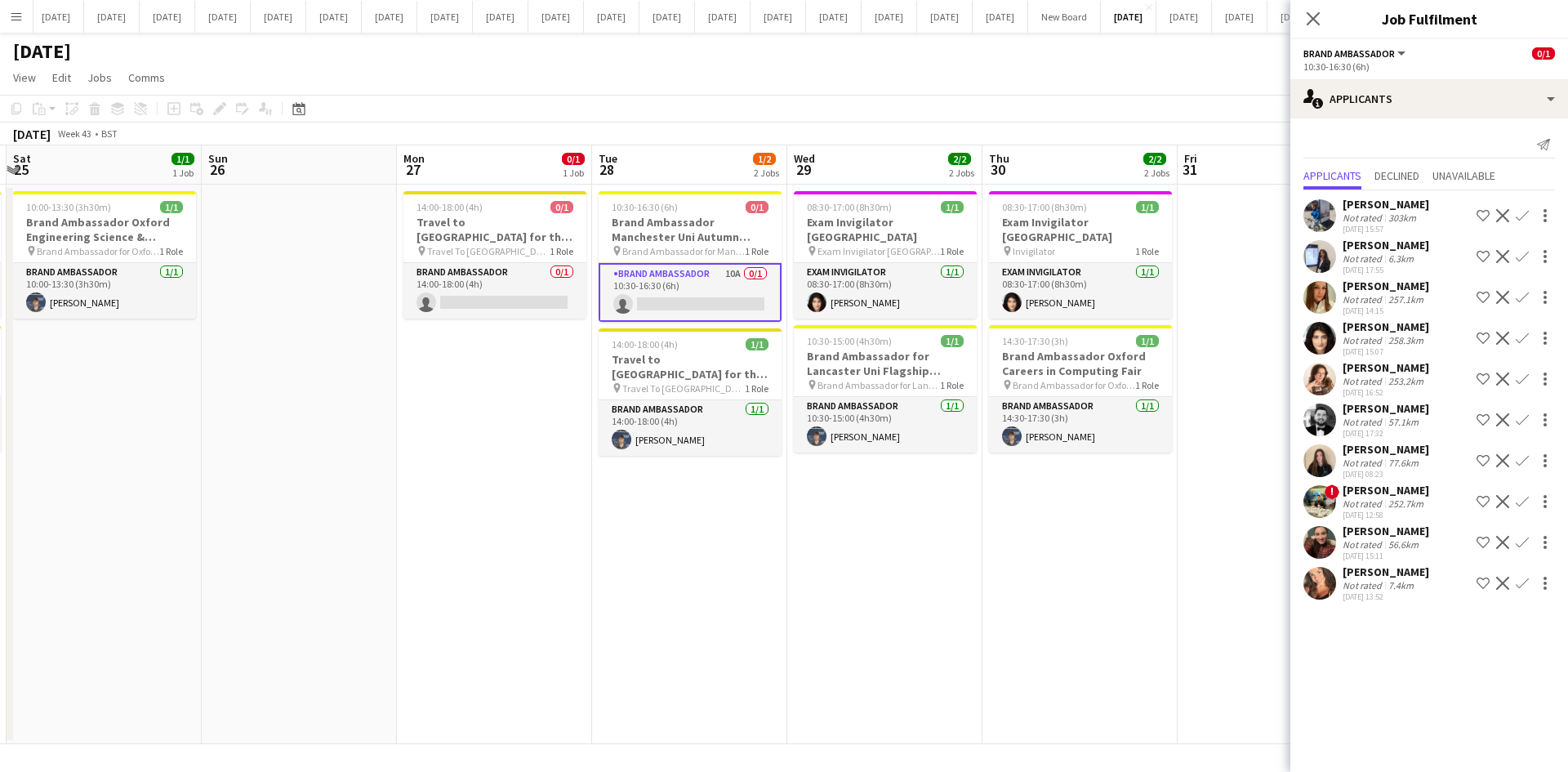
click at [1365, 448] on div "[PERSON_NAME]" at bounding box center [1386, 449] width 87 height 15
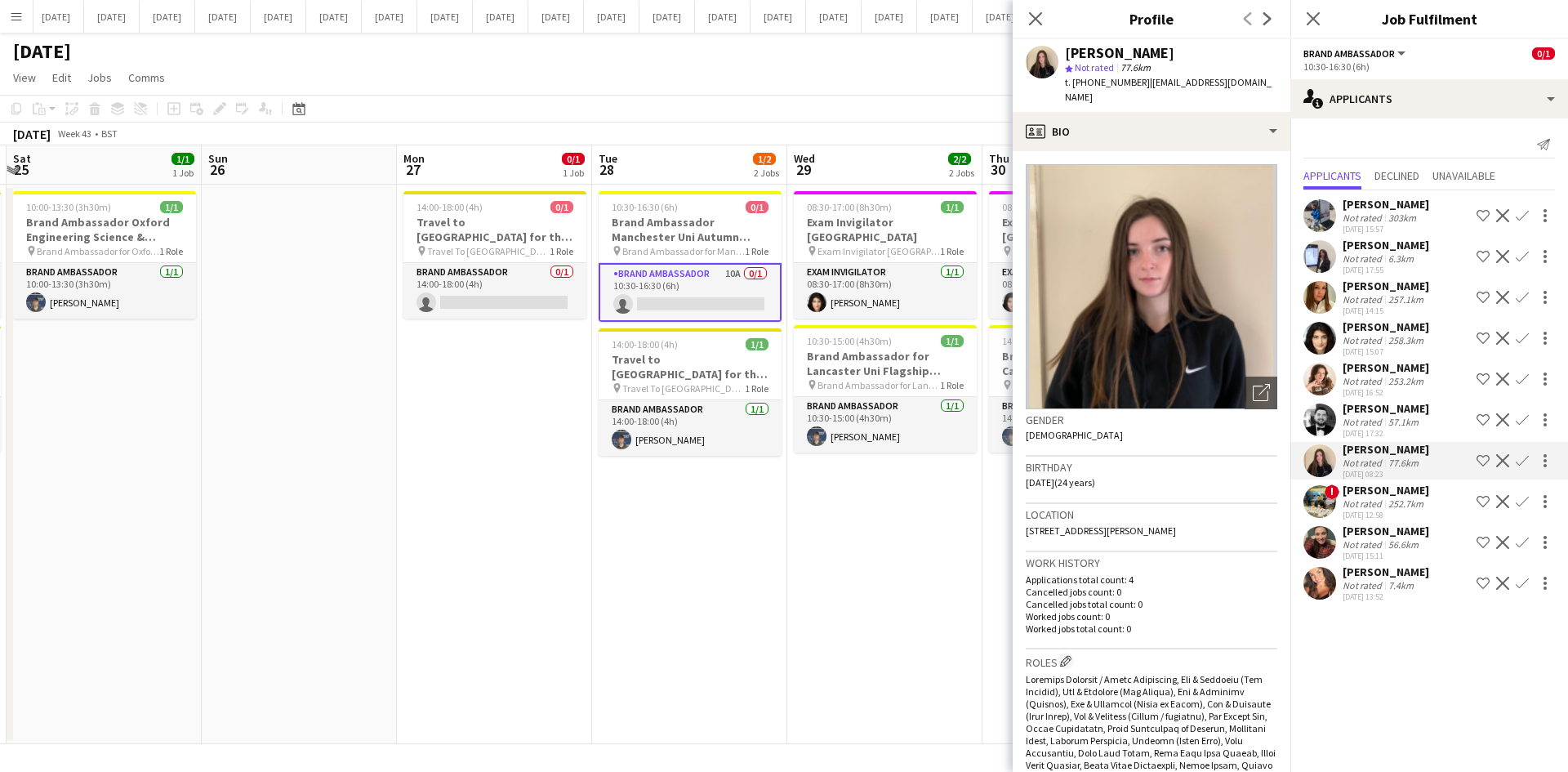
click at [1365, 448] on div "[PERSON_NAME]" at bounding box center [1386, 449] width 87 height 15
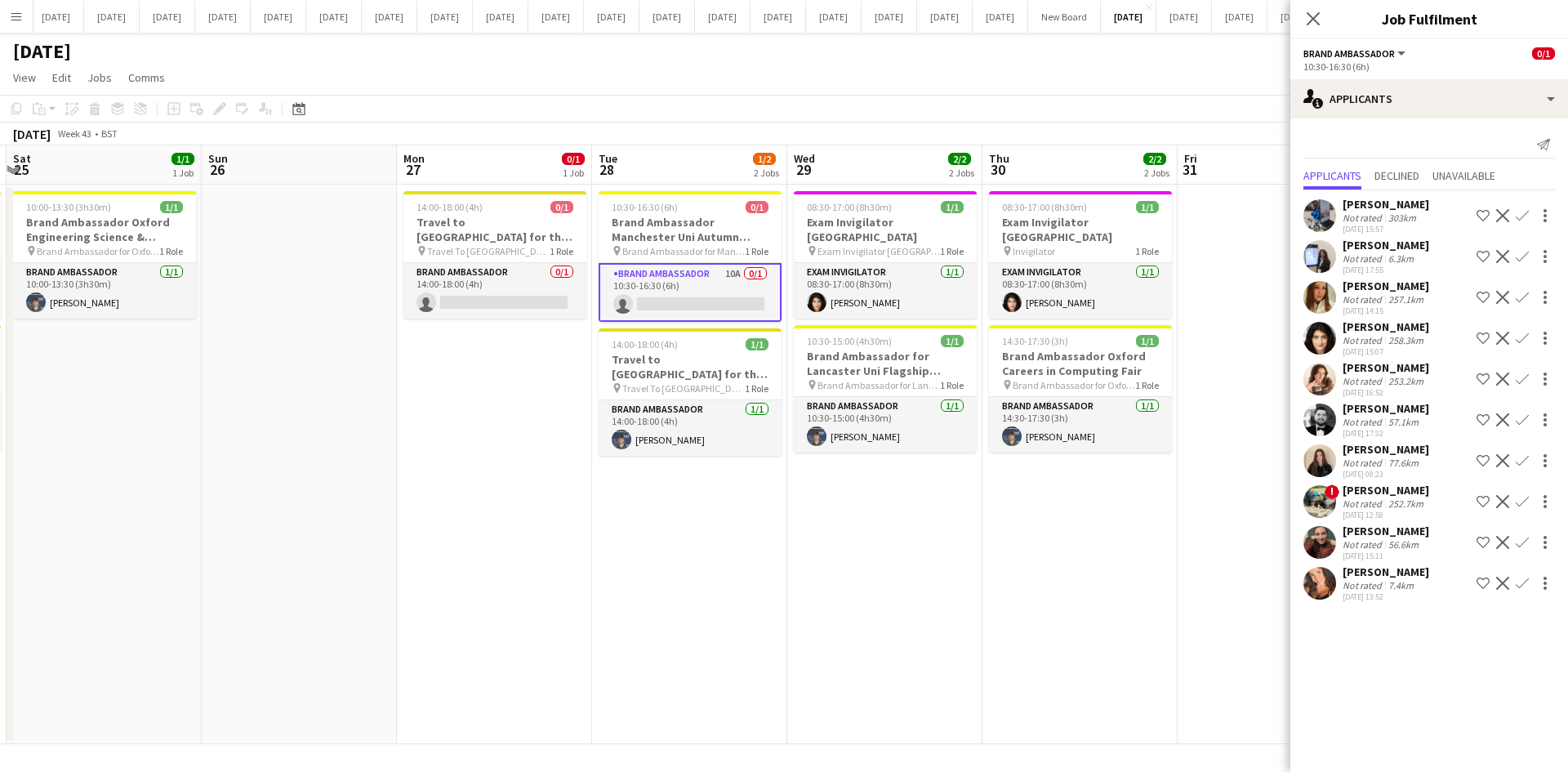
click at [1310, 14] on icon "Close pop-in" at bounding box center [1313, 19] width 13 height 13
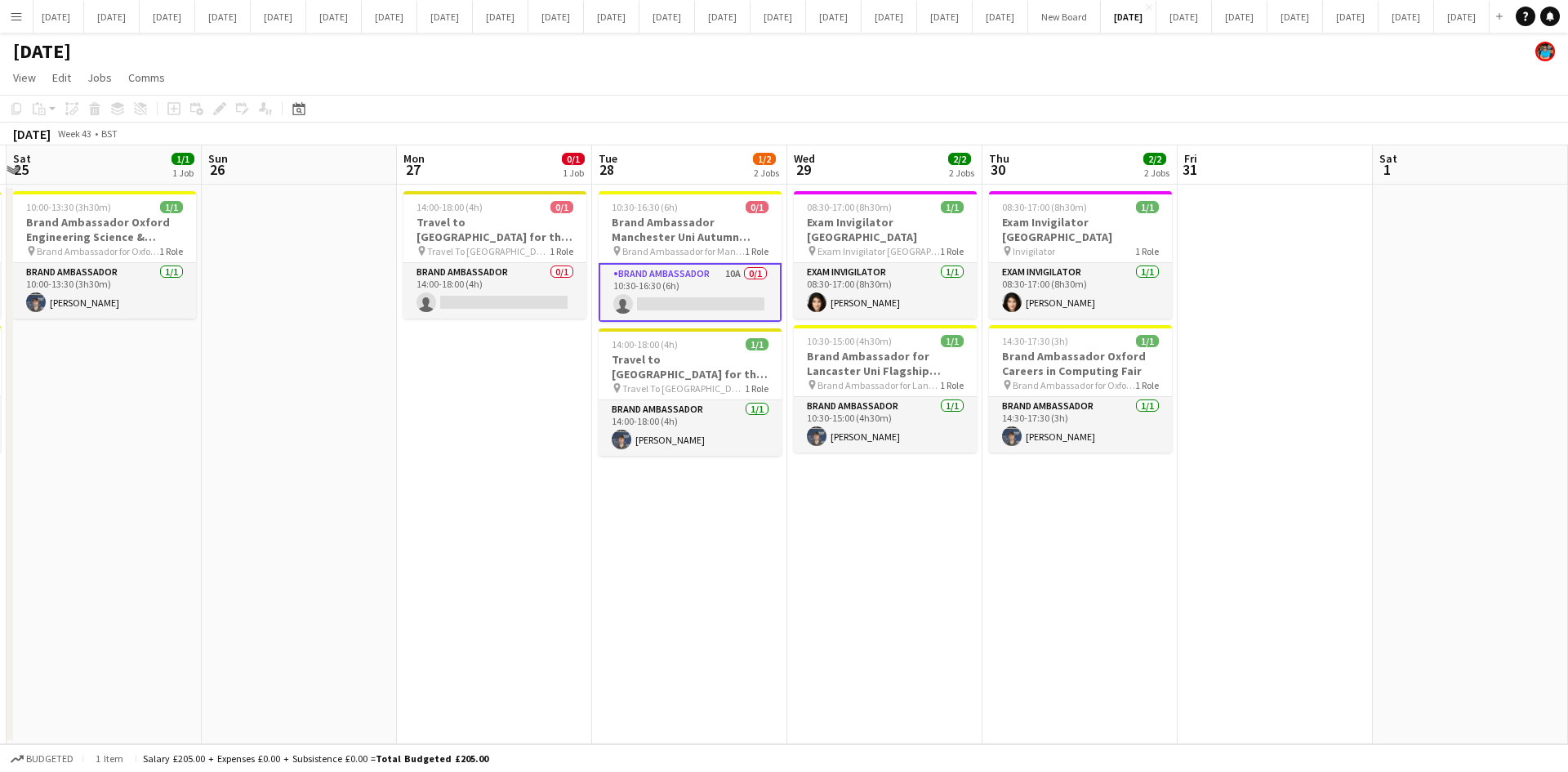
click at [1198, 331] on app-date-cell at bounding box center [1275, 464] width 195 height 559
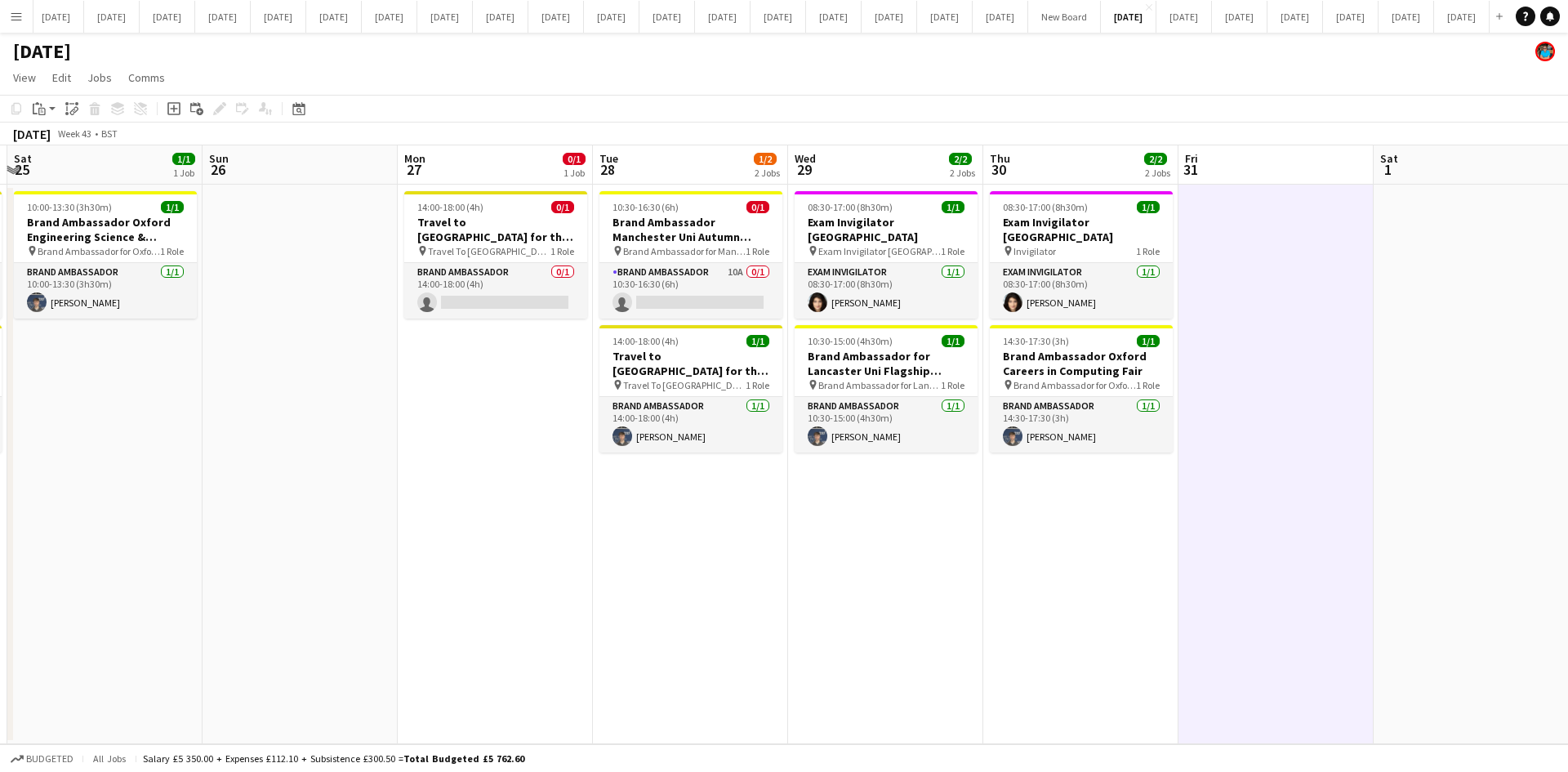
click at [808, 589] on app-date-cell "08:30-17:00 (8h30m) 1/1 Exam Invigilator Oxford pin Exam Invigilator Oxford 1 R…" at bounding box center [886, 464] width 195 height 559
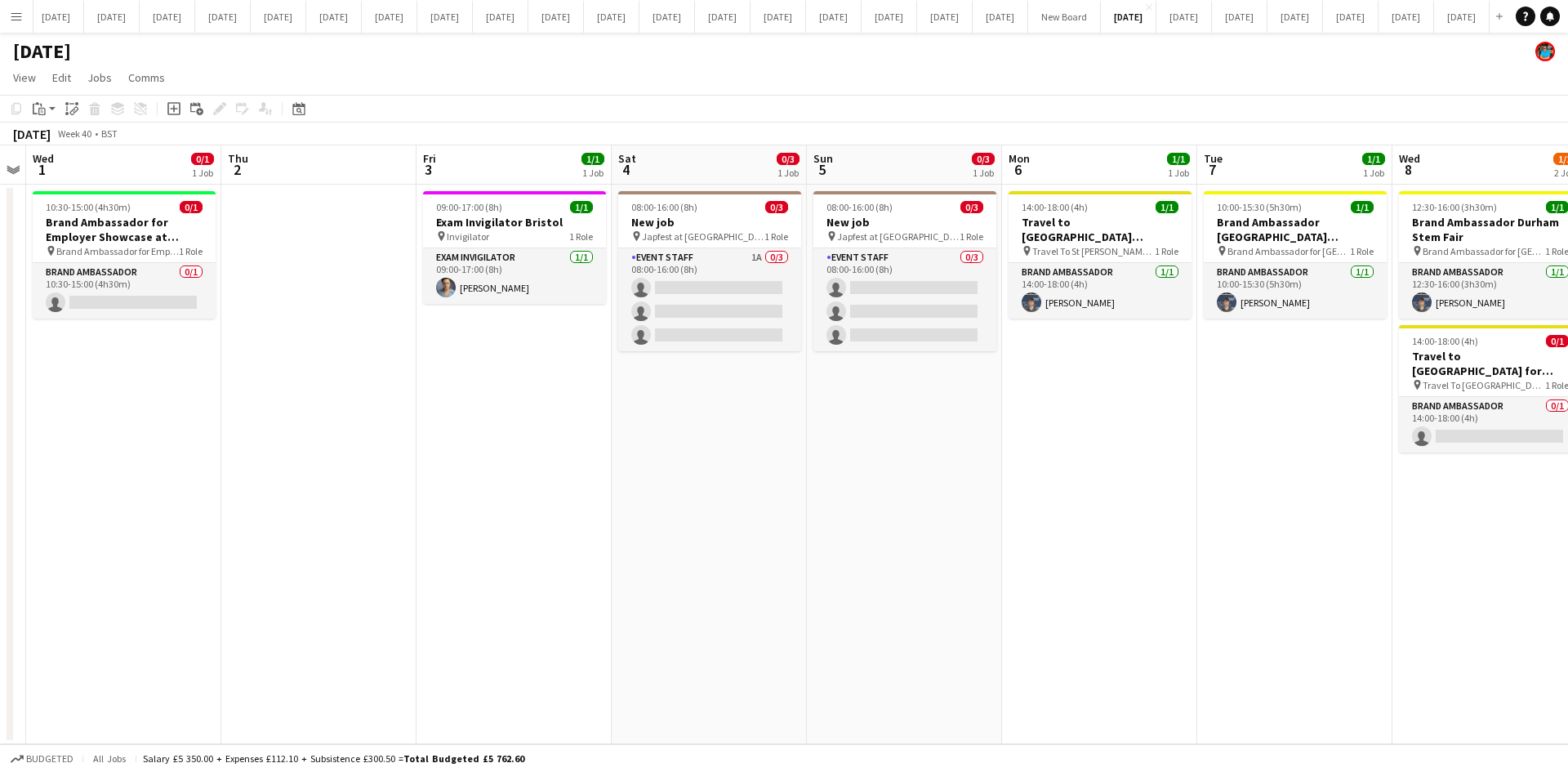
scroll to position [0, 363]
click at [872, 343] on app-card-role "Event Staff 0/3 08:00-16:00 (8h) single-neutral-actions single-neutral-actions …" at bounding box center [905, 300] width 182 height 103
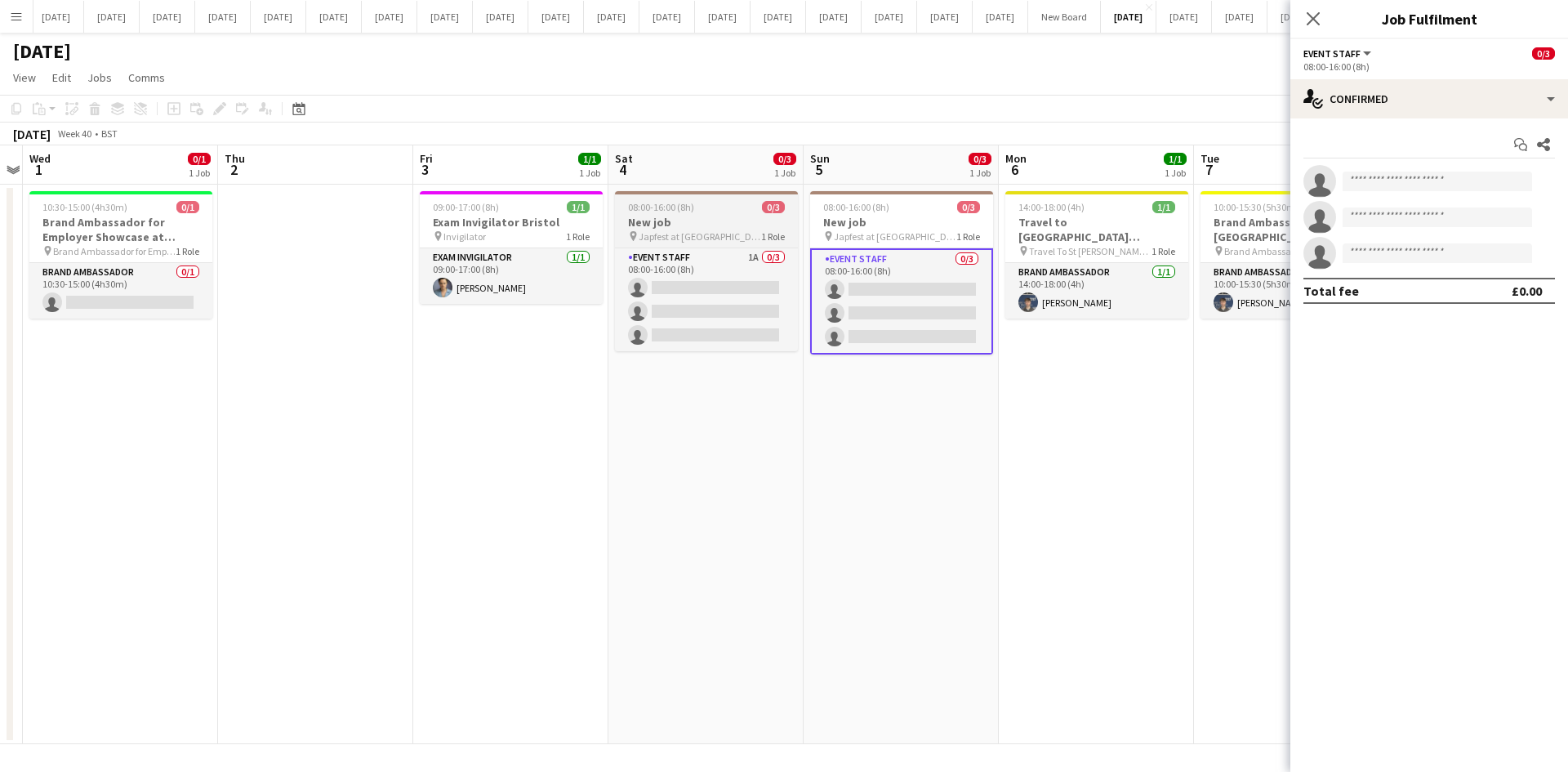
click at [705, 236] on span "Japfest at [GEOGRAPHIC_DATA]" at bounding box center [700, 237] width 122 height 12
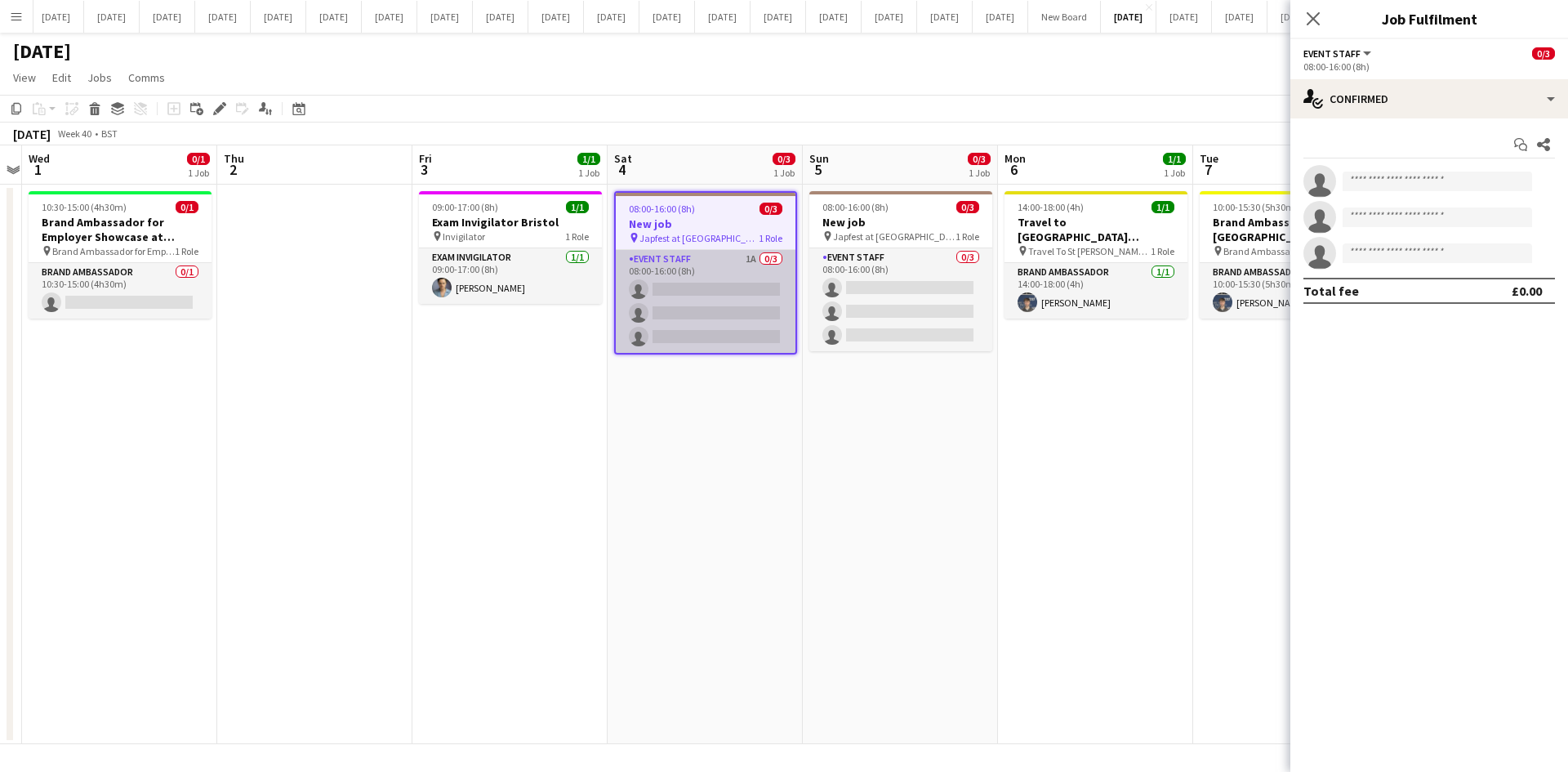
click at [707, 252] on app-card-role "Event Staff 1A 0/3 08:00-16:00 (8h) single-neutral-actions single-neutral-actio…" at bounding box center [705, 301] width 180 height 103
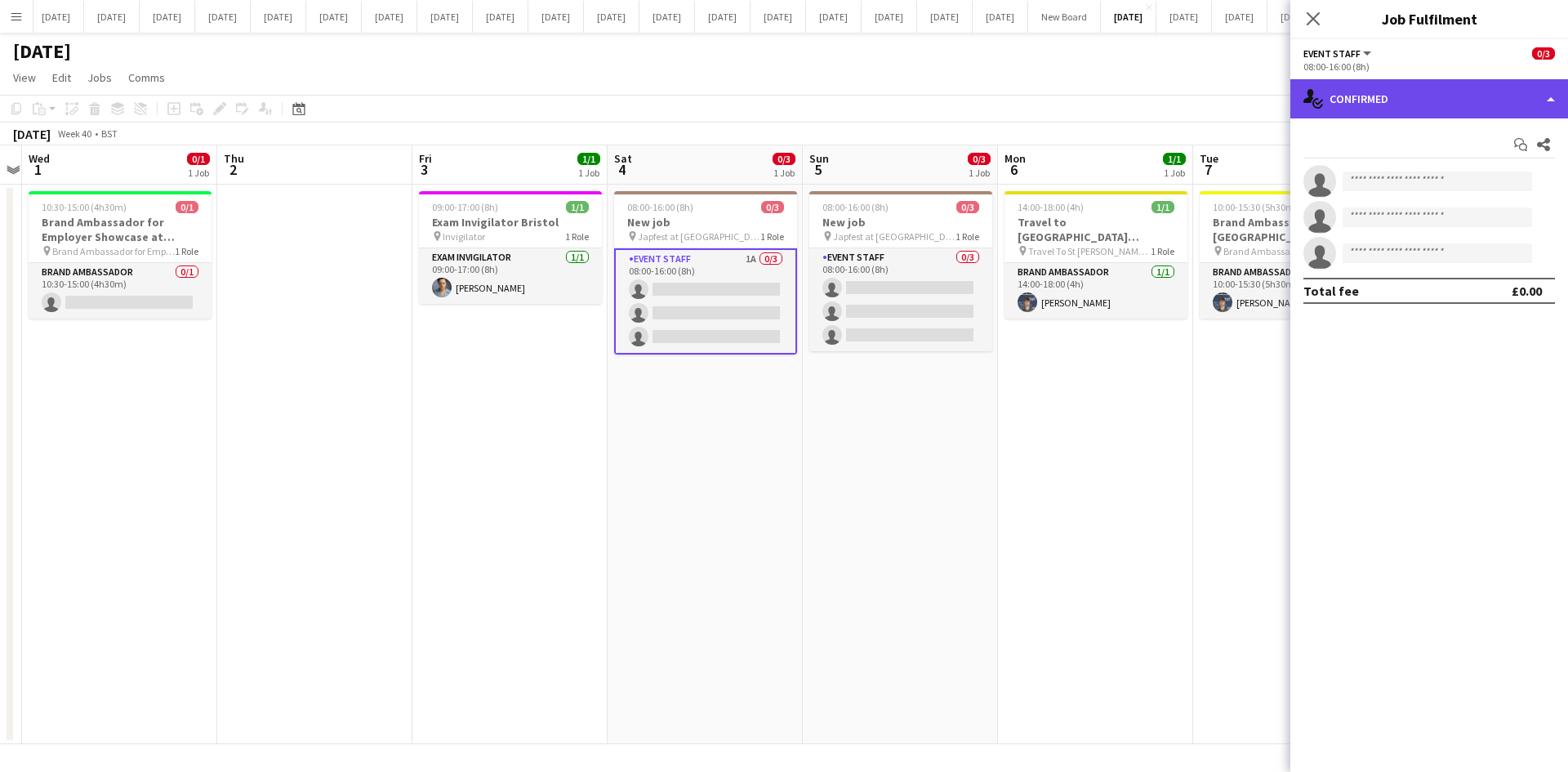
click at [1550, 107] on div "single-neutral-actions-check-2 Confirmed" at bounding box center [1428, 98] width 277 height 39
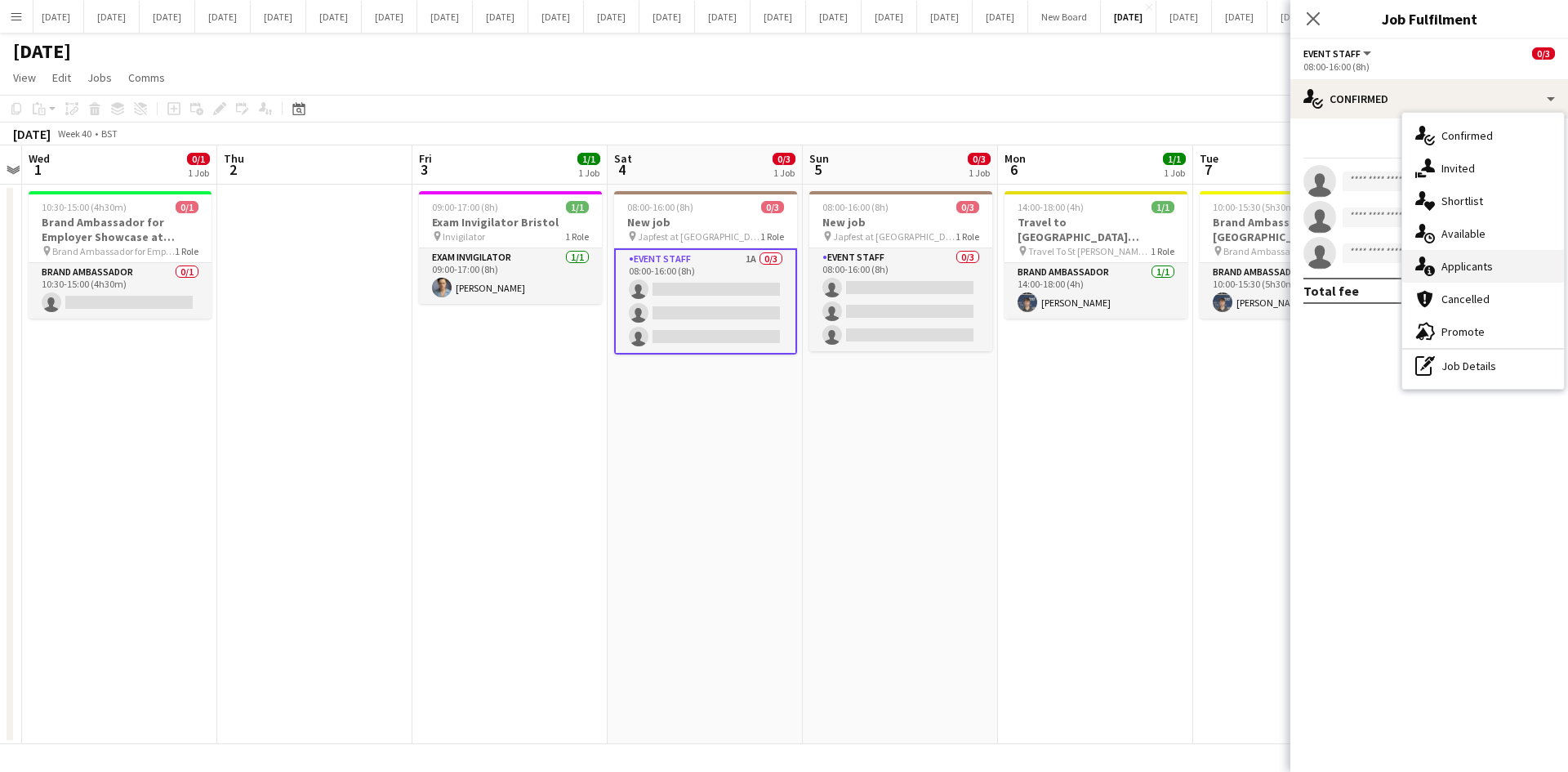
click at [1470, 266] on span "Applicants" at bounding box center [1467, 266] width 51 height 15
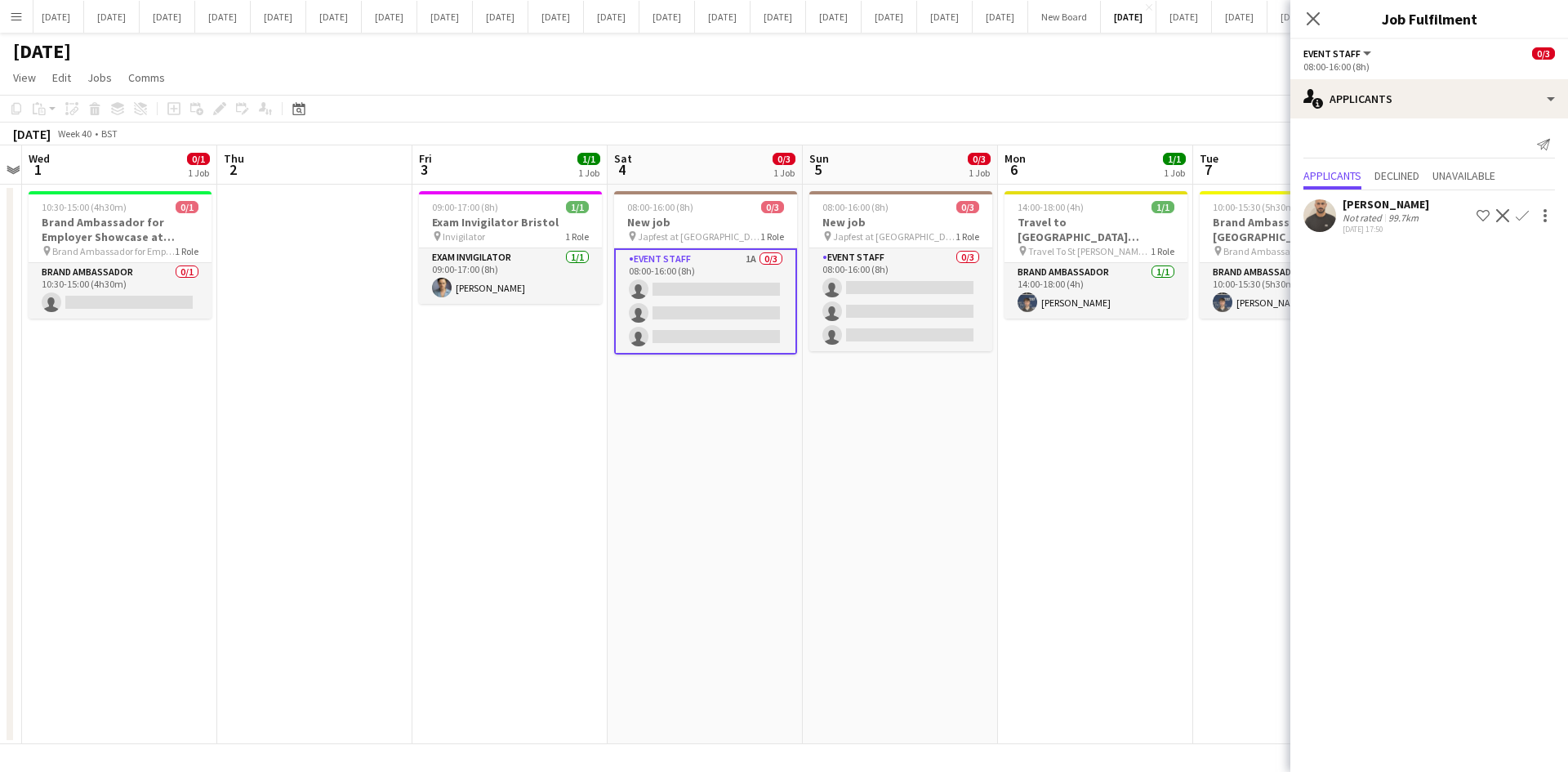
click at [1364, 211] on div "[PERSON_NAME]" at bounding box center [1386, 204] width 87 height 15
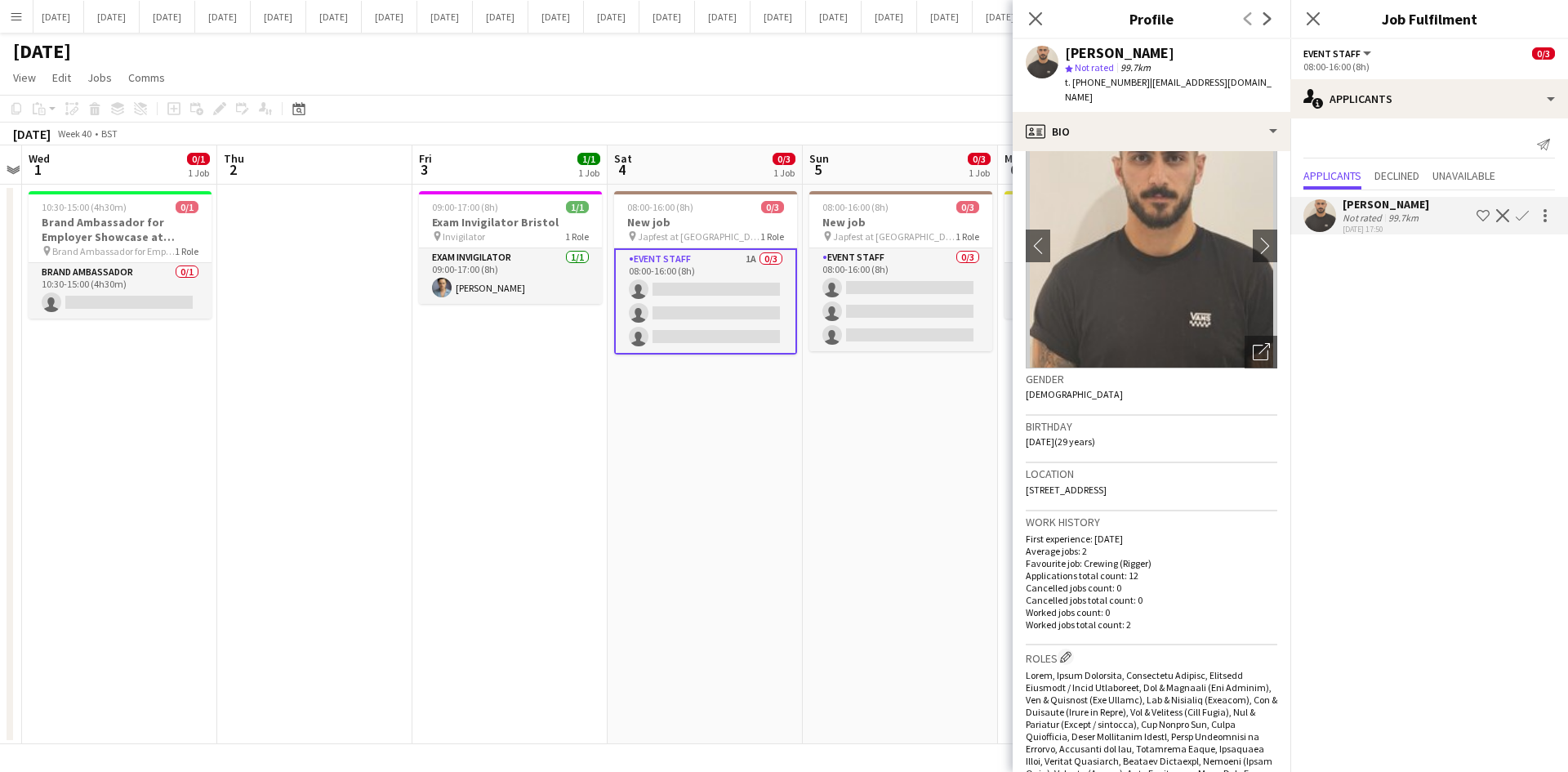
scroll to position [0, 0]
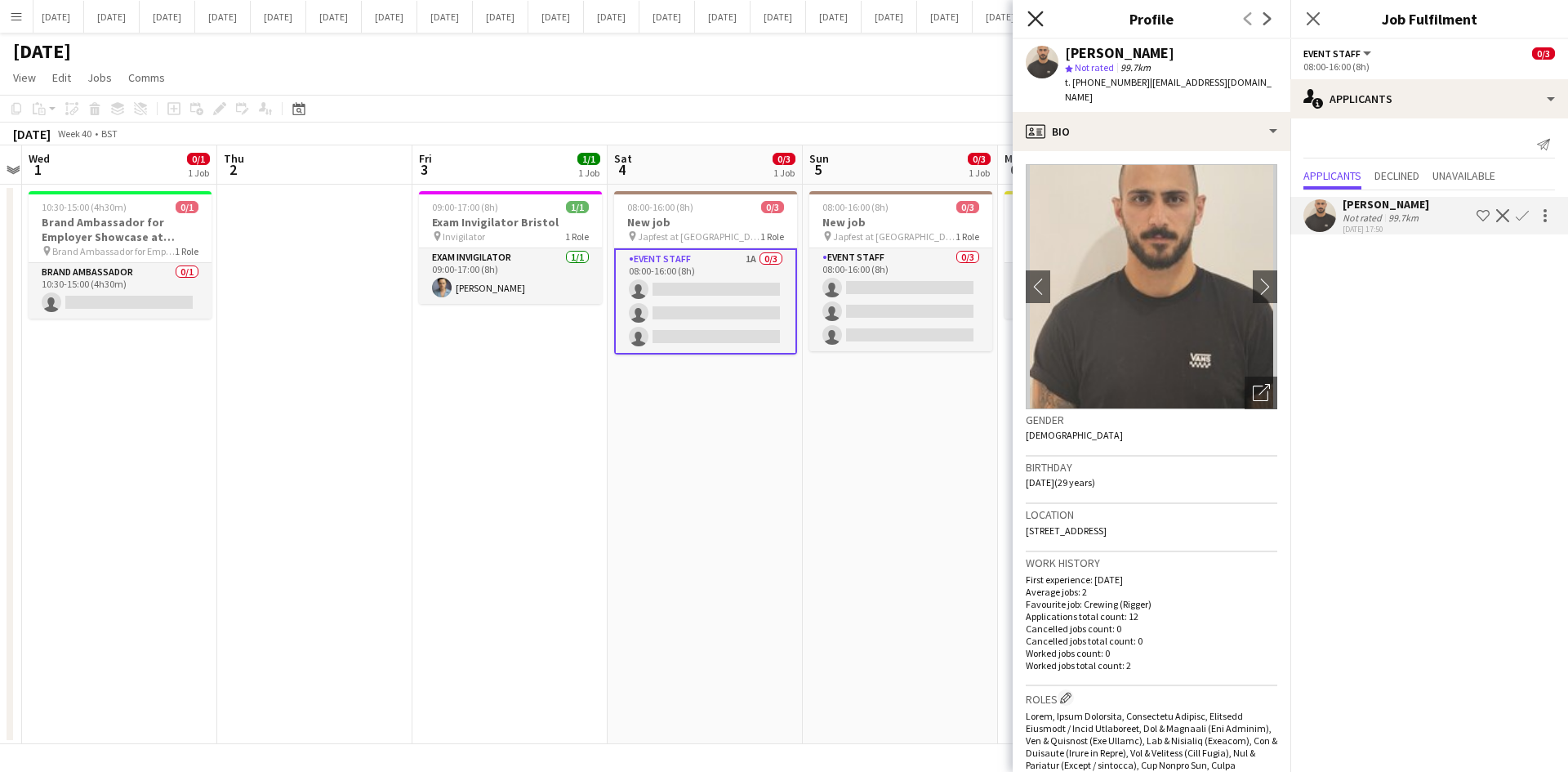
click at [1036, 17] on icon "Close pop-in" at bounding box center [1036, 19] width 16 height 16
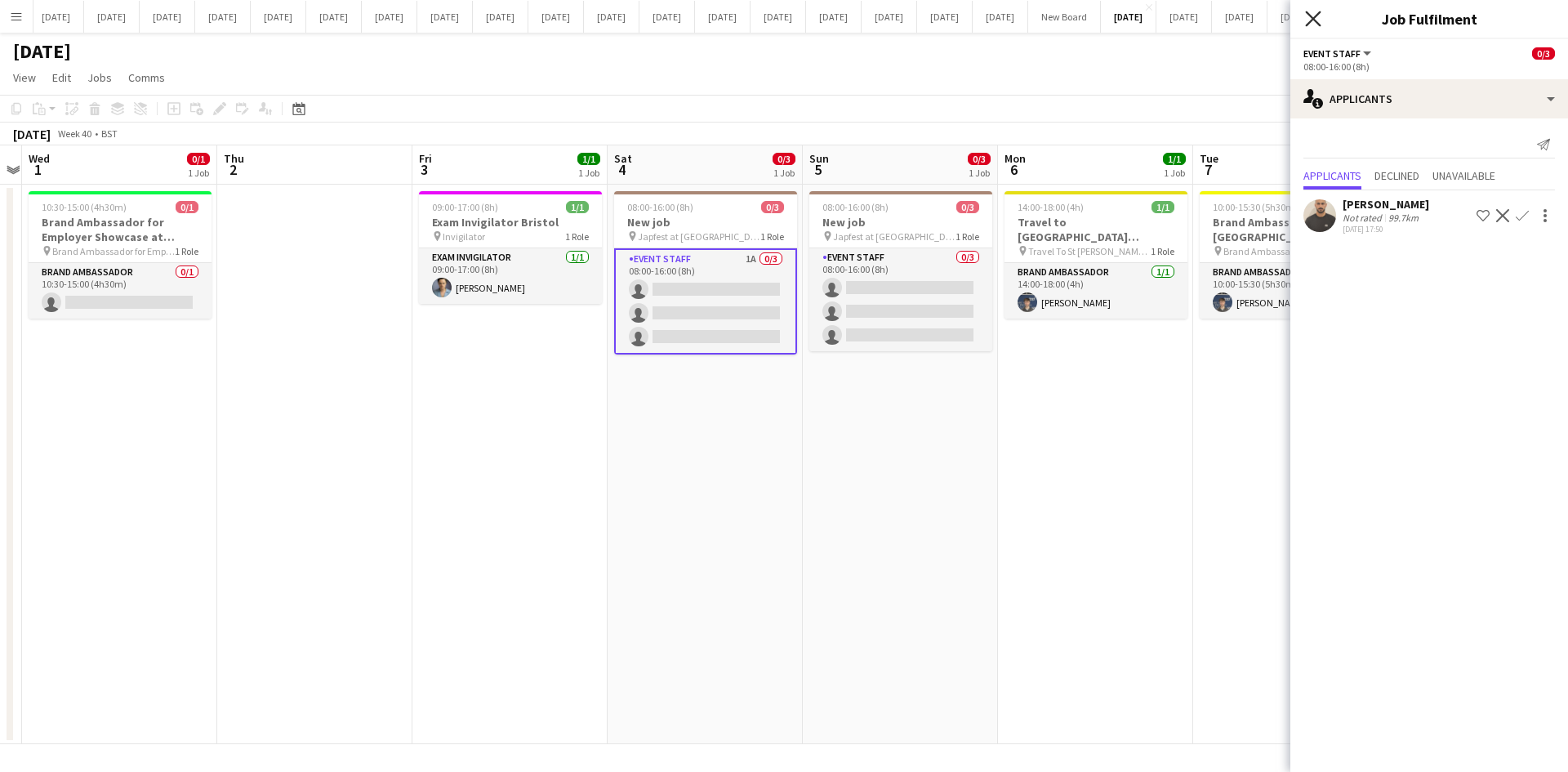
click at [1313, 16] on icon "Close pop-in" at bounding box center [1313, 19] width 16 height 16
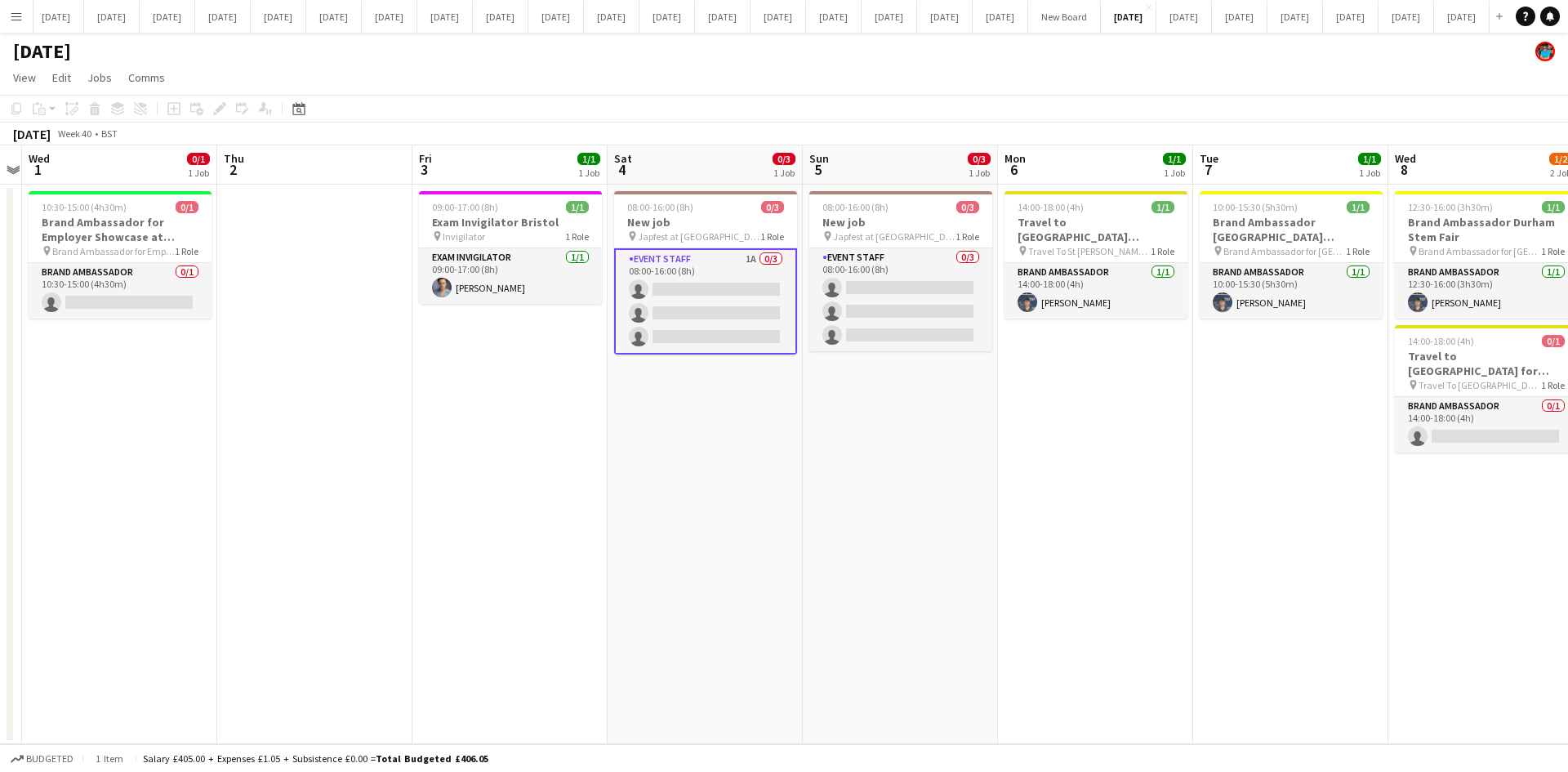
click at [1207, 565] on app-date-cell "10:00-15:30 (5h30m) 1/1 Brand Ambassador [GEOGRAPHIC_DATA][PERSON_NAME] Jobs Fa…" at bounding box center [1291, 464] width 195 height 559
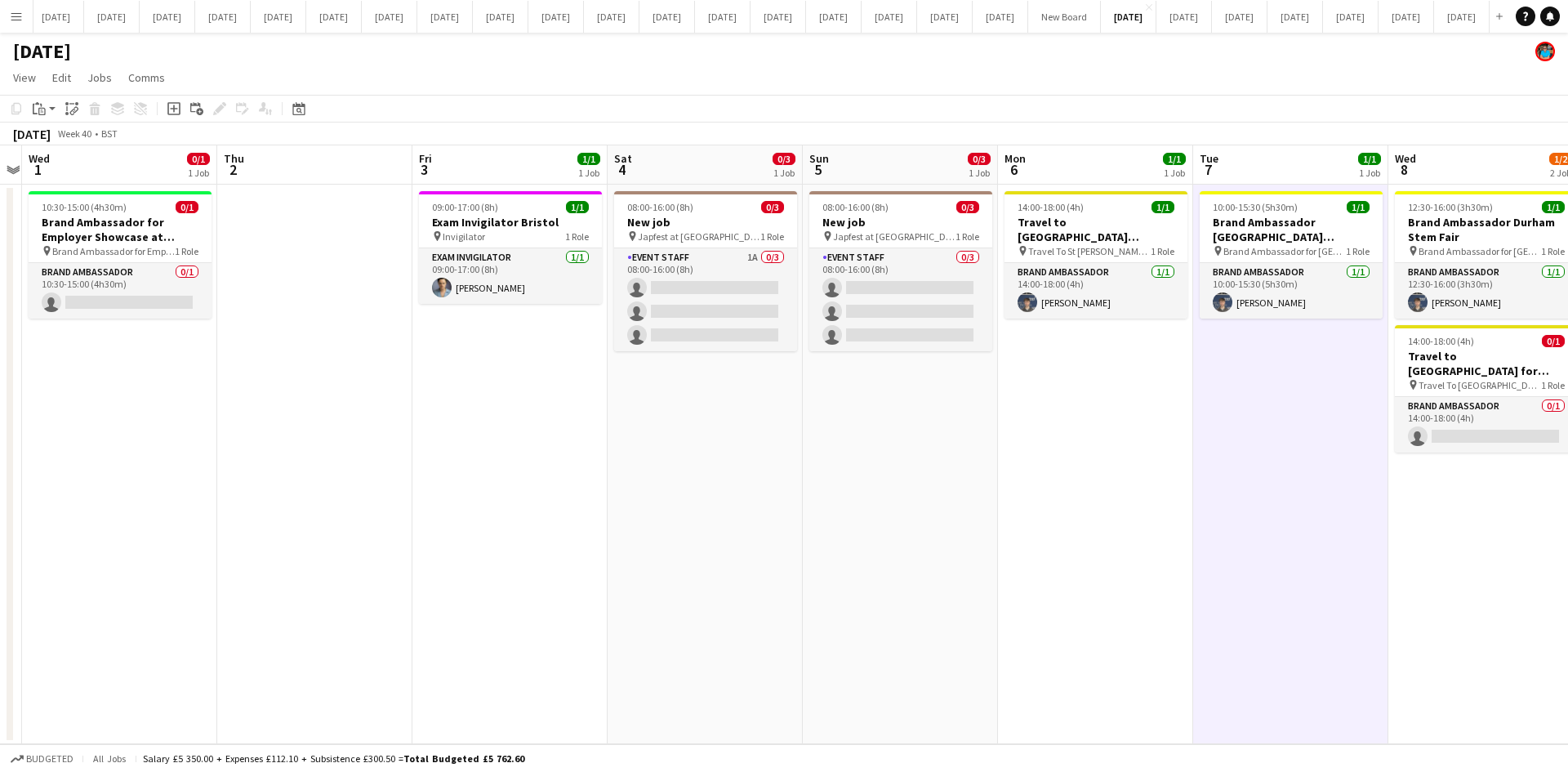
click at [863, 505] on app-date-cell "08:00-16:00 (8h) 0/3 New job pin Japfest at Goodwood 1 Role Event Staff 0/3 08:…" at bounding box center [900, 464] width 195 height 559
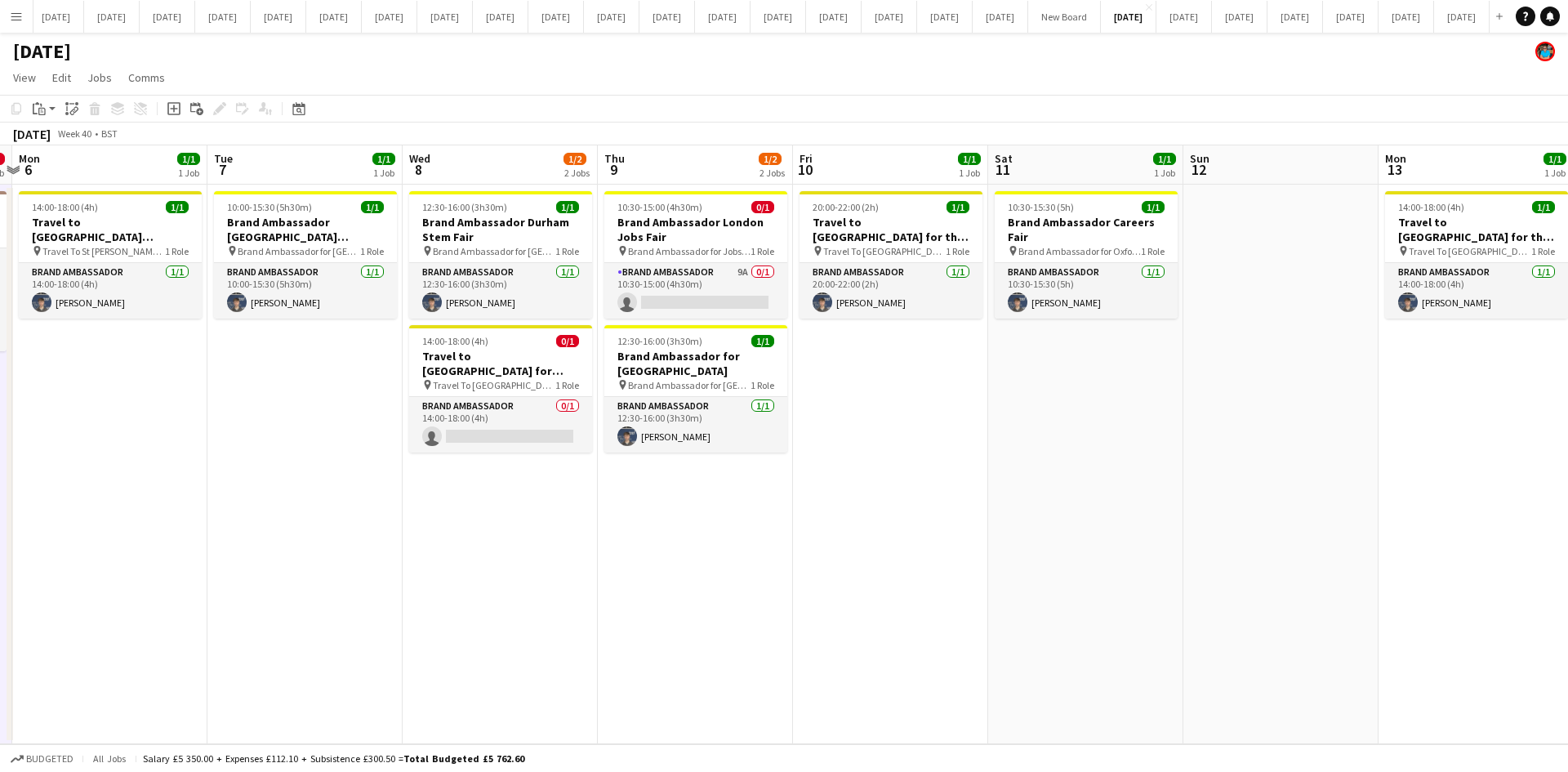
scroll to position [0, 601]
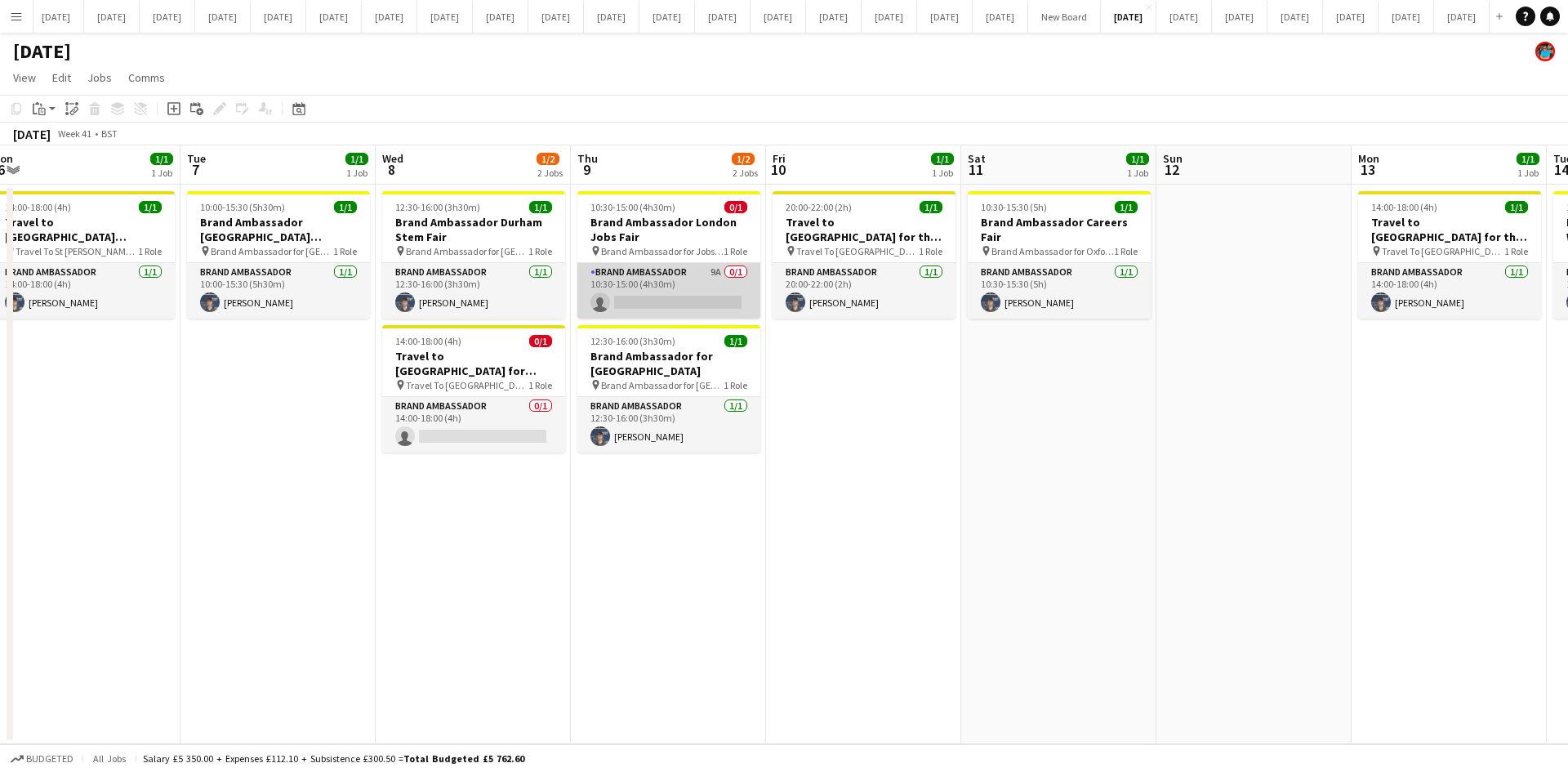
click at [671, 265] on app-card-role "Brand Ambassador 9A 0/1 10:30-15:00 (4h30m) single-neutral-actions" at bounding box center [669, 291] width 182 height 56
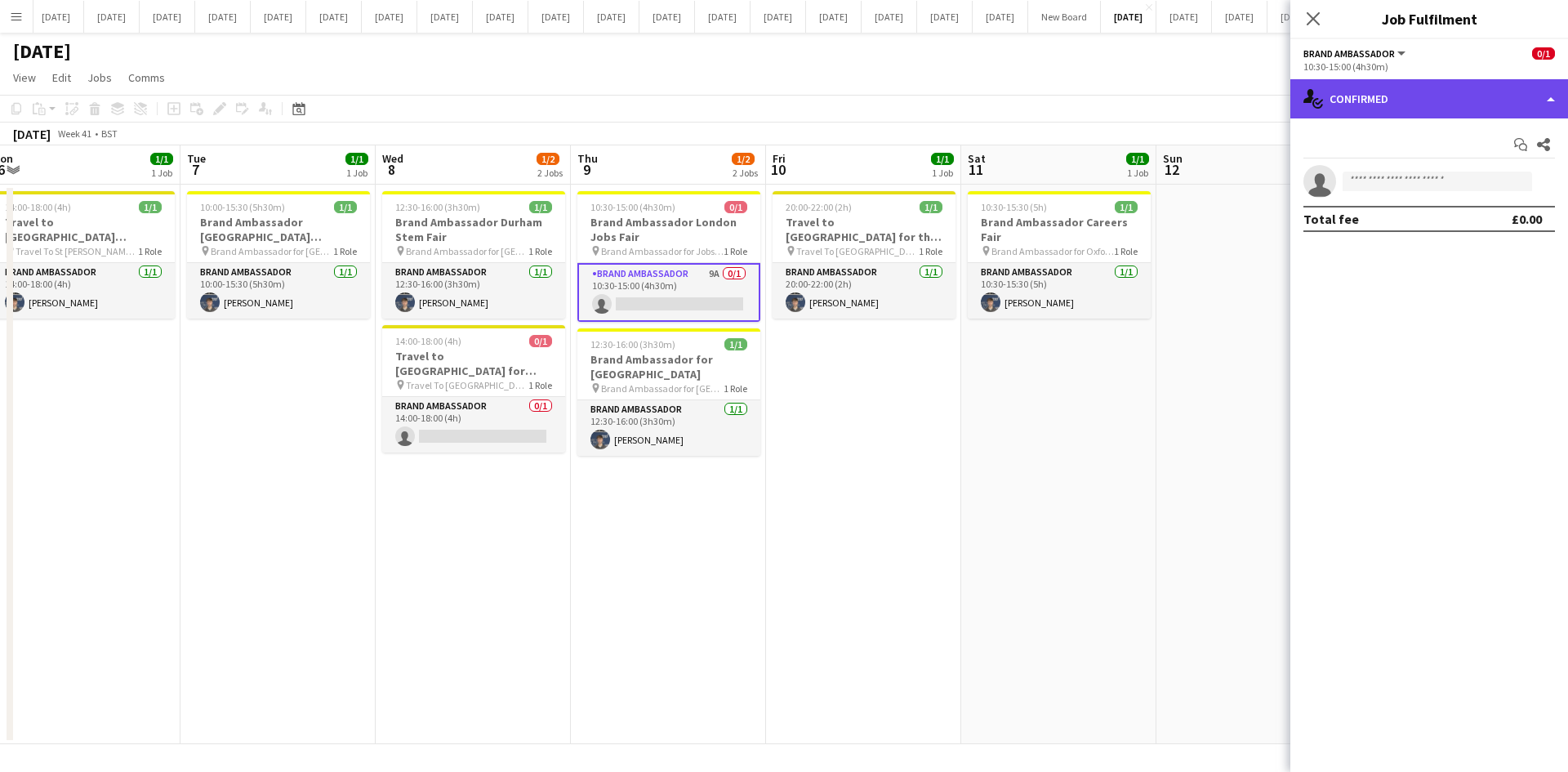
click at [1555, 103] on div "single-neutral-actions-check-2 Confirmed" at bounding box center [1428, 98] width 277 height 39
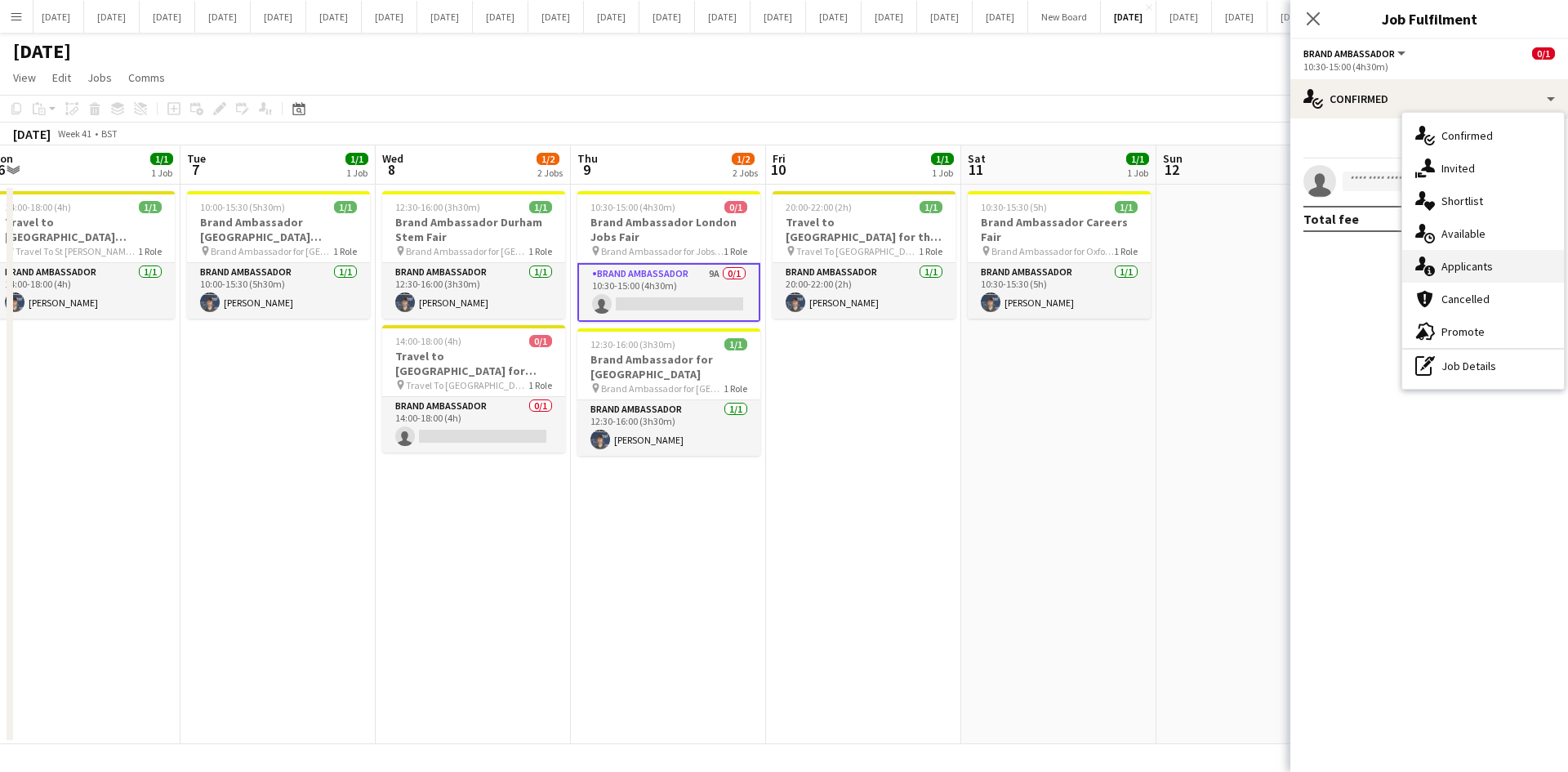
click at [1484, 270] on span "Applicants" at bounding box center [1467, 266] width 51 height 15
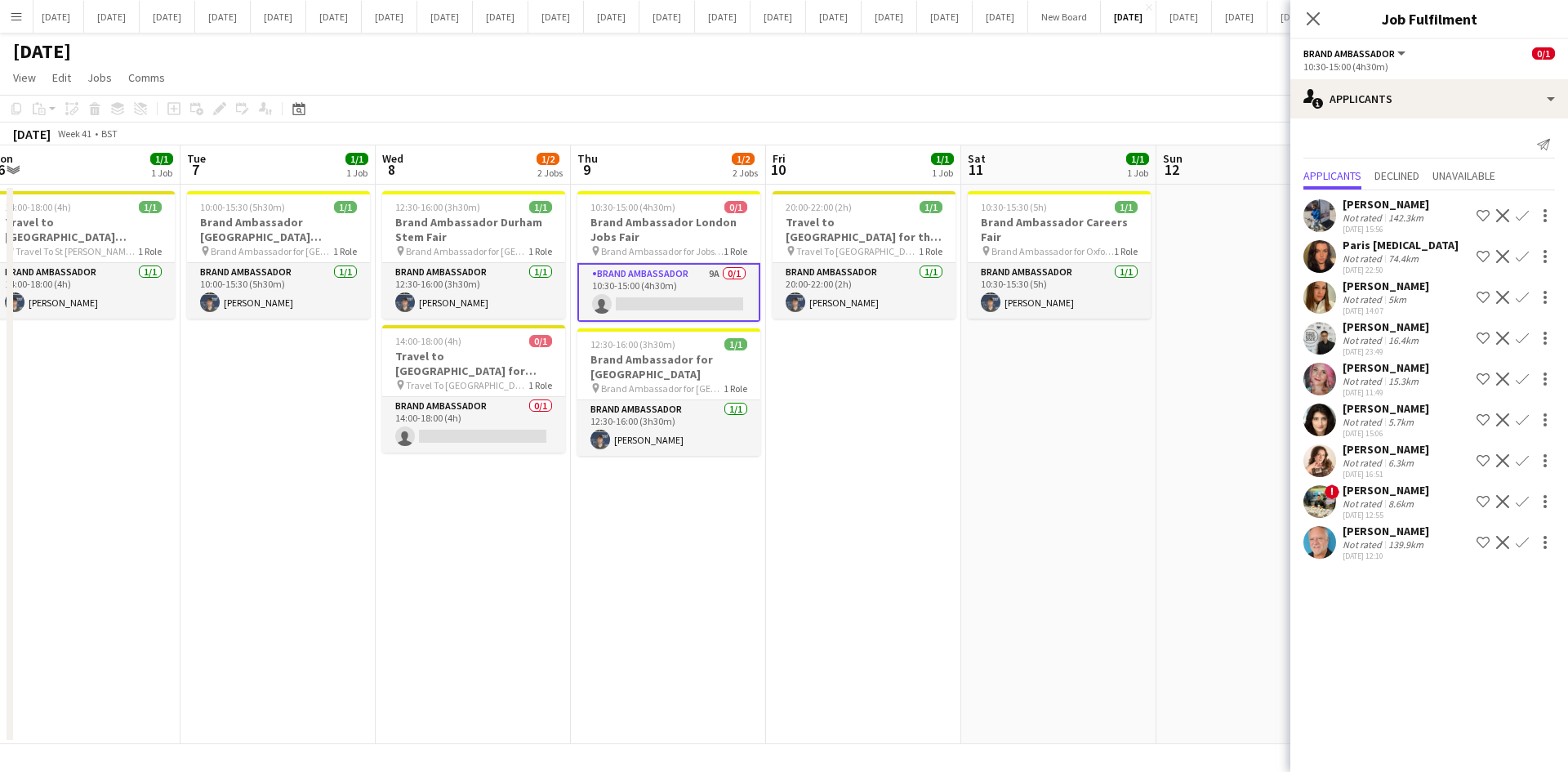
click at [1315, 11] on app-icon "Close pop-in" at bounding box center [1313, 19] width 19 height 19
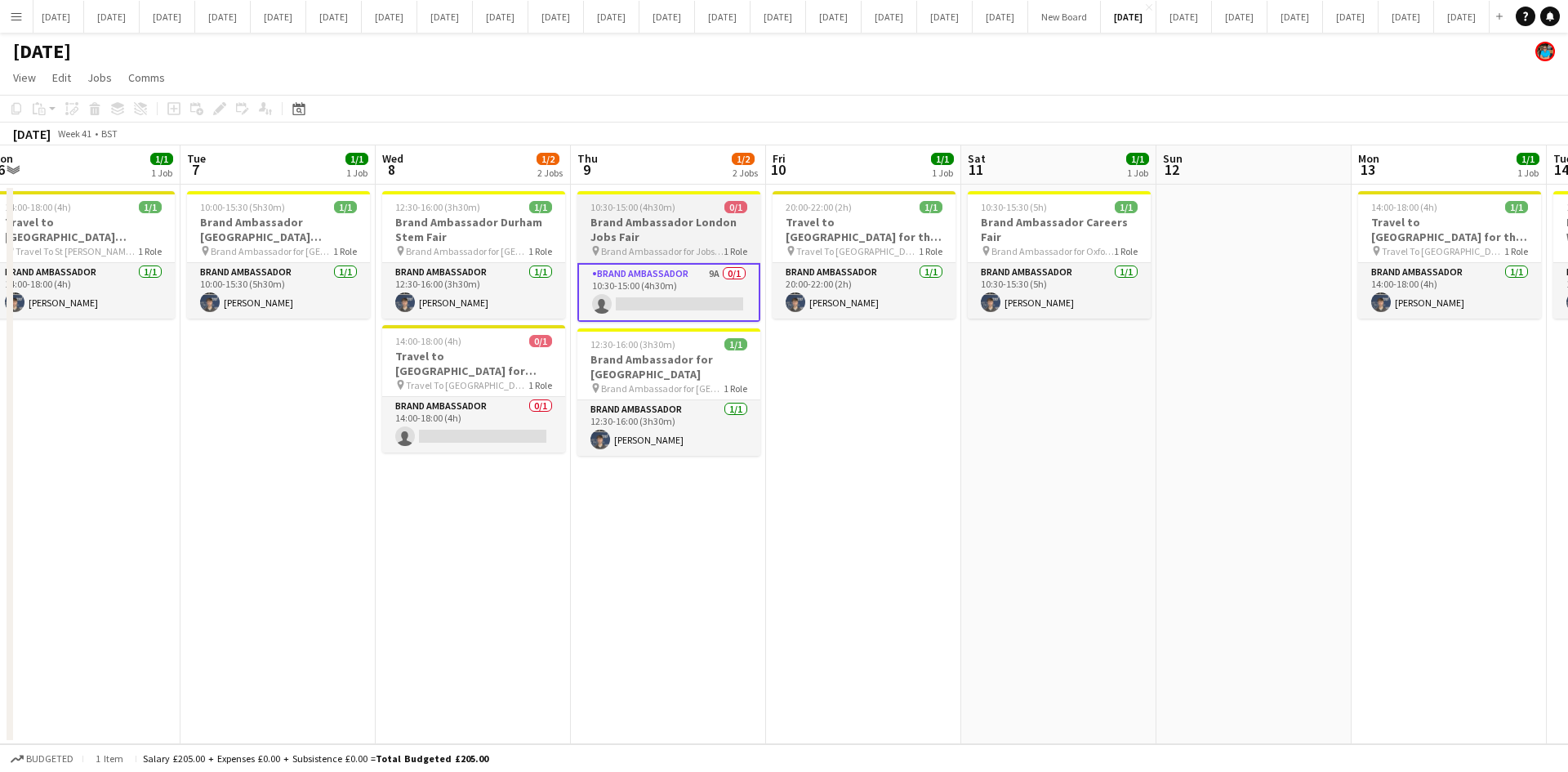
drag, startPoint x: 631, startPoint y: 234, endPoint x: 621, endPoint y: 258, distance: 26.0
click at [631, 236] on h3 "Brand Ambassador London Jobs Fair" at bounding box center [669, 229] width 182 height 29
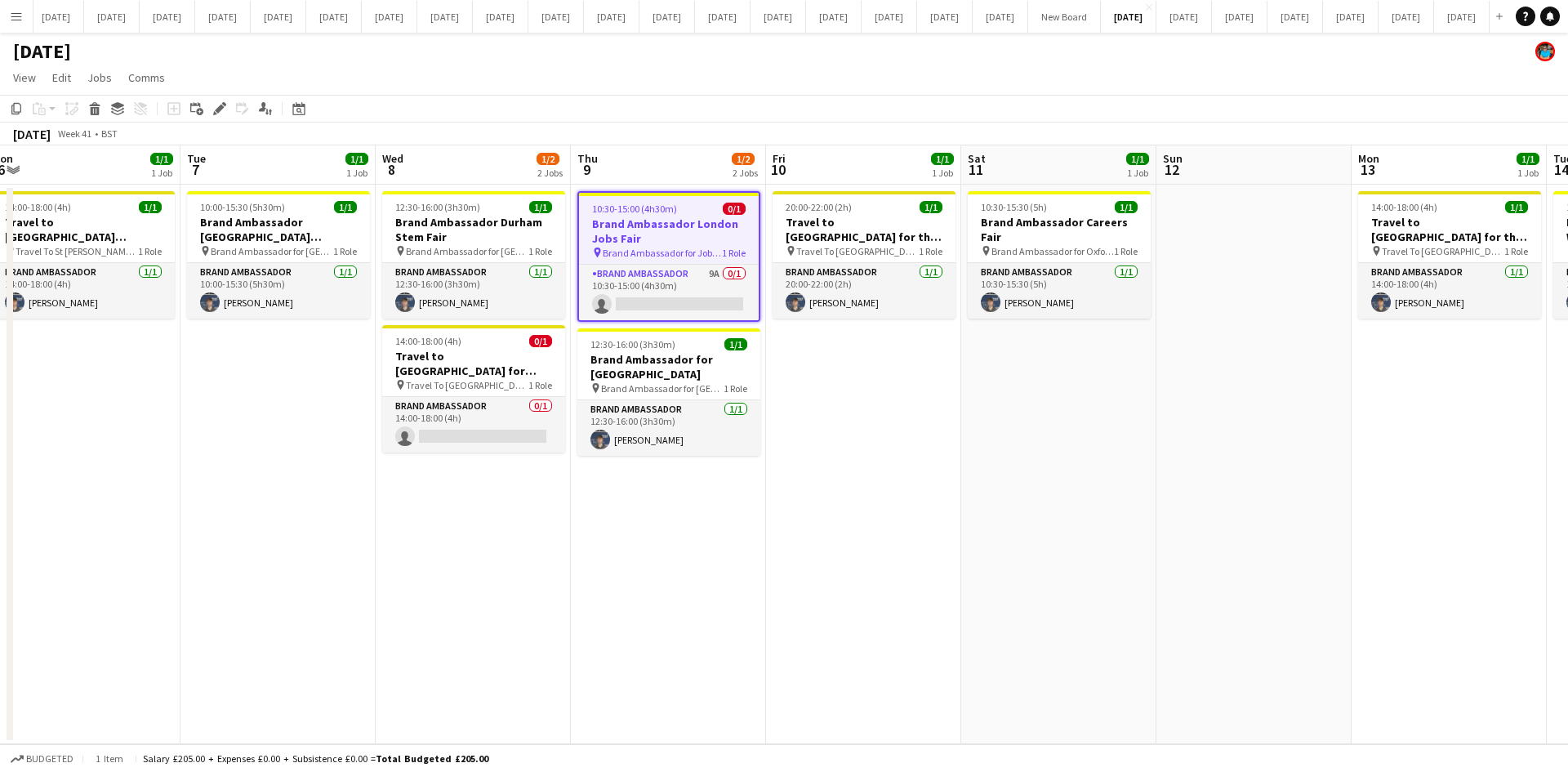
click at [644, 223] on h3 "Brand Ambassador London Jobs Fair" at bounding box center [669, 230] width 180 height 29
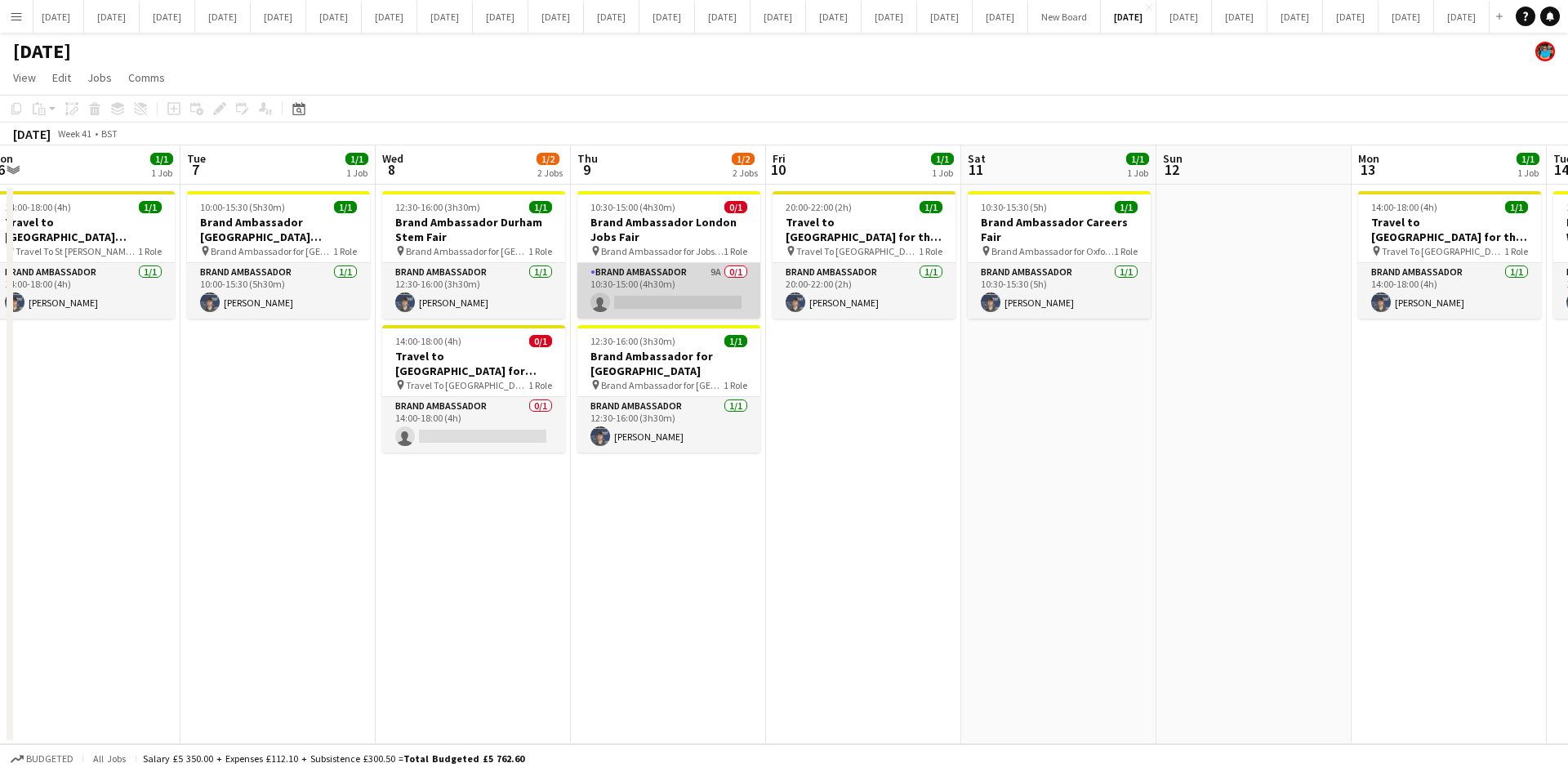
click at [659, 267] on app-card-role "Brand Ambassador 9A 0/1 10:30-15:00 (4h30m) single-neutral-actions" at bounding box center [669, 291] width 182 height 56
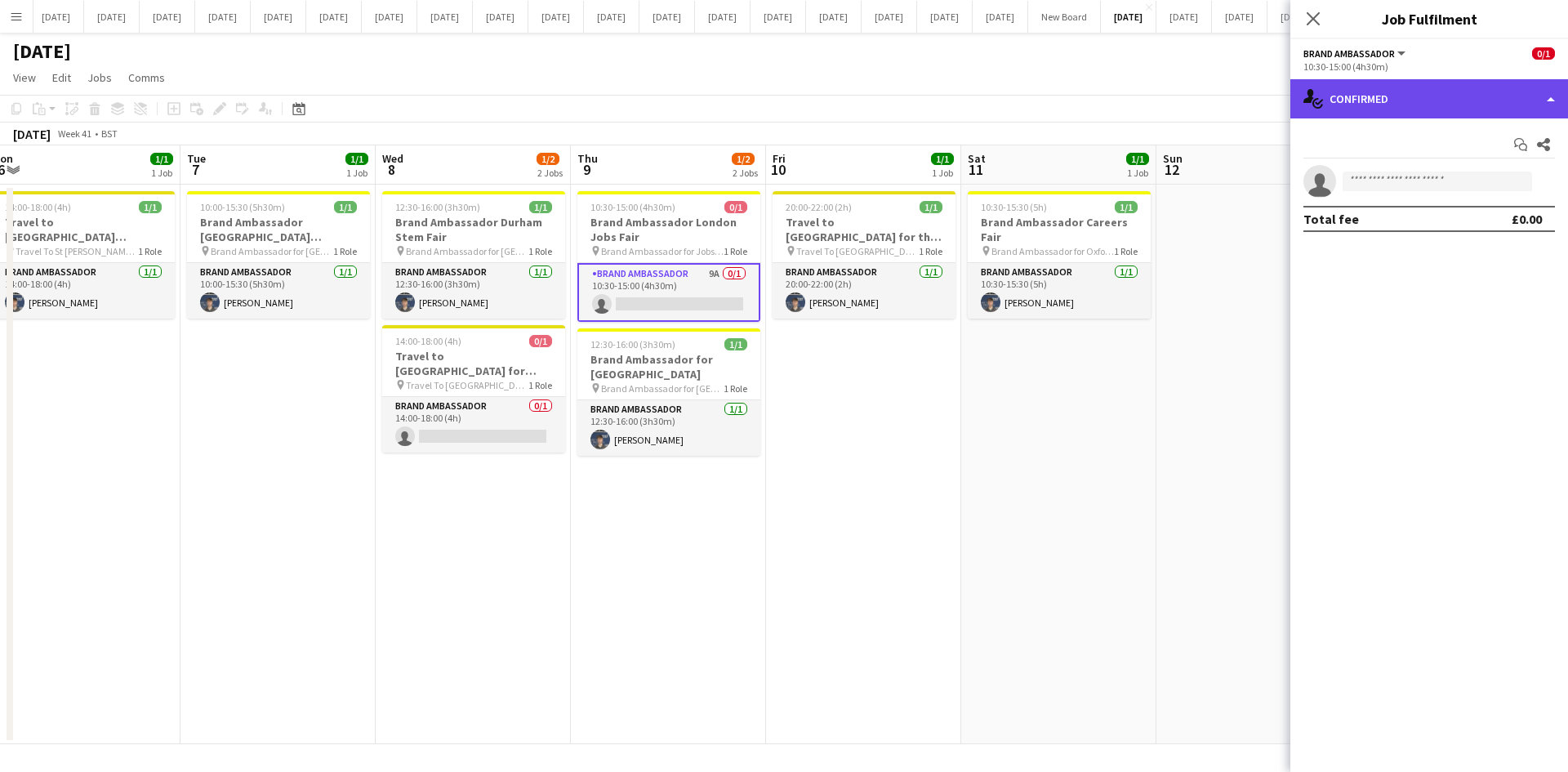
click at [1554, 101] on div "single-neutral-actions-check-2 Confirmed" at bounding box center [1428, 98] width 277 height 39
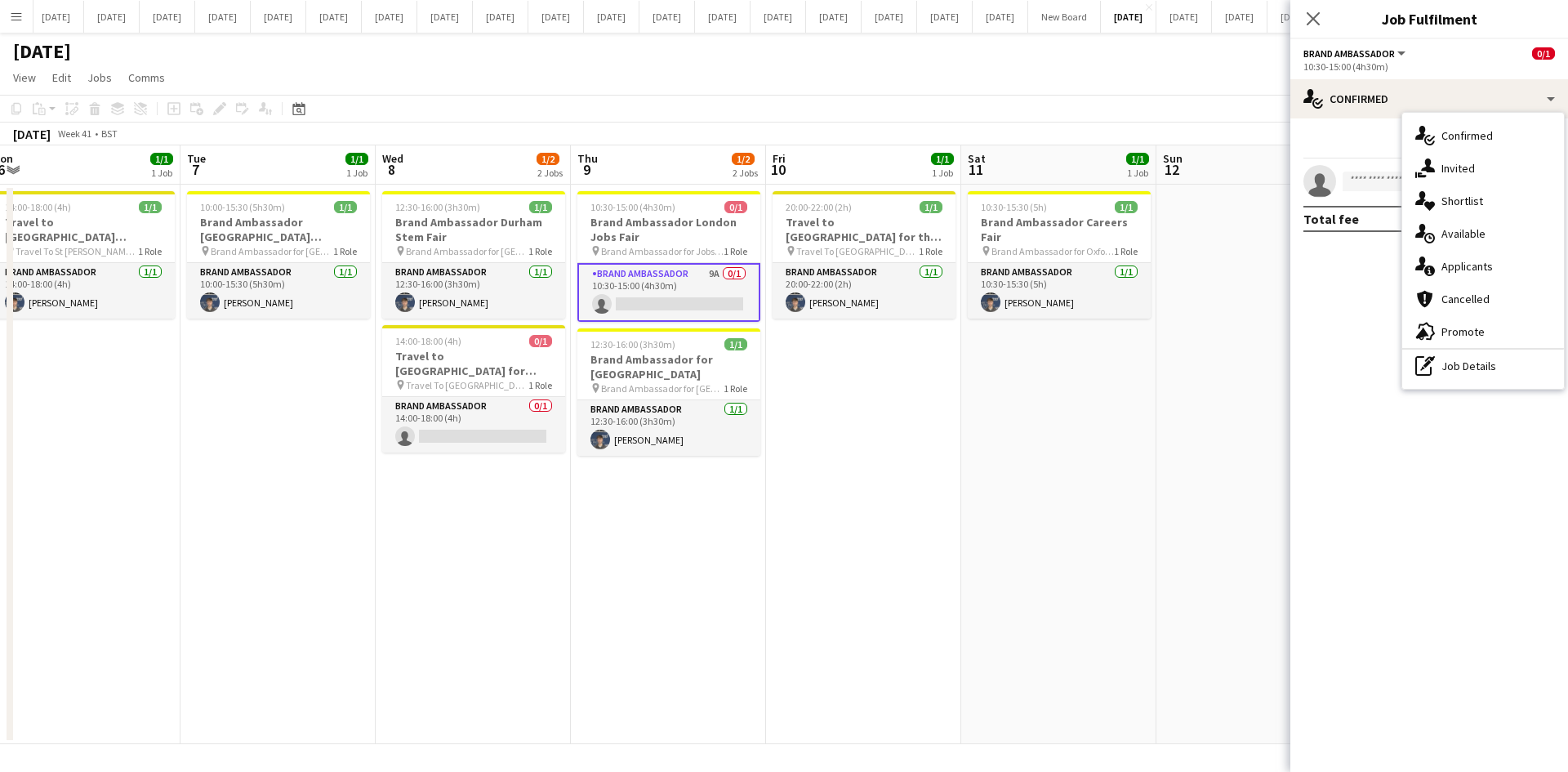
click at [1239, 71] on app-page-menu "View Day view expanded Day view collapsed Month view Date picker Jump to [DATE]…" at bounding box center [784, 79] width 1568 height 31
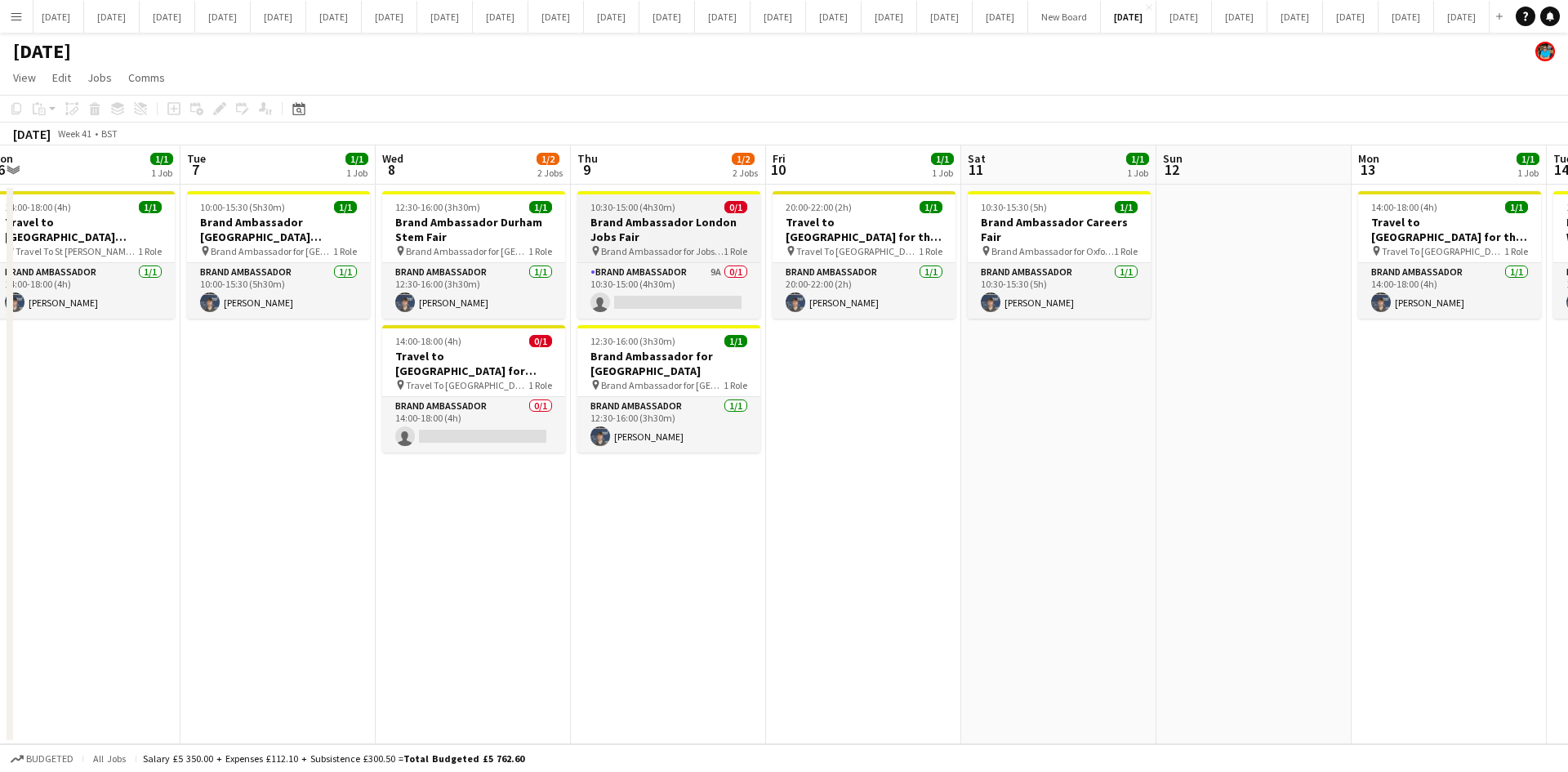
click at [635, 237] on h3 "Brand Ambassador London Jobs Fair" at bounding box center [669, 229] width 182 height 29
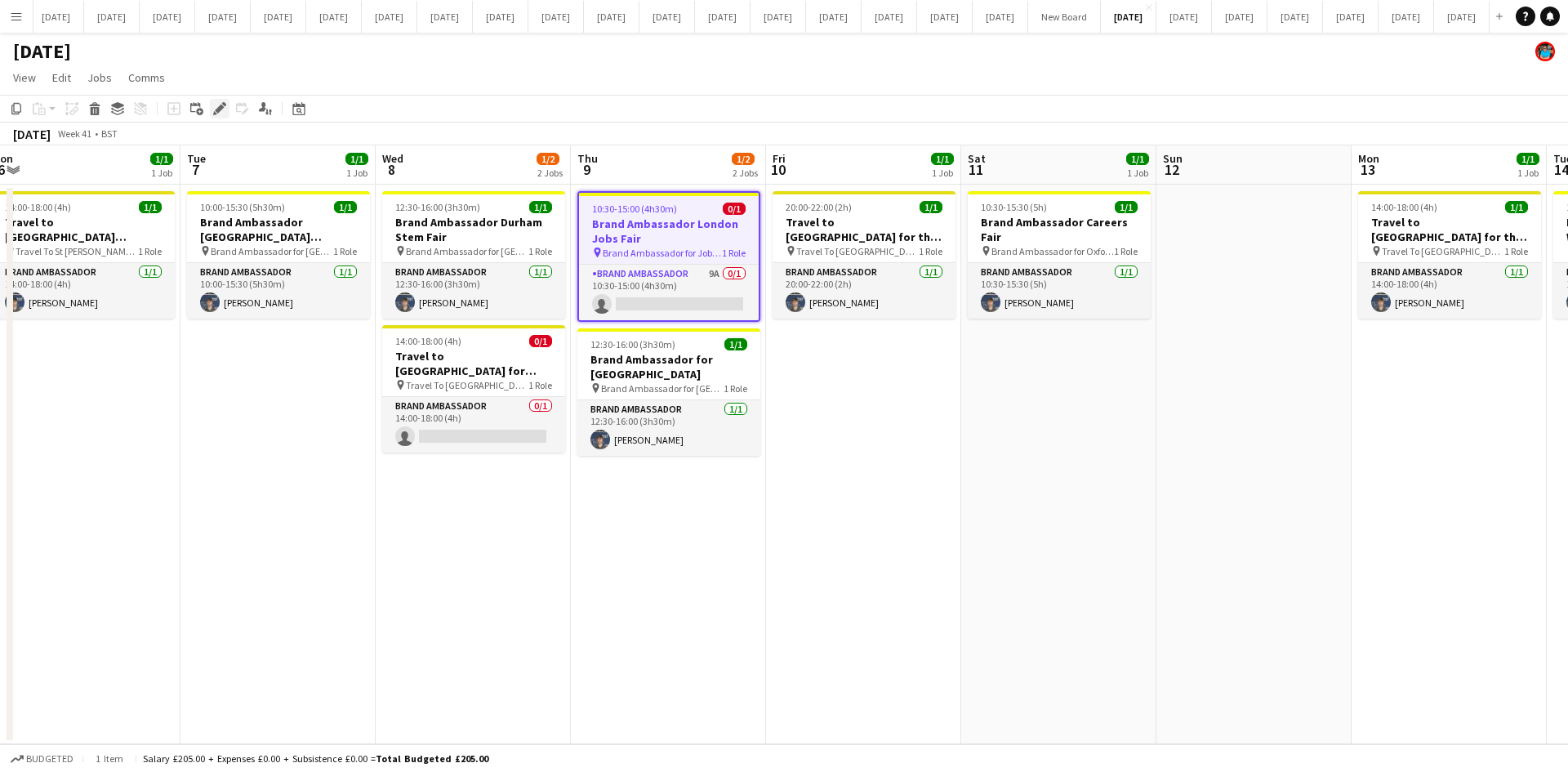
click at [214, 102] on icon "Edit" at bounding box center [220, 108] width 13 height 13
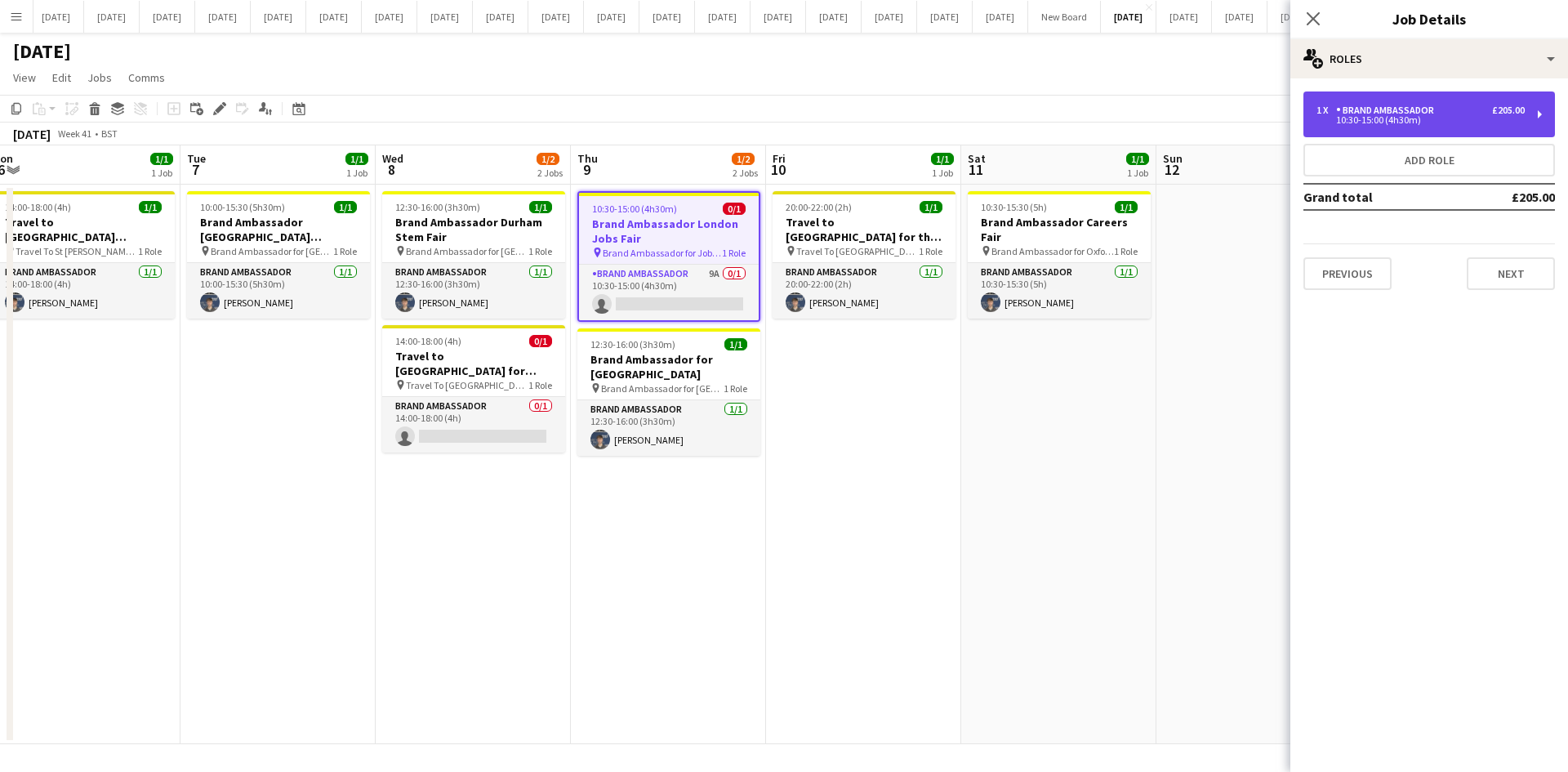
click at [1349, 119] on div "10:30-15:00 (4h30m)" at bounding box center [1420, 120] width 208 height 8
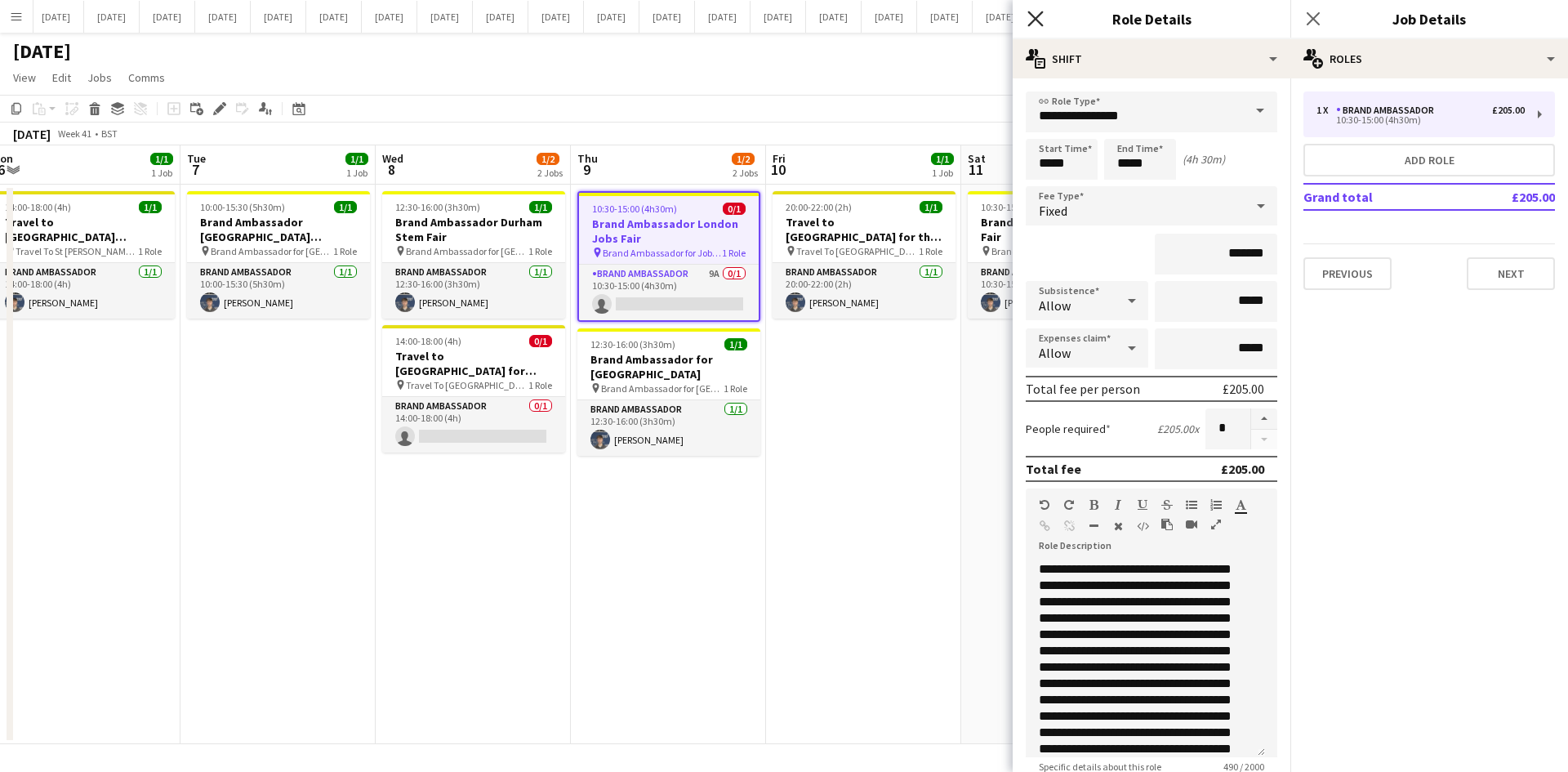
click at [1039, 16] on icon at bounding box center [1036, 19] width 16 height 16
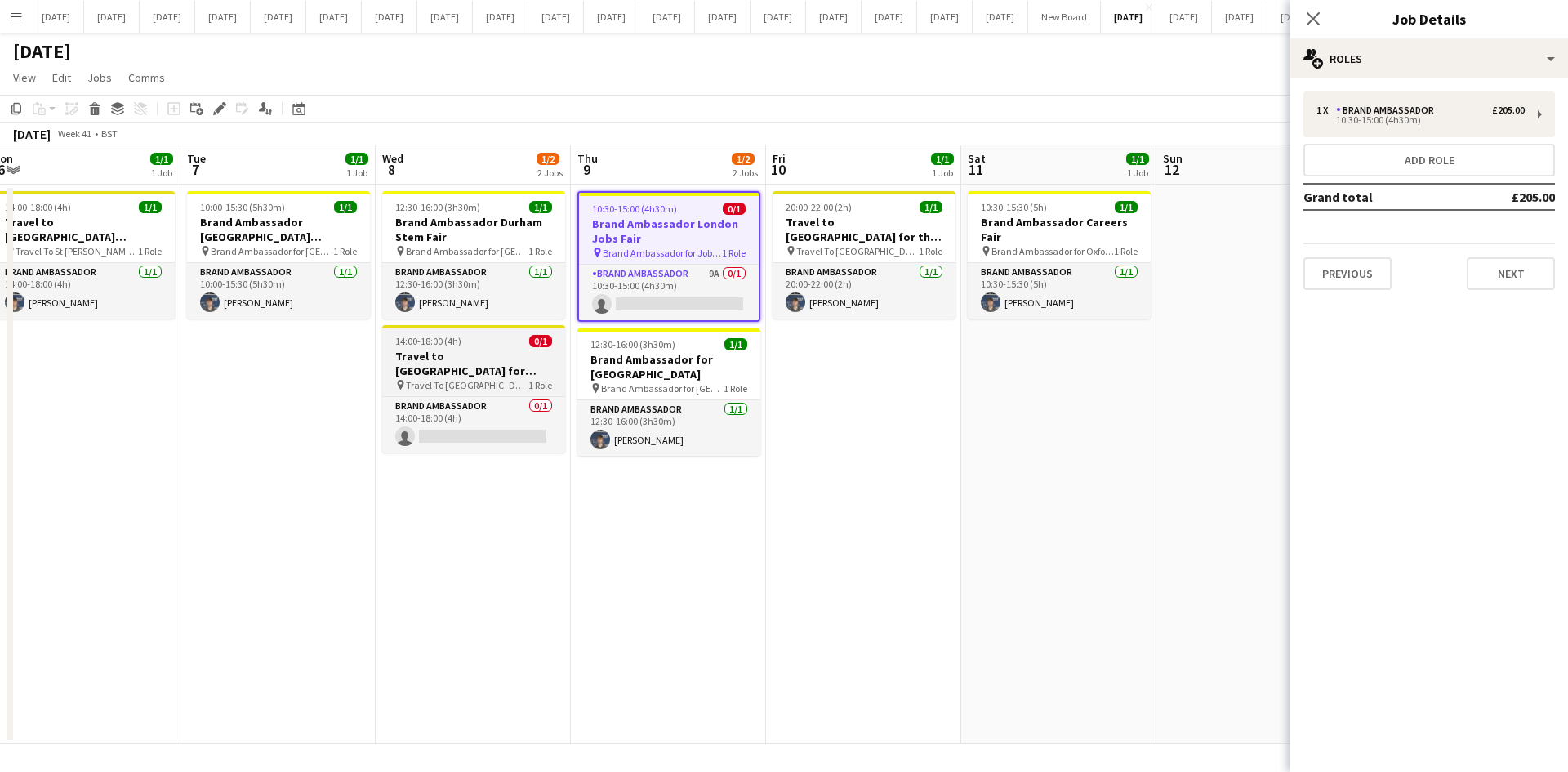
click at [509, 374] on h3 "Travel to [GEOGRAPHIC_DATA] for Recruitment fair" at bounding box center [473, 363] width 182 height 29
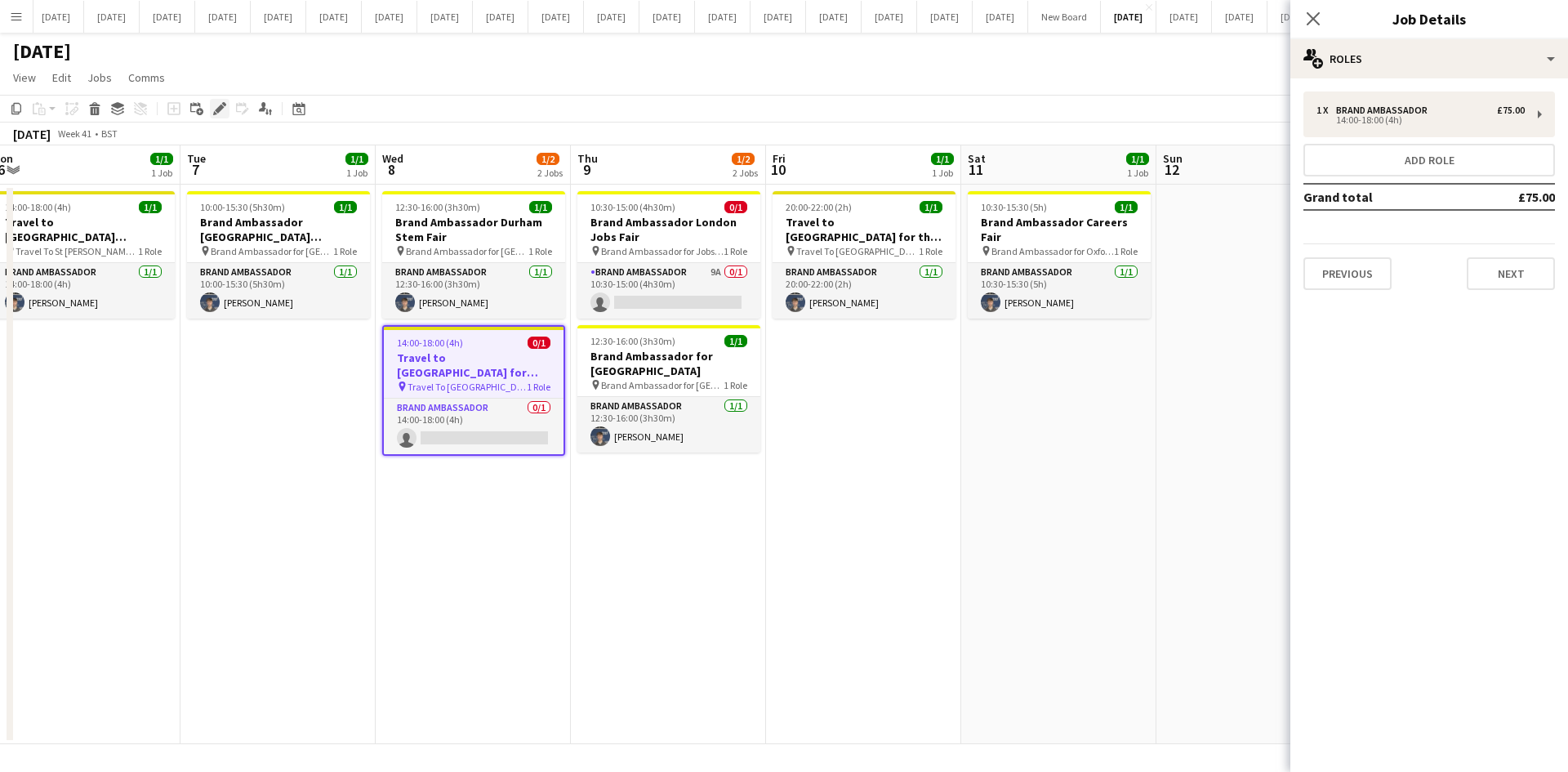
click at [223, 105] on icon at bounding box center [224, 104] width 4 height 4
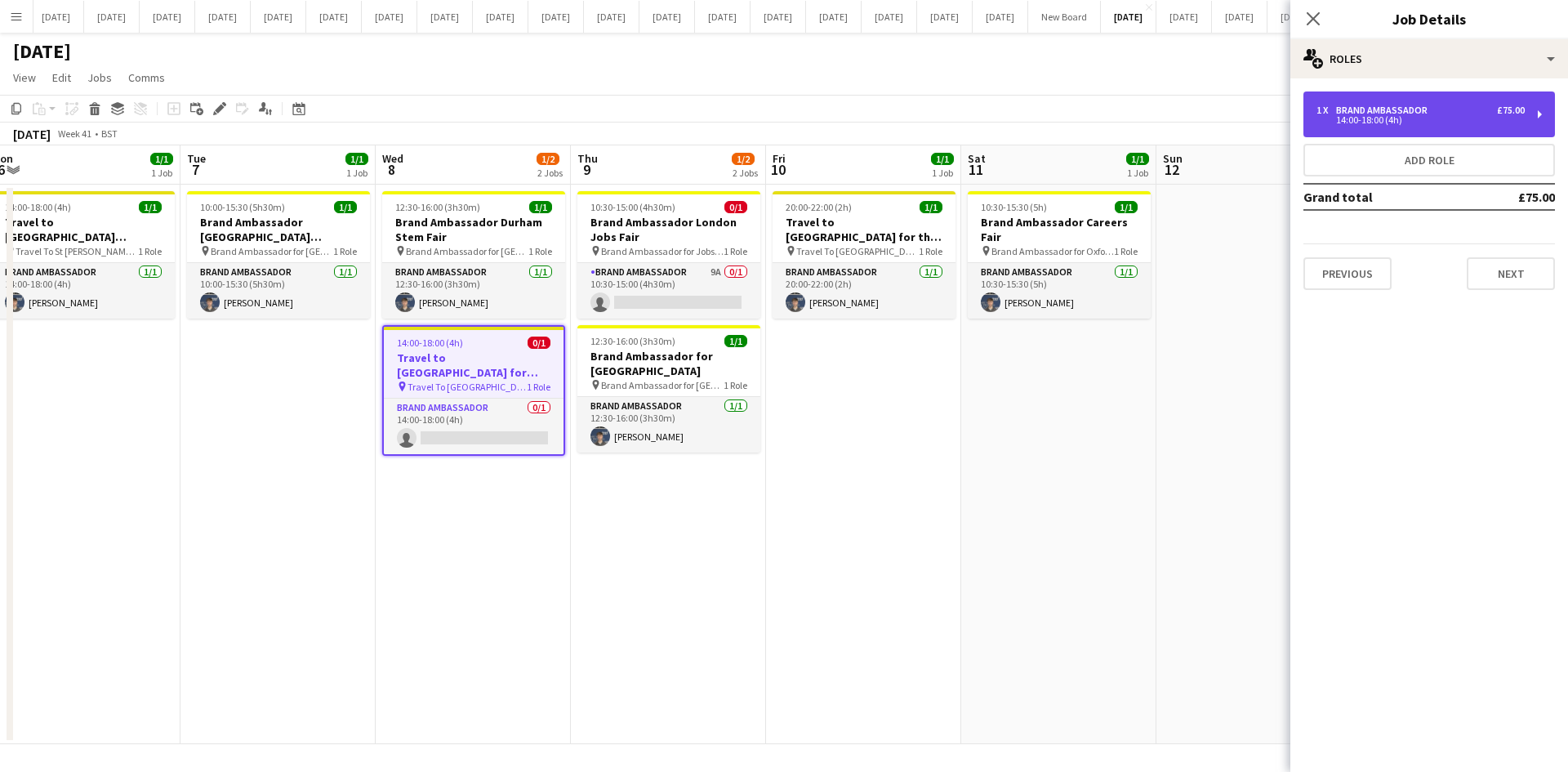
click at [1316, 126] on div "1 x Brand Ambassador £75.00 14:00-18:00 (4h)" at bounding box center [1429, 114] width 252 height 46
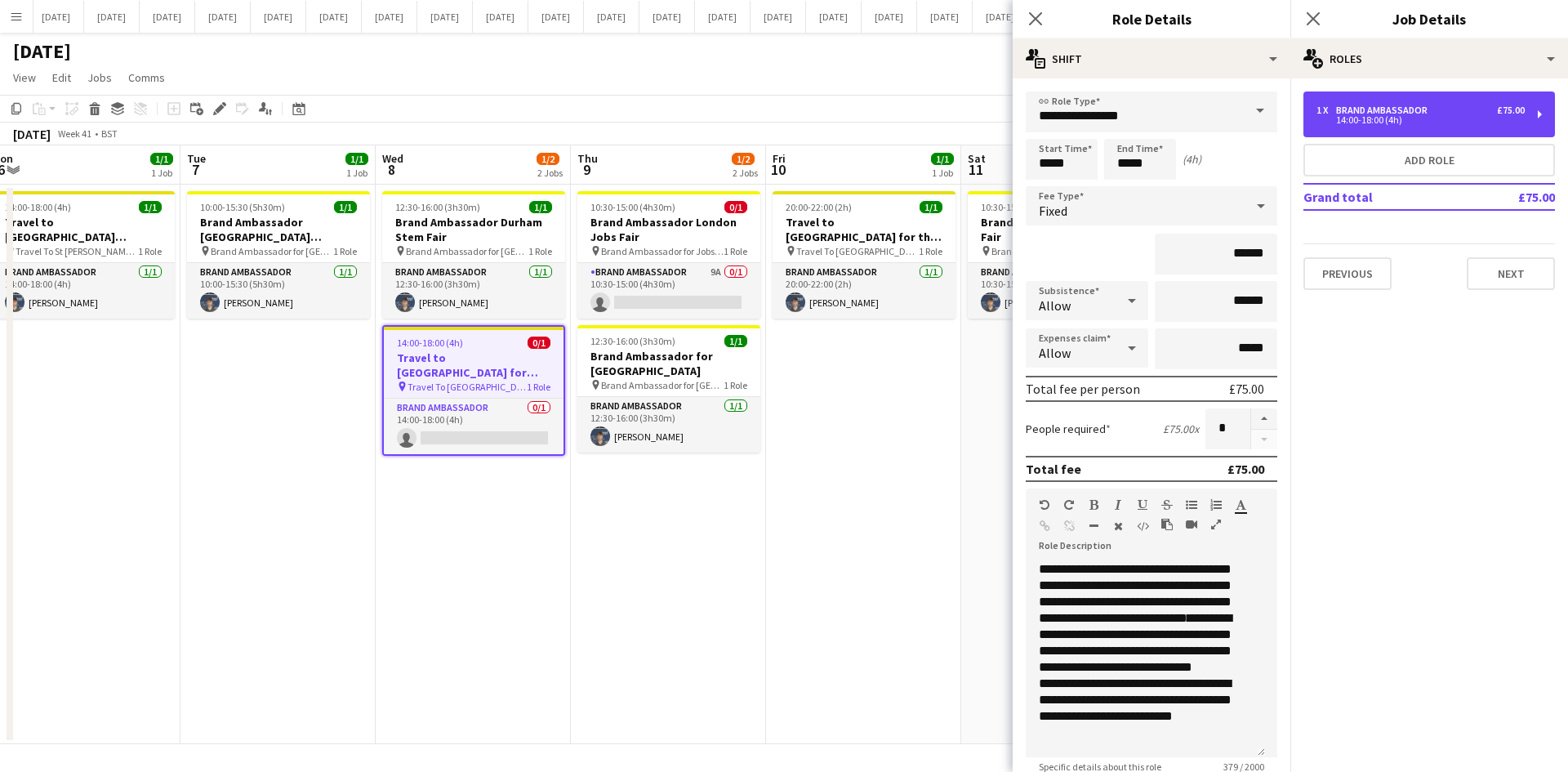
scroll to position [171, 0]
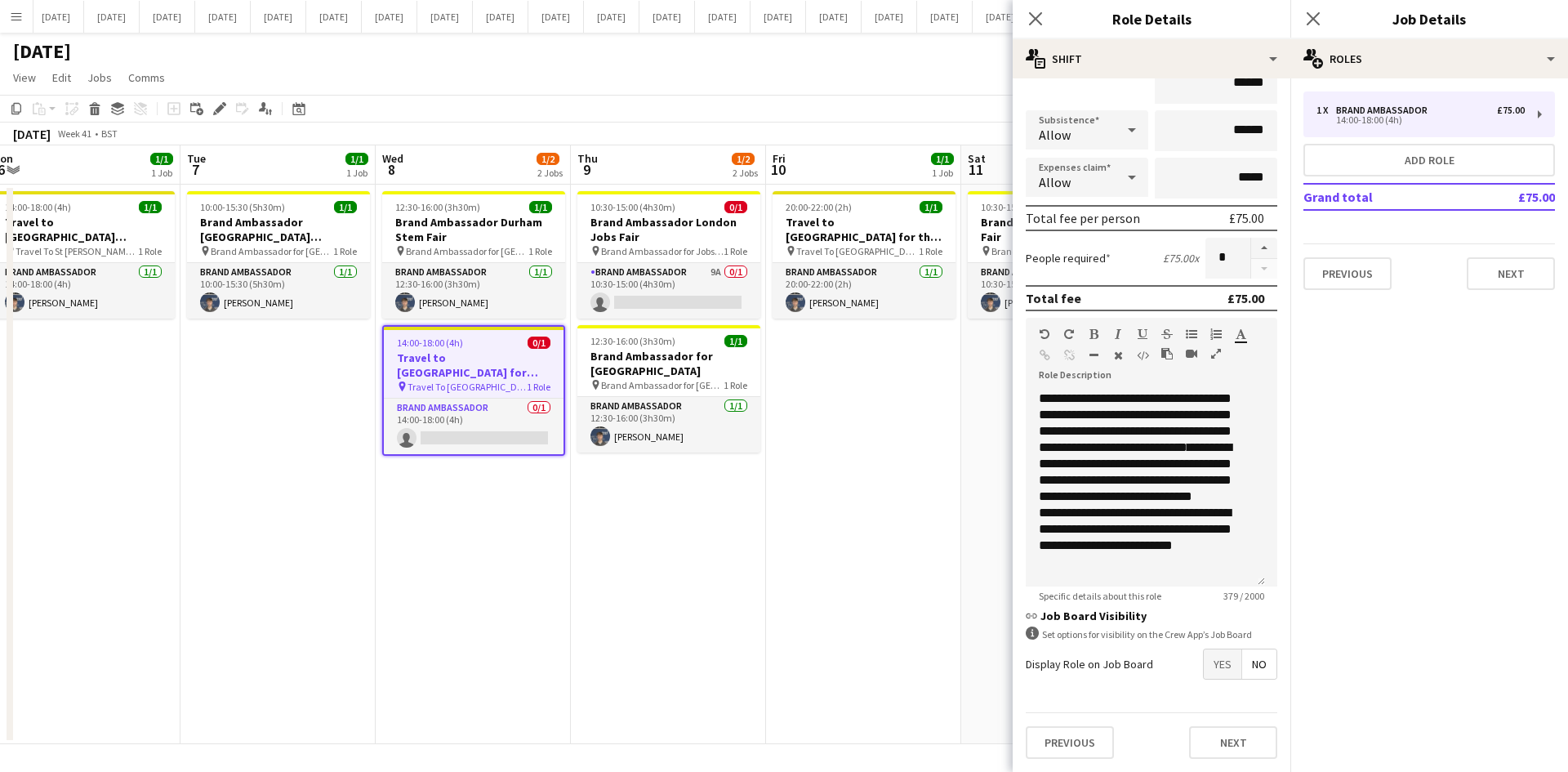
click at [1246, 667] on span "No" at bounding box center [1259, 664] width 35 height 29
click at [1043, 17] on app-icon "Close pop-in" at bounding box center [1036, 19] width 24 height 24
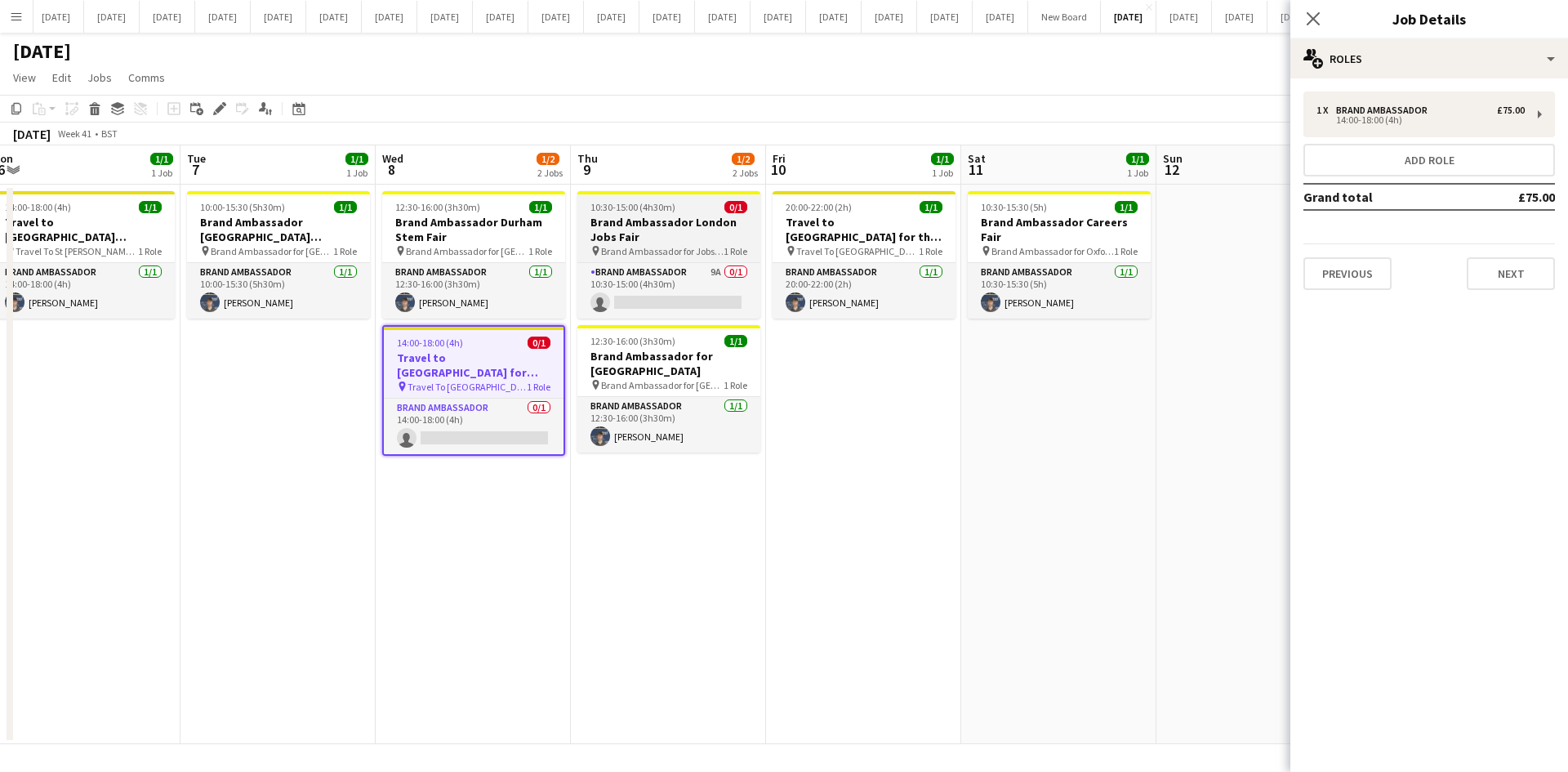
click at [654, 239] on h3 "Brand Ambassador London Jobs Fair" at bounding box center [669, 229] width 182 height 29
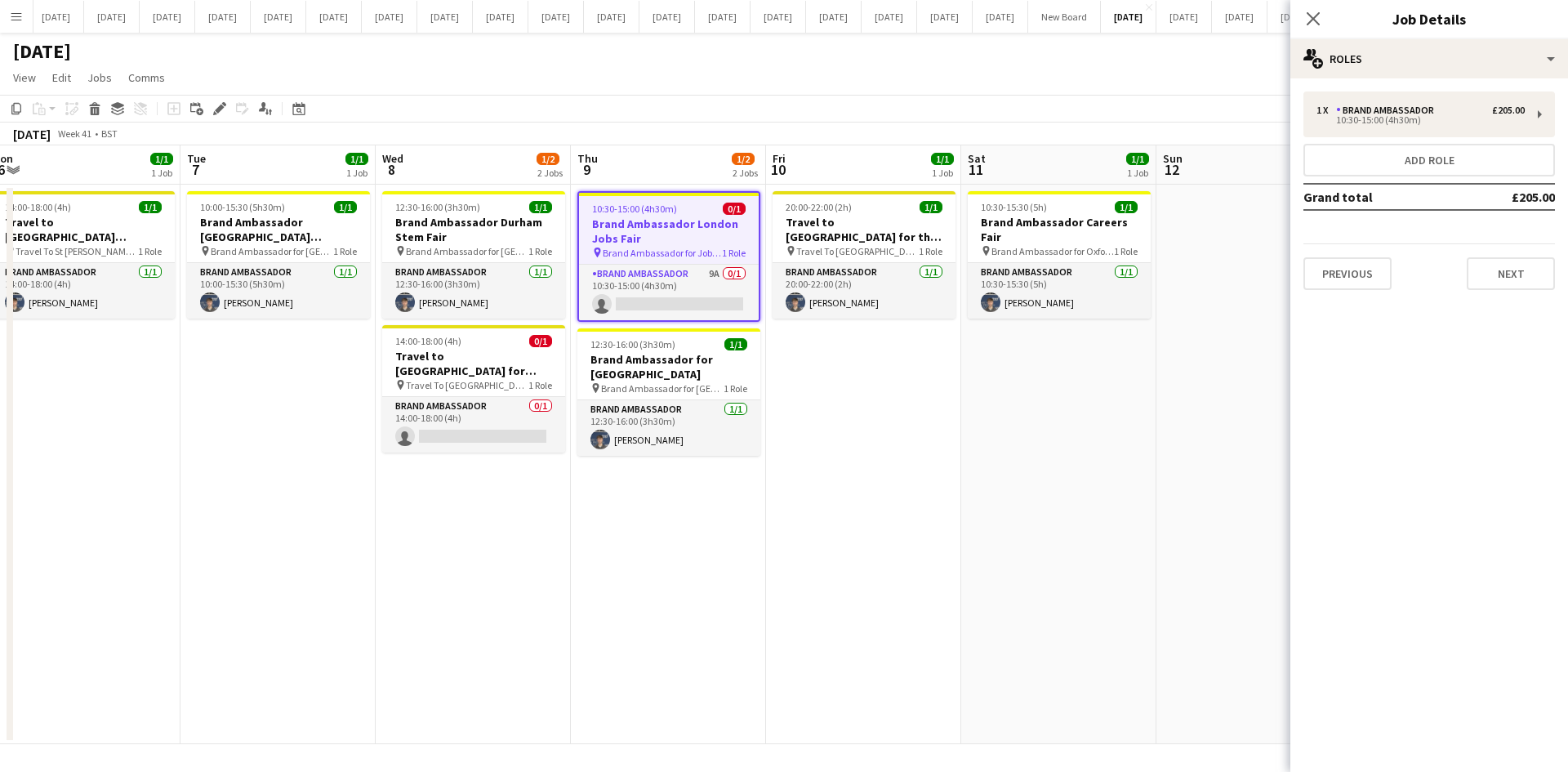
click at [672, 242] on h3 "Brand Ambassador London Jobs Fair" at bounding box center [669, 230] width 180 height 29
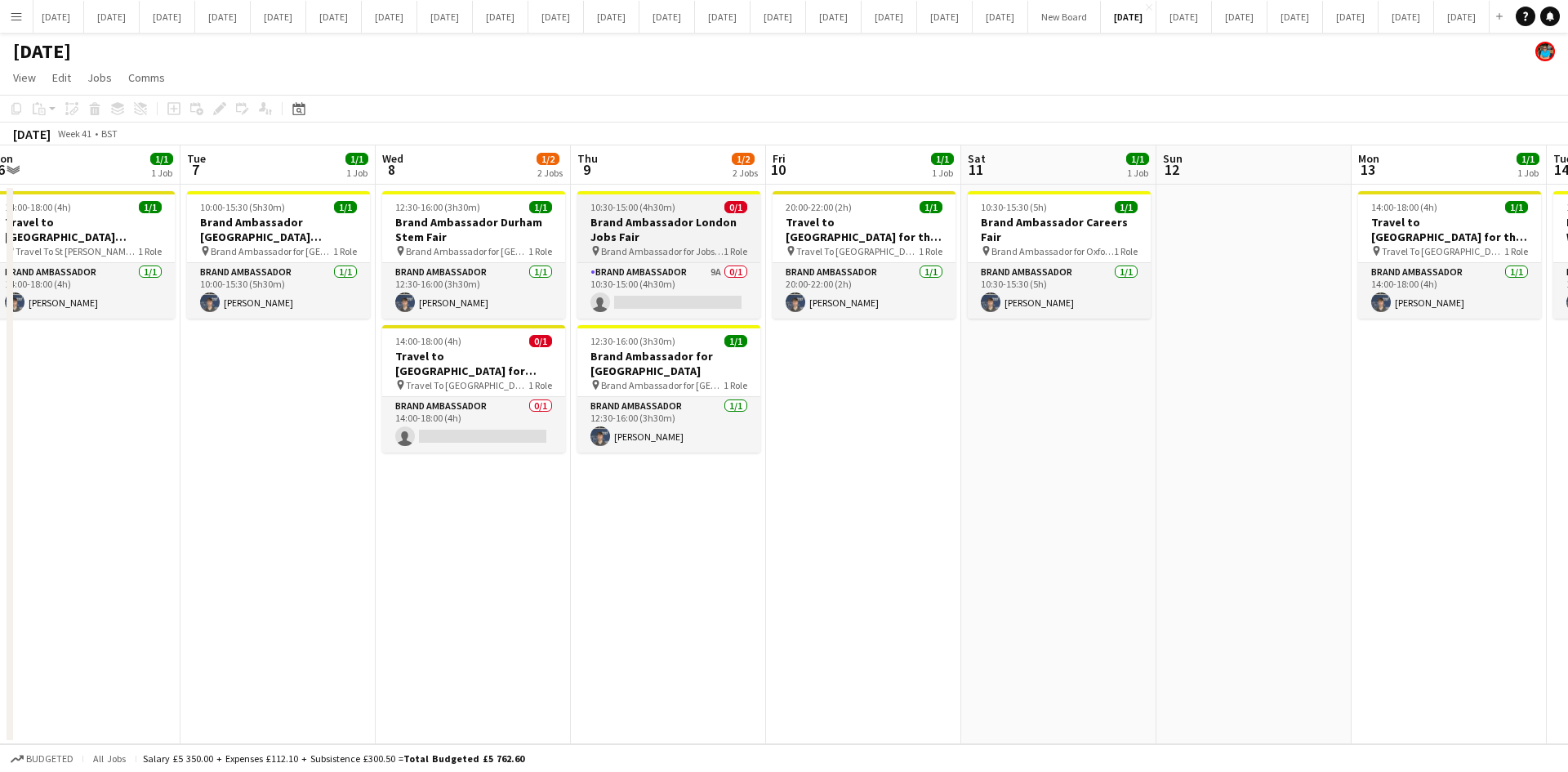
click at [684, 242] on h3 "Brand Ambassador London Jobs Fair" at bounding box center [669, 229] width 182 height 29
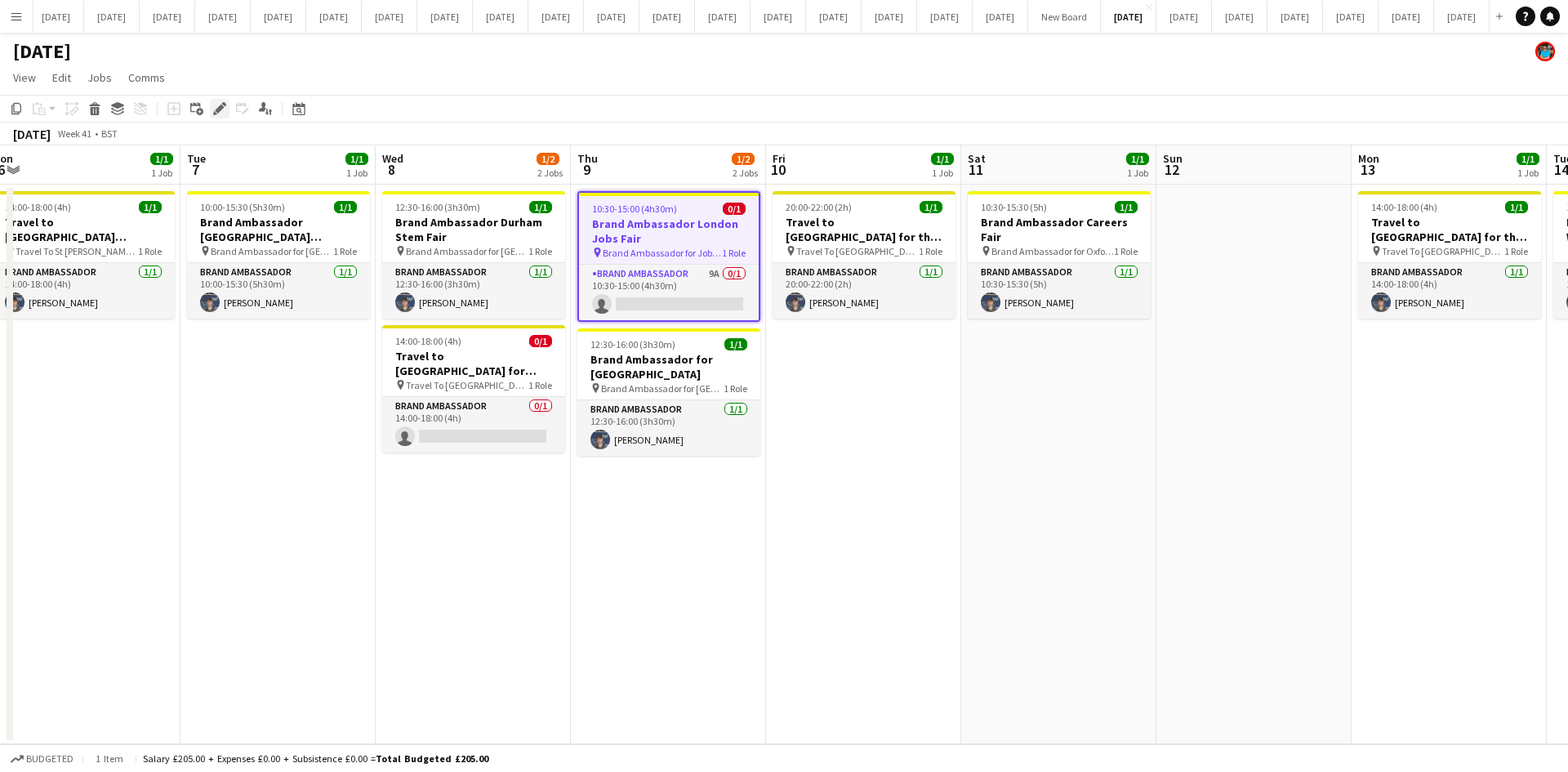
click at [221, 108] on icon at bounding box center [219, 109] width 9 height 9
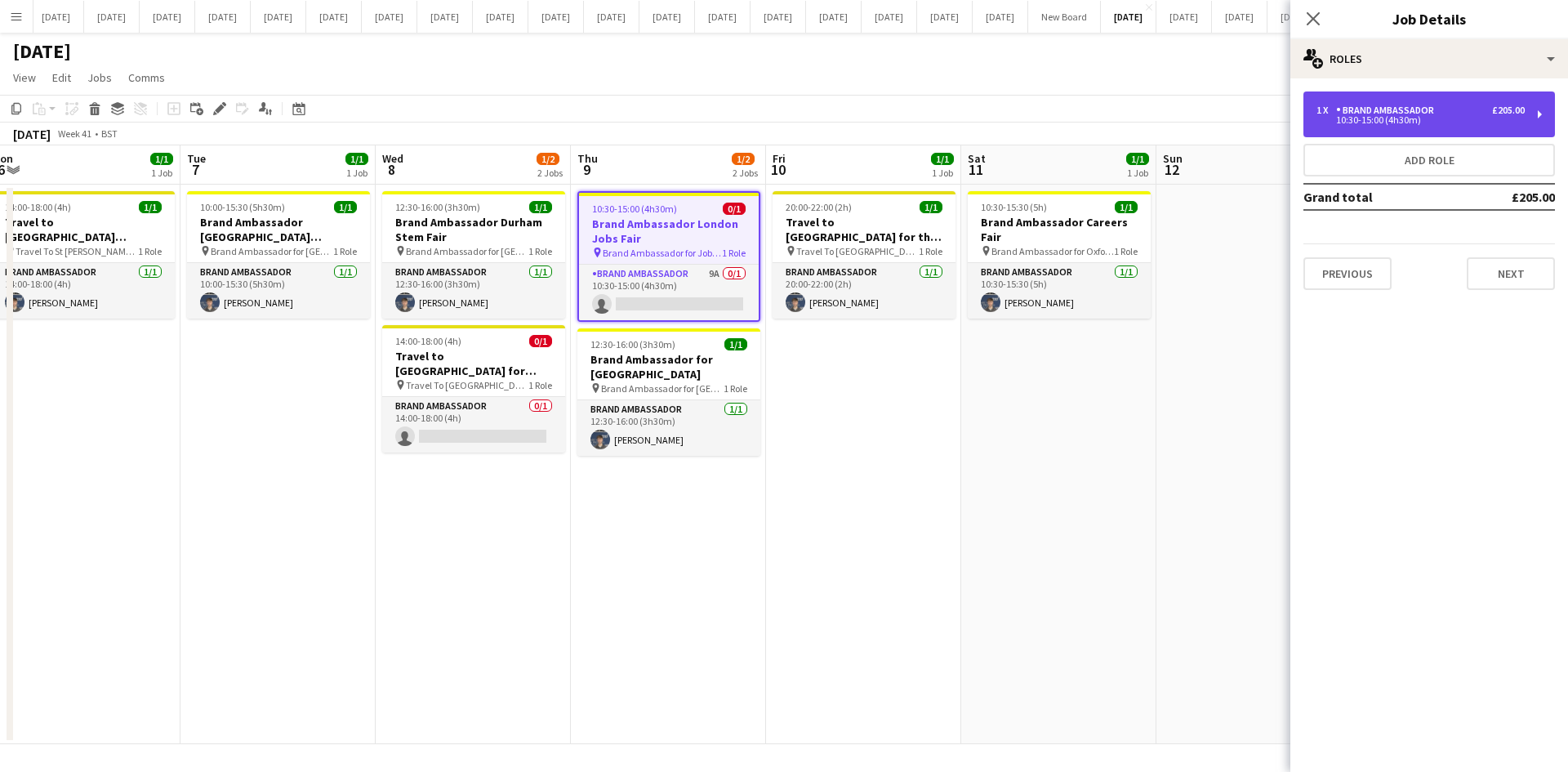
click at [1343, 124] on div "10:30-15:00 (4h30m)" at bounding box center [1420, 120] width 208 height 8
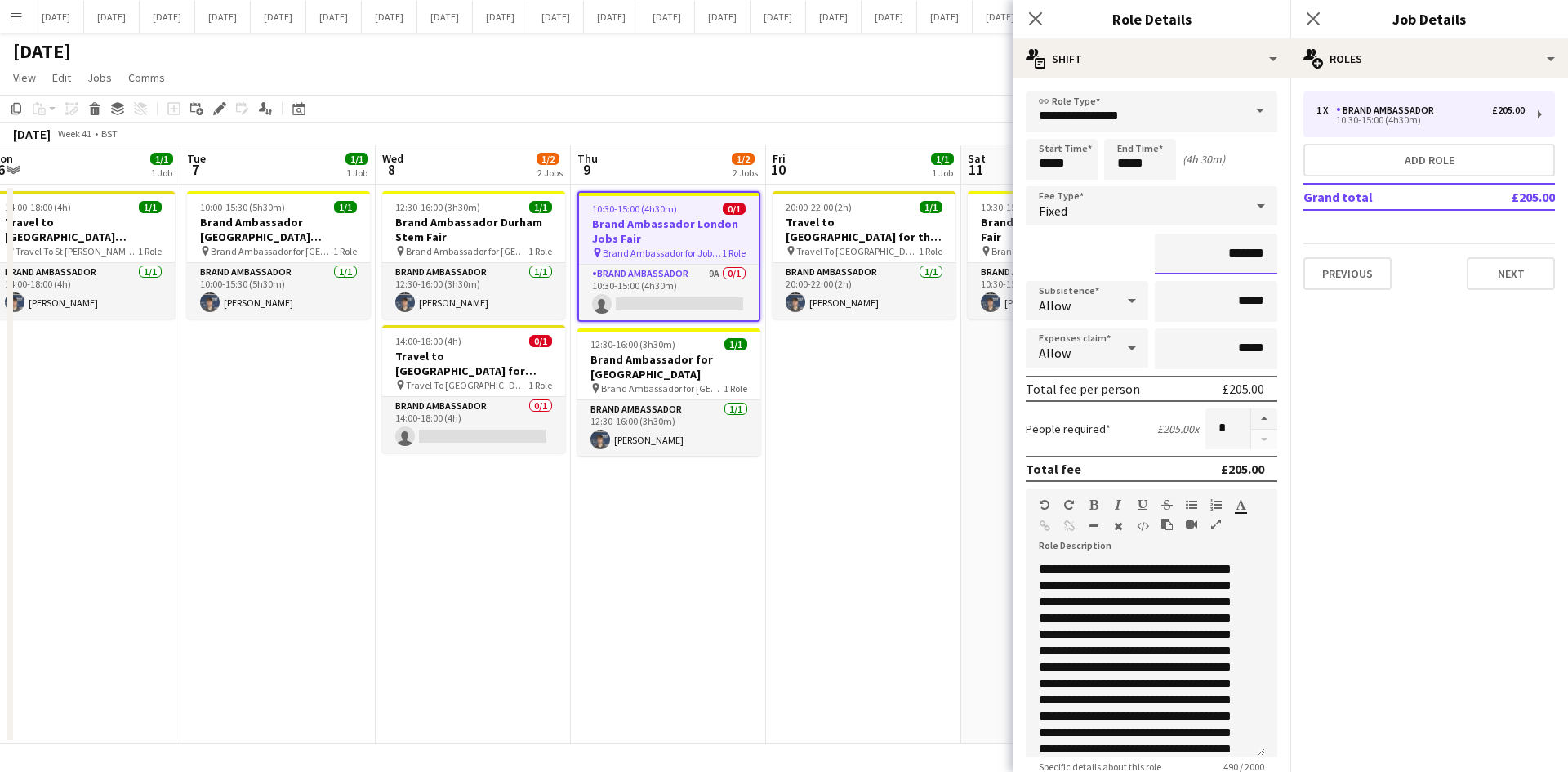
click at [1234, 256] on input "*******" at bounding box center [1215, 254] width 122 height 41
type input "**"
type input "*******"
click at [1039, 15] on icon at bounding box center [1036, 19] width 16 height 16
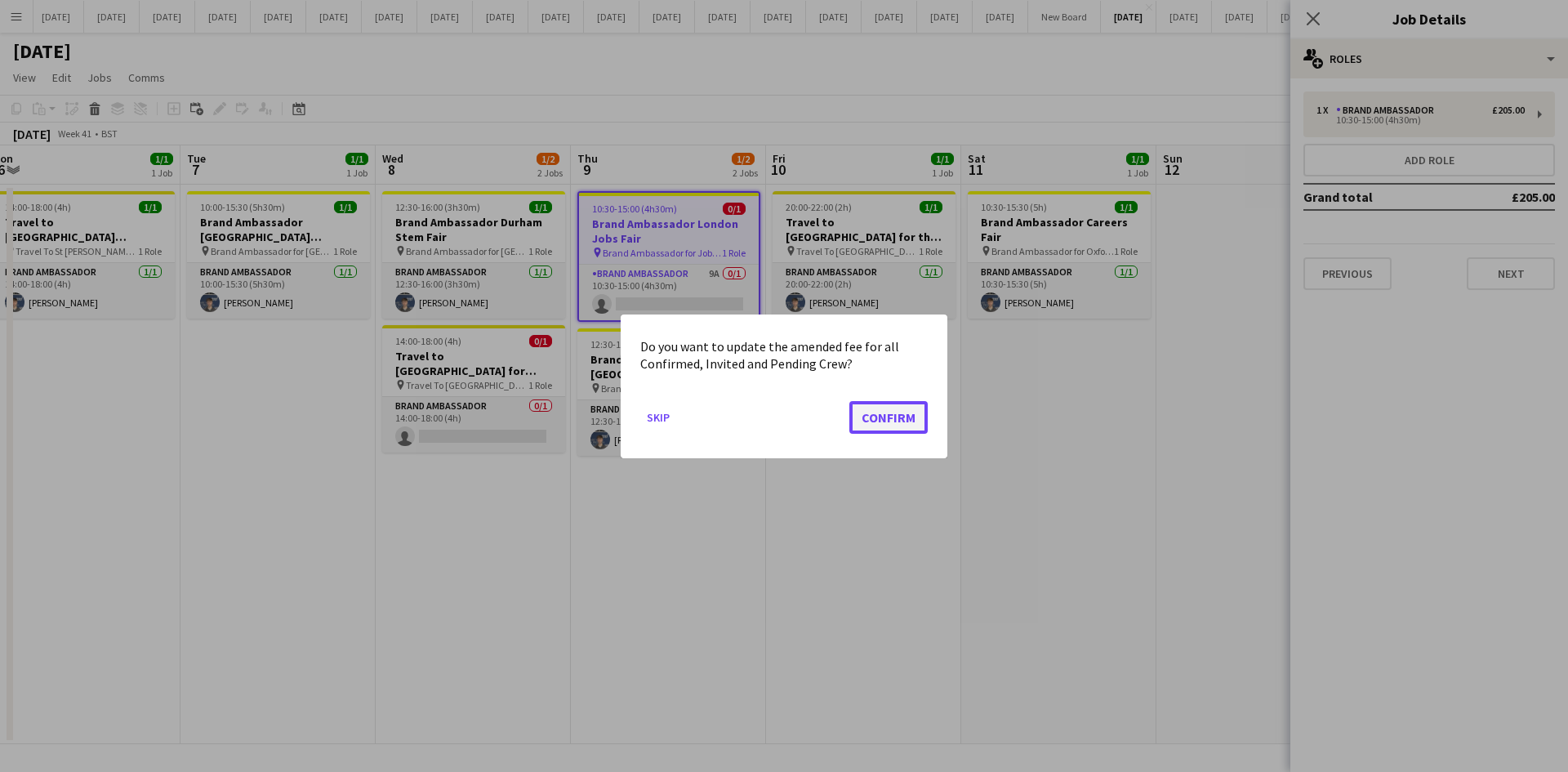
click at [898, 418] on button "Confirm" at bounding box center [889, 417] width 78 height 33
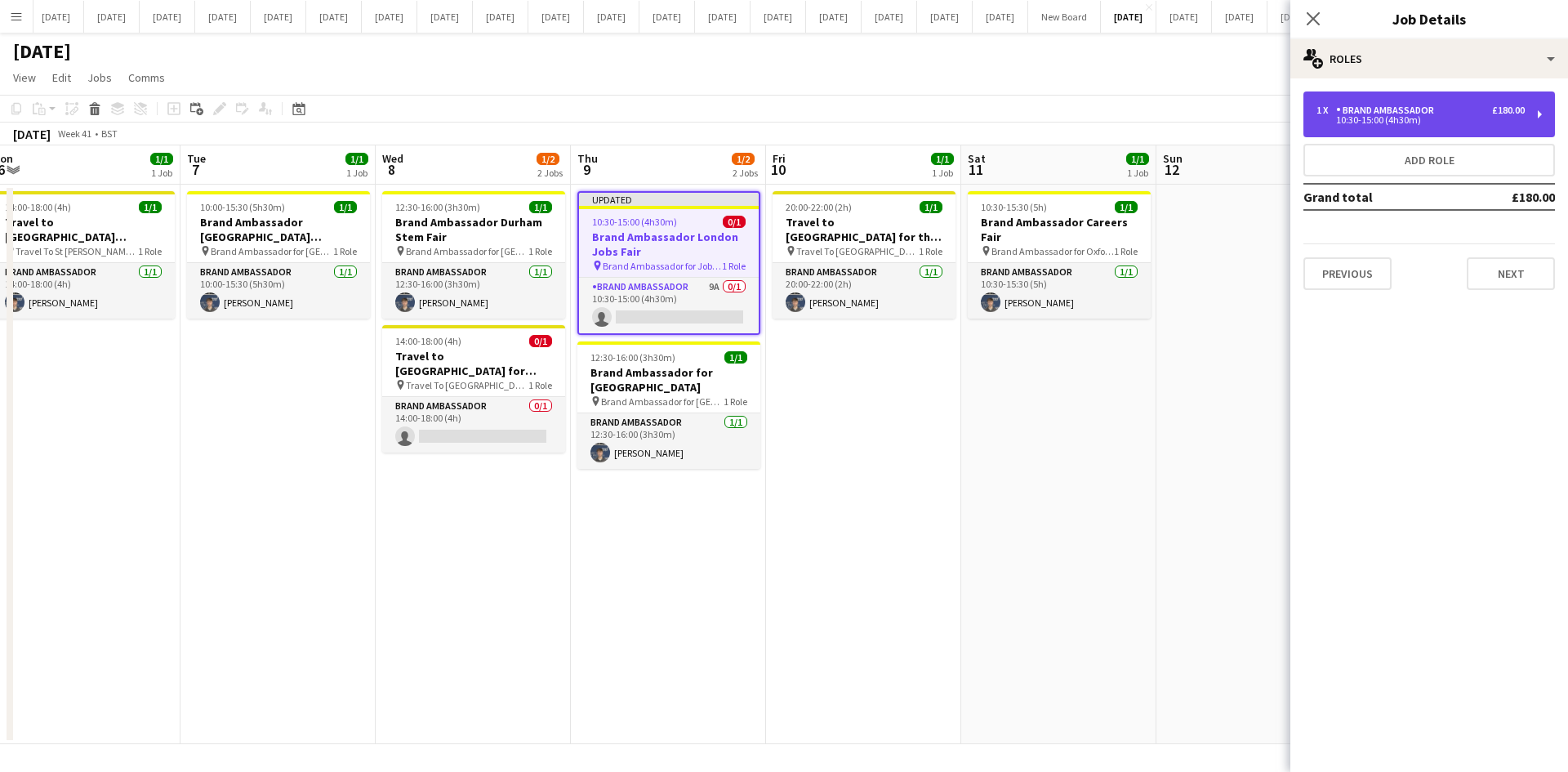
click at [1343, 115] on div "Brand Ambassador" at bounding box center [1388, 110] width 105 height 12
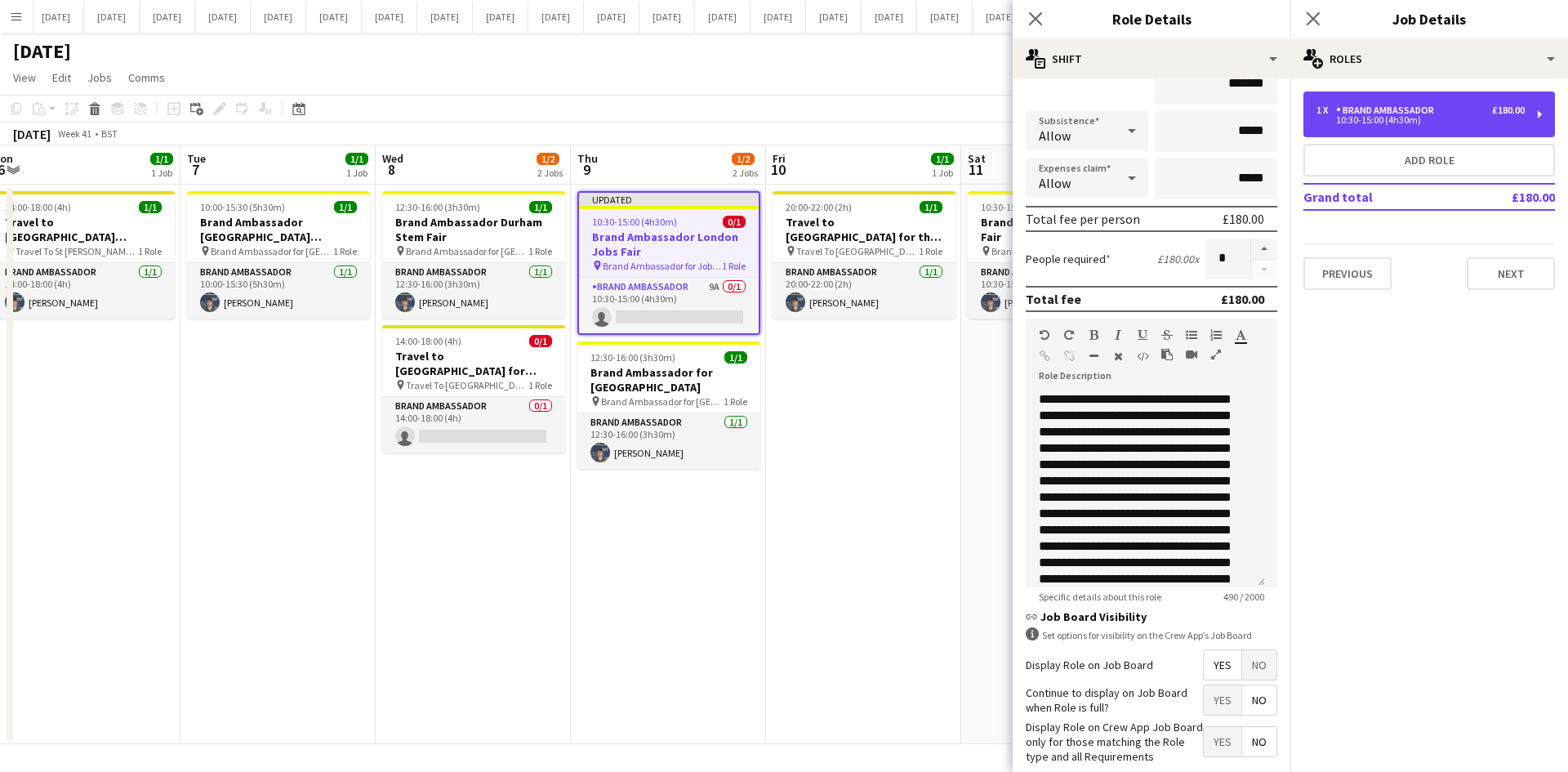
scroll to position [255, 0]
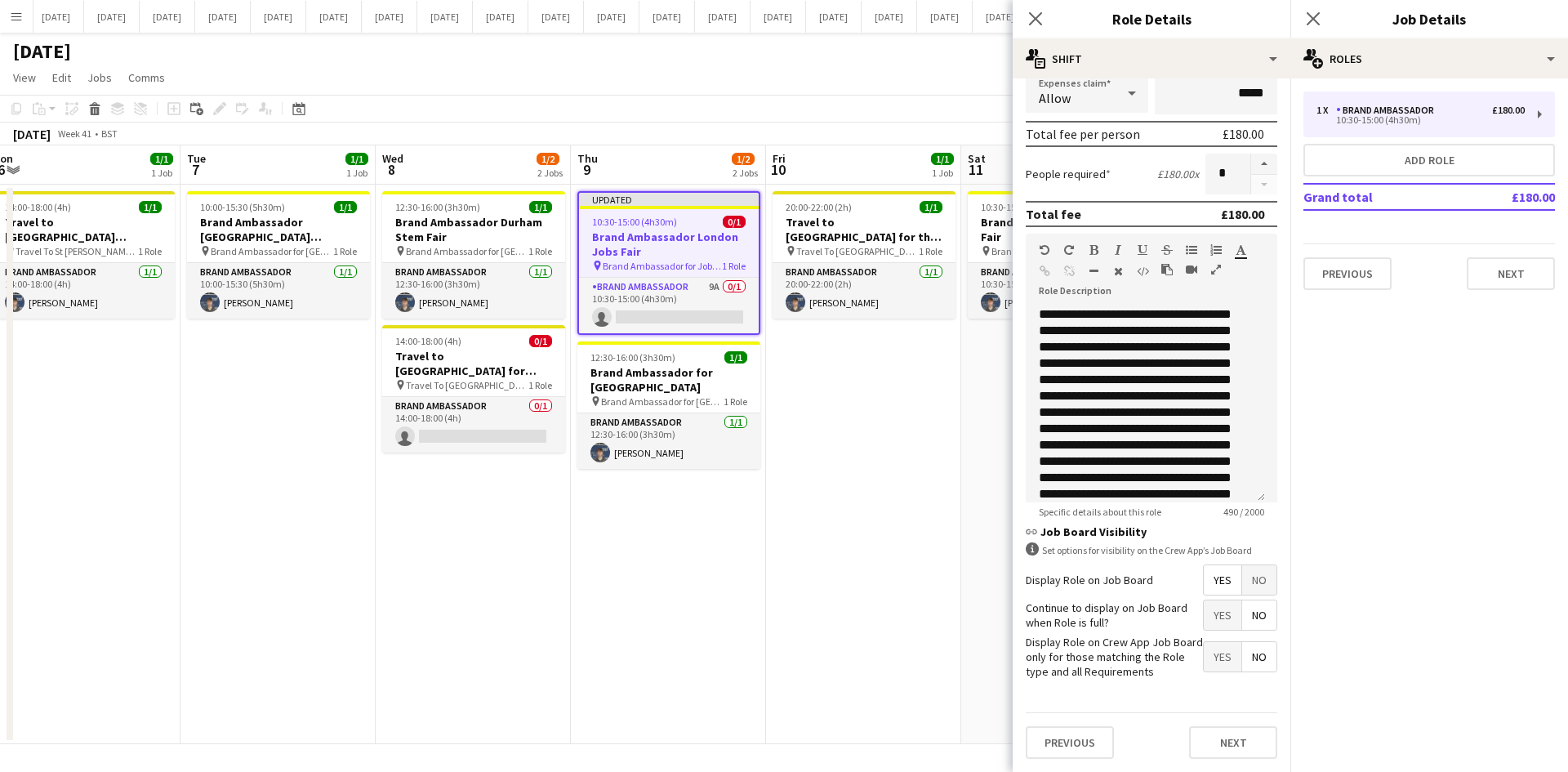
click at [1250, 580] on span "No" at bounding box center [1259, 580] width 35 height 29
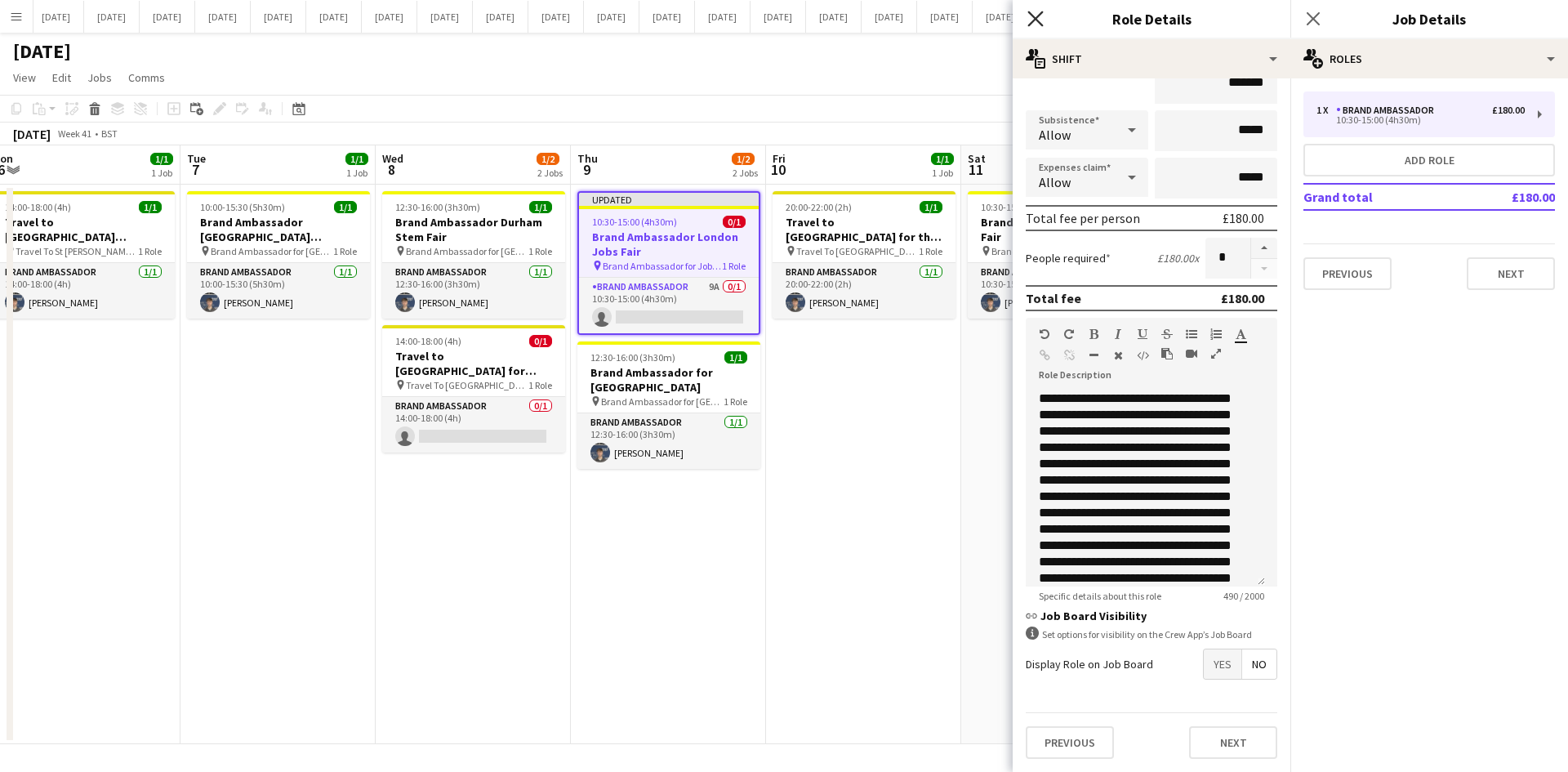
click at [1036, 14] on icon "Close pop-in" at bounding box center [1036, 19] width 16 height 16
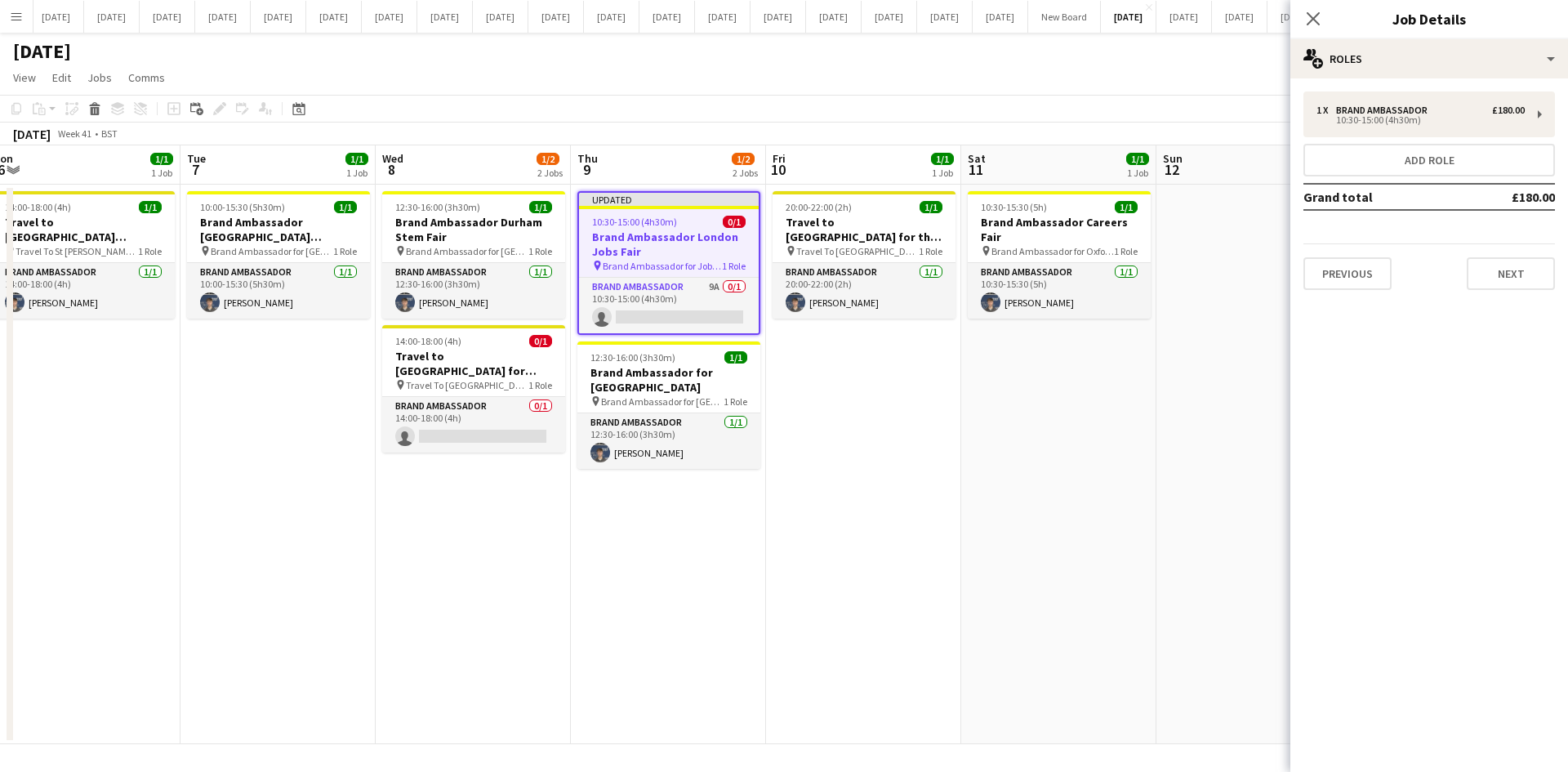
click at [905, 417] on app-date-cell "20:00-22:00 (2h) 1/1 Travel to [GEOGRAPHIC_DATA] for the Careers Fair on [DATE]…" at bounding box center [864, 464] width 195 height 559
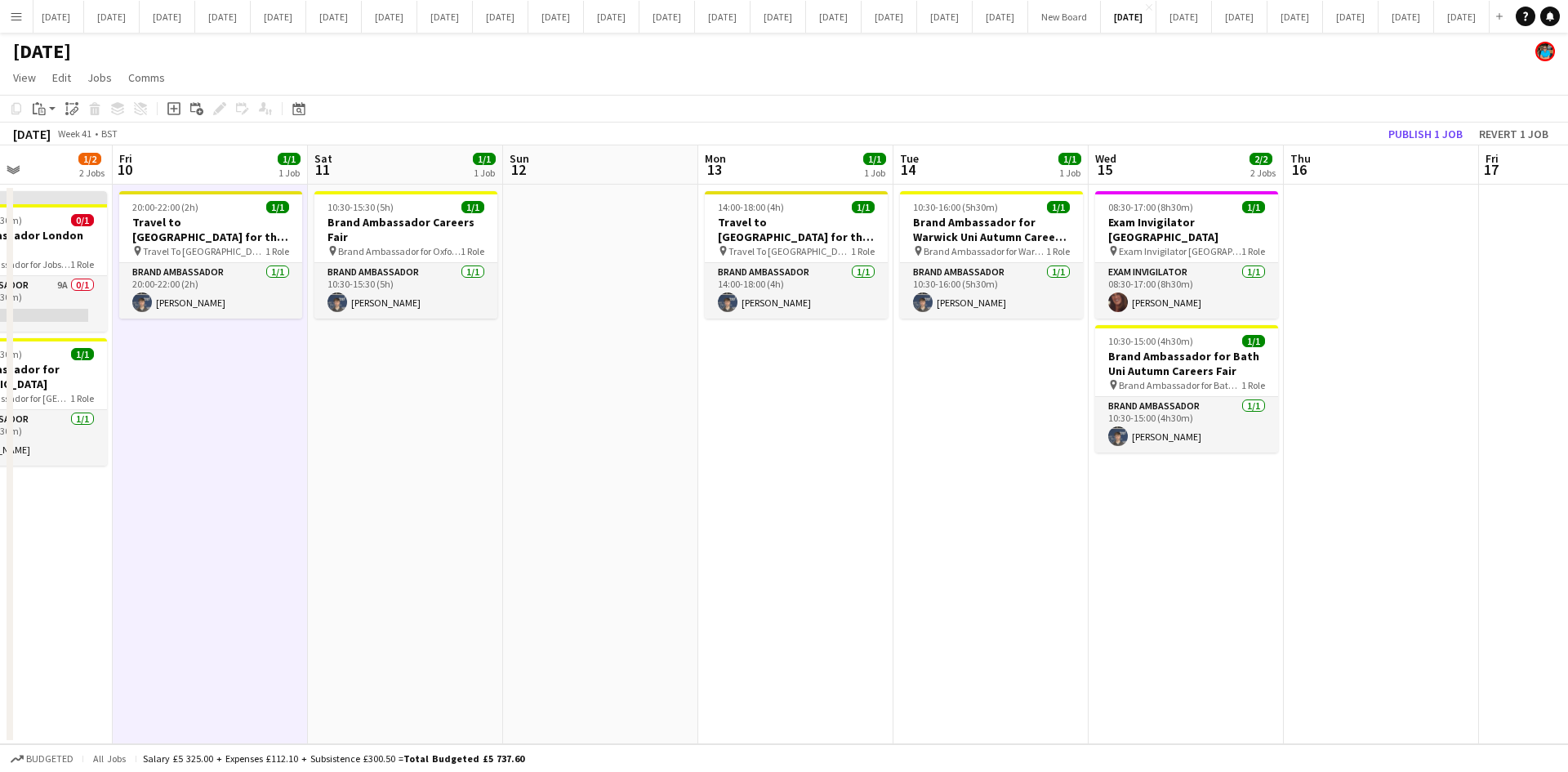
scroll to position [0, 506]
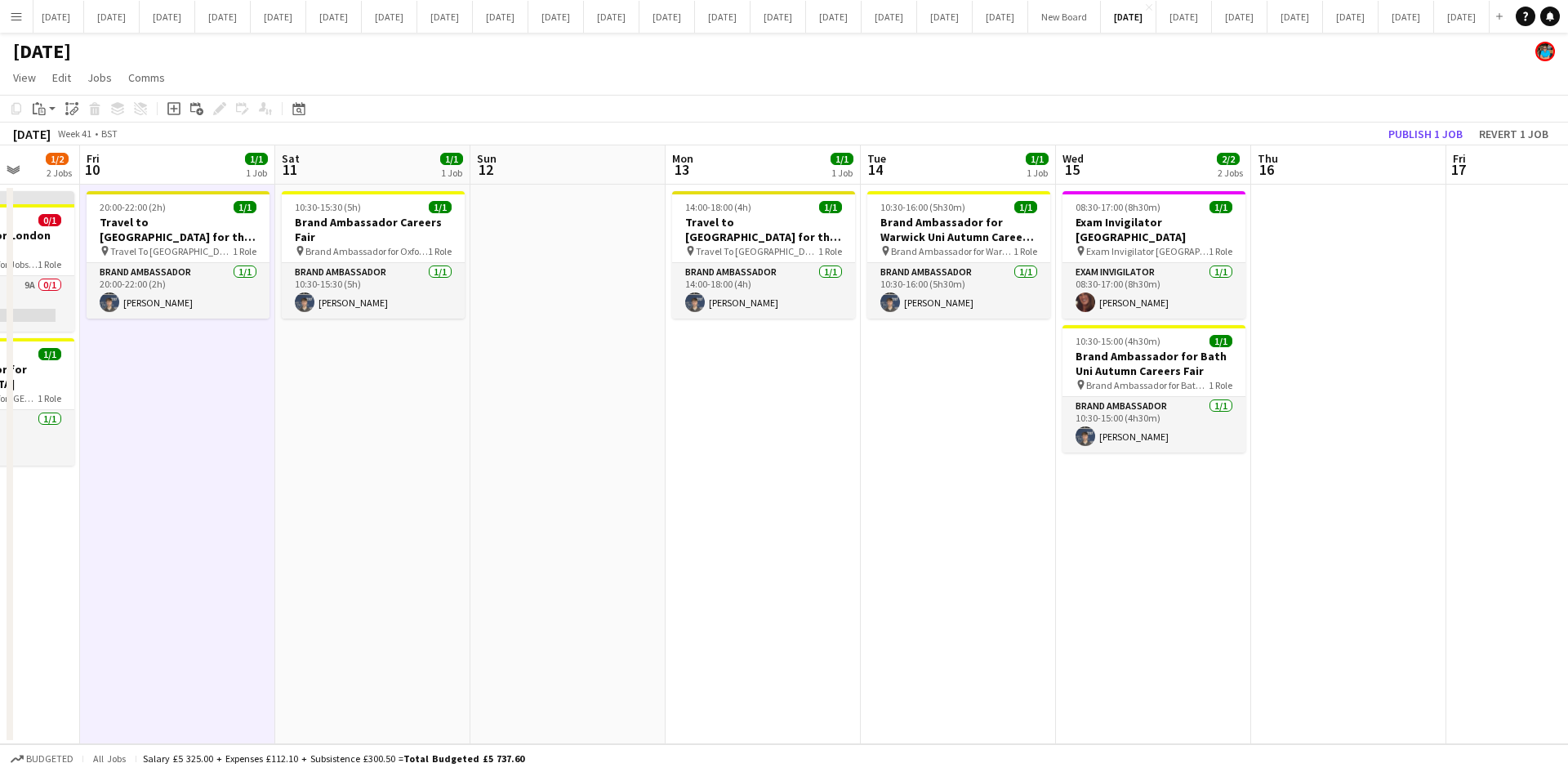
click at [904, 417] on app-date-cell "10:30-16:00 (5h30m) 1/1 Brand Ambassador for Warwick Uni Autumn Careers Fair pi…" at bounding box center [959, 464] width 195 height 559
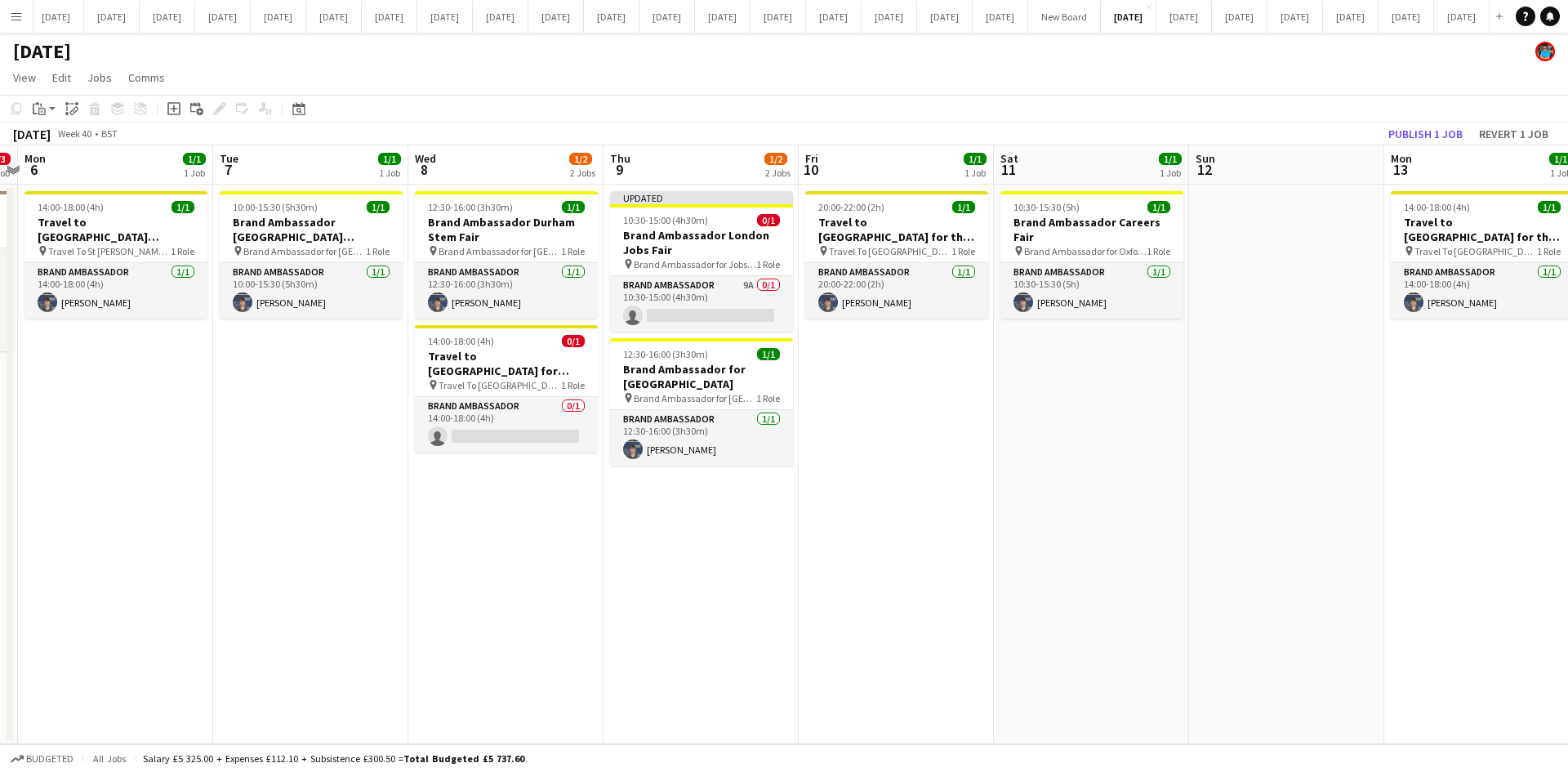
scroll to position [0, 339]
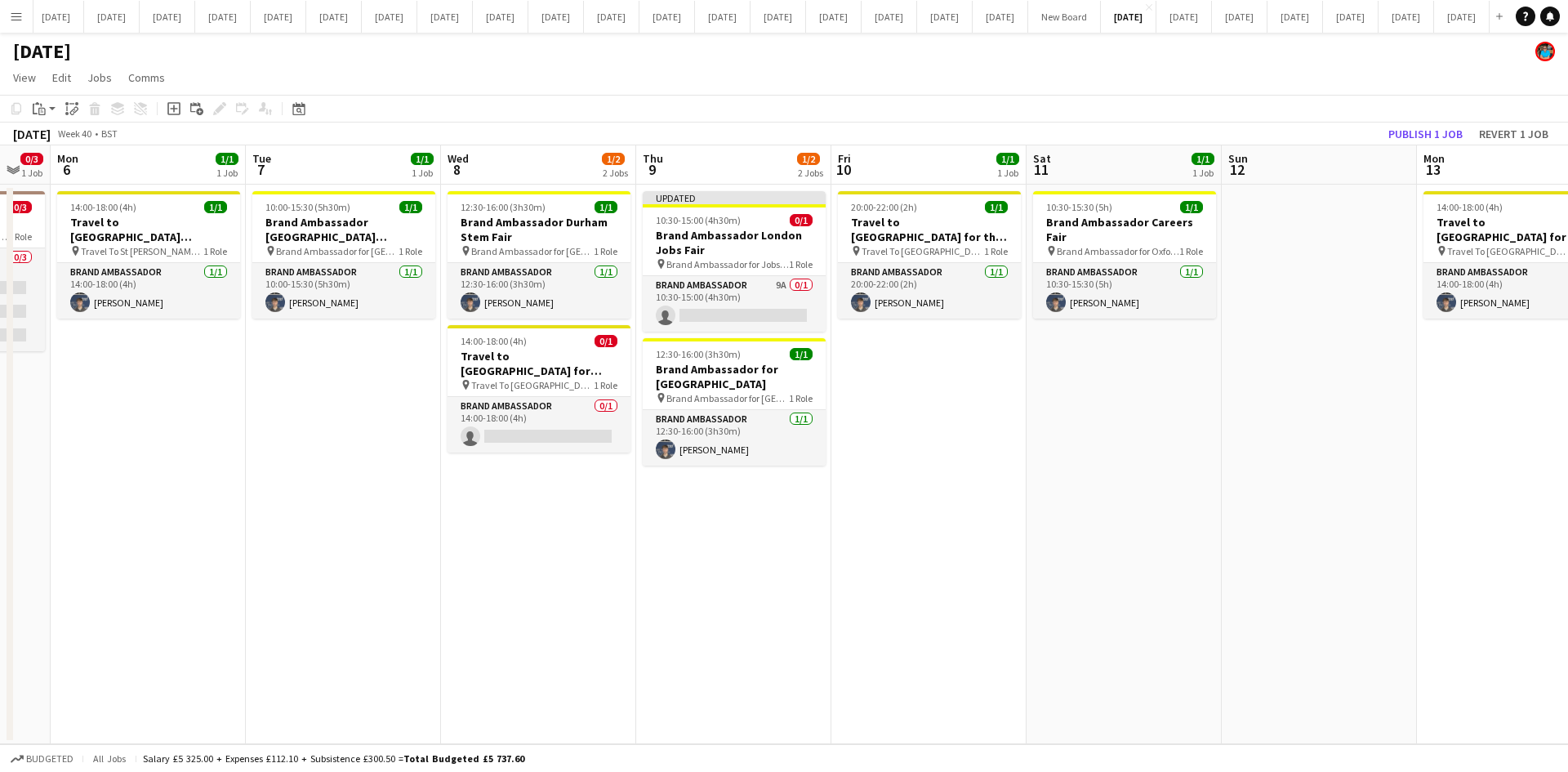
click at [952, 429] on app-date-cell "20:00-22:00 (2h) 1/1 Travel to [GEOGRAPHIC_DATA] for the Careers Fair on [DATE]…" at bounding box center [928, 464] width 195 height 559
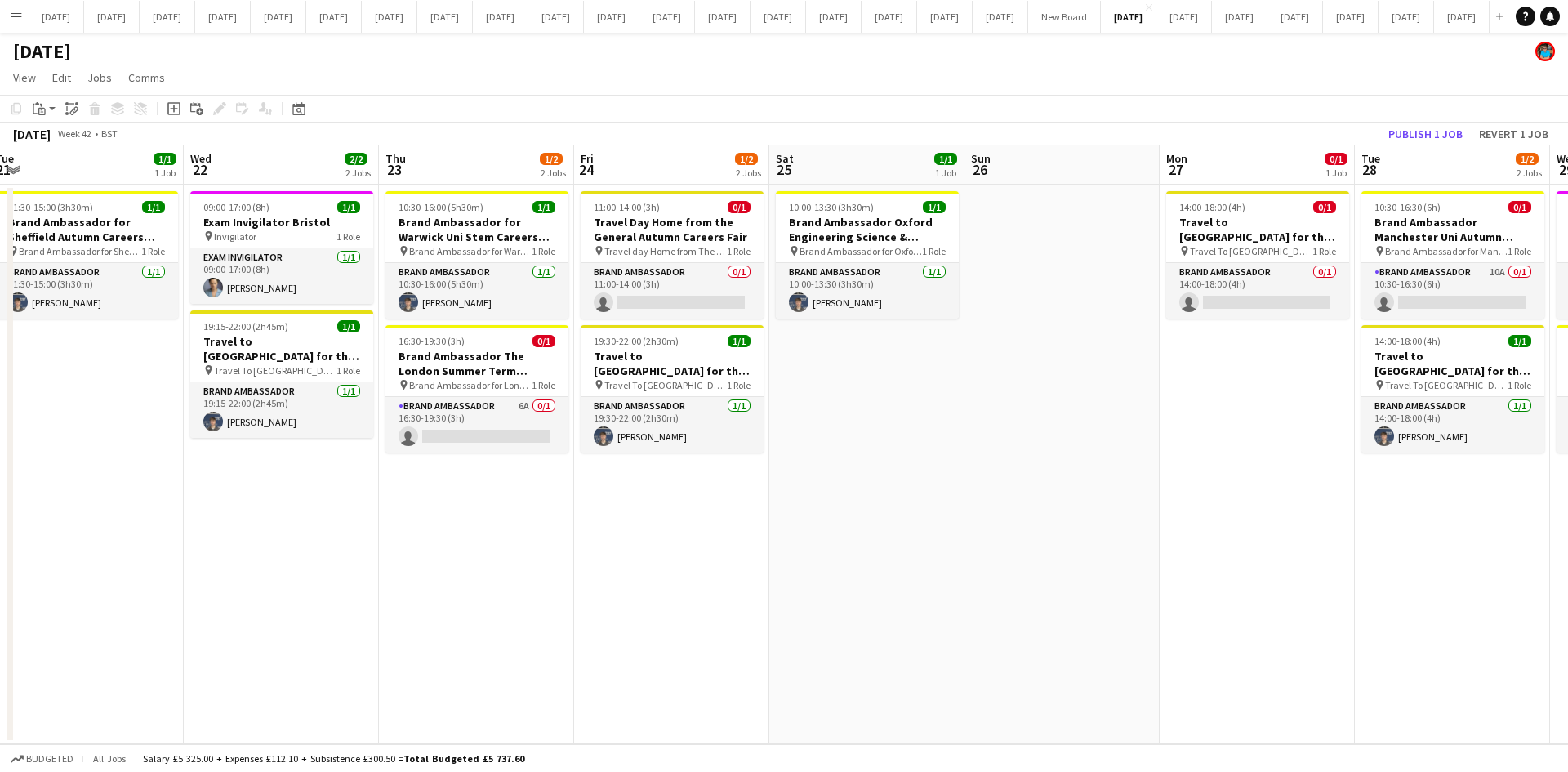
scroll to position [0, 612]
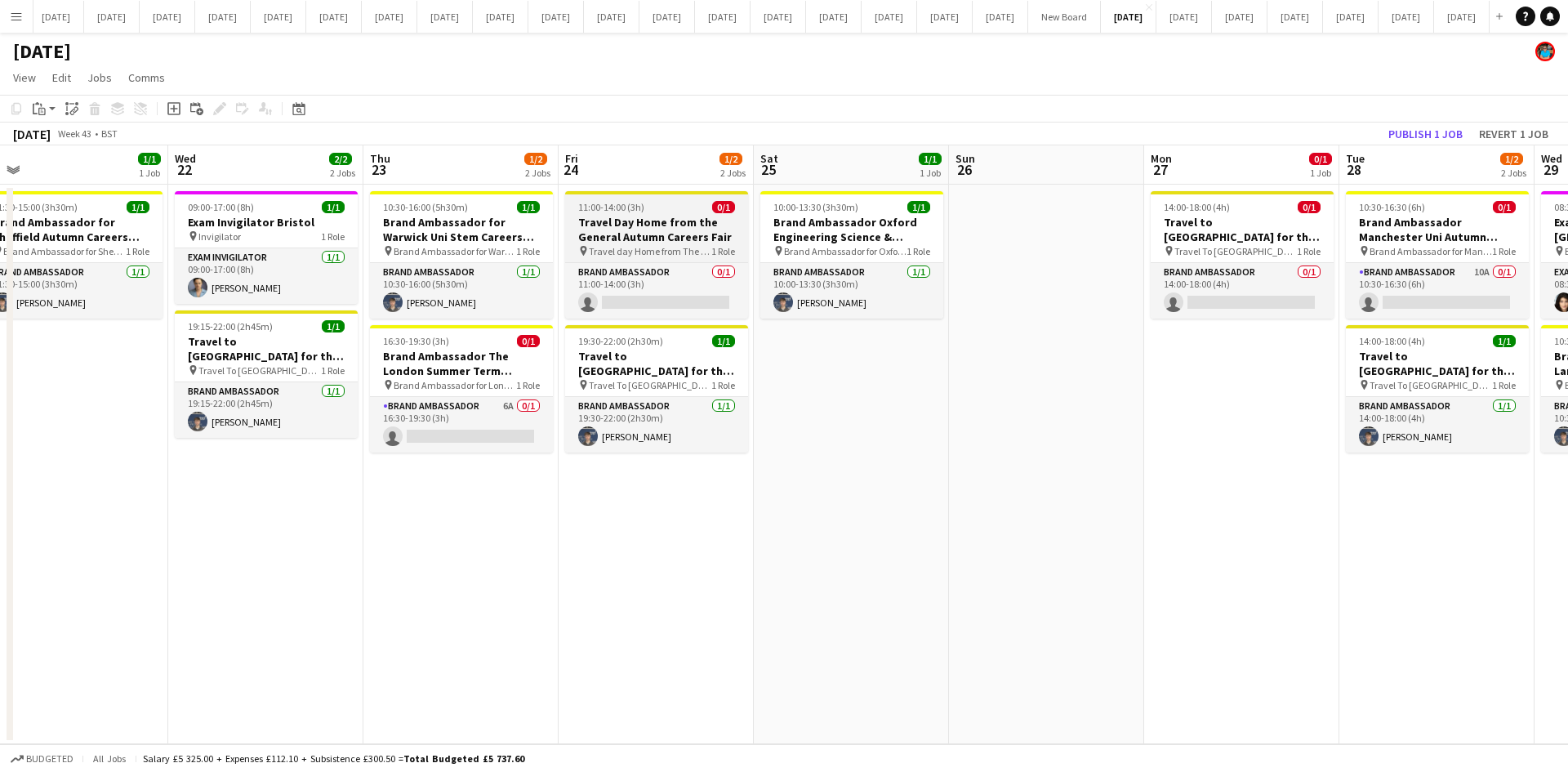
click at [653, 227] on h3 "Travel Day Home from the General Autumn Careers Fair" at bounding box center [656, 229] width 182 height 29
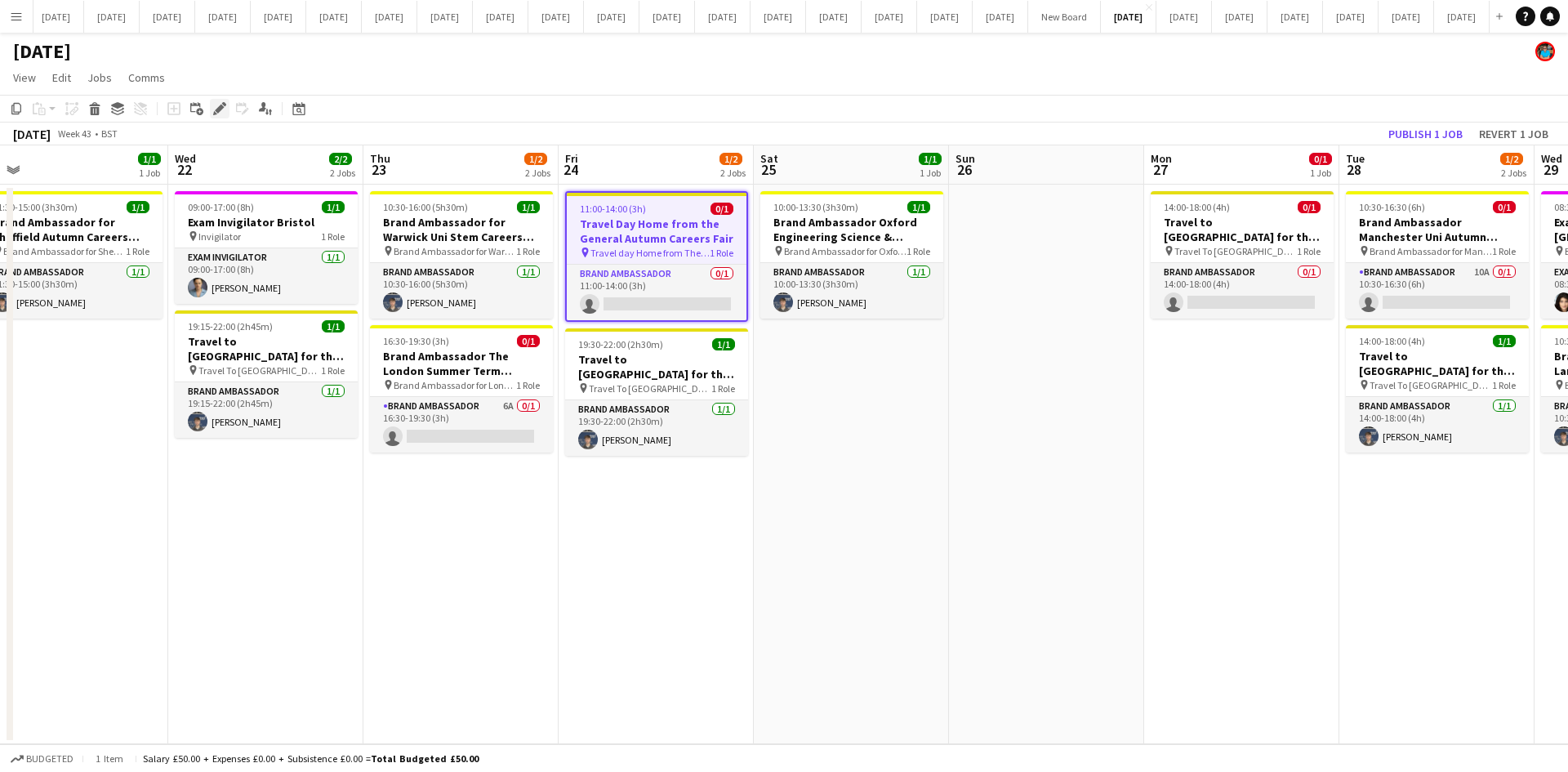
click at [218, 105] on icon "Edit" at bounding box center [220, 108] width 13 height 13
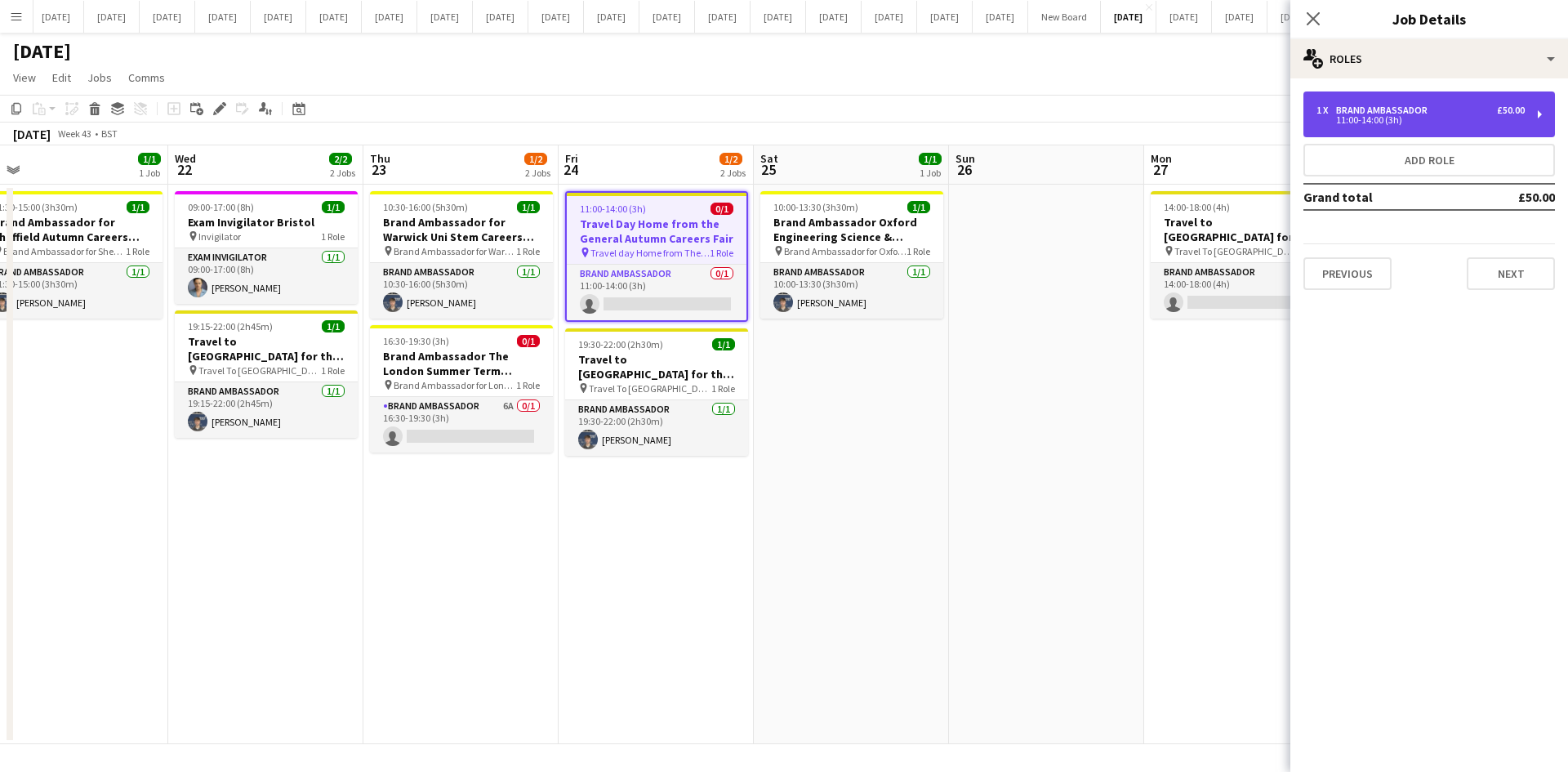
click at [1322, 124] on div "1 x Brand Ambassador £50.00 11:00-14:00 (3h)" at bounding box center [1429, 114] width 252 height 46
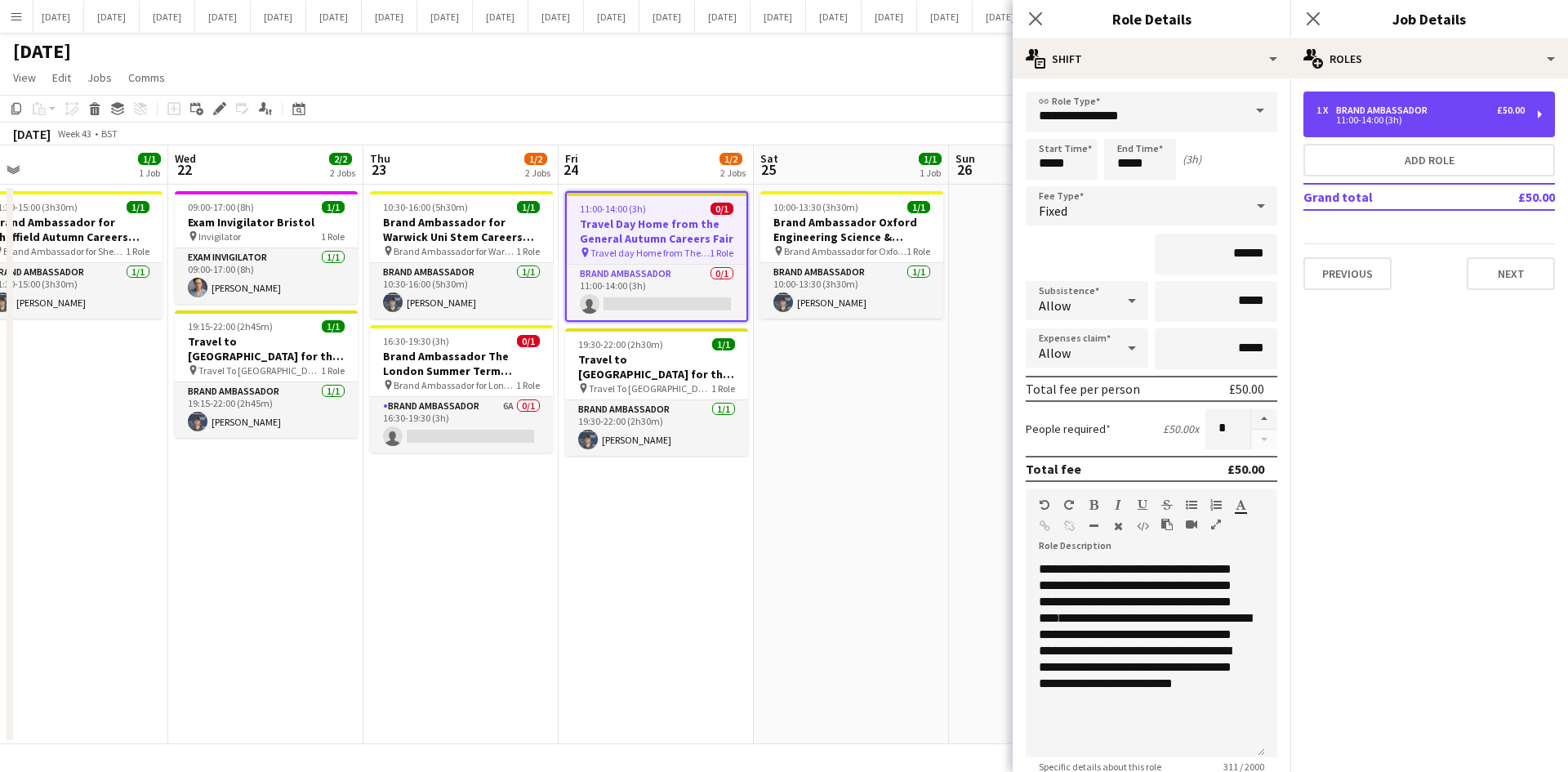
scroll to position [171, 0]
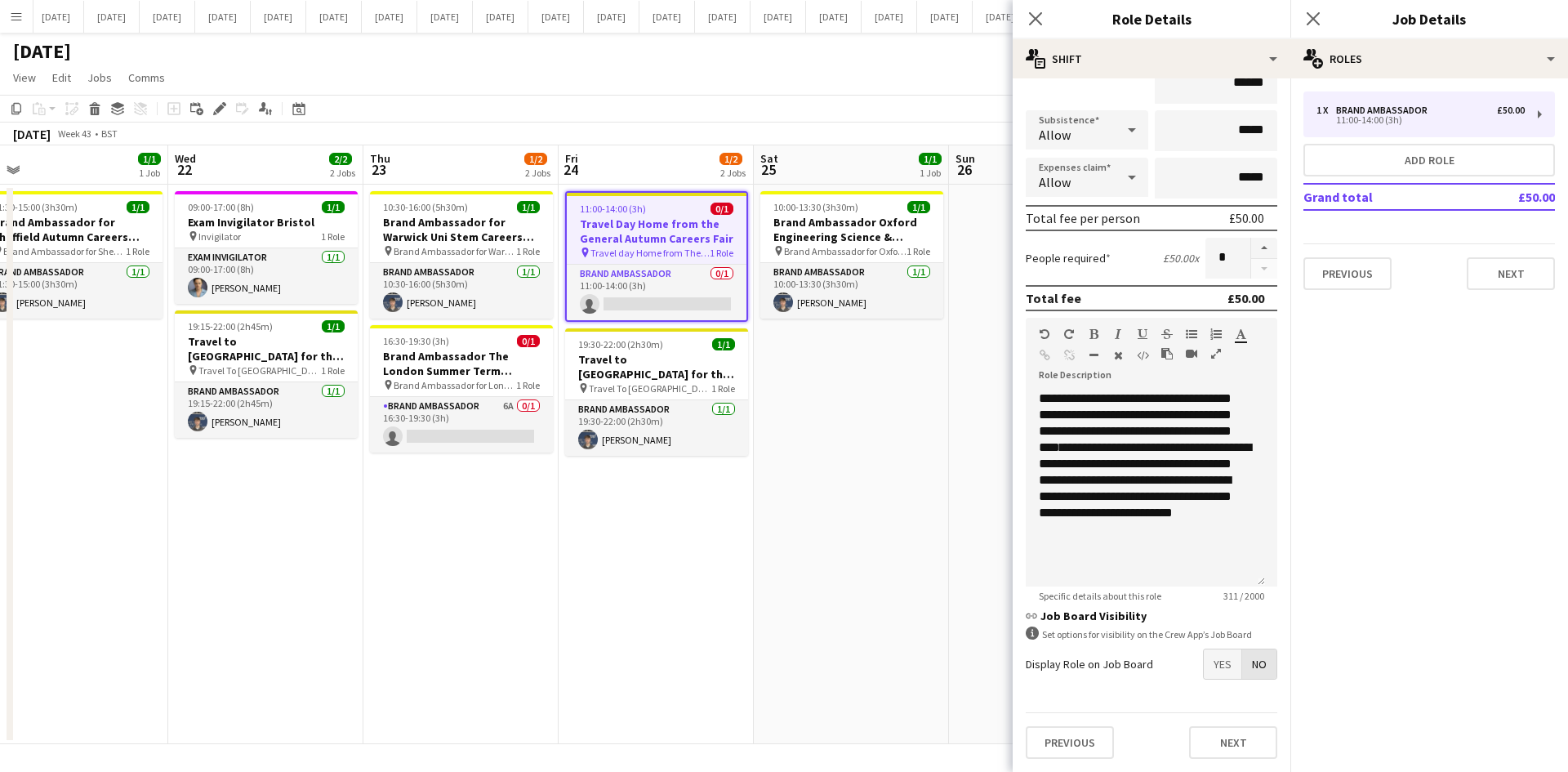
click at [1246, 662] on span "No" at bounding box center [1259, 664] width 35 height 29
click at [1247, 661] on span "No" at bounding box center [1259, 664] width 35 height 29
click at [539, 577] on app-date-cell "10:30-16:00 (5h30m) 1/1 Brand Ambassador for Warwick Uni Stem Careers Fair pin …" at bounding box center [461, 464] width 195 height 559
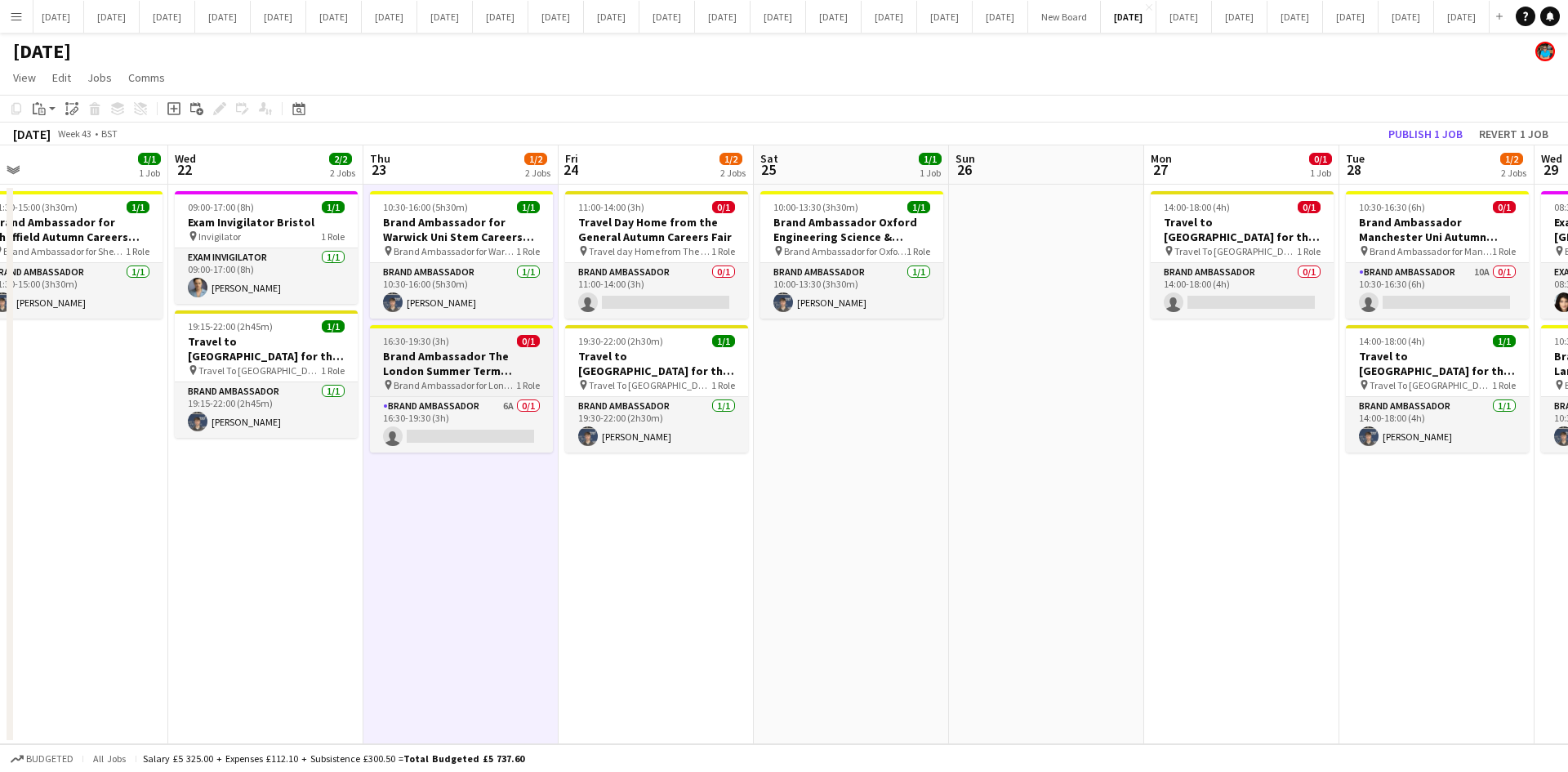
click at [478, 370] on h3 "Brand Ambassador The London Summer Term Careers Fair" at bounding box center [462, 363] width 182 height 29
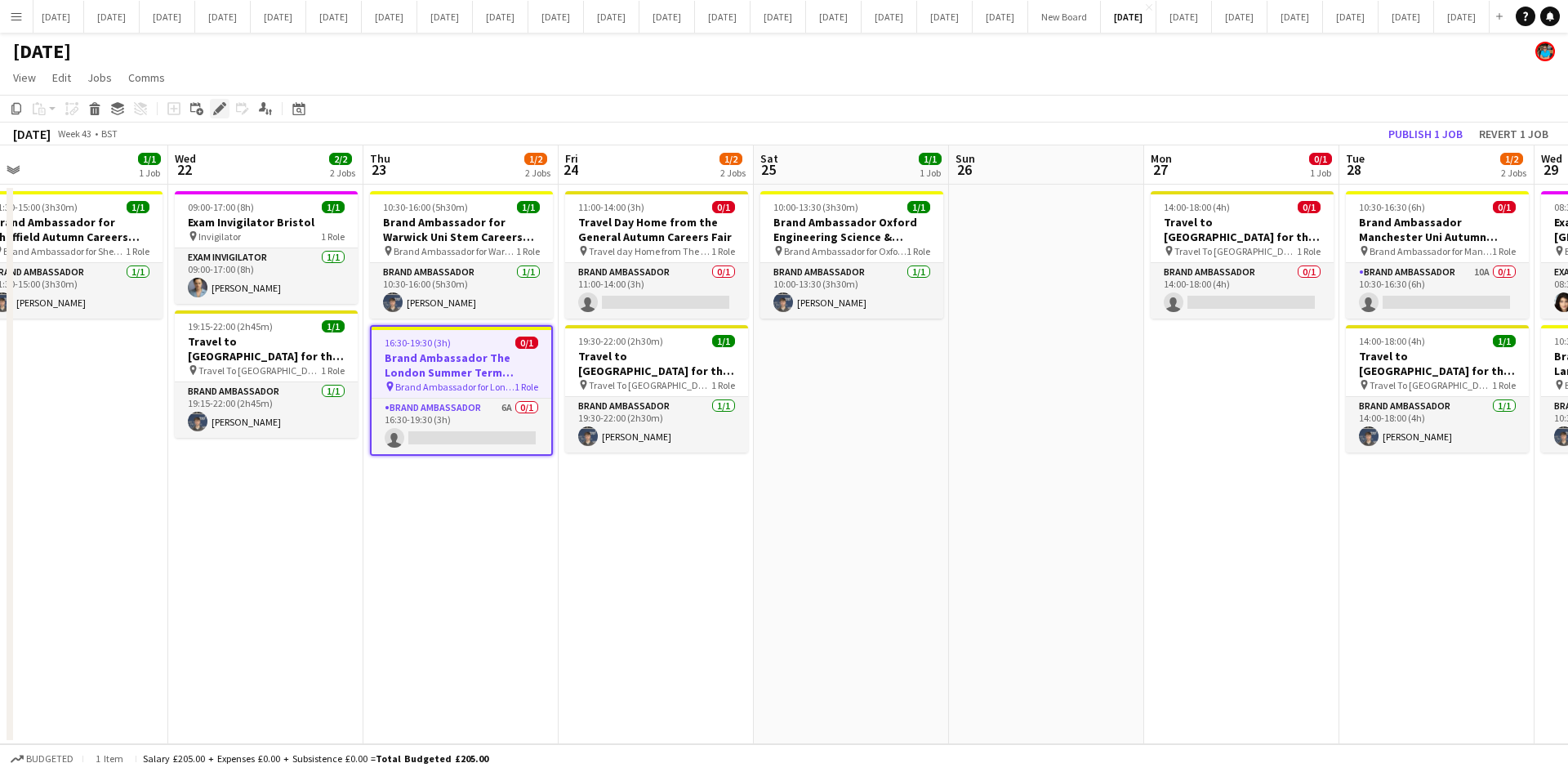
click at [216, 108] on icon "Edit" at bounding box center [220, 108] width 13 height 13
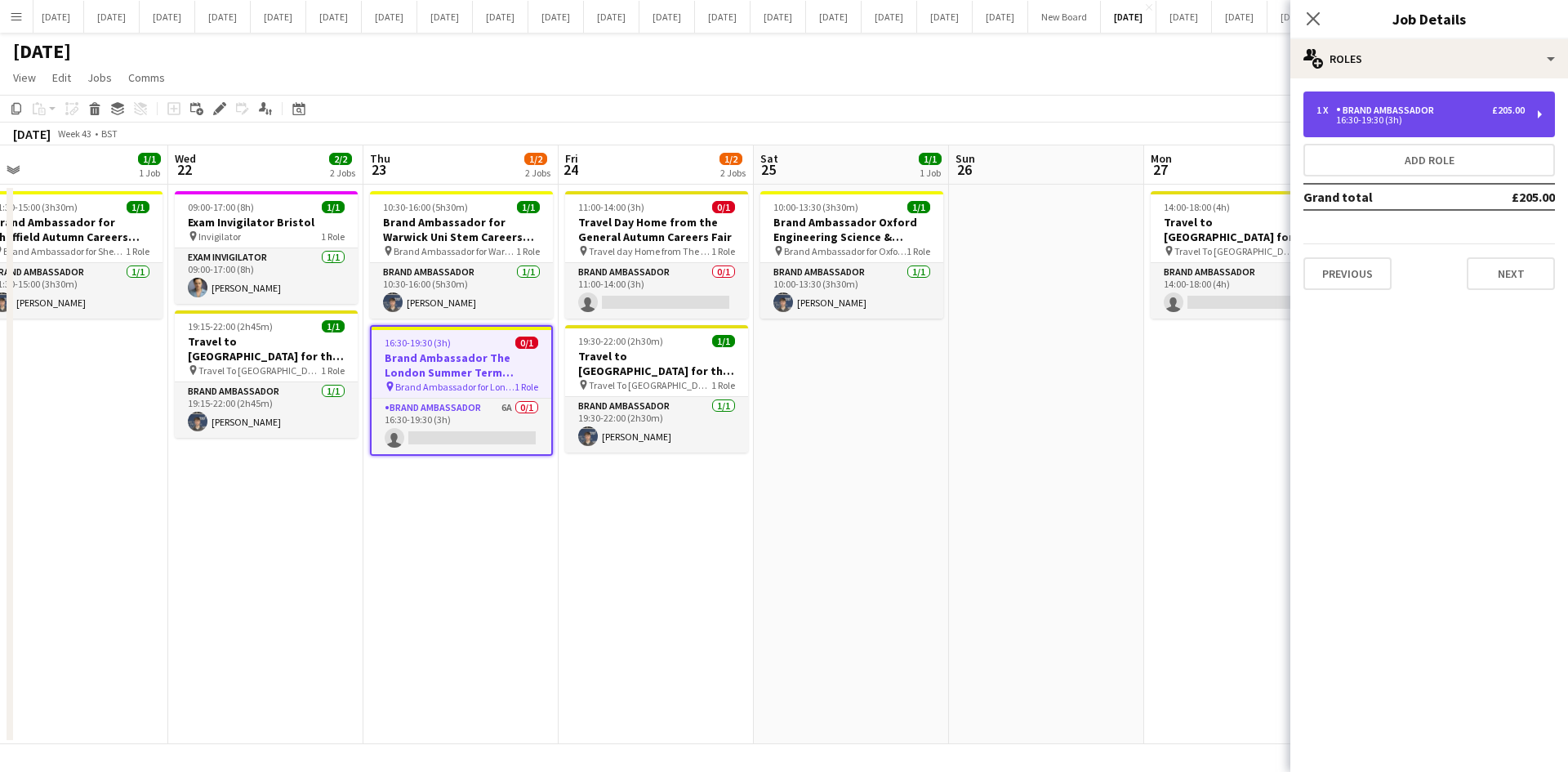
click at [1448, 114] on div "1 x Brand Ambassador £205.00" at bounding box center [1420, 110] width 208 height 12
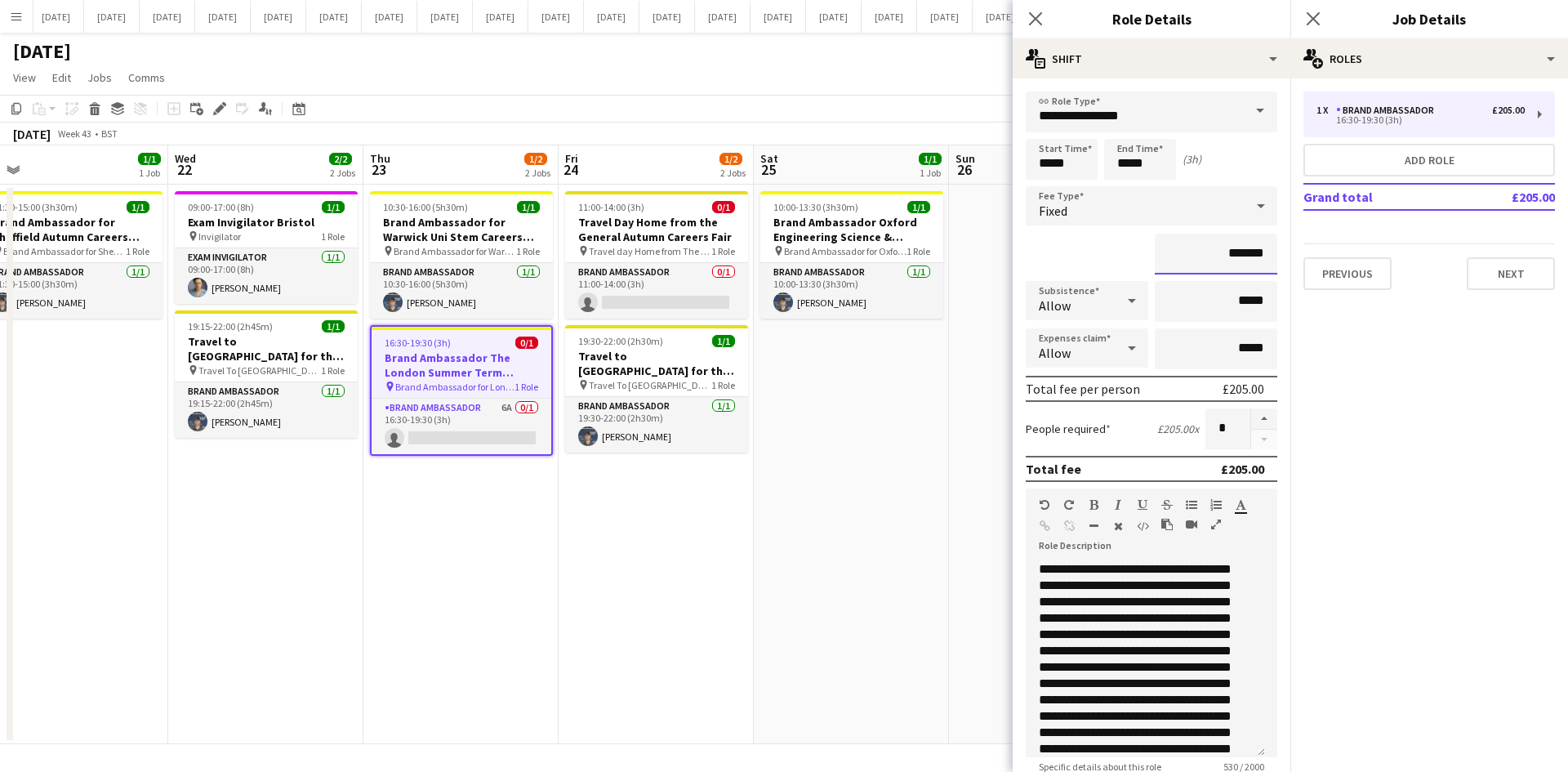
click at [1234, 259] on input "*******" at bounding box center [1215, 254] width 122 height 41
type input "**"
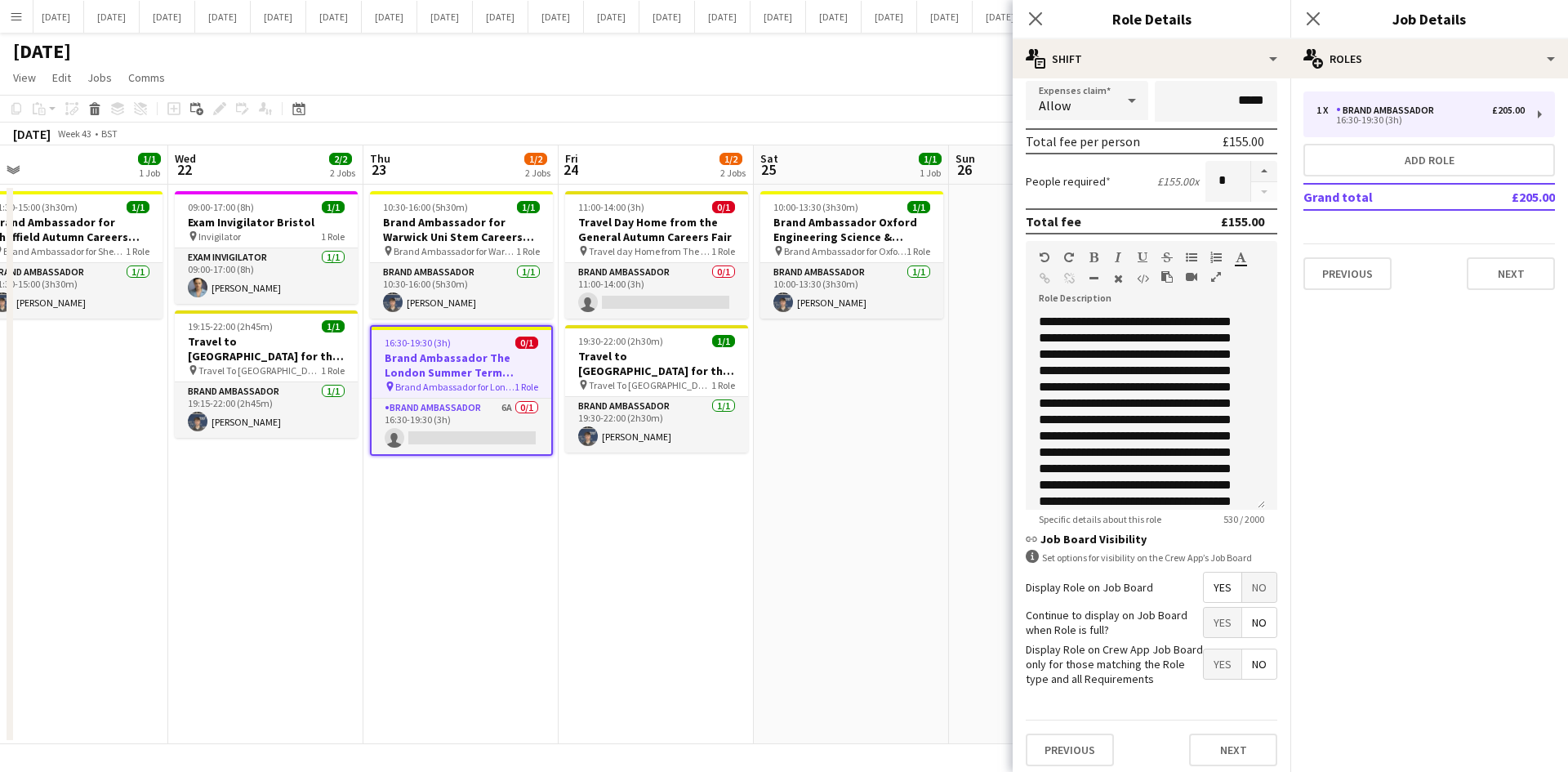
scroll to position [255, 0]
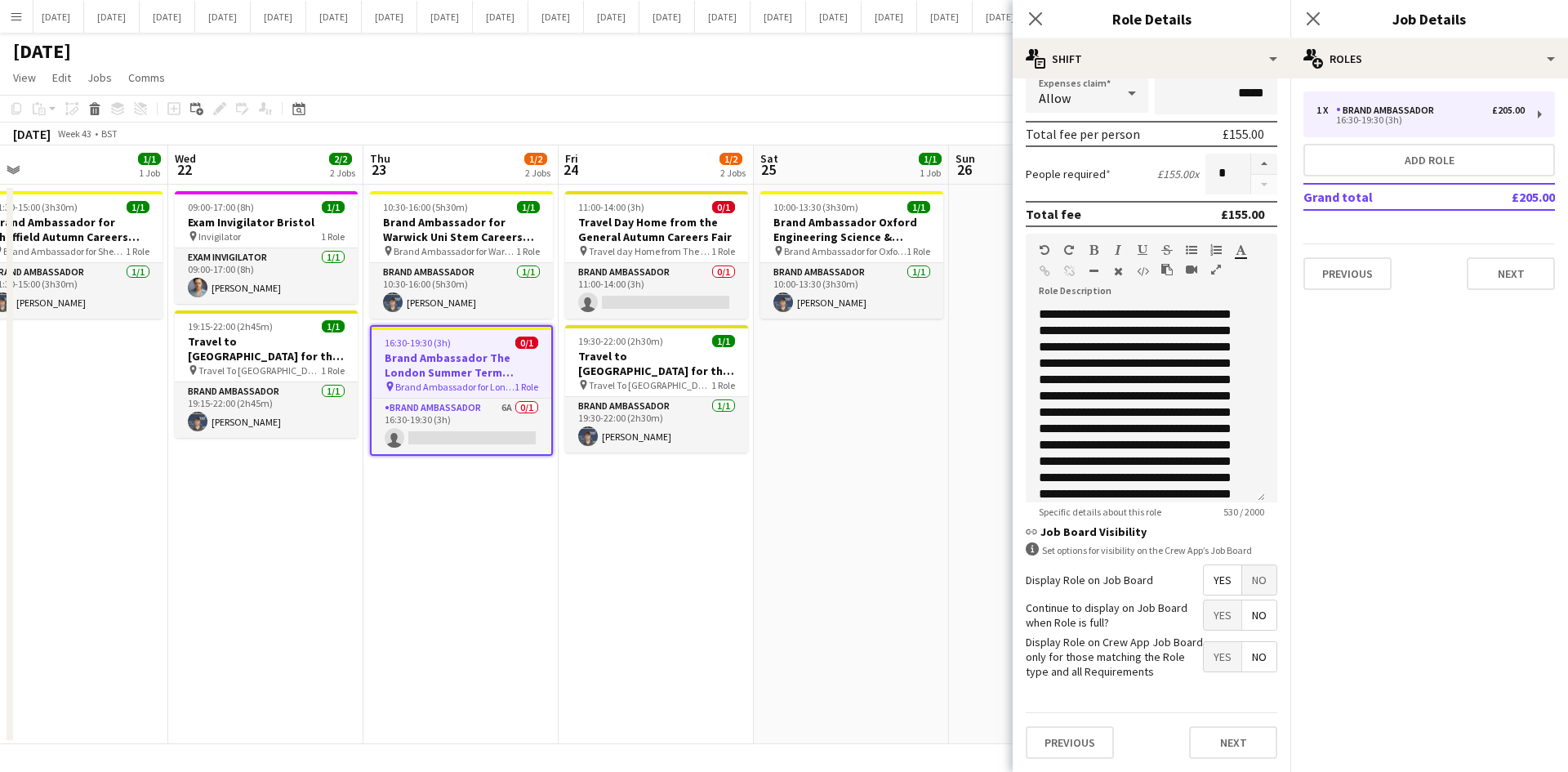
type input "*******"
click at [1252, 583] on span "No" at bounding box center [1259, 580] width 35 height 29
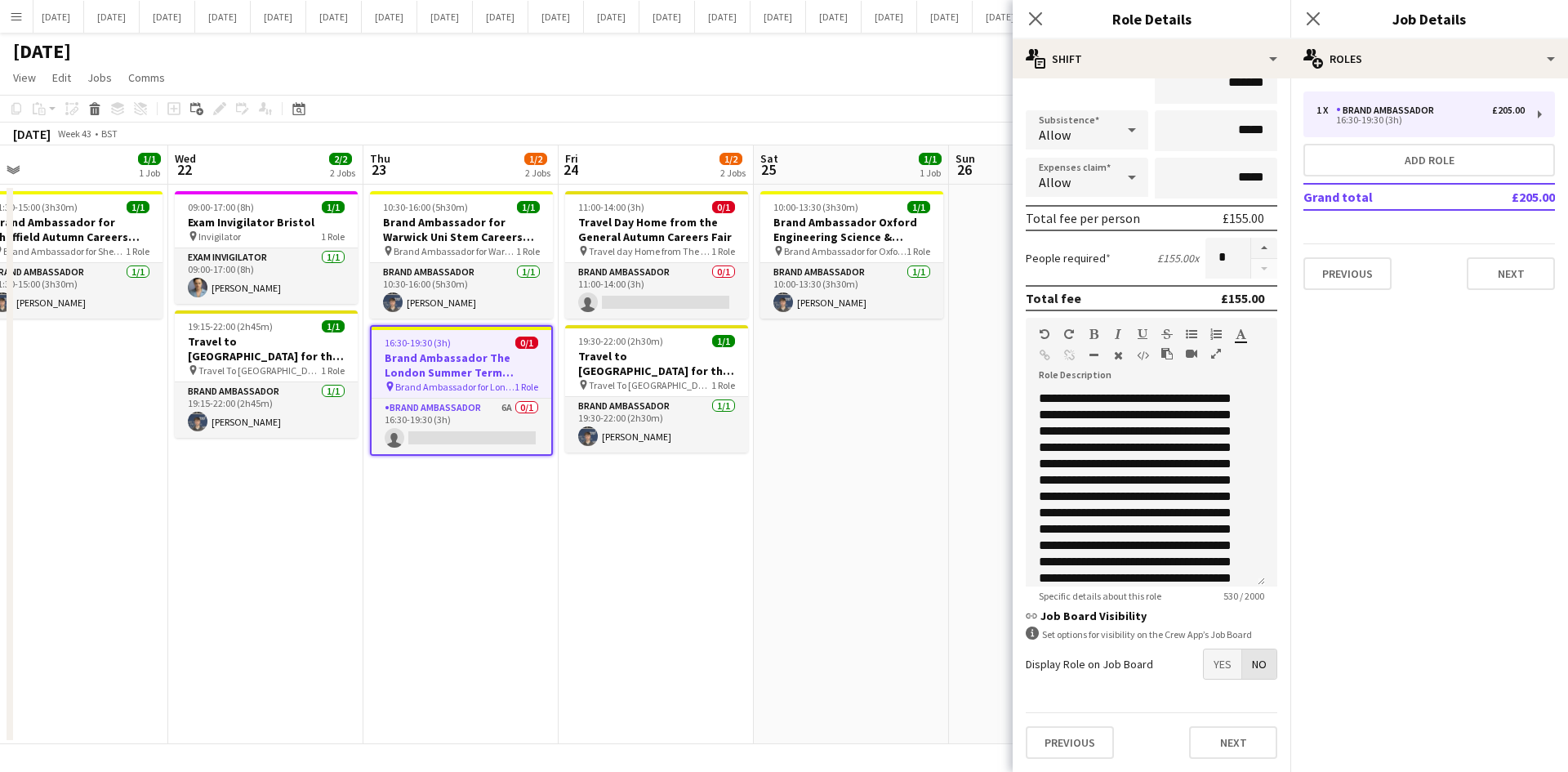
scroll to position [171, 0]
click at [1519, 283] on button "Next" at bounding box center [1511, 273] width 89 height 33
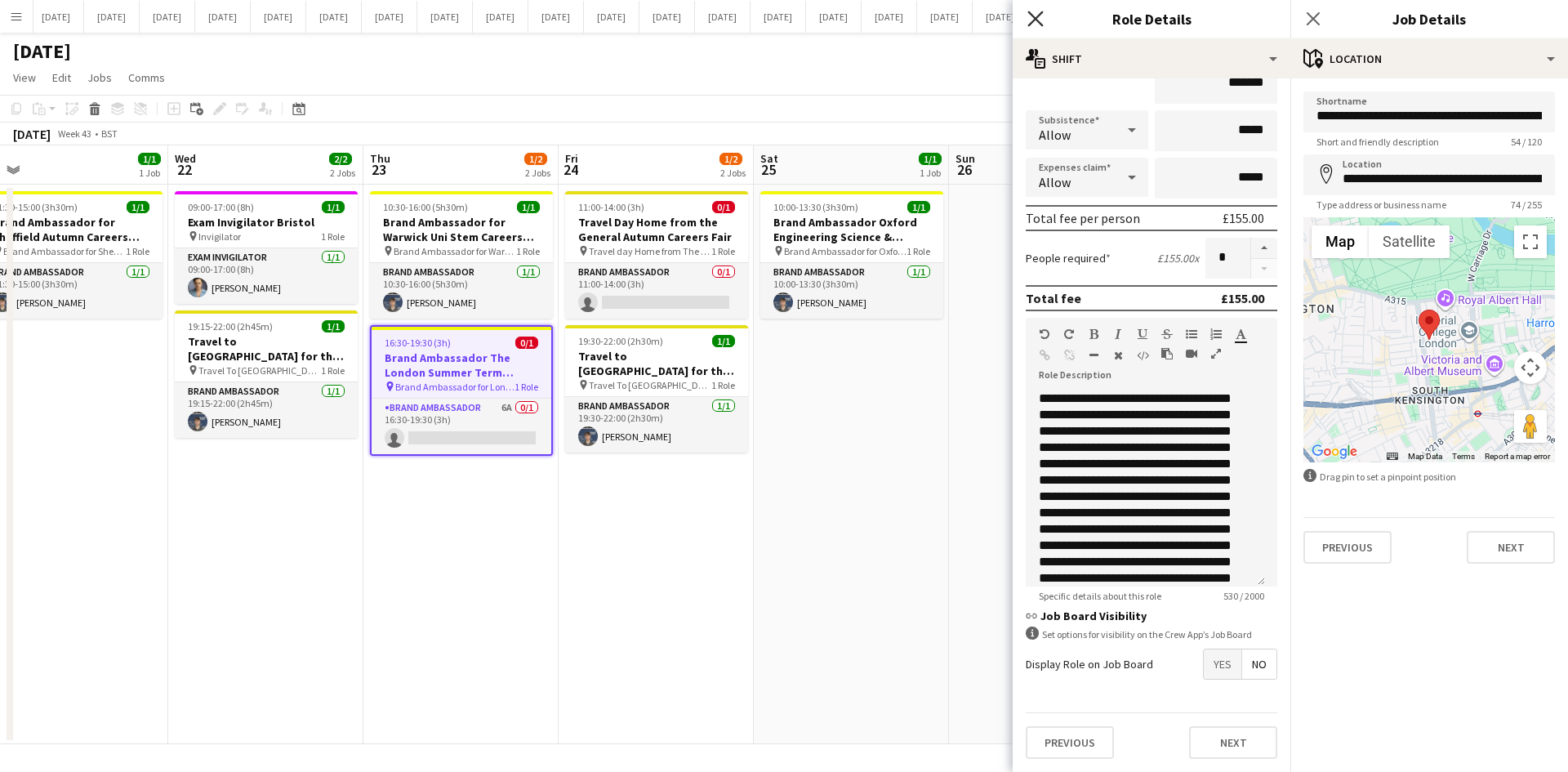
click at [1042, 12] on icon at bounding box center [1036, 19] width 16 height 16
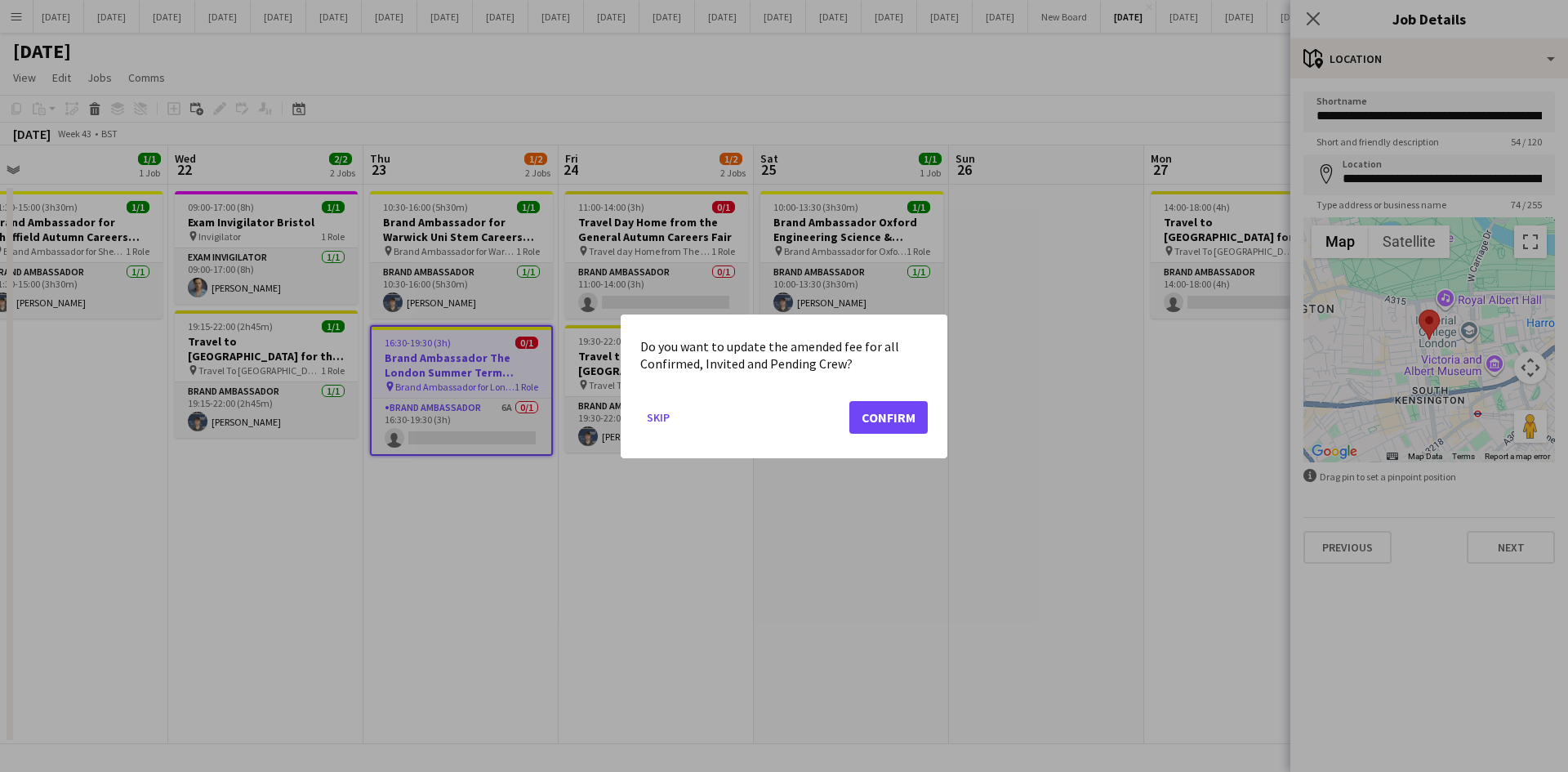
click at [1313, 20] on div at bounding box center [784, 386] width 1568 height 772
click at [900, 414] on button "Confirm" at bounding box center [889, 417] width 78 height 33
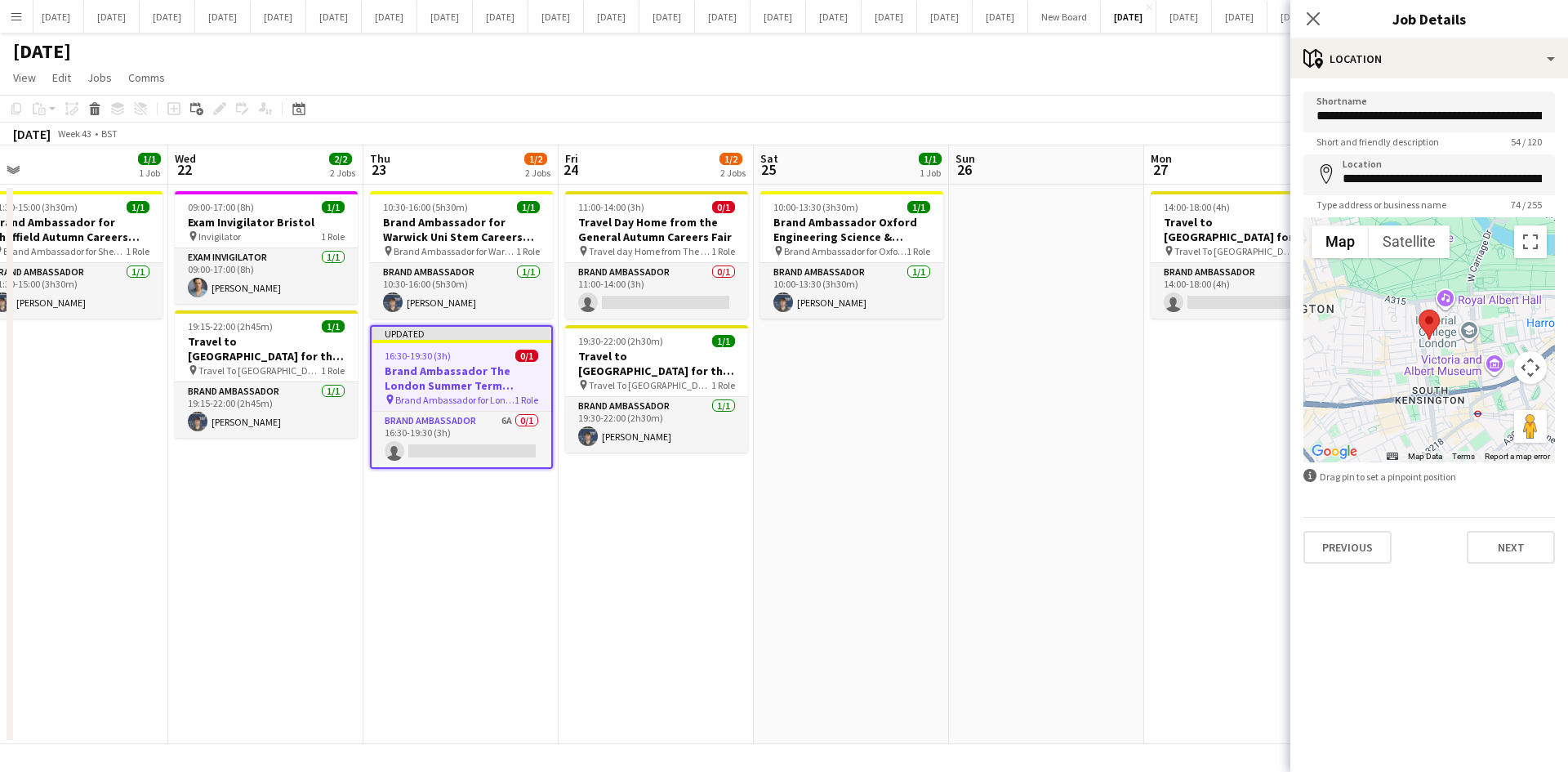
click at [859, 442] on app-date-cell "10:00-13:30 (3h30m) 1/1 Brand Ambassador Oxford Engineering Science & Technolog…" at bounding box center [851, 464] width 195 height 559
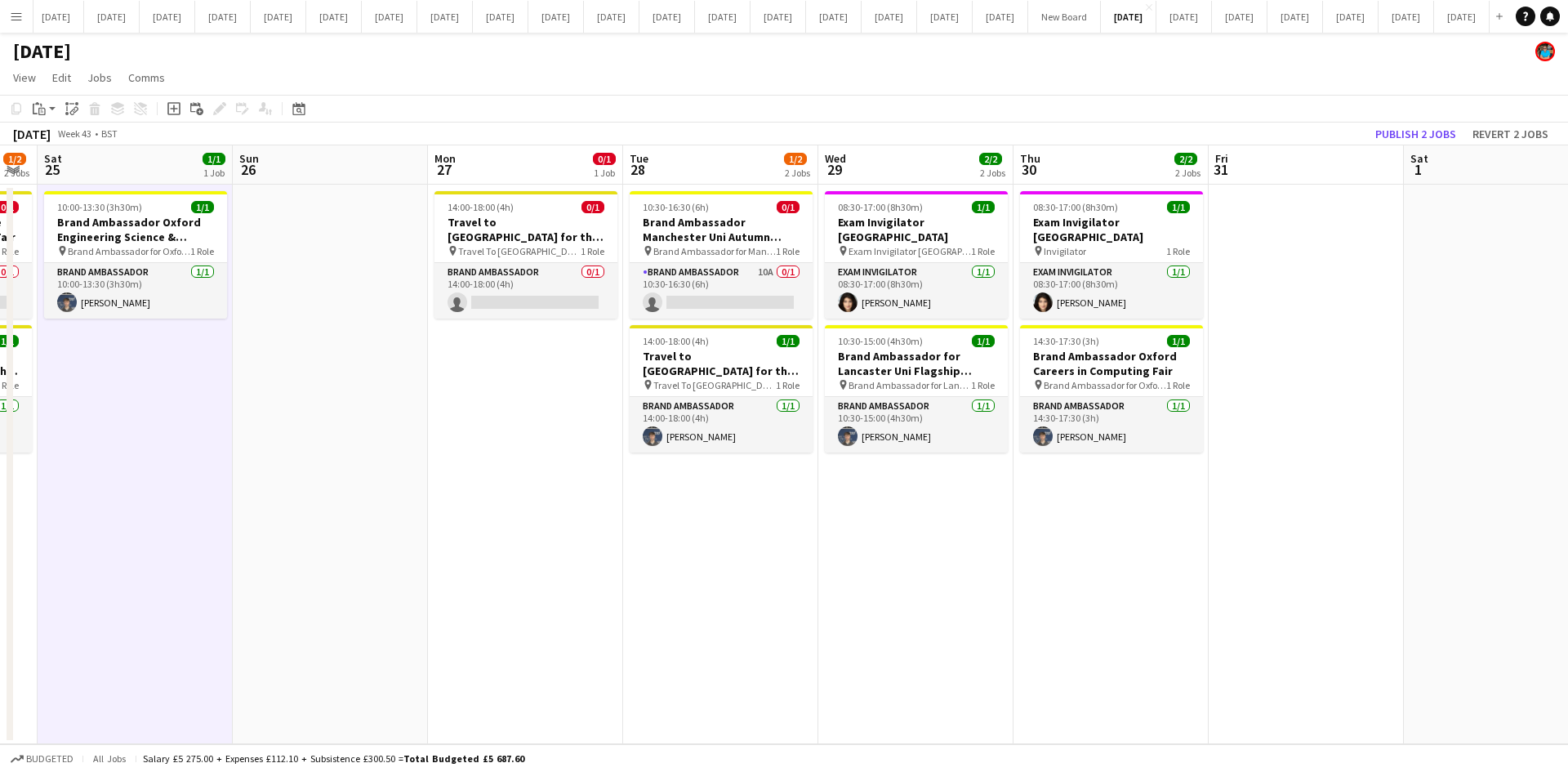
scroll to position [0, 550]
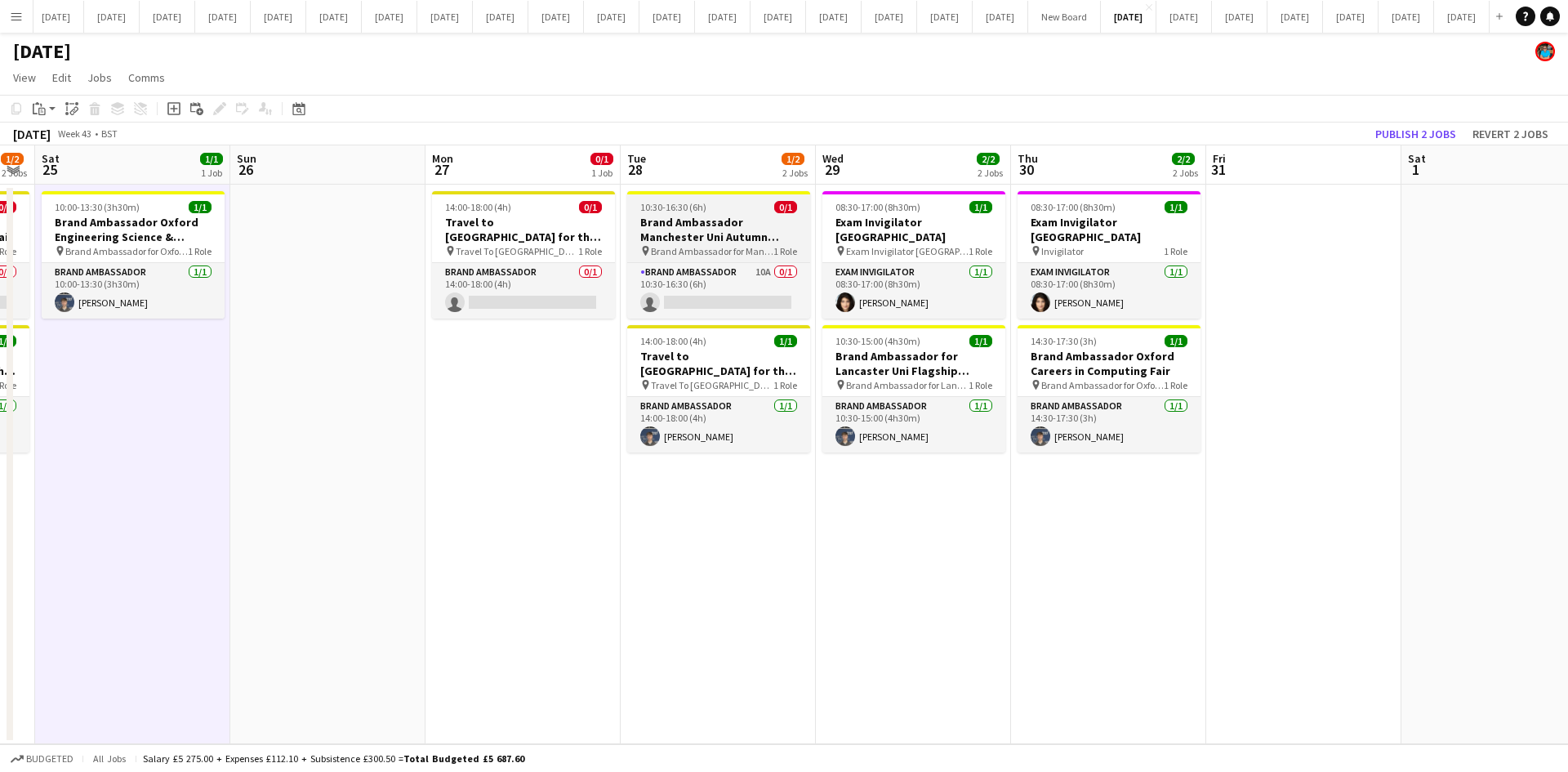
click at [709, 240] on h3 "Brand Ambassador Manchester Uni Autumn Careers Fair" at bounding box center [718, 229] width 182 height 29
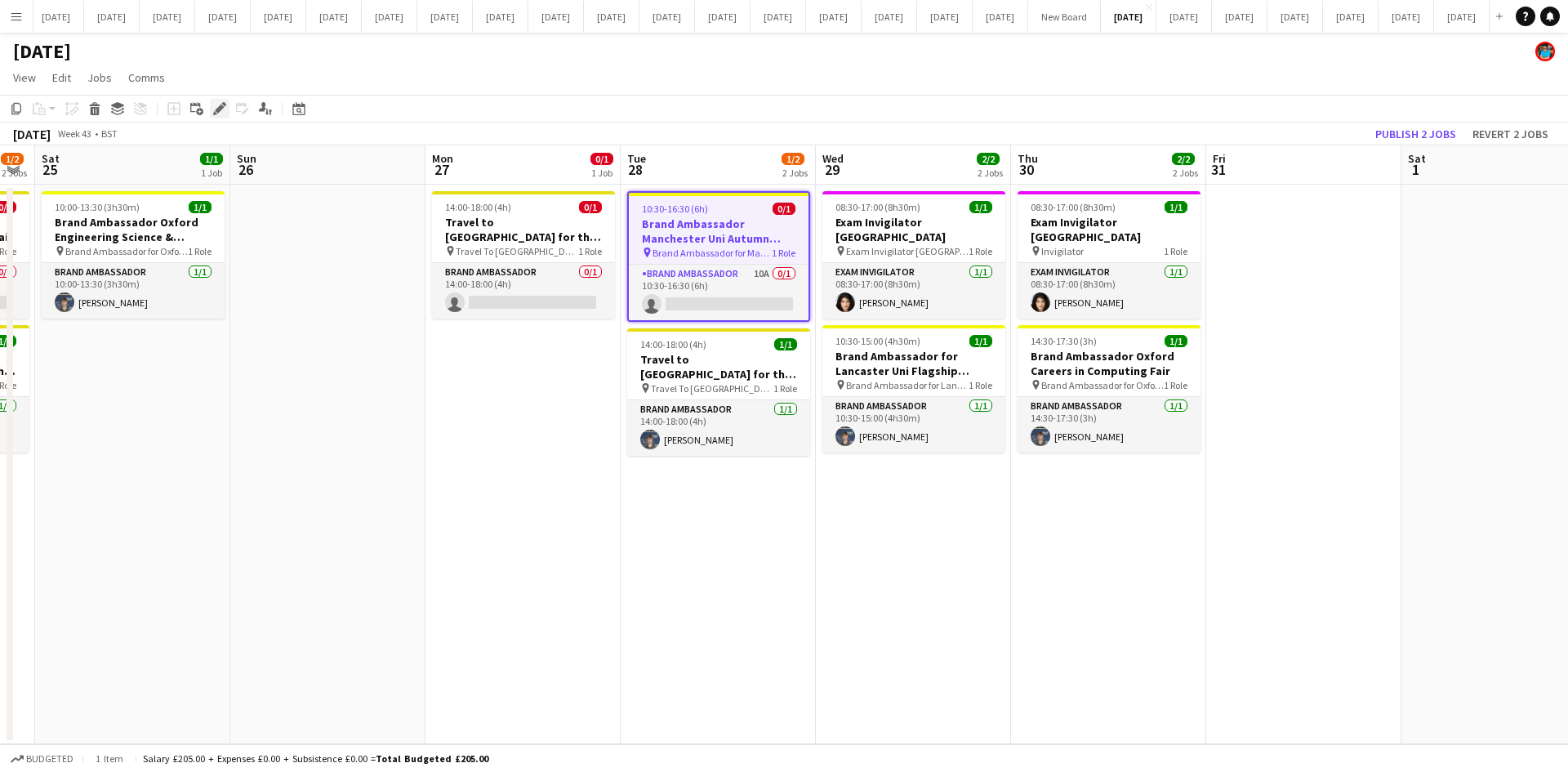
click at [222, 102] on icon "Edit" at bounding box center [220, 108] width 13 height 13
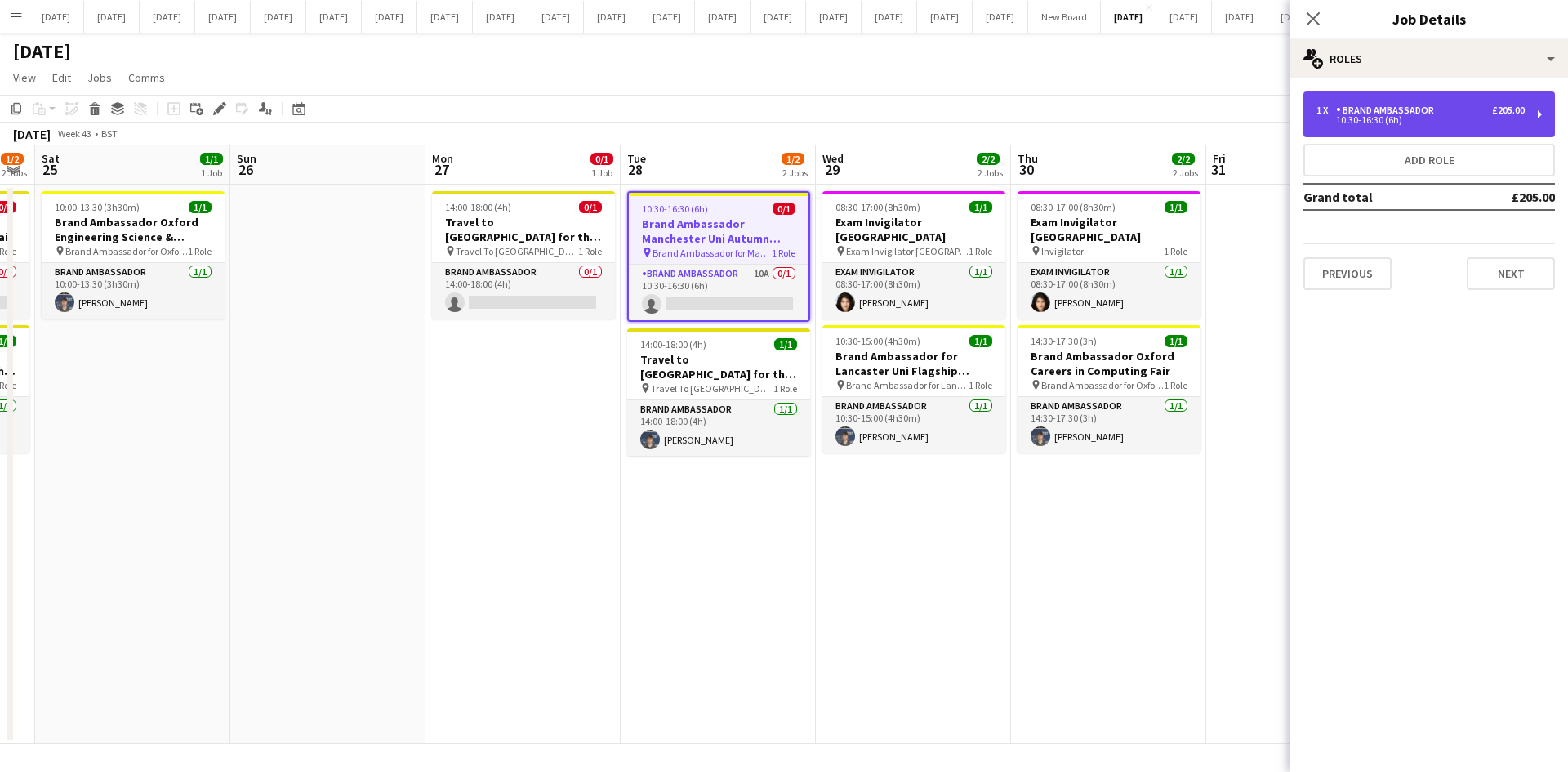
click at [1330, 121] on div "10:30-16:30 (6h)" at bounding box center [1420, 120] width 208 height 8
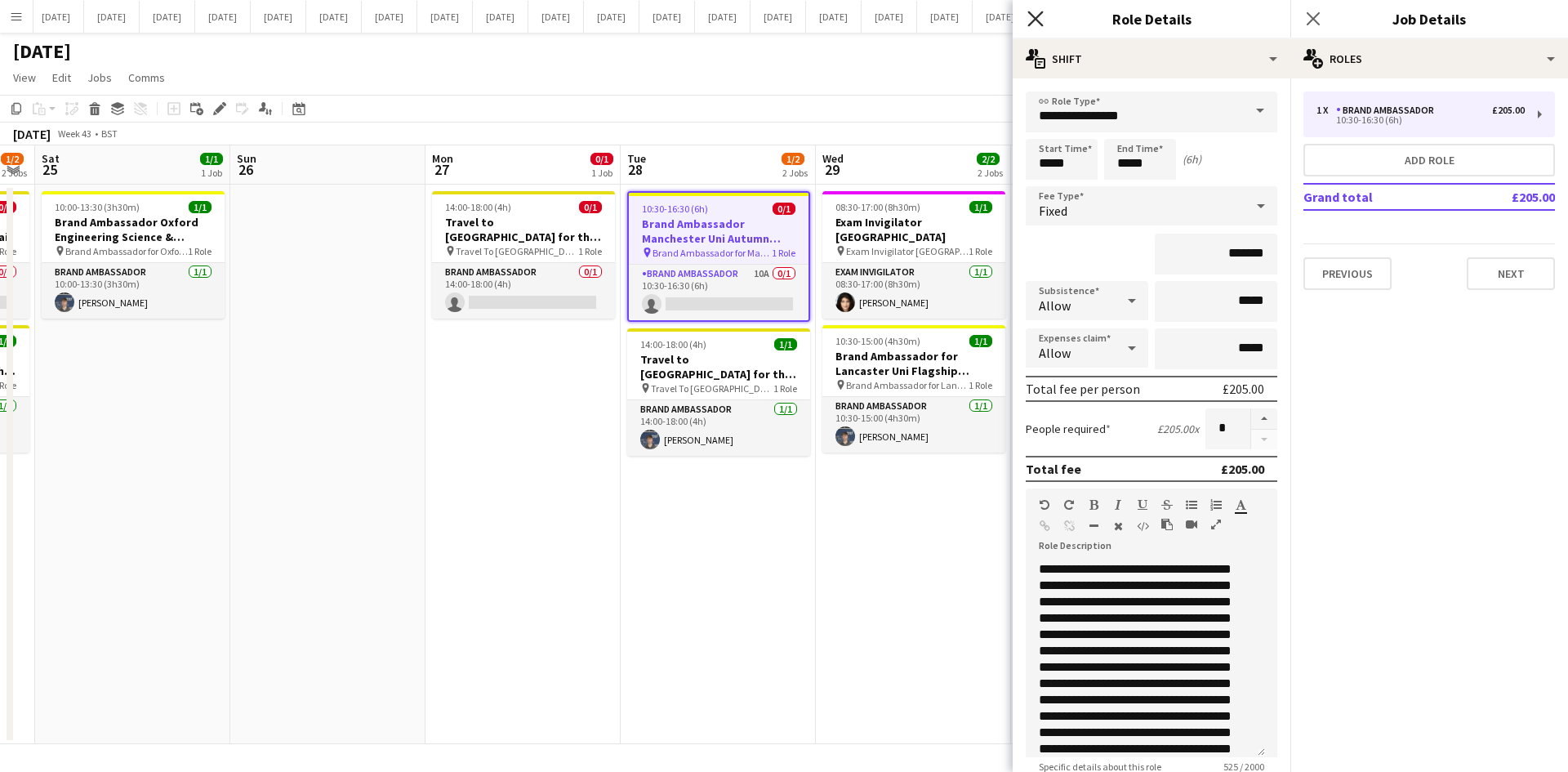
click at [1035, 18] on icon at bounding box center [1036, 19] width 16 height 16
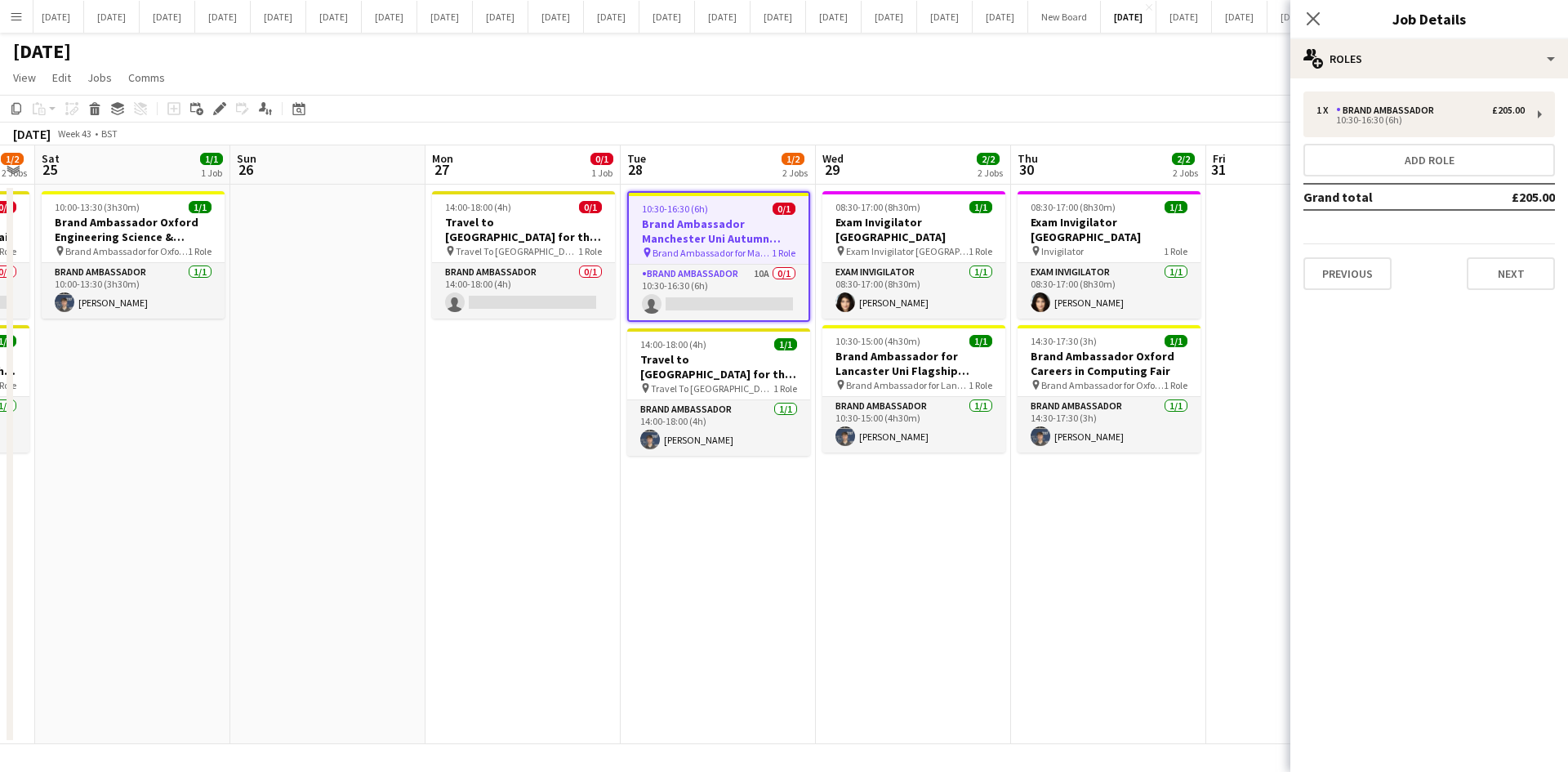
click at [733, 242] on h3 "Brand Ambassador Manchester Uni Autumn Careers Fair" at bounding box center [718, 230] width 180 height 29
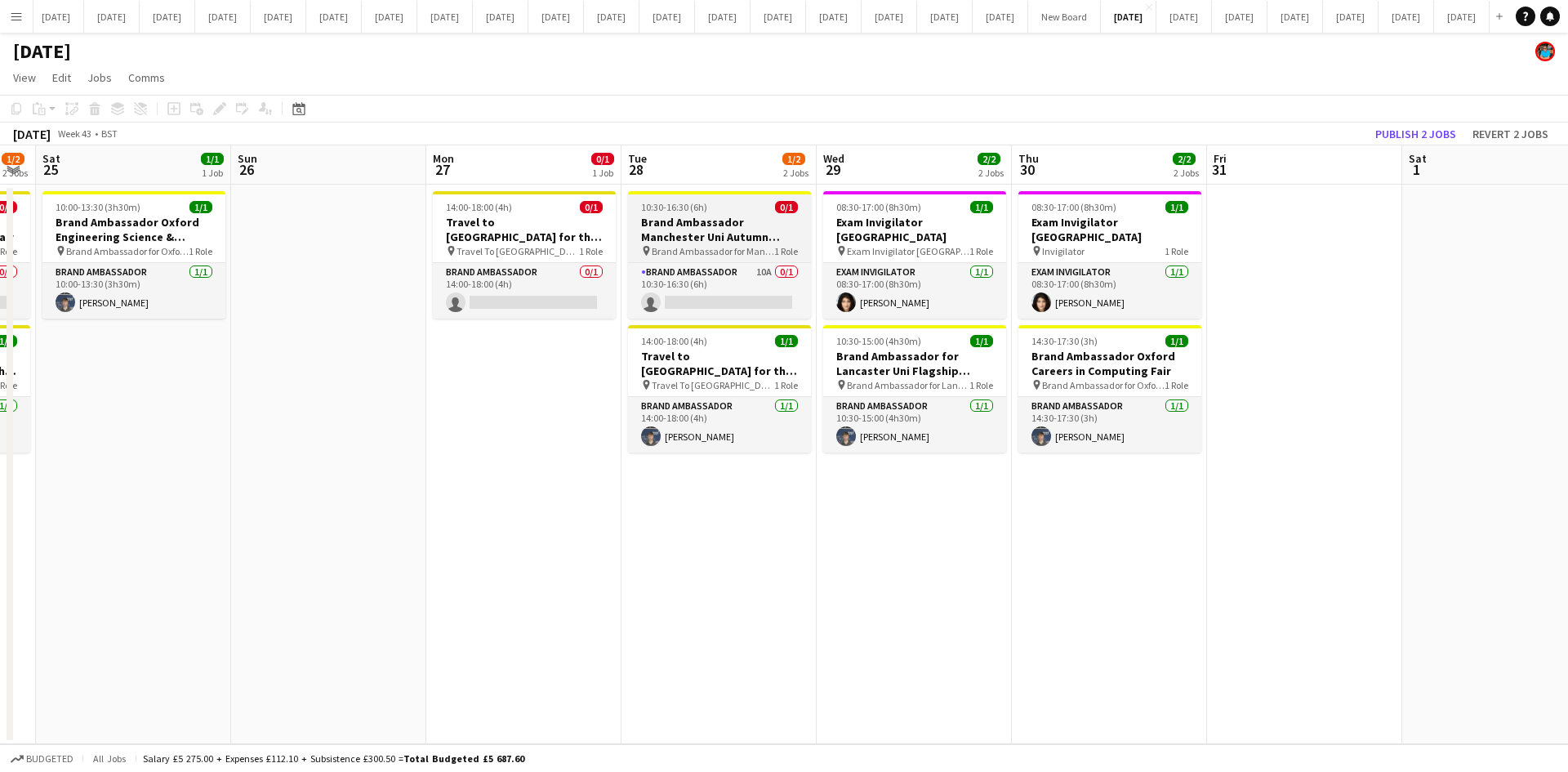
click at [716, 238] on h3 "Brand Ambassador Manchester Uni Autumn Careers Fair" at bounding box center [719, 229] width 182 height 29
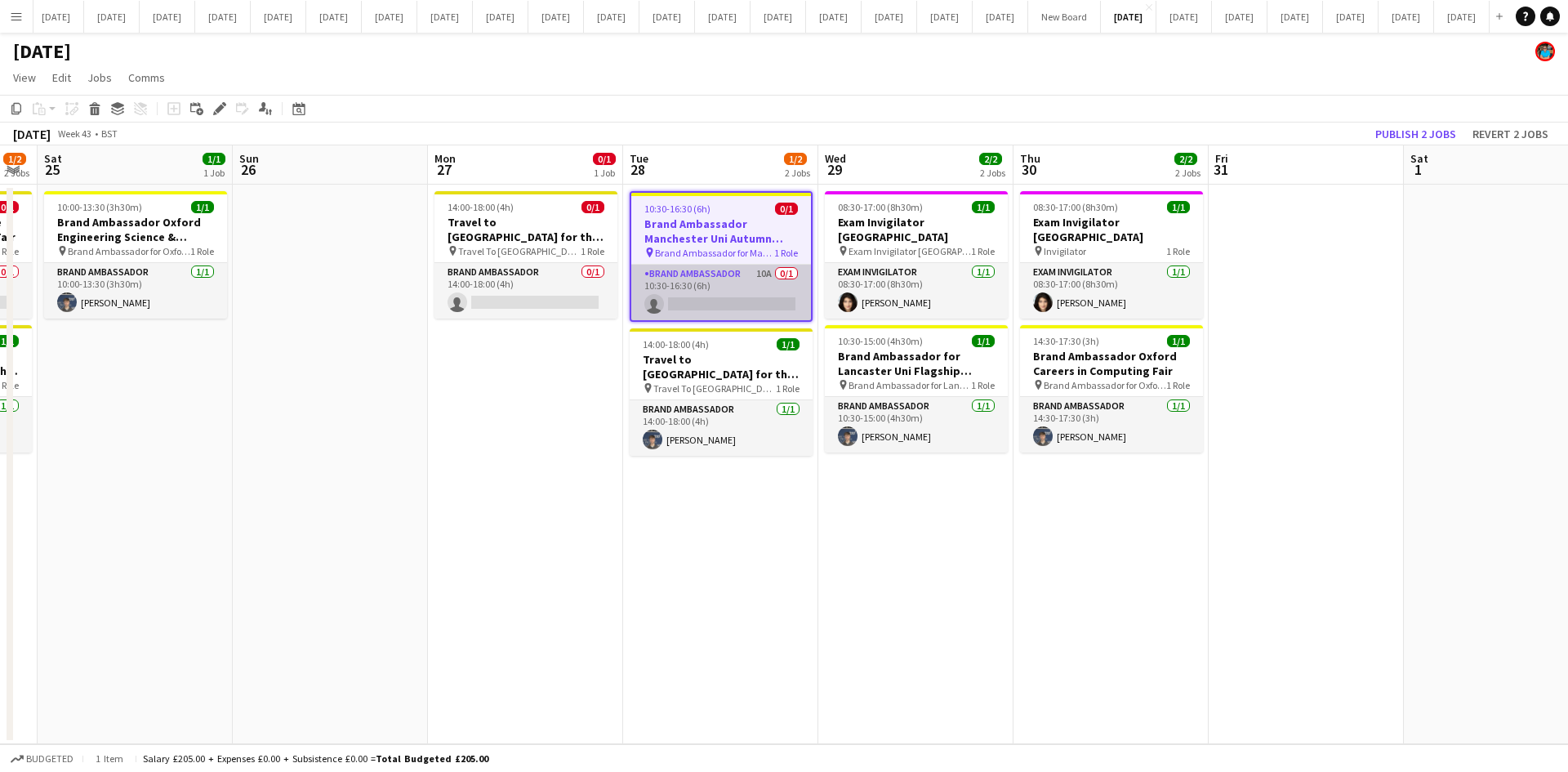
click at [712, 289] on app-card-role "Brand Ambassador 10A 0/1 10:30-16:30 (6h) single-neutral-actions" at bounding box center [721, 292] width 180 height 56
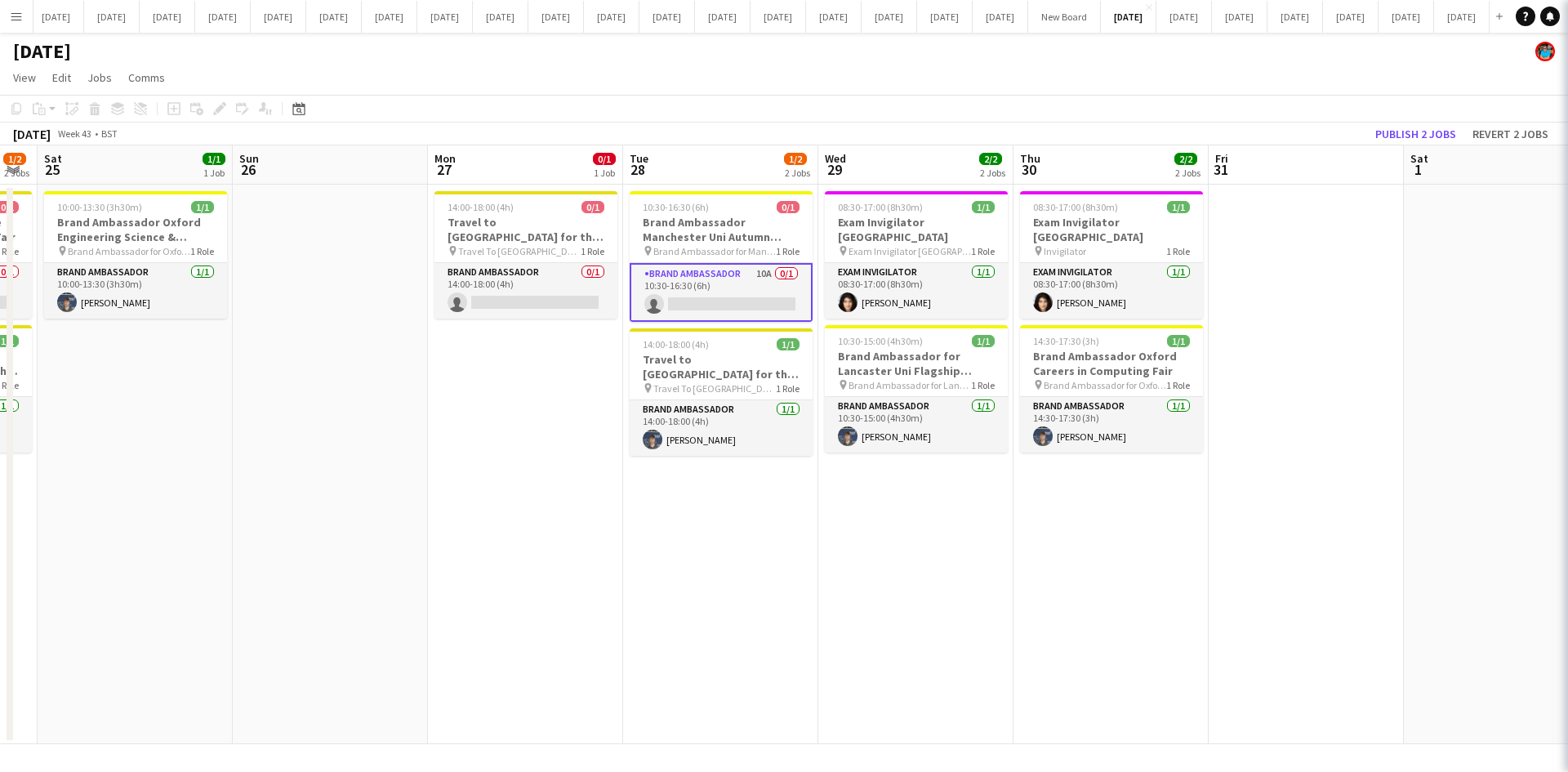
scroll to position [0, 548]
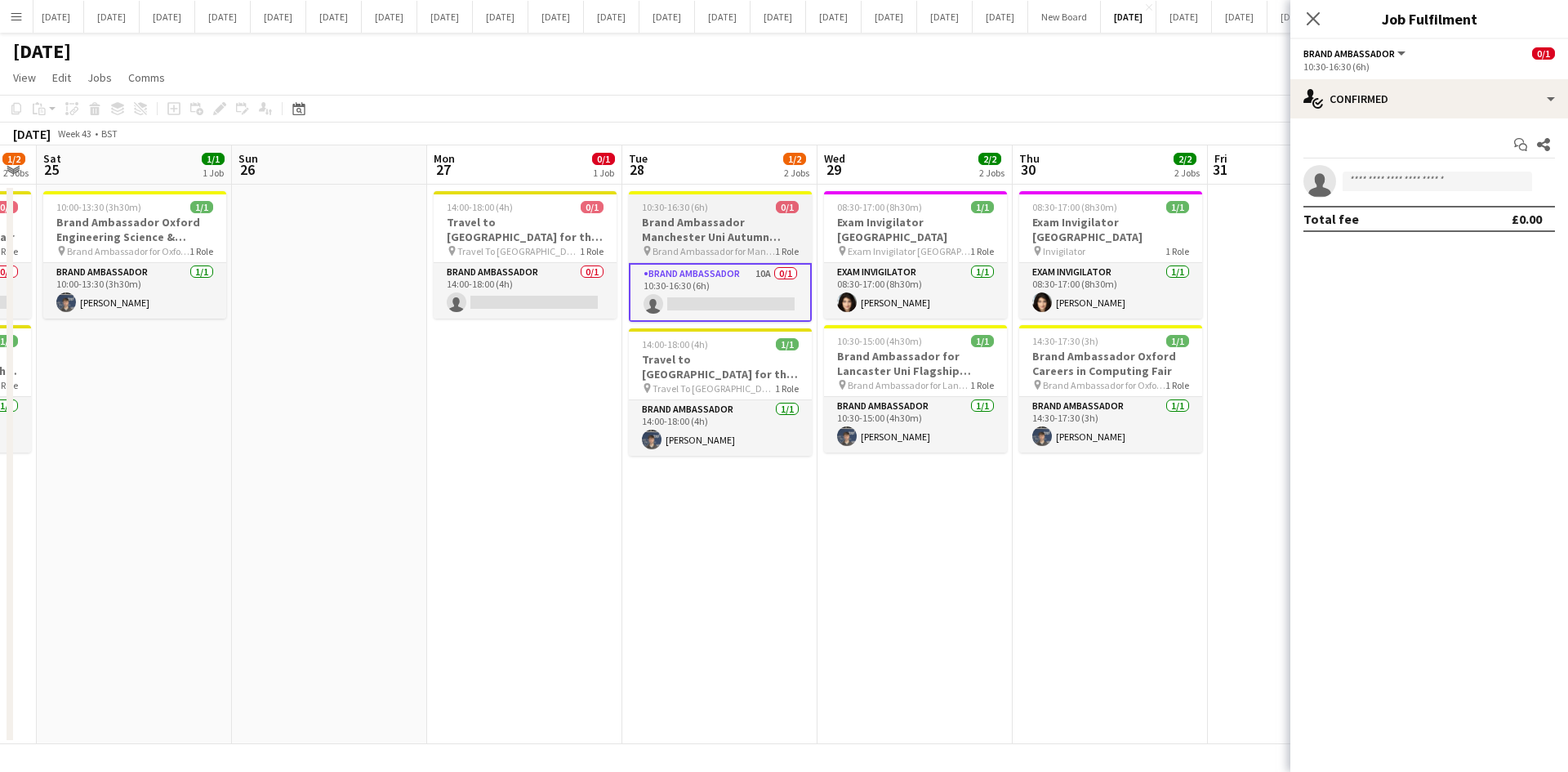
click at [698, 236] on h3 "Brand Ambassador Manchester Uni Autumn Careers Fair" at bounding box center [720, 229] width 182 height 29
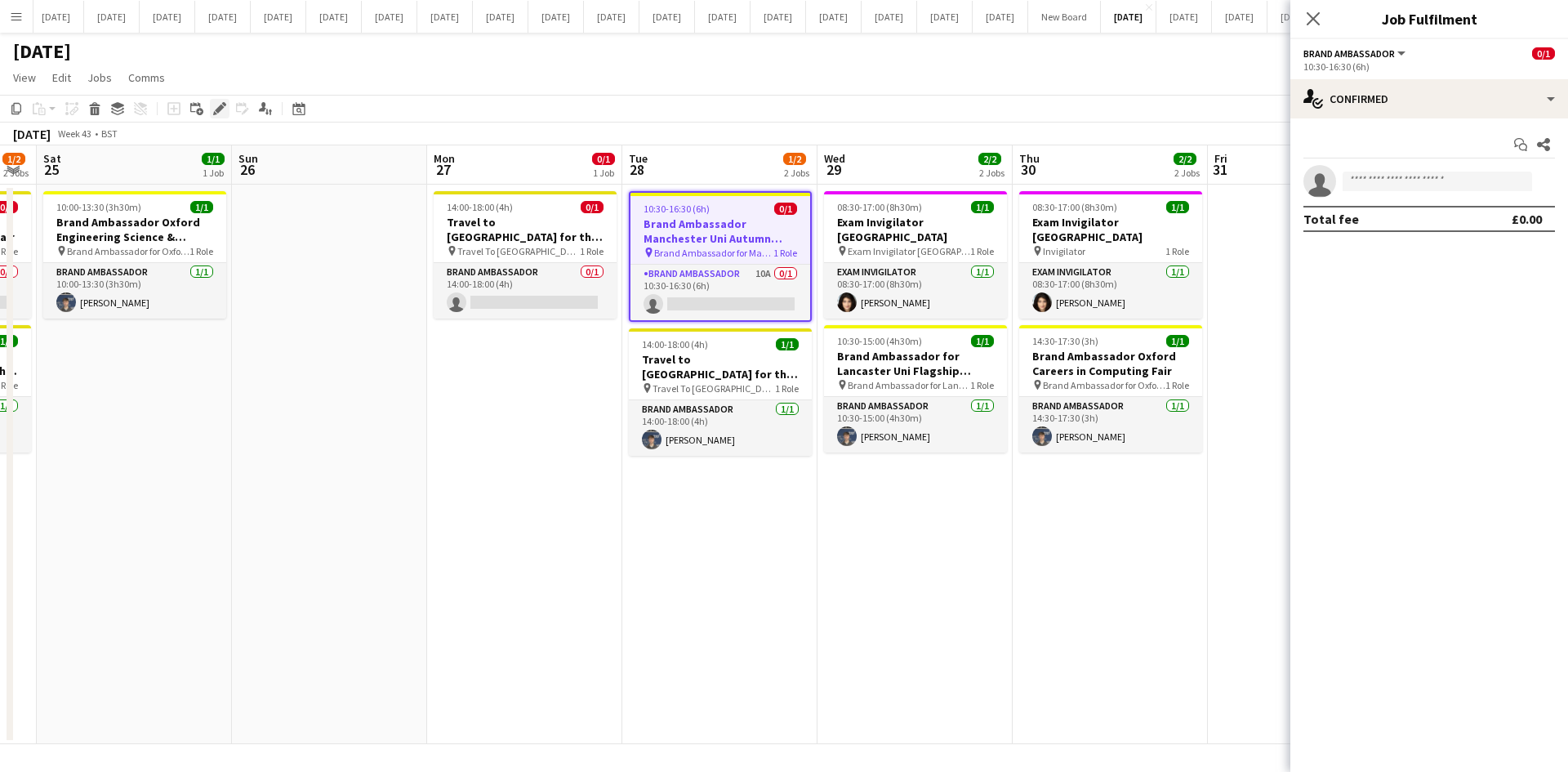
drag, startPoint x: 219, startPoint y: 106, endPoint x: 276, endPoint y: 106, distance: 57.0
click at [219, 105] on icon "Edit" at bounding box center [220, 108] width 13 height 13
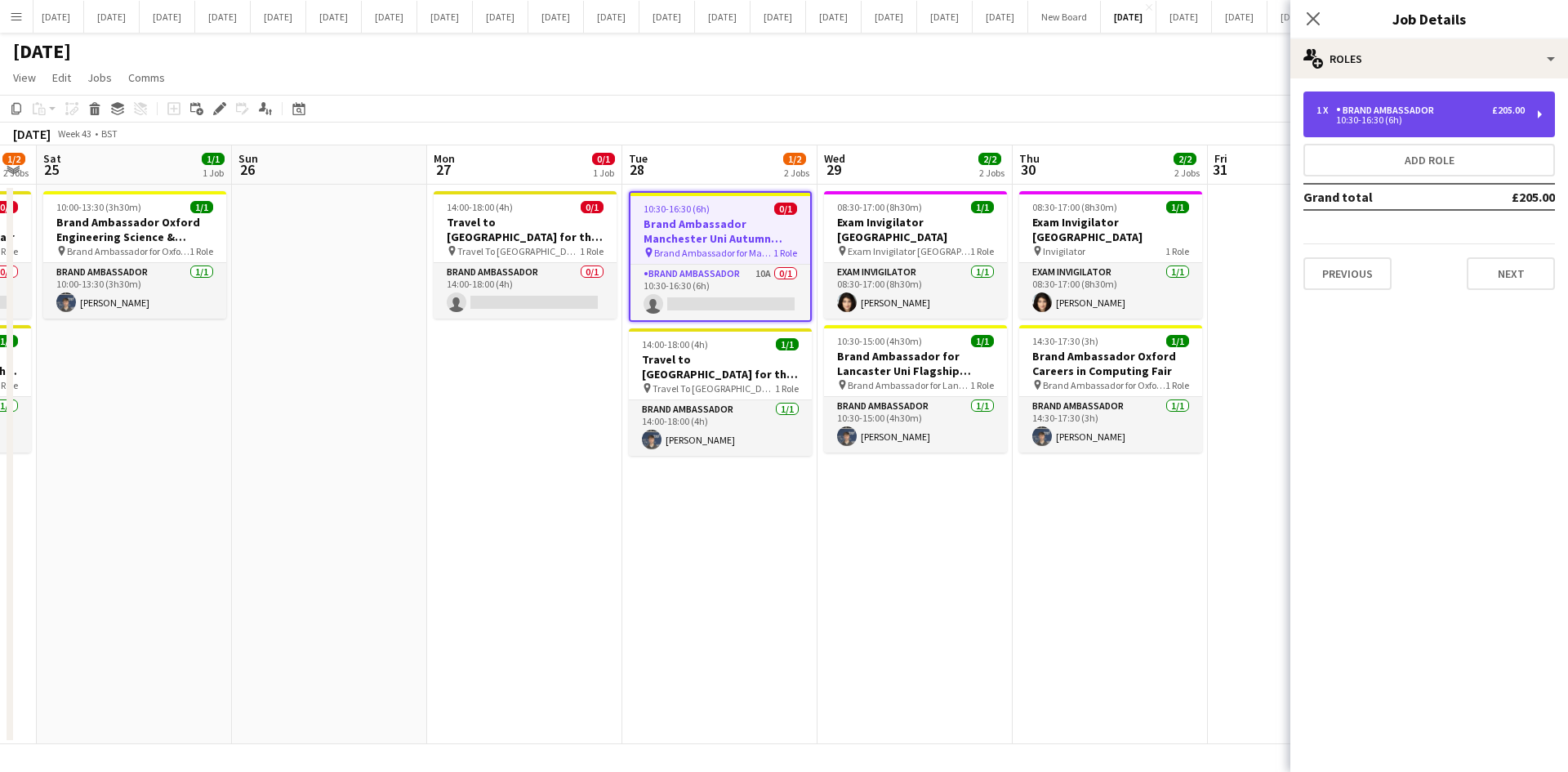
click at [1321, 129] on div "1 x Brand Ambassador £205.00 10:30-16:30 (6h)" at bounding box center [1429, 114] width 252 height 46
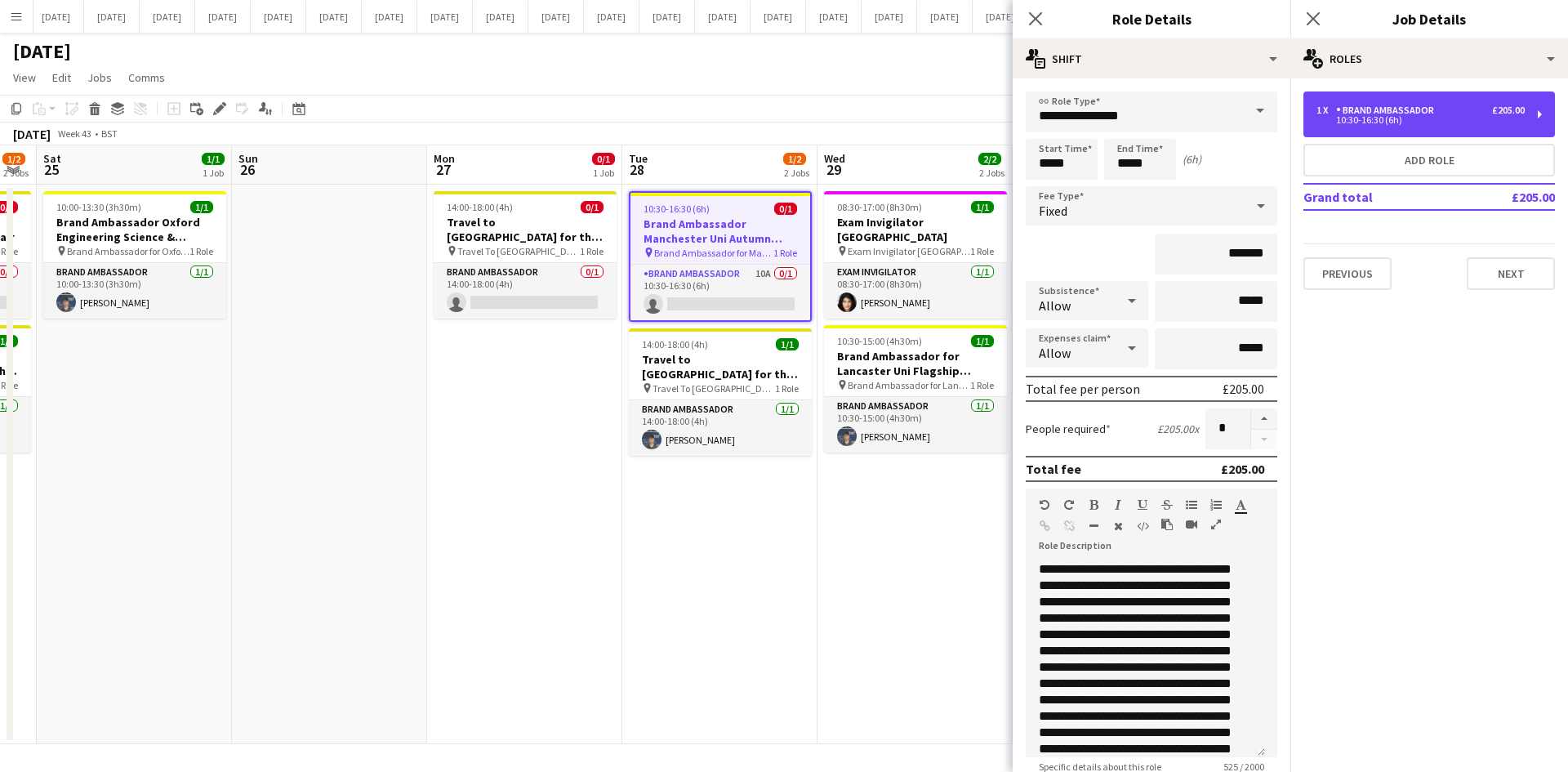
scroll to position [255, 0]
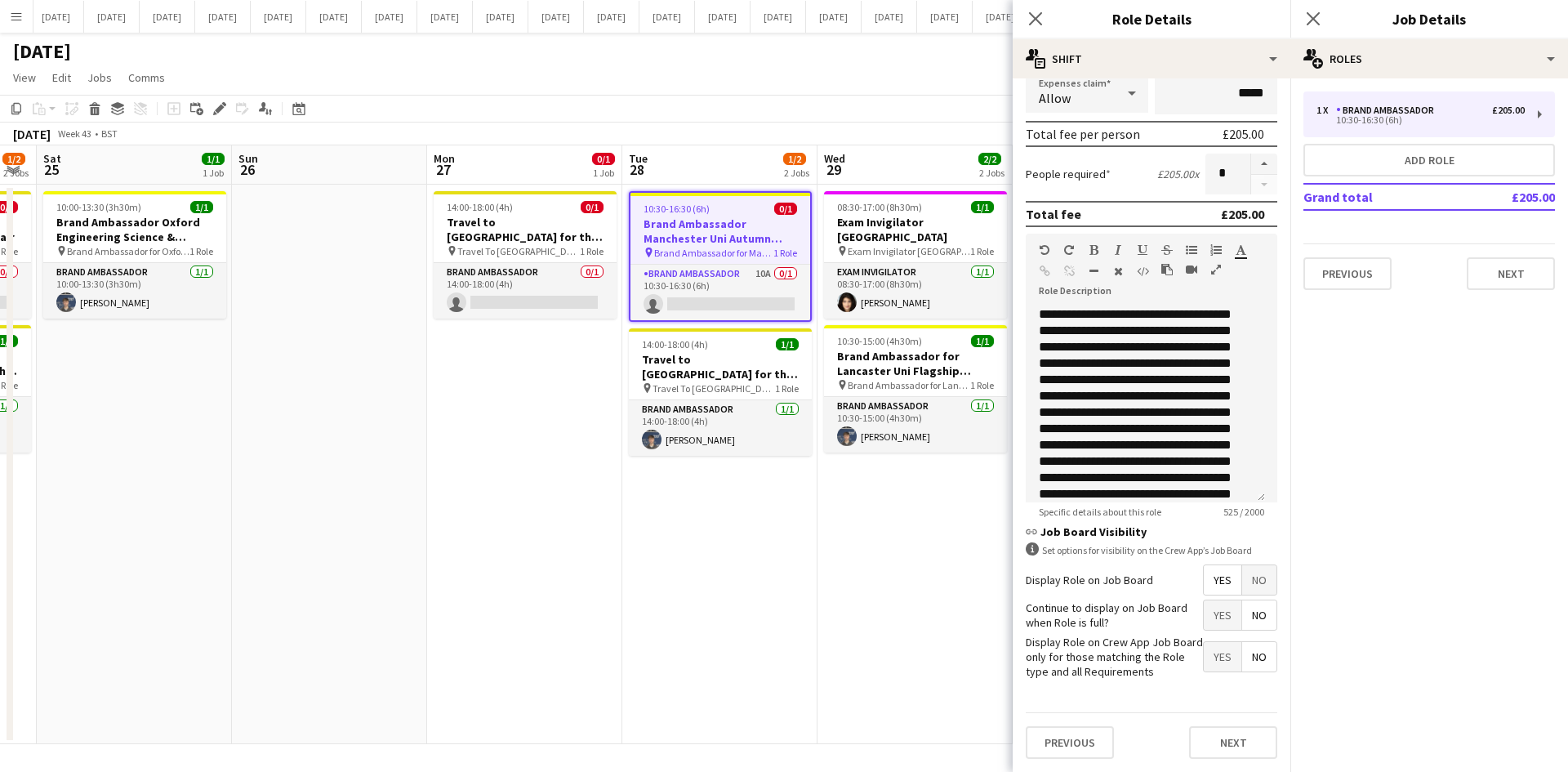
click at [1247, 574] on span "No" at bounding box center [1259, 580] width 35 height 29
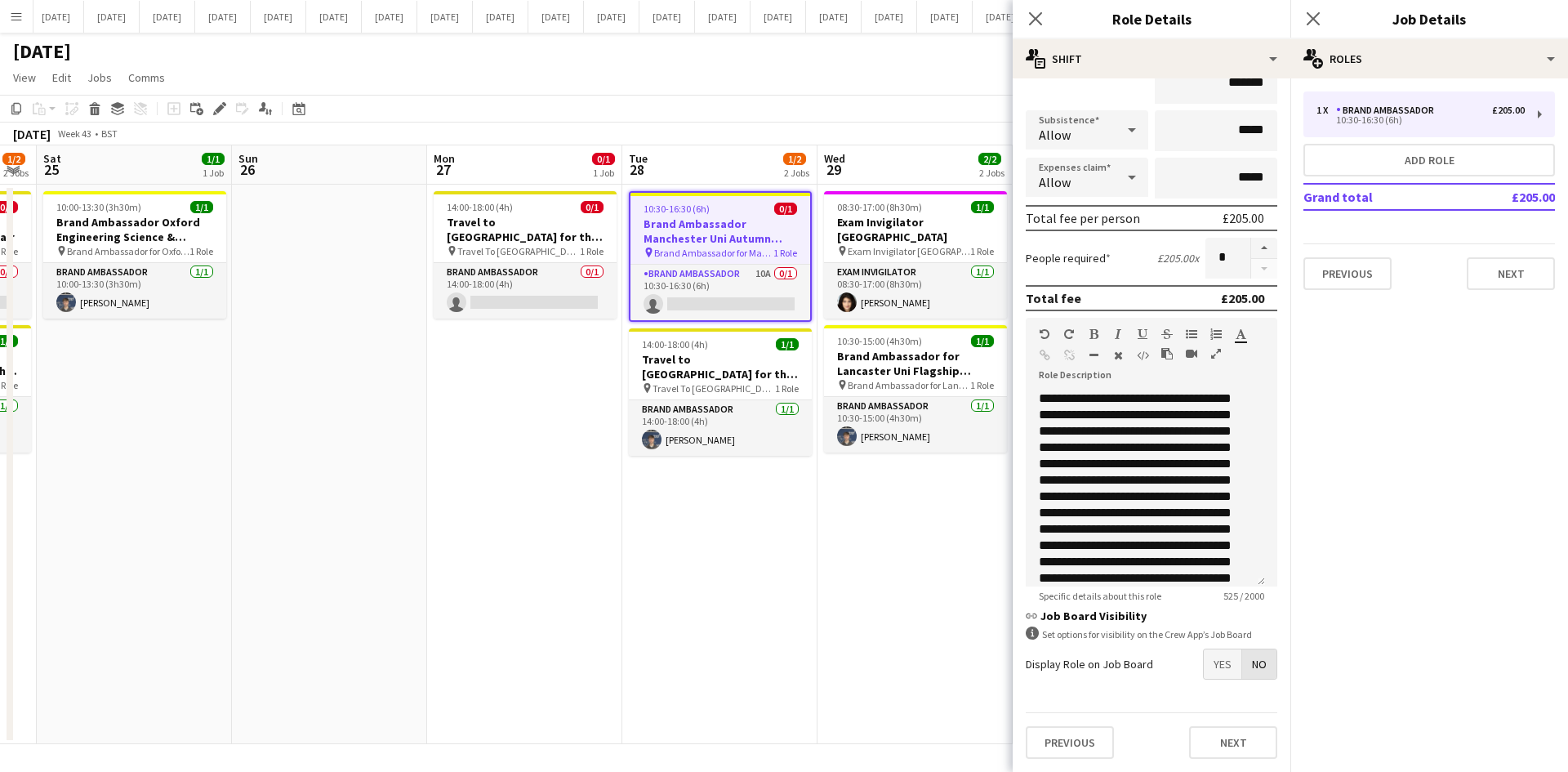
scroll to position [171, 0]
click at [898, 580] on app-date-cell "08:30-17:00 (8h30m) 1/1 Exam Invigilator Oxford pin Exam Invigilator Oxford 1 R…" at bounding box center [915, 464] width 195 height 559
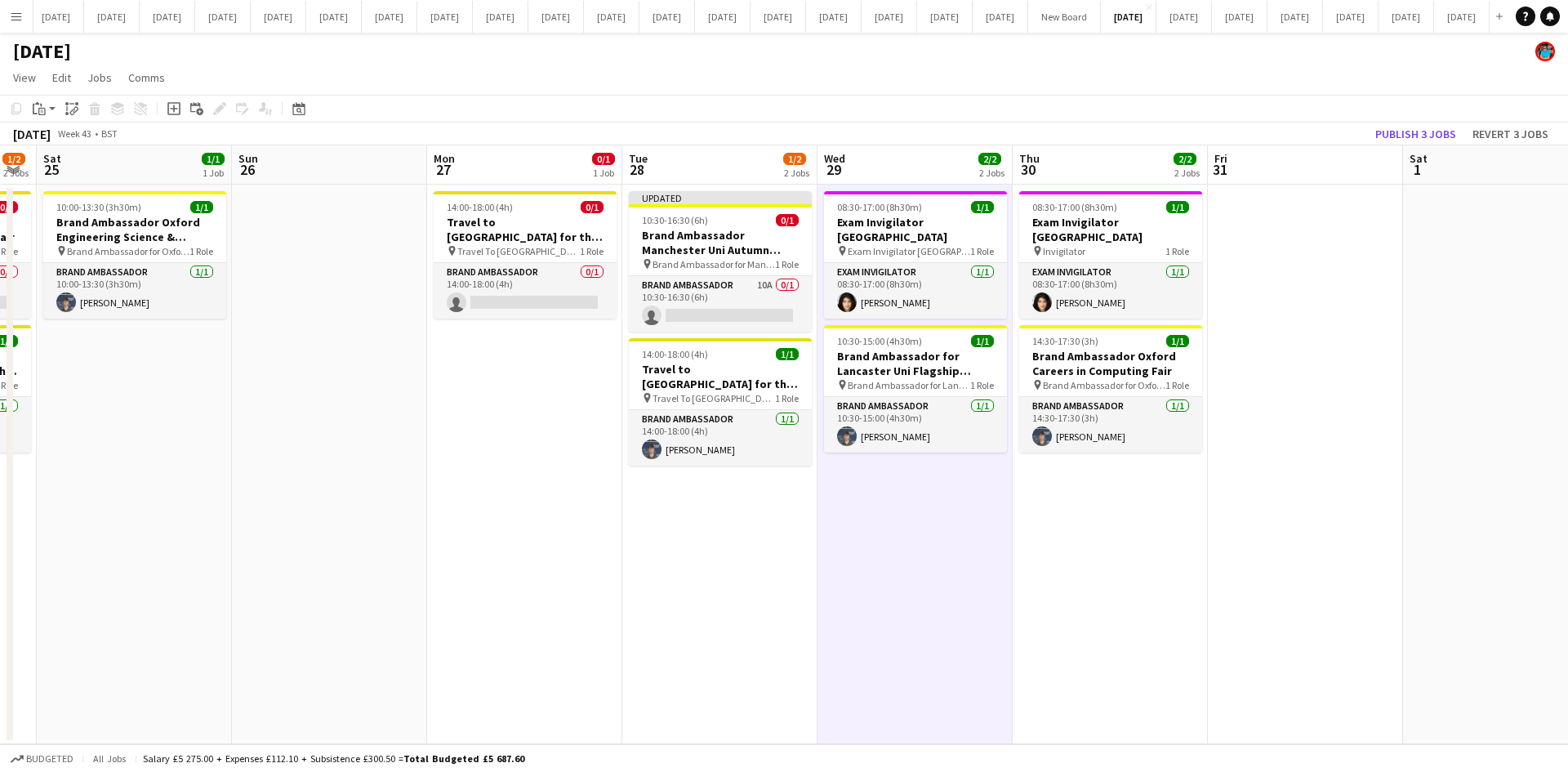
click at [960, 533] on app-date-cell "08:30-17:00 (8h30m) 1/1 Exam Invigilator Oxford pin Exam Invigilator Oxford 1 R…" at bounding box center [915, 464] width 195 height 559
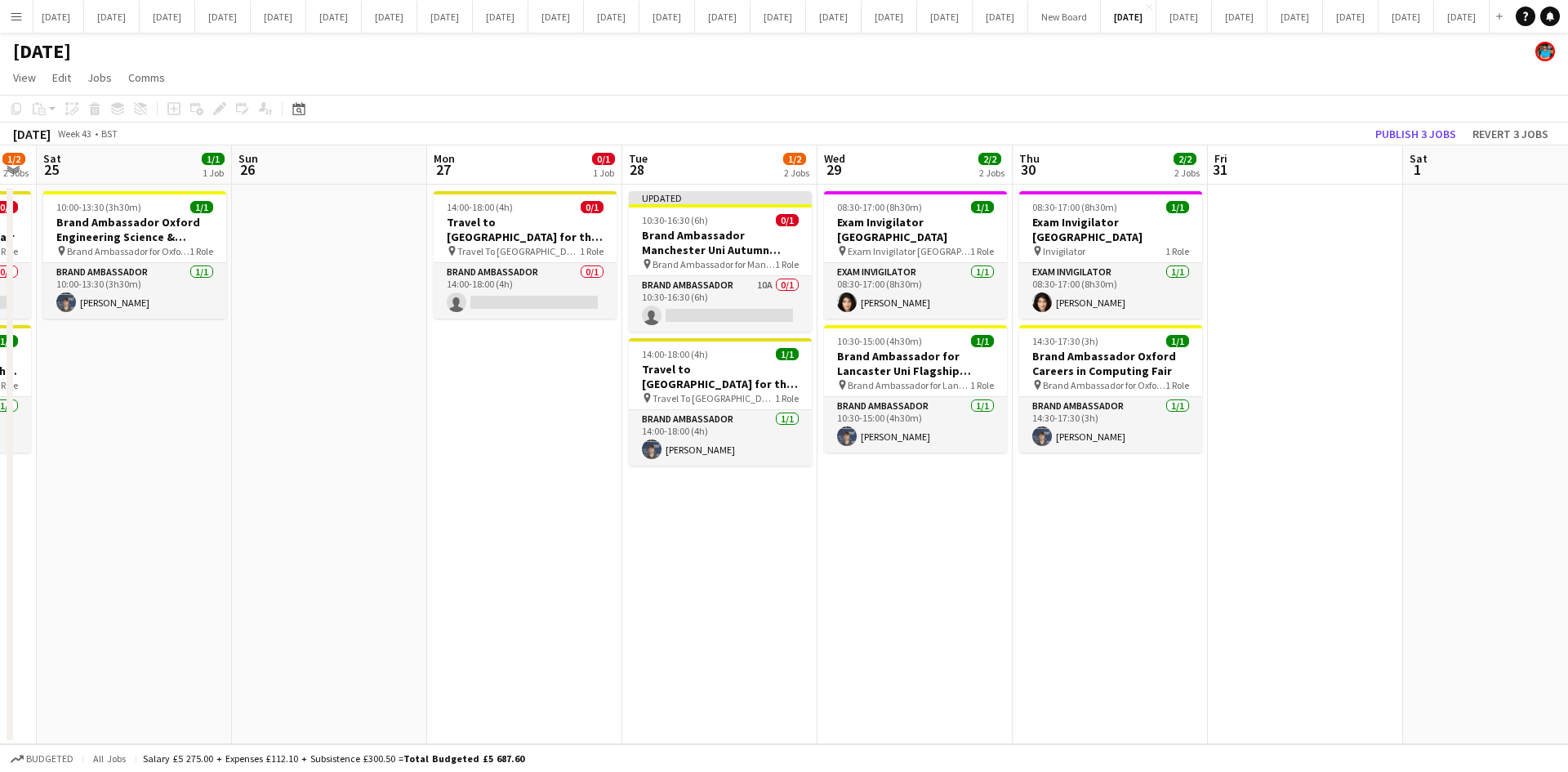
click at [918, 538] on app-date-cell "08:30-17:00 (8h30m) 1/1 Exam Invigilator Oxford pin Exam Invigilator Oxford 1 R…" at bounding box center [915, 464] width 195 height 559
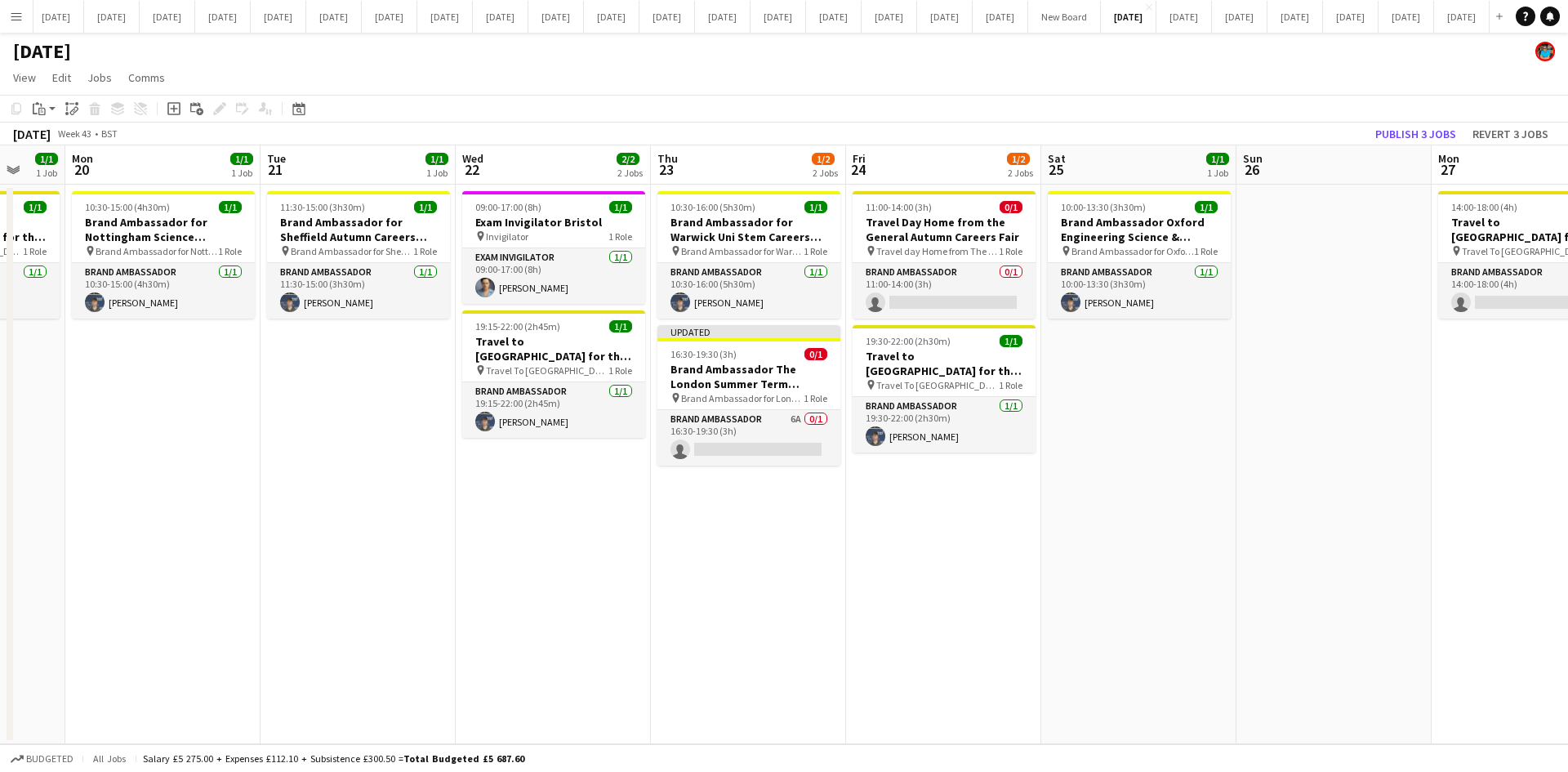
scroll to position [0, 447]
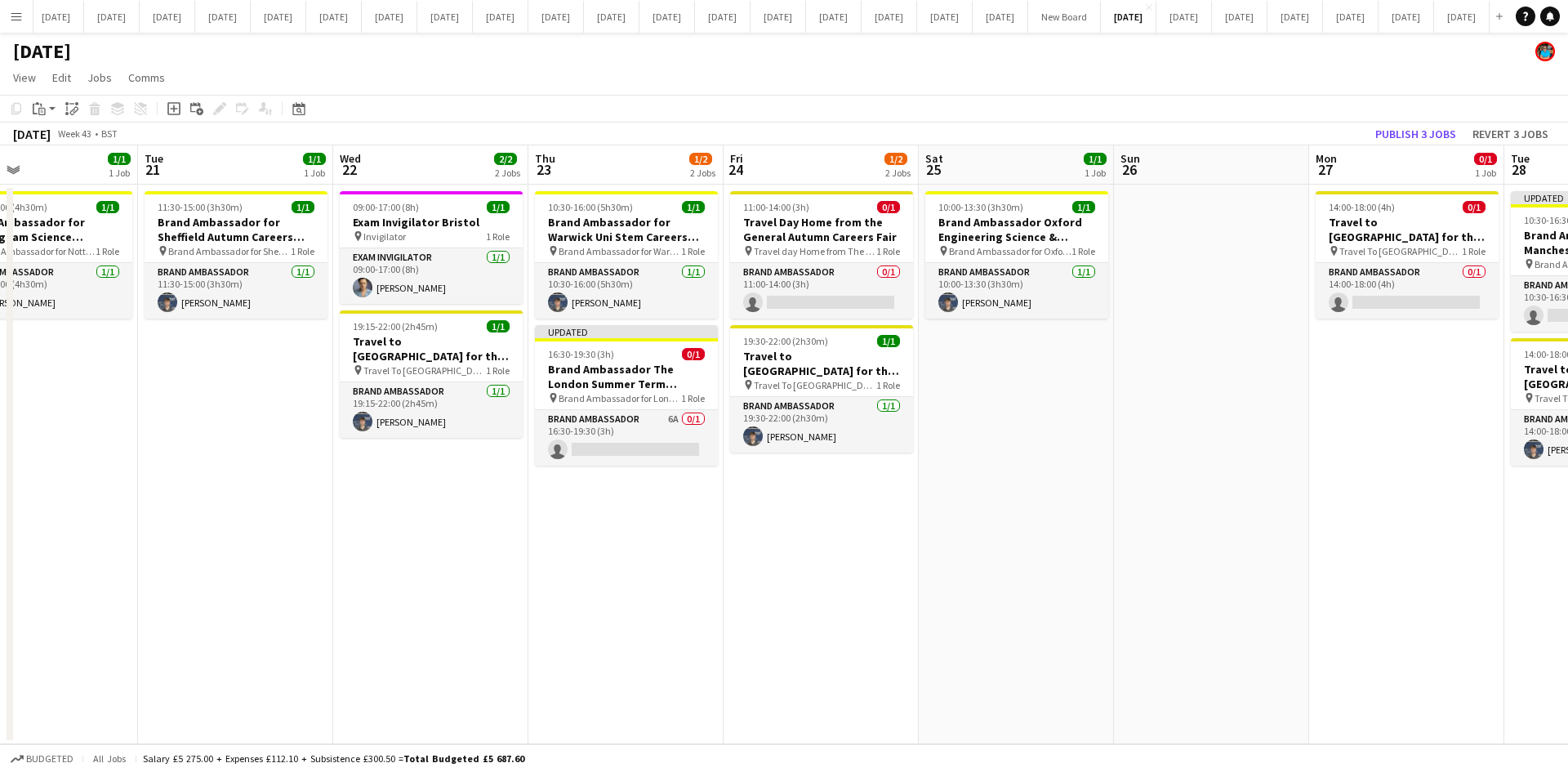
click at [1428, 647] on app-date-cell "14:00-18:00 (4h) 0/1 Travel to [GEOGRAPHIC_DATA] for the Autumn Careers Fair on…" at bounding box center [1407, 464] width 195 height 559
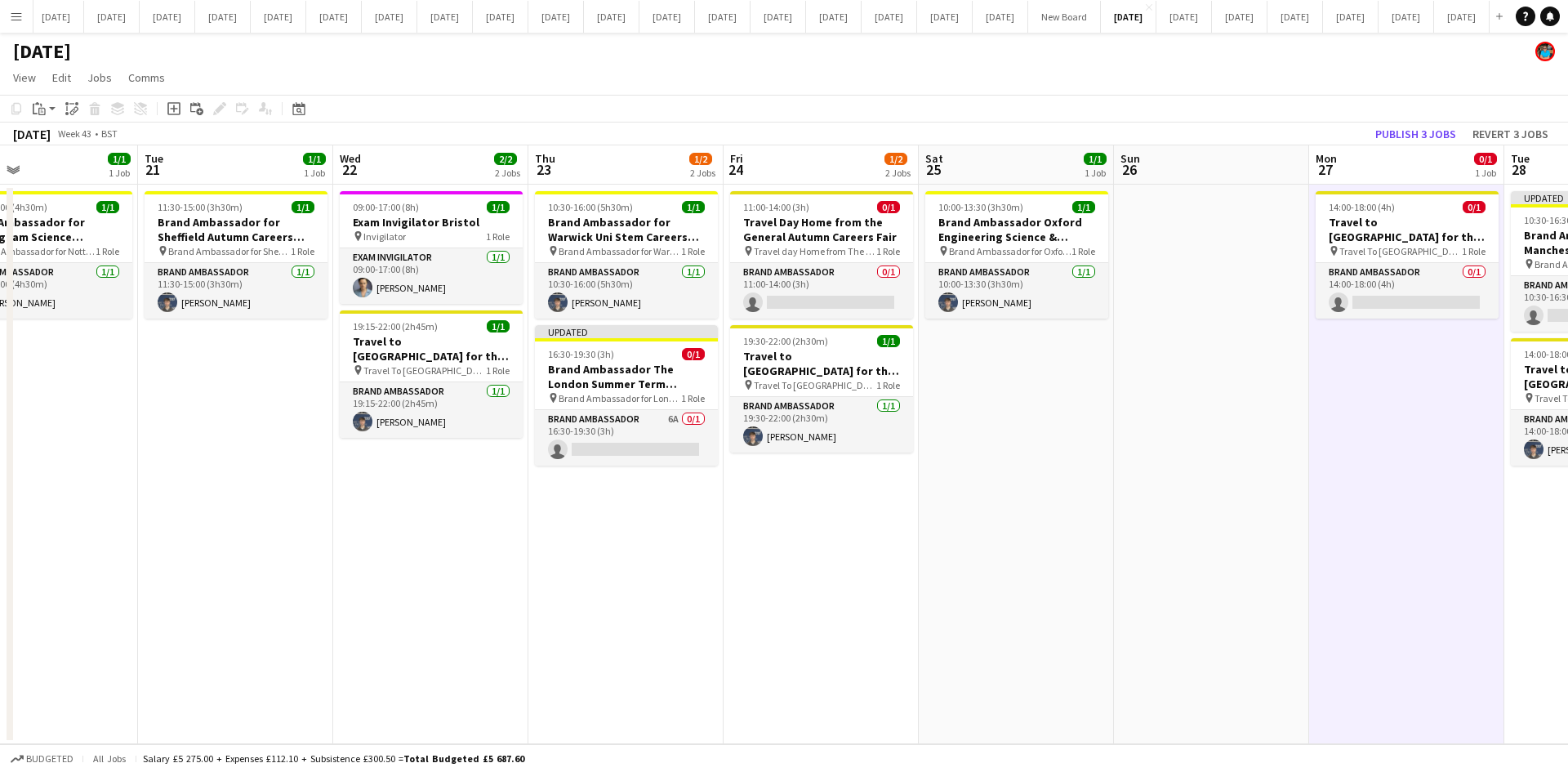
click at [859, 645] on app-date-cell "11:00-14:00 (3h) 0/1 Travel Day Home from the General Autumn Careers Fair pin T…" at bounding box center [821, 464] width 195 height 559
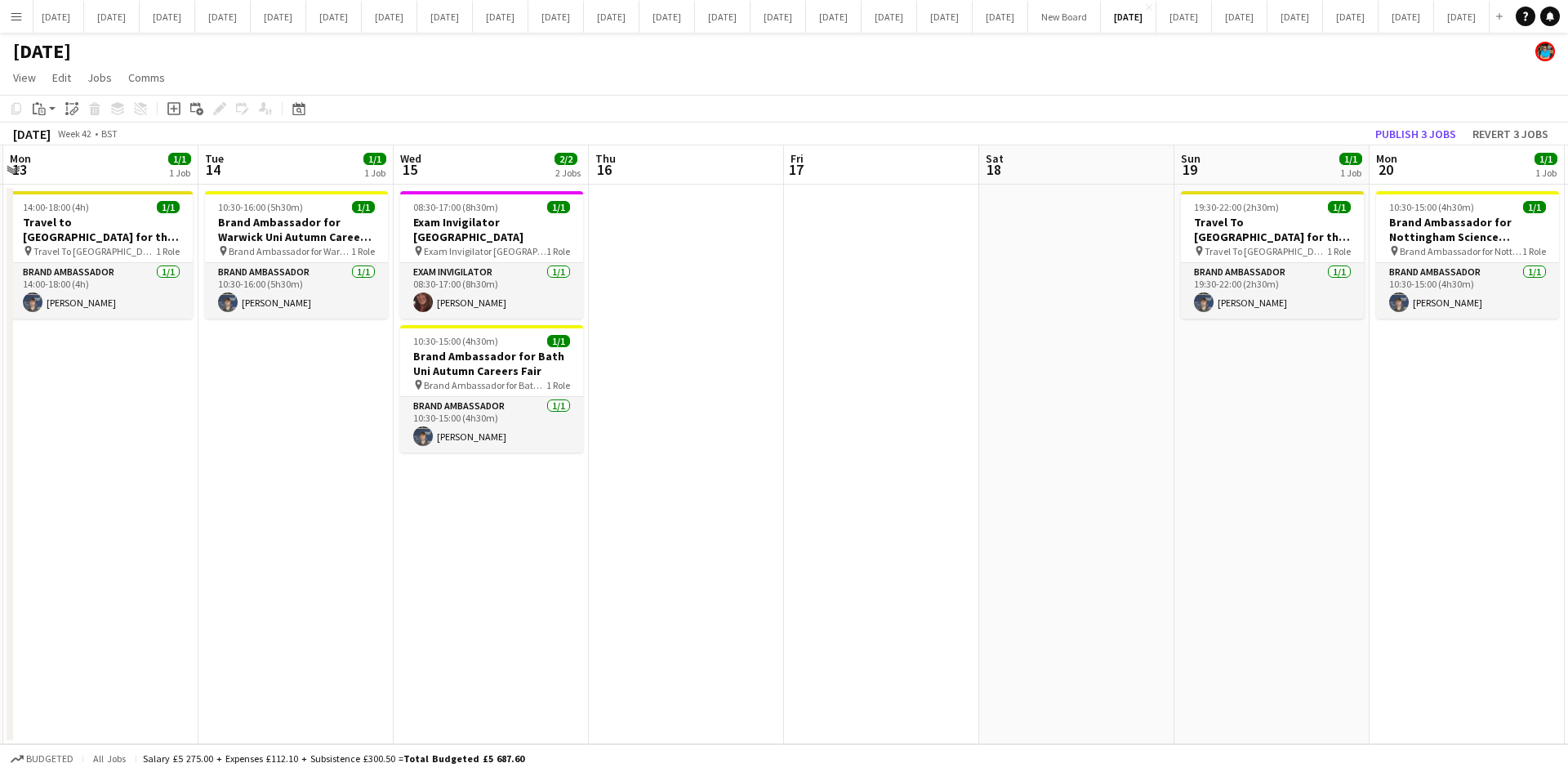
scroll to position [0, 475]
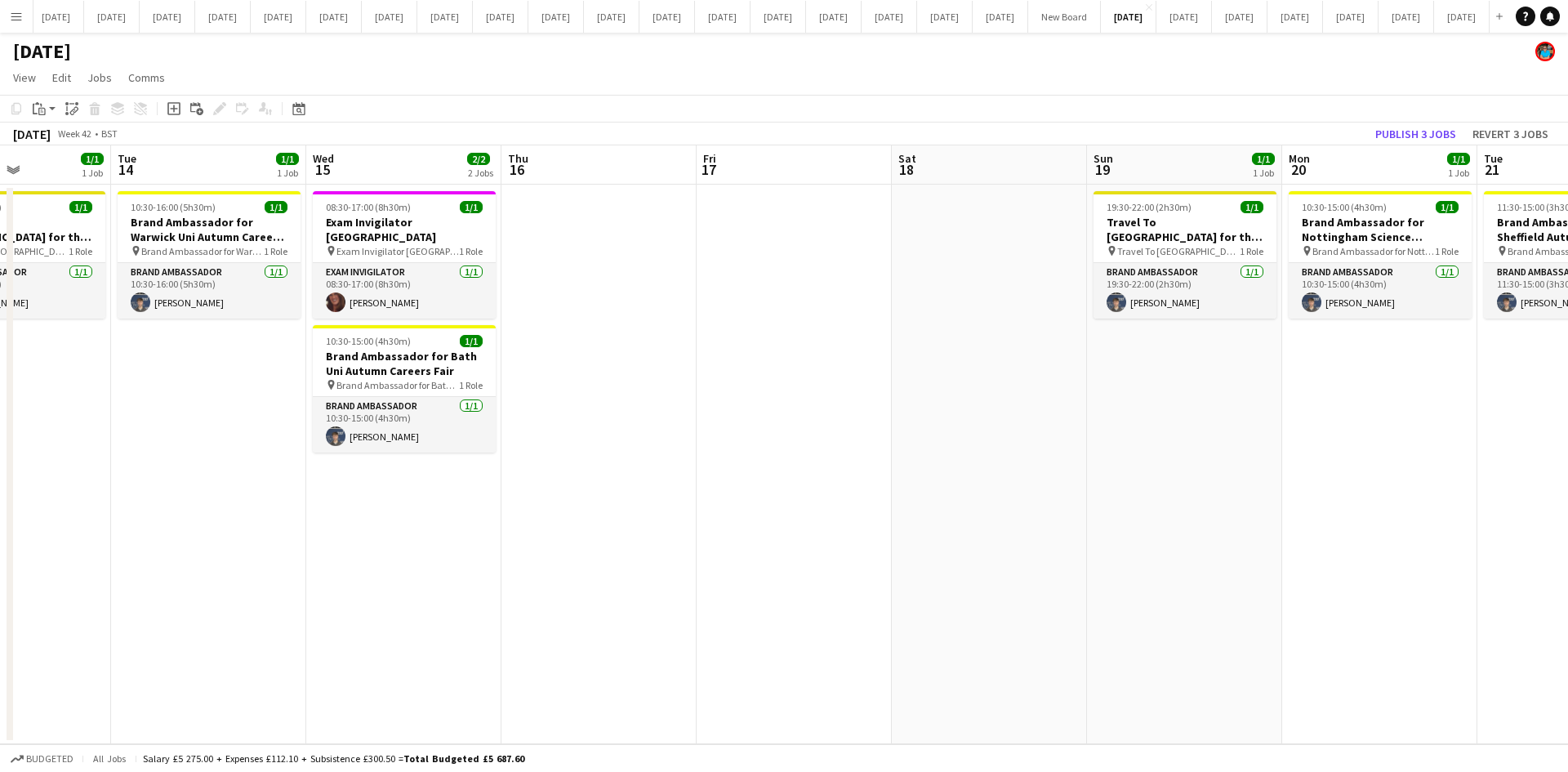
click at [464, 589] on app-date-cell "08:30-17:00 (8h30m) 1/1 Exam Invigilator Oxford pin Exam Invigilator Oxford 1 R…" at bounding box center [404, 464] width 195 height 559
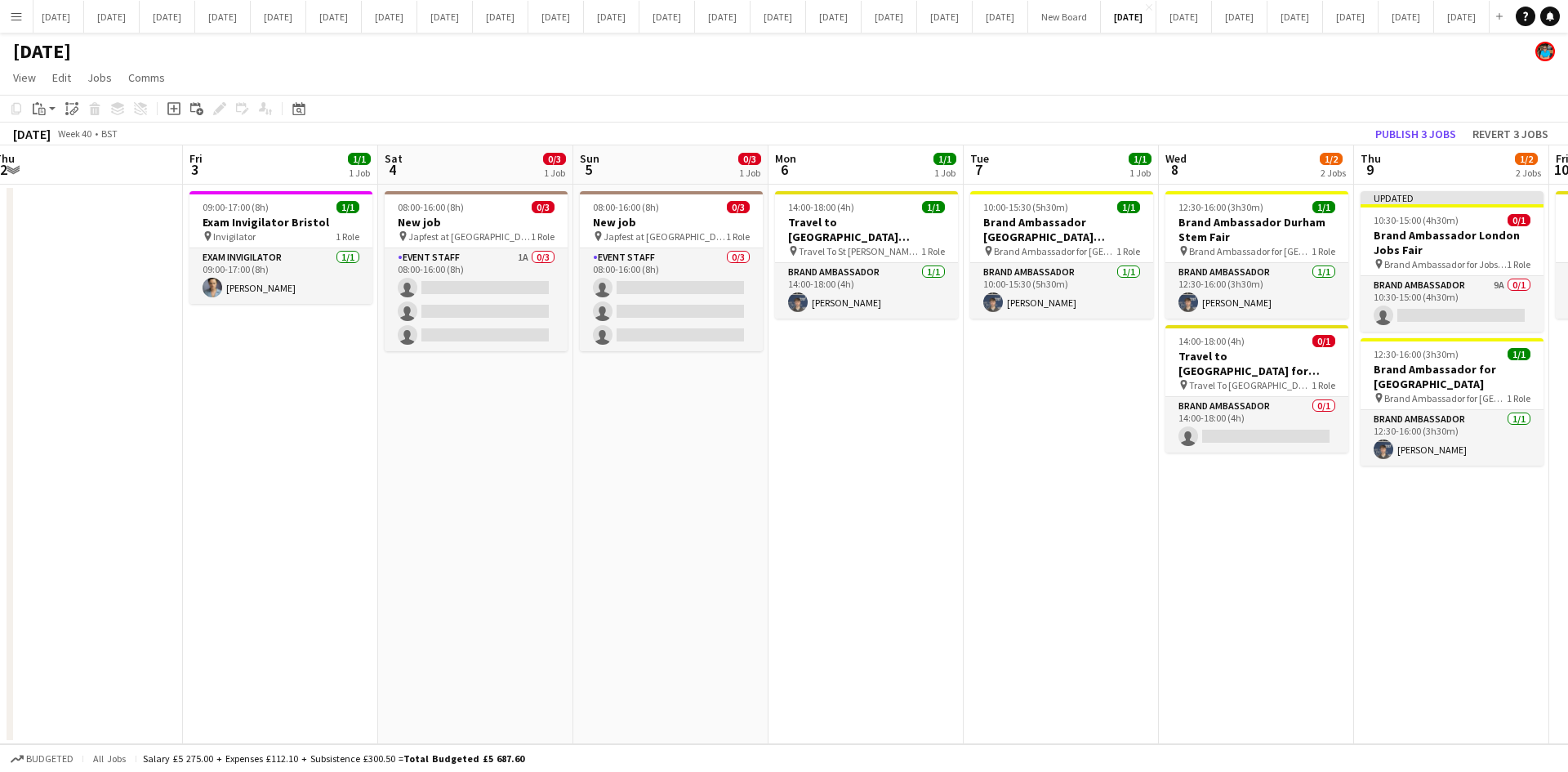
scroll to position [0, 400]
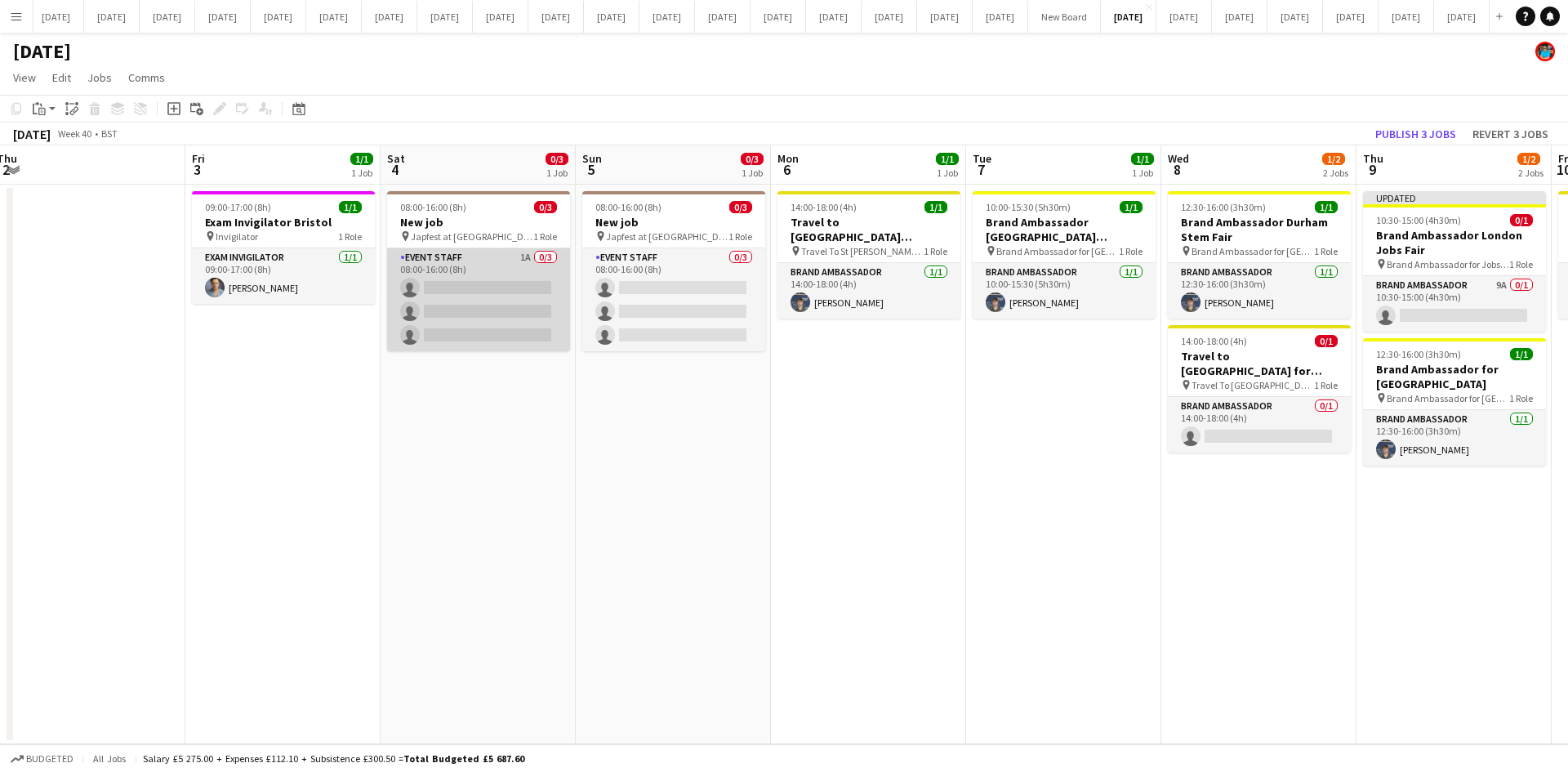
click at [477, 282] on app-card-role "Event Staff 1A 0/3 08:00-16:00 (8h) single-neutral-actions single-neutral-actio…" at bounding box center [478, 300] width 182 height 103
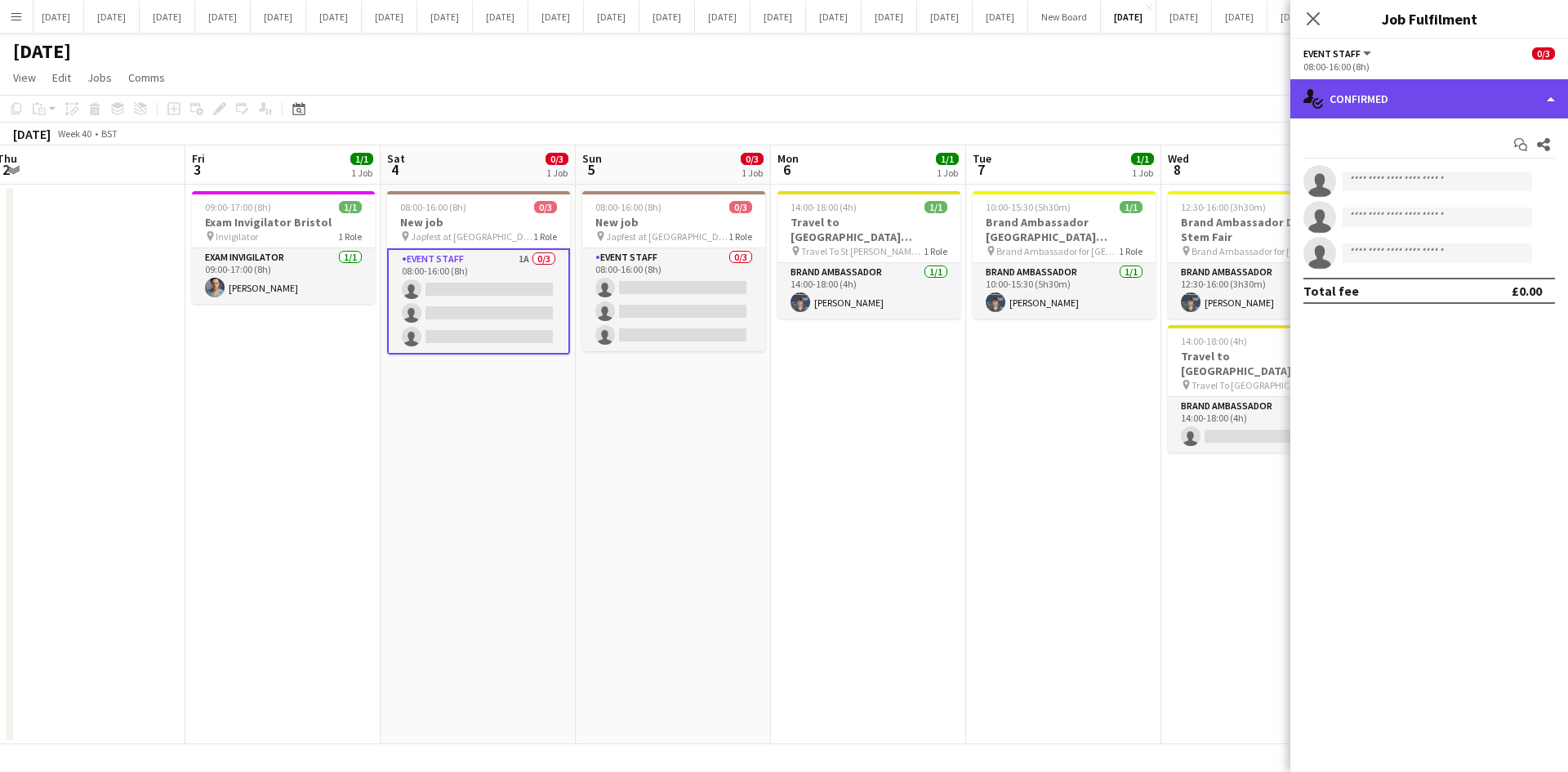
click at [1549, 102] on div "single-neutral-actions-check-2 Confirmed" at bounding box center [1428, 98] width 277 height 39
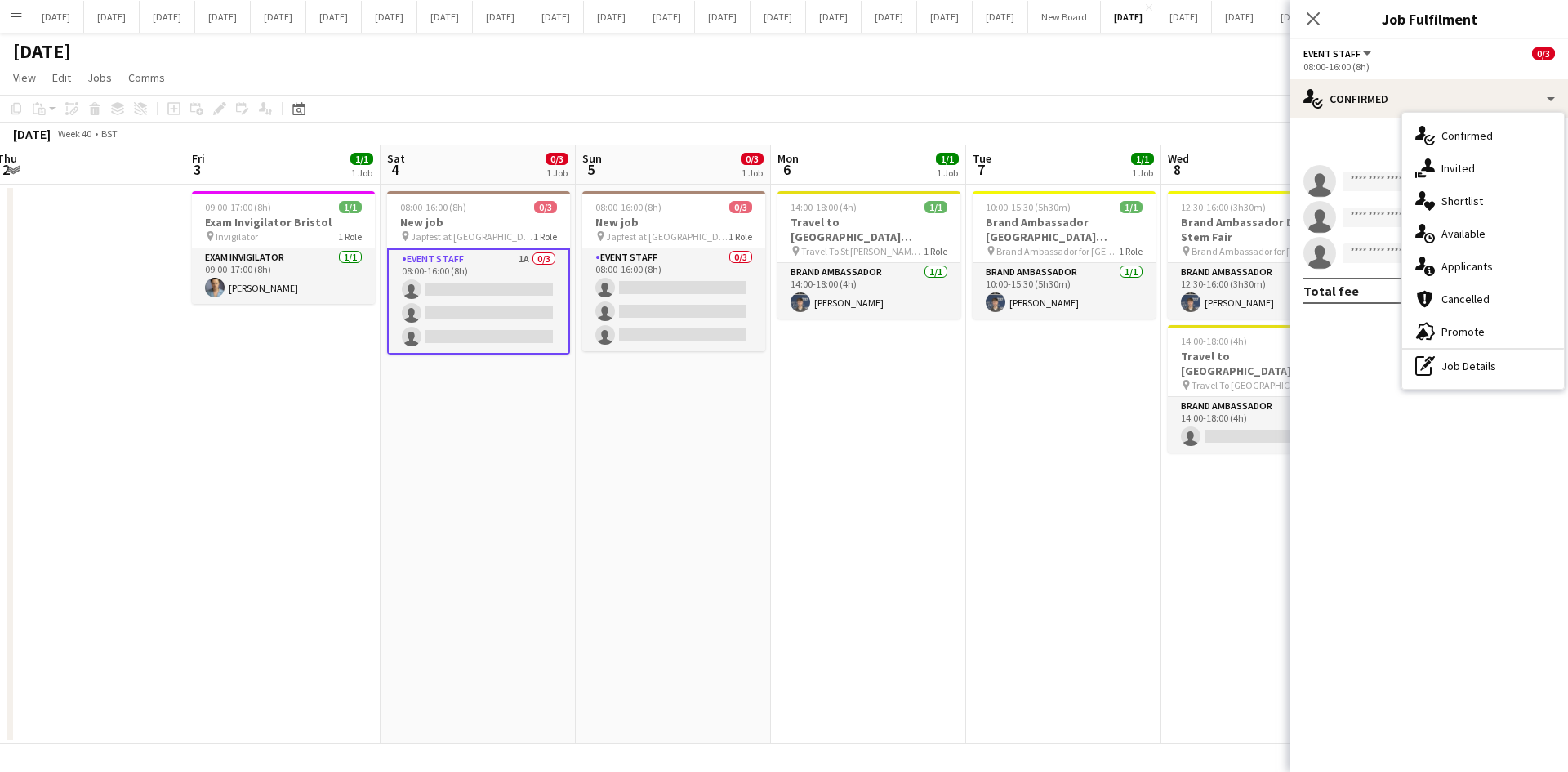
click at [1471, 257] on div "single-neutral-actions-information Applicants" at bounding box center [1483, 266] width 162 height 33
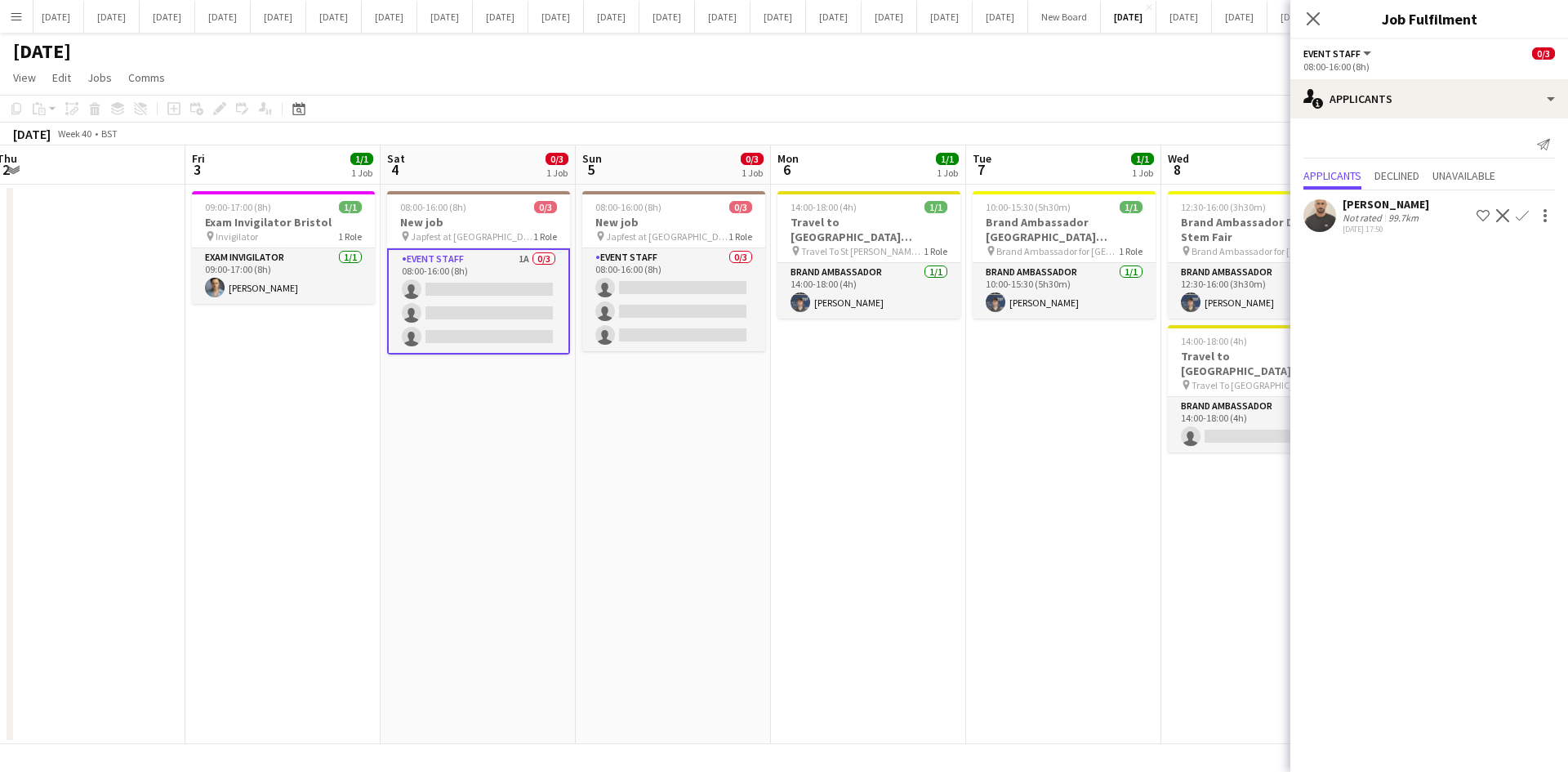
click at [1364, 211] on div "[PERSON_NAME]" at bounding box center [1386, 204] width 87 height 15
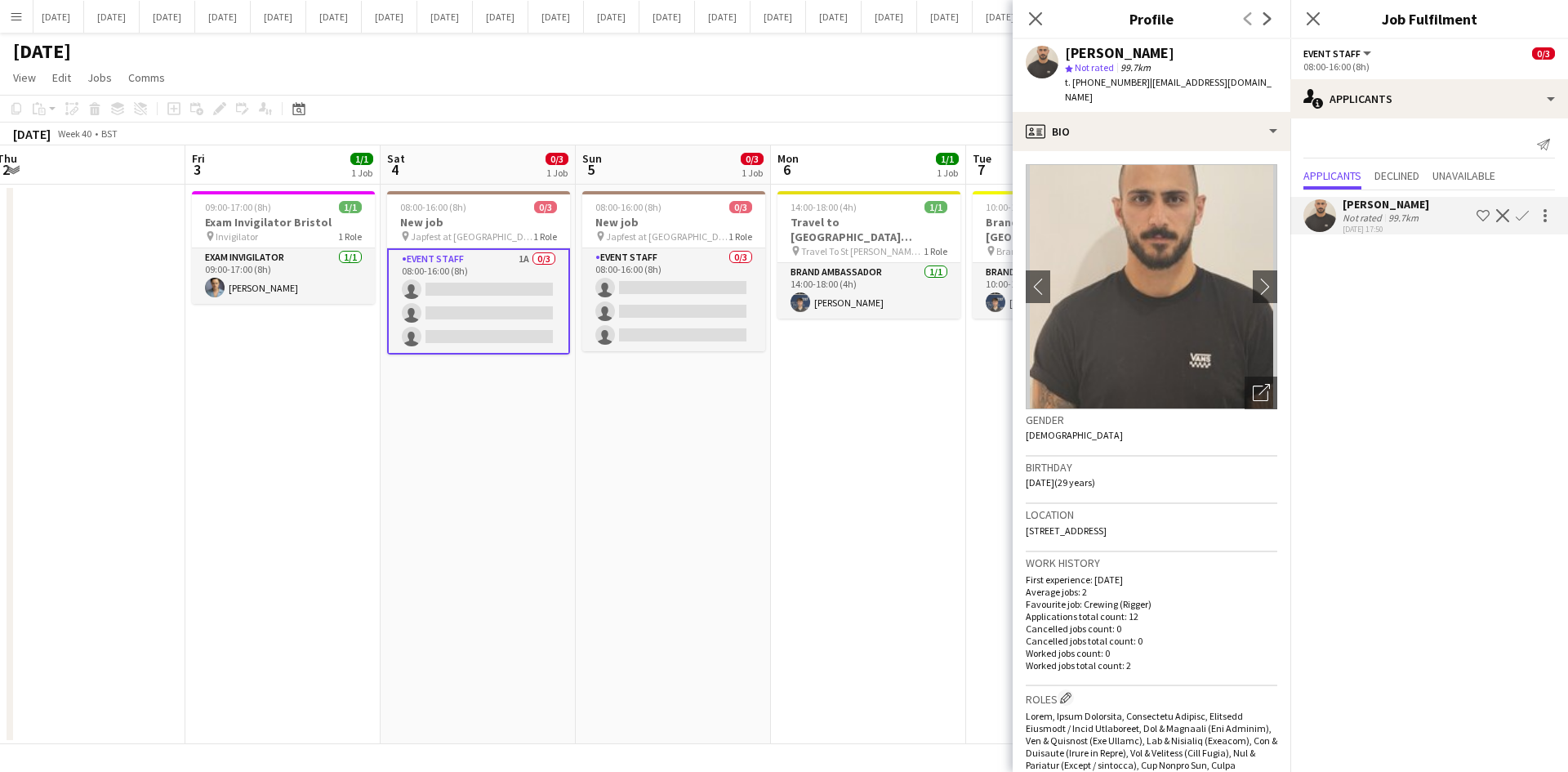
click at [1364, 211] on div "[PERSON_NAME]" at bounding box center [1386, 204] width 87 height 15
